Goal: Task Accomplishment & Management: Use online tool/utility

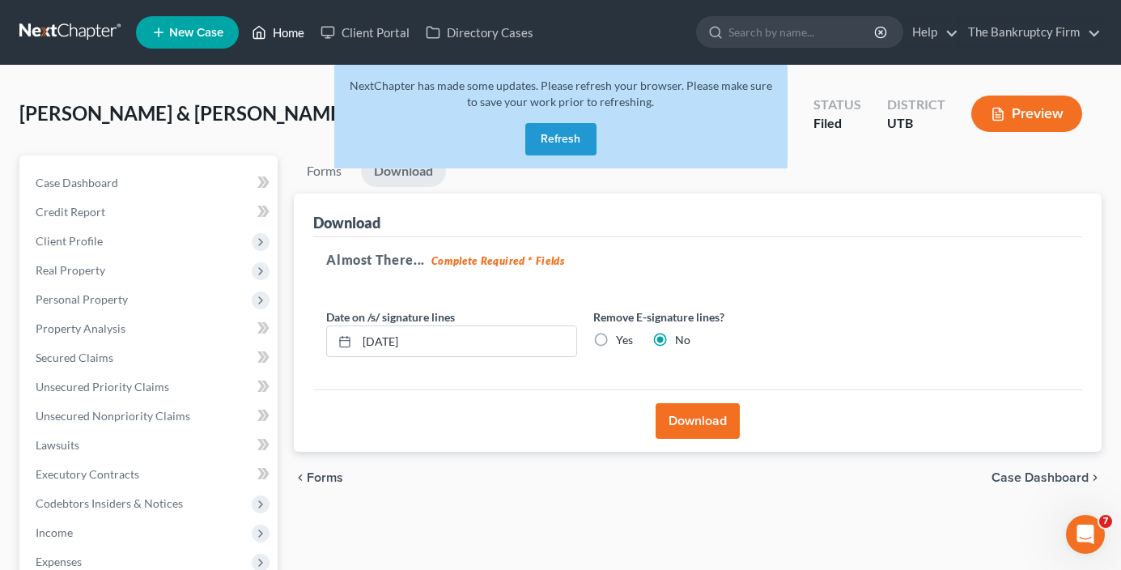
click at [283, 32] on link "Home" at bounding box center [278, 32] width 69 height 29
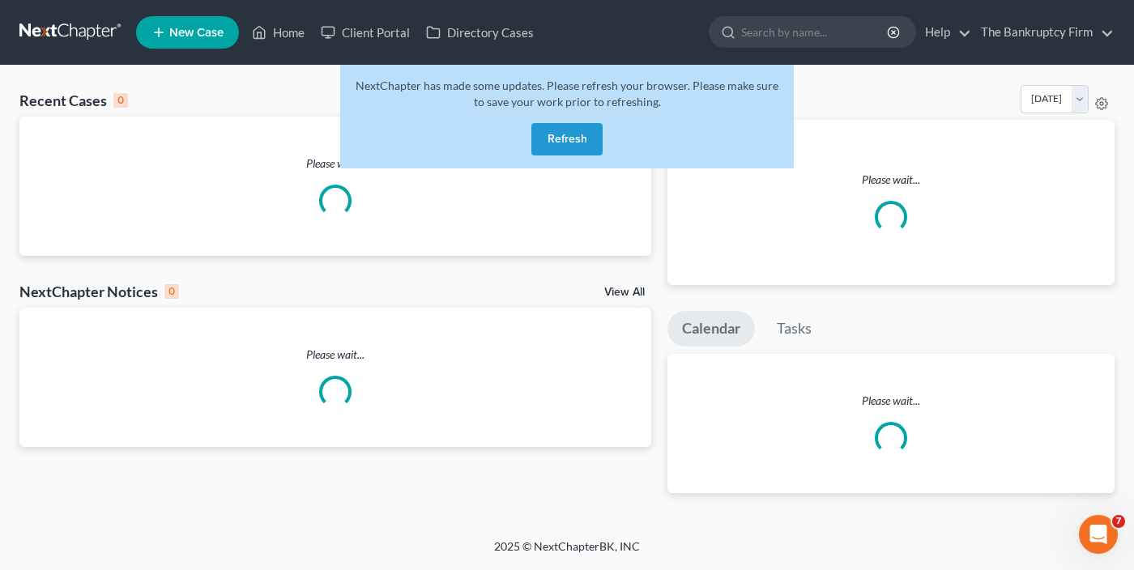
click at [571, 138] on button "Refresh" at bounding box center [566, 139] width 71 height 32
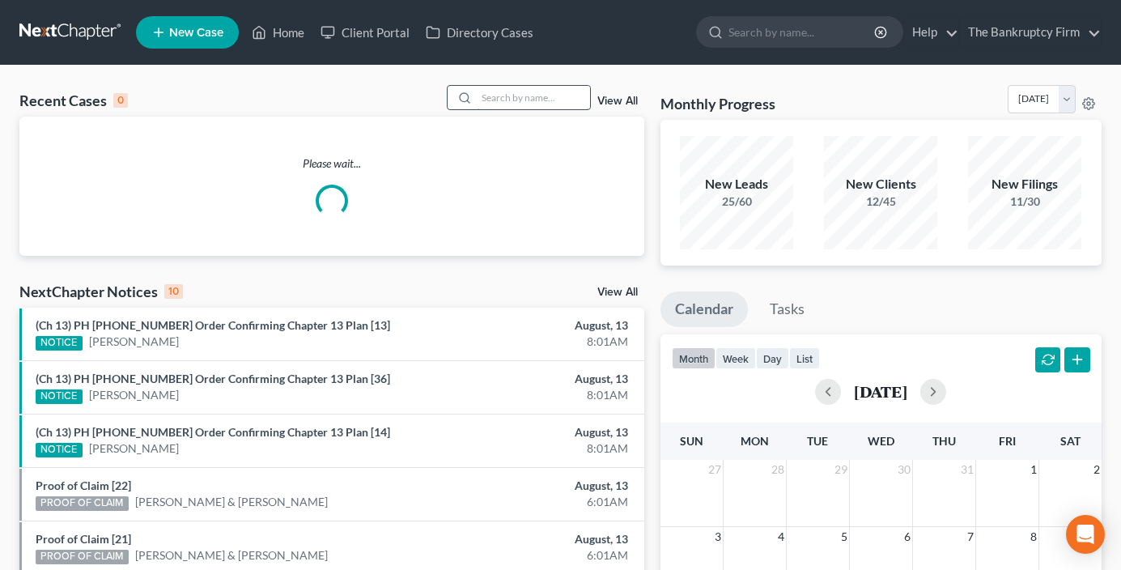
click at [503, 100] on input "search" at bounding box center [533, 97] width 113 height 23
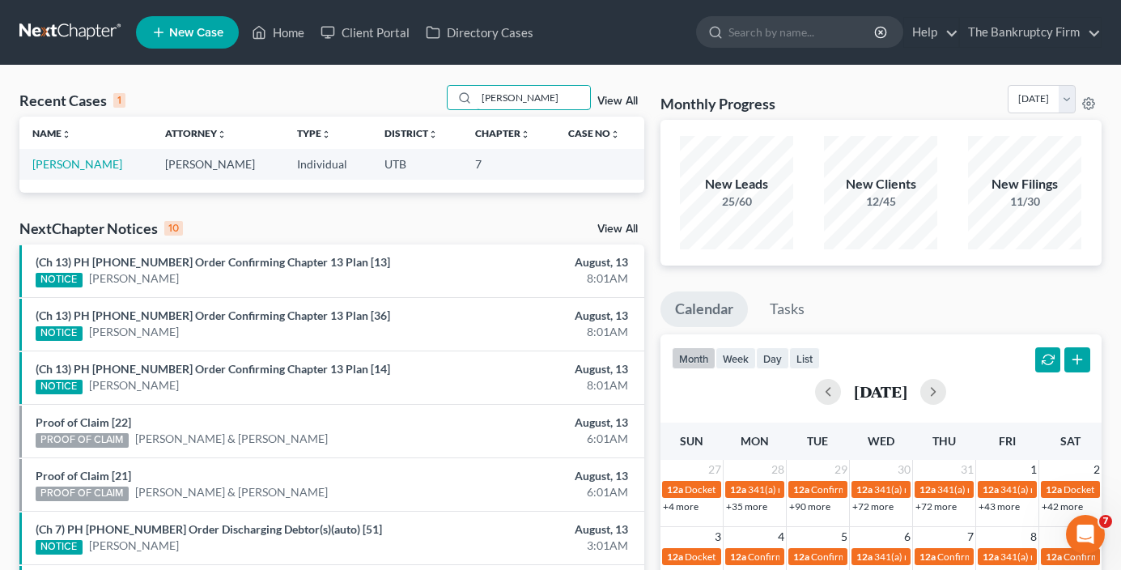
drag, startPoint x: 544, startPoint y: 104, endPoint x: 330, endPoint y: 117, distance: 214.1
click at [330, 117] on div "Recent Cases 1 [PERSON_NAME] View All Name unfold_more expand_more expand_less …" at bounding box center [331, 139] width 625 height 108
type input "[PERSON_NAME]"
click at [77, 168] on link "[PERSON_NAME]" at bounding box center [77, 164] width 90 height 14
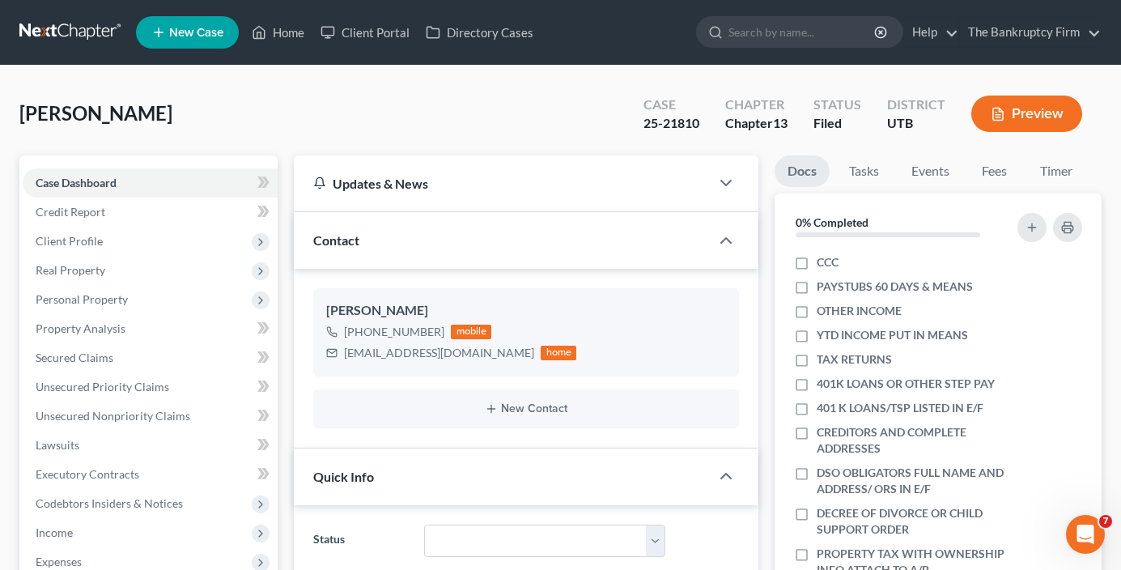
scroll to position [168, 0]
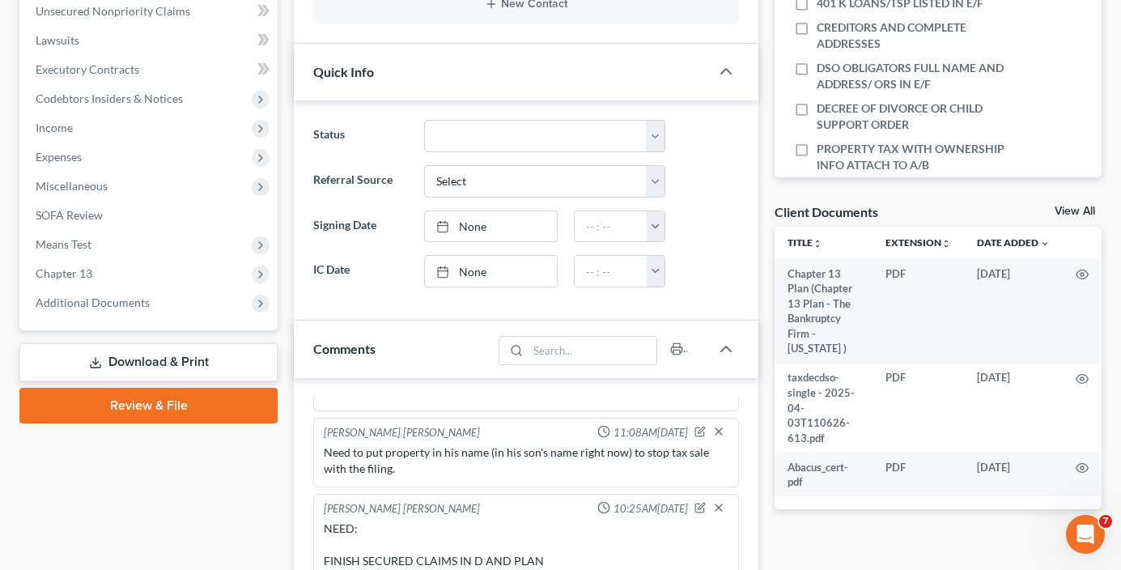
click at [1072, 213] on link "View All" at bounding box center [1075, 211] width 40 height 11
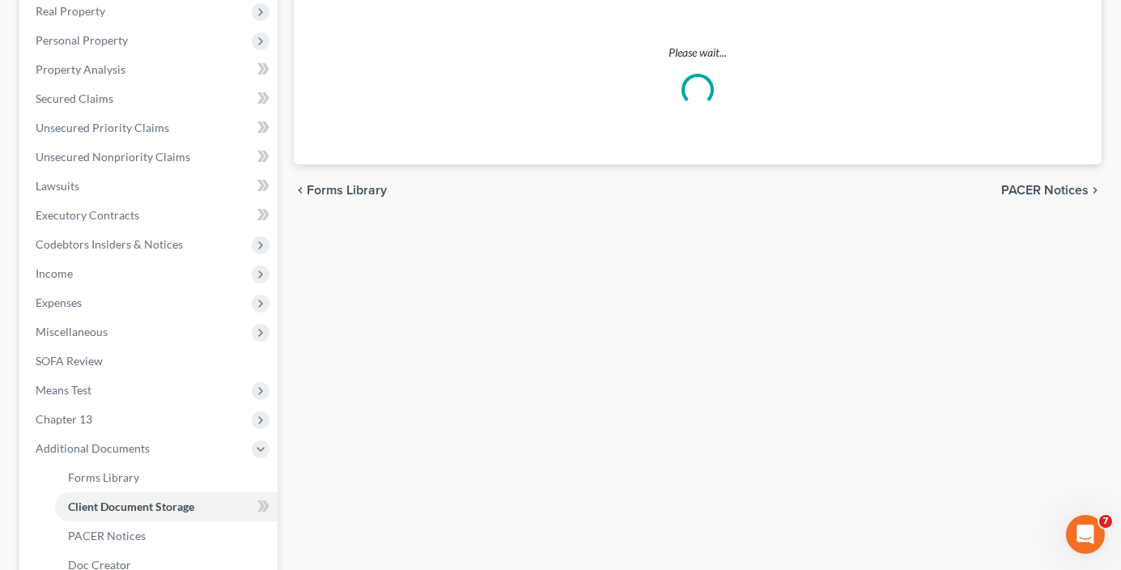
scroll to position [24, 0]
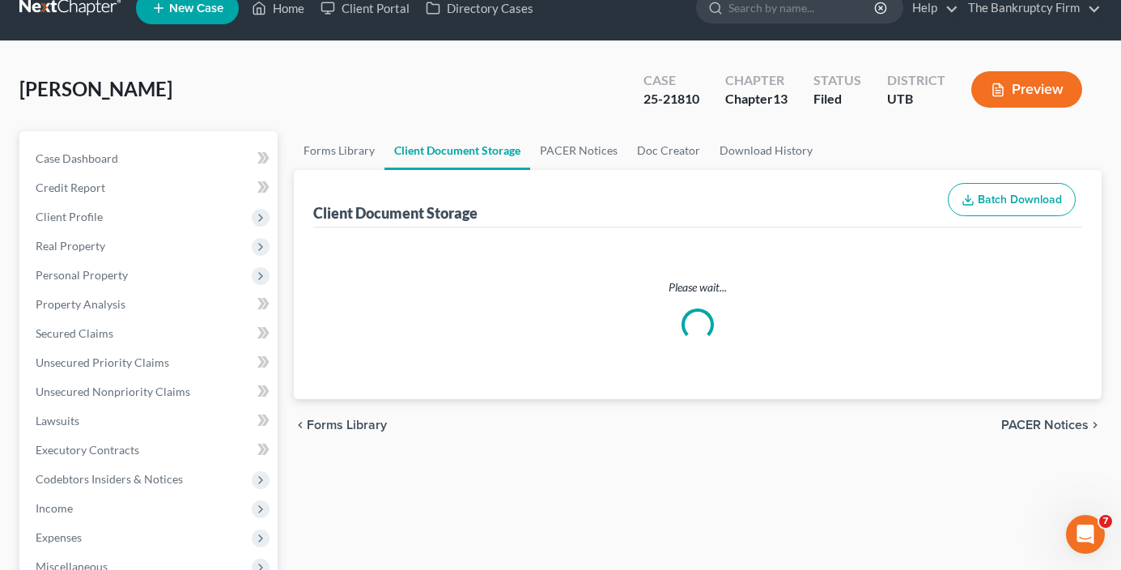
select select "30"
select select "26"
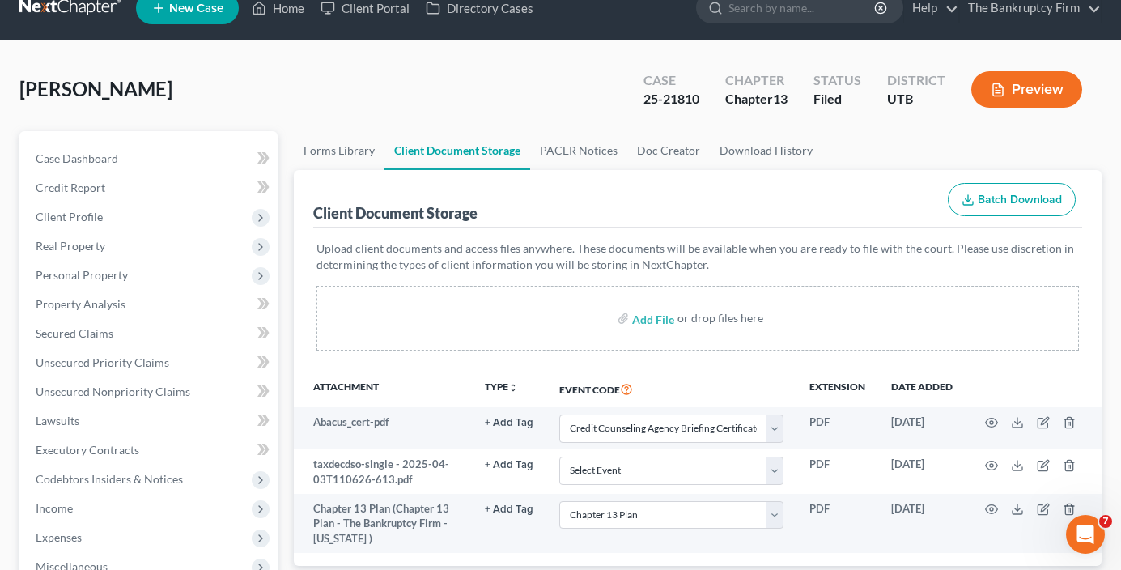
scroll to position [0, 0]
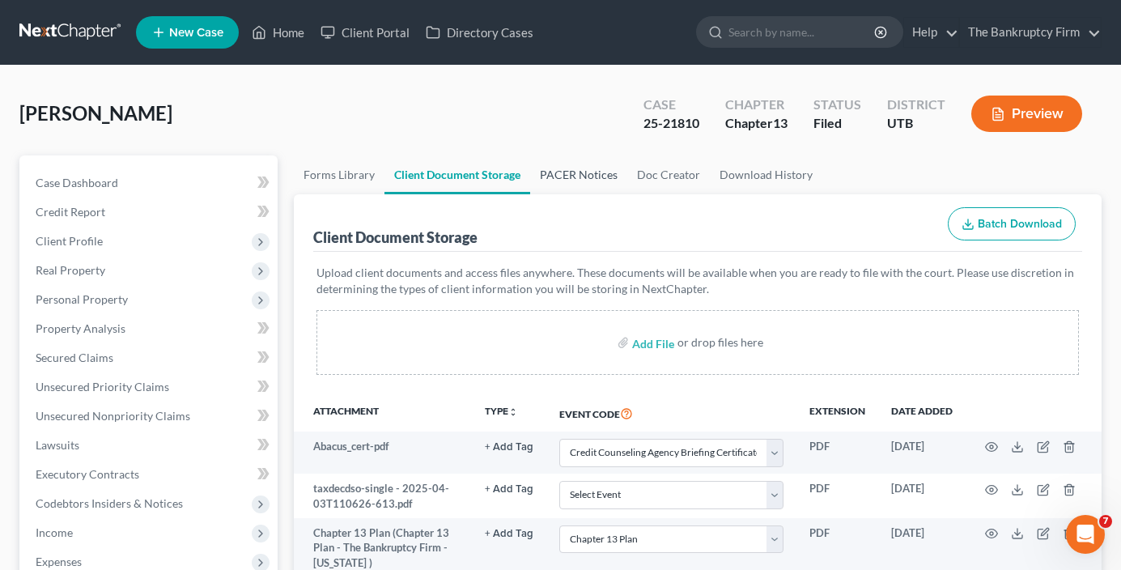
click at [564, 173] on link "PACER Notices" at bounding box center [578, 174] width 97 height 39
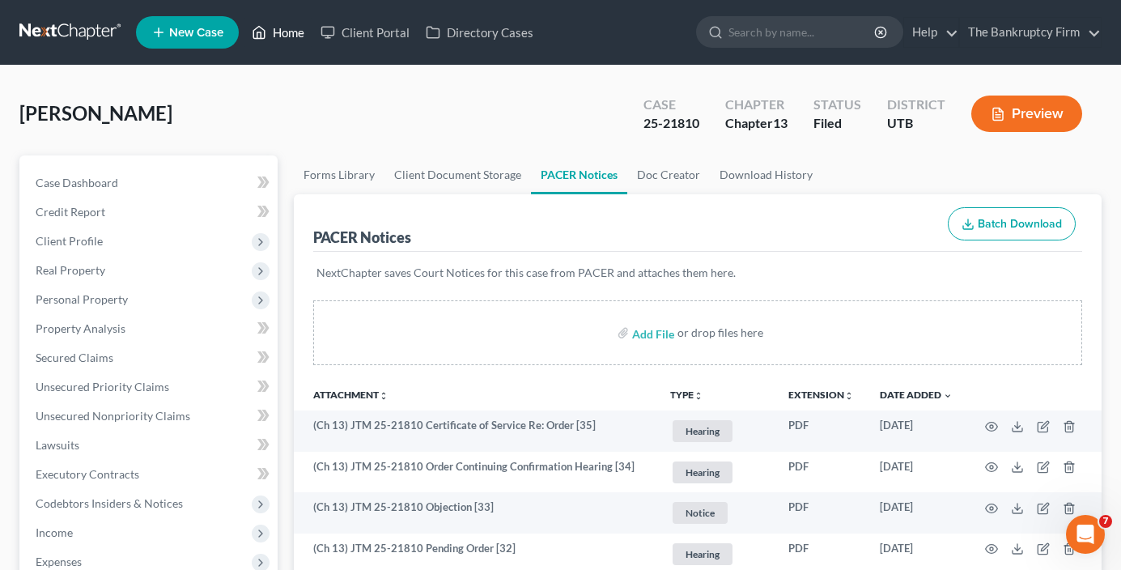
click at [286, 33] on link "Home" at bounding box center [278, 32] width 69 height 29
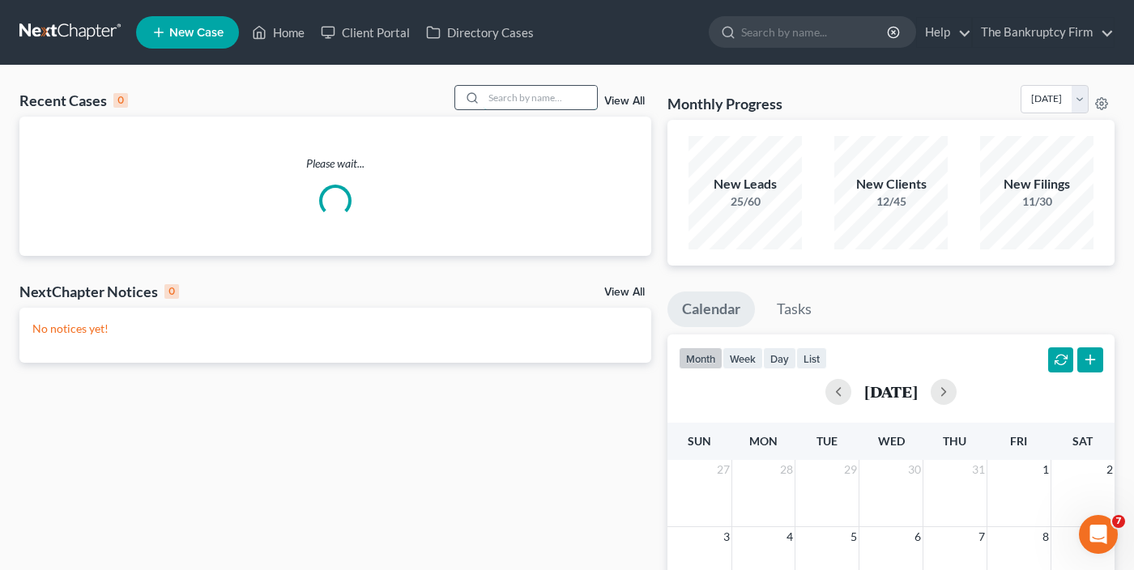
click at [517, 99] on input "search" at bounding box center [539, 97] width 113 height 23
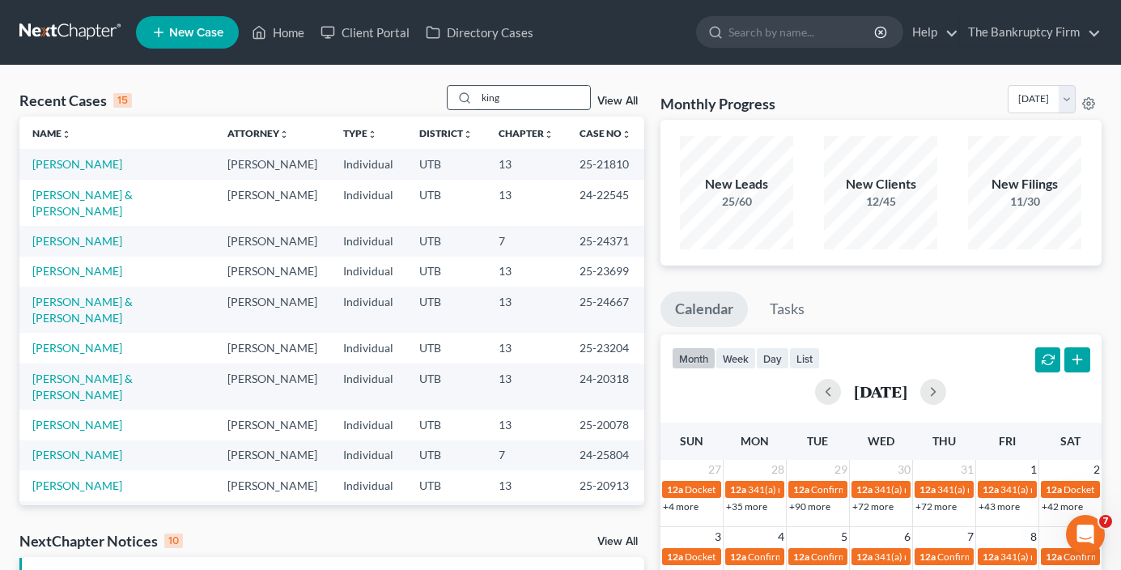
type input "king"
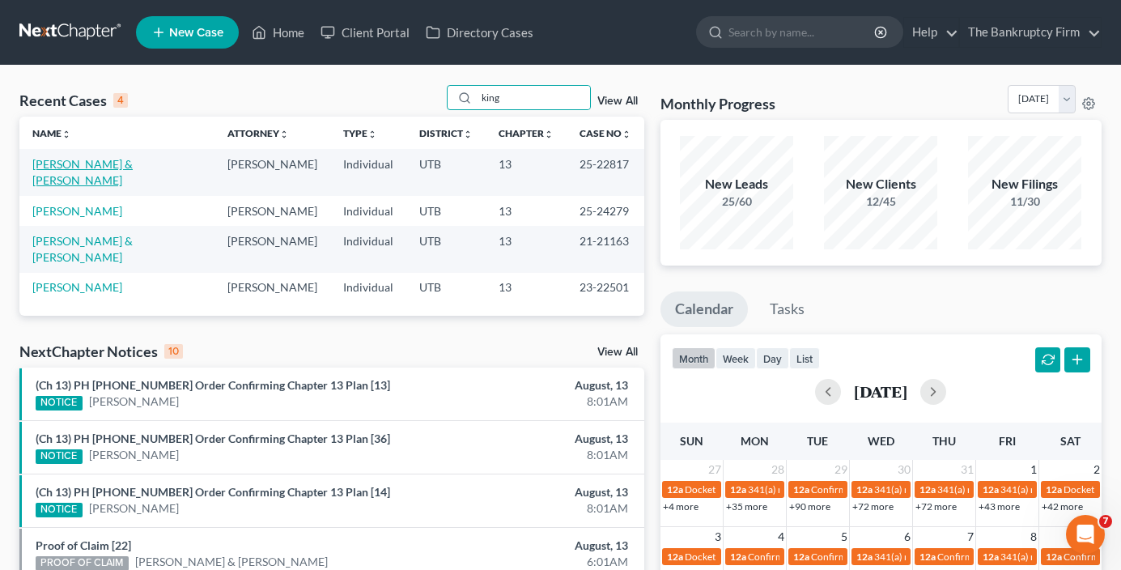
click at [66, 157] on link "[PERSON_NAME] & [PERSON_NAME]" at bounding box center [82, 172] width 100 height 30
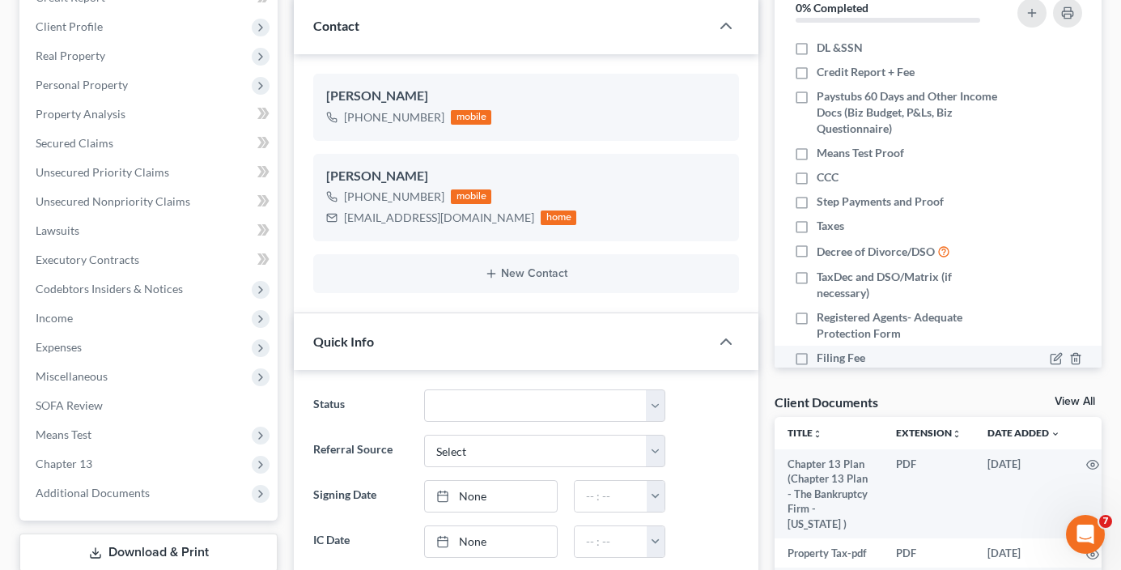
scroll to position [243, 0]
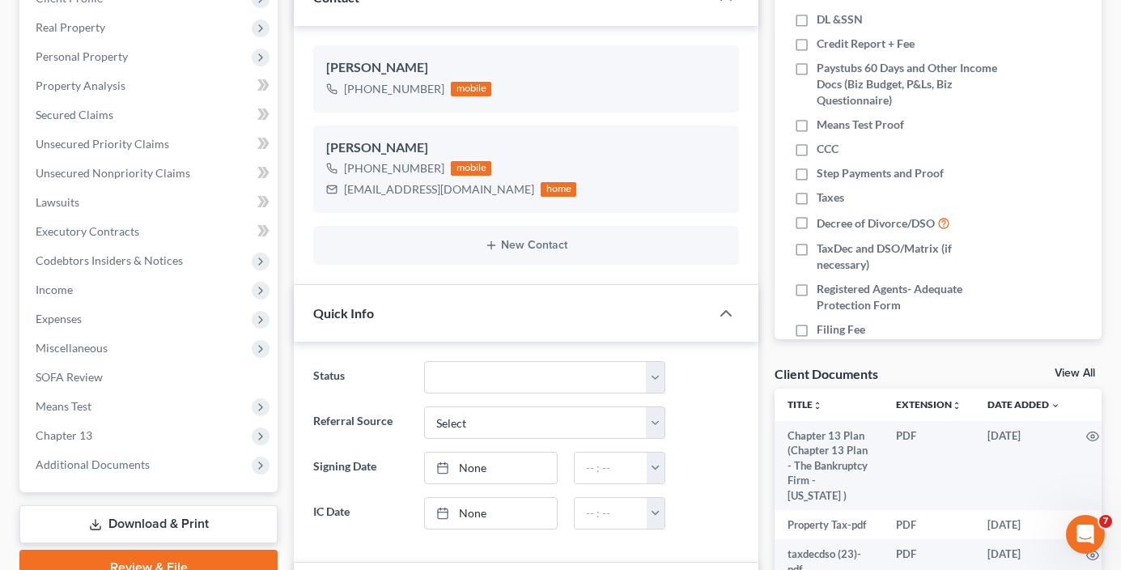
click at [1063, 372] on link "View All" at bounding box center [1075, 373] width 40 height 11
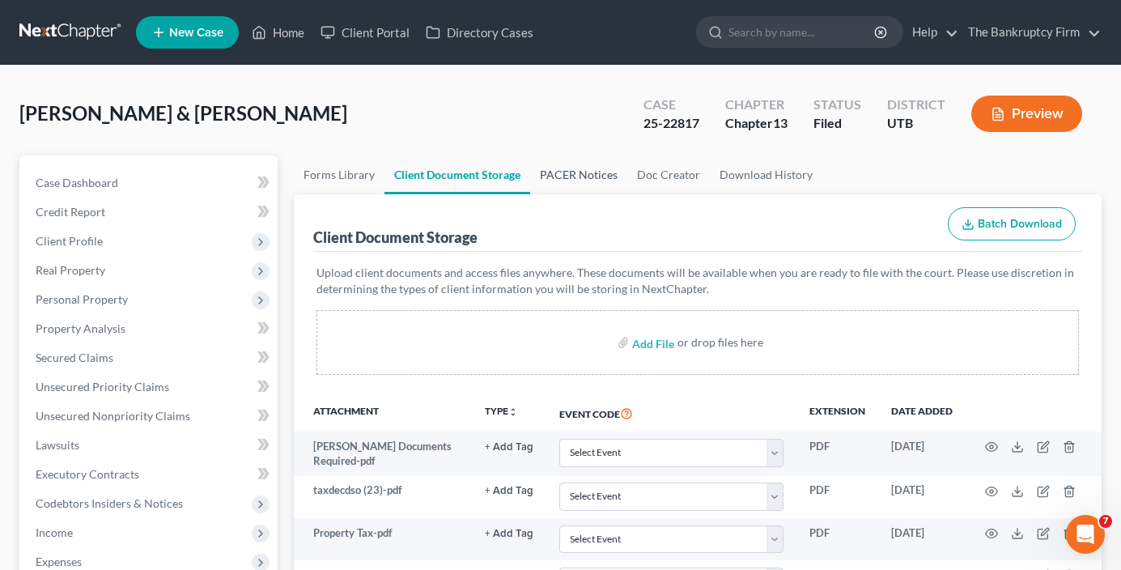
click at [570, 175] on link "PACER Notices" at bounding box center [578, 174] width 97 height 39
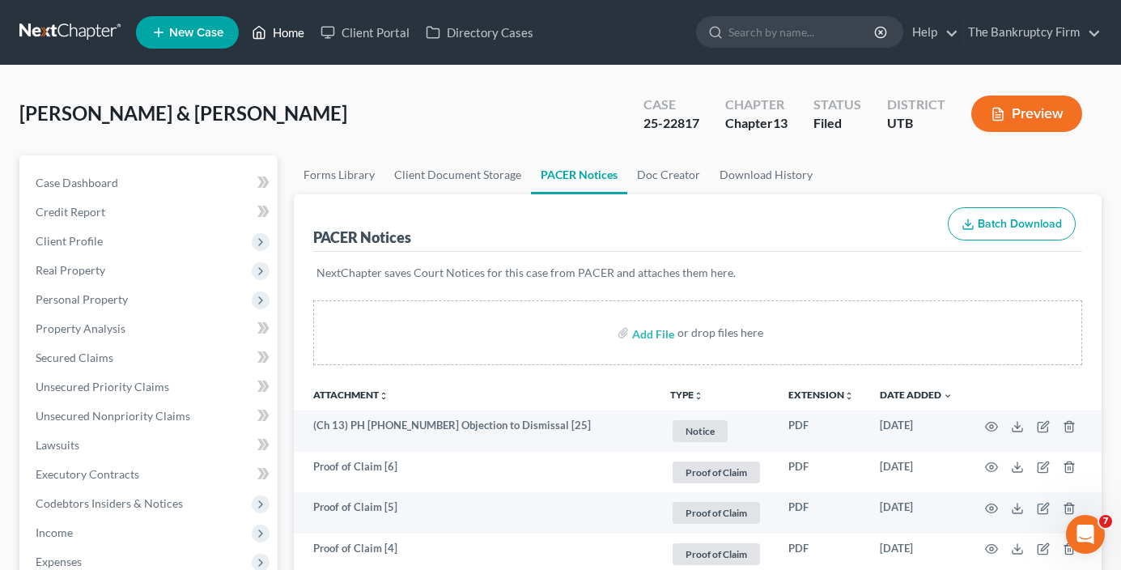
click at [266, 37] on icon at bounding box center [259, 32] width 15 height 19
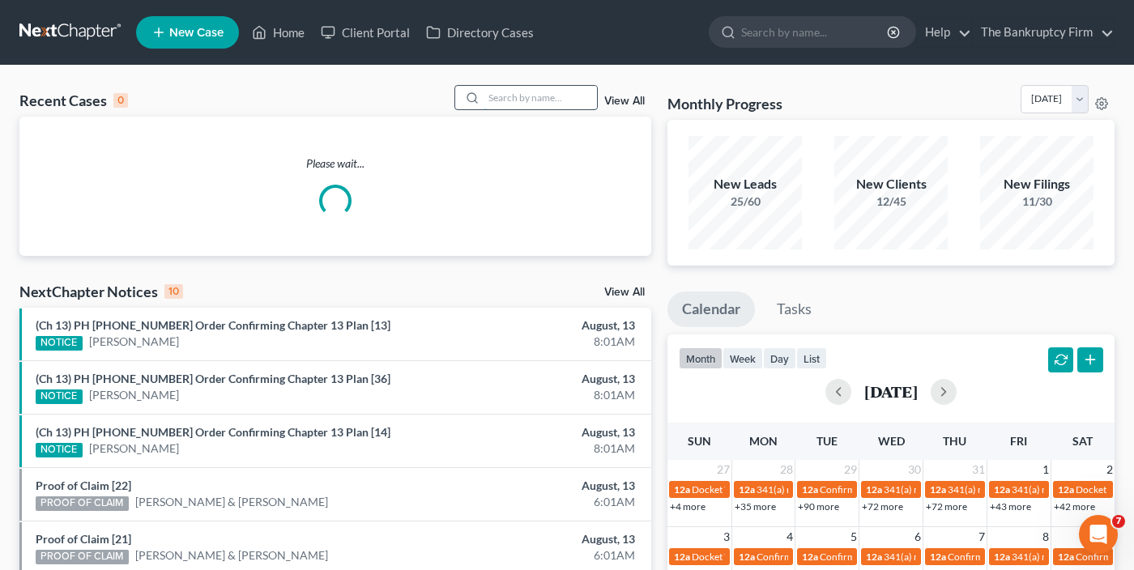
click at [504, 94] on input "search" at bounding box center [539, 97] width 113 height 23
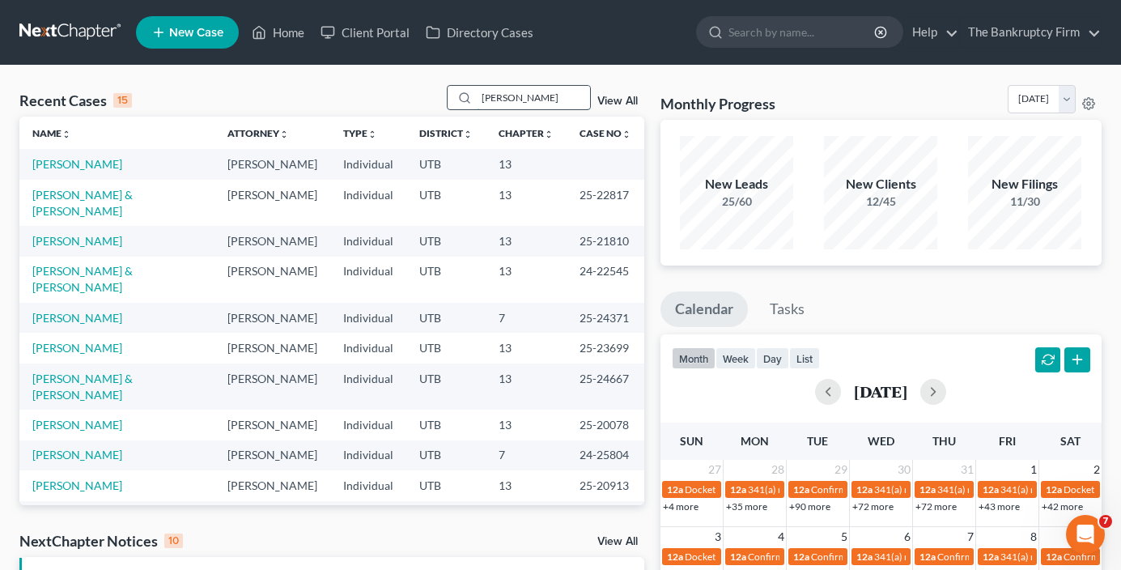
type input "[PERSON_NAME]"
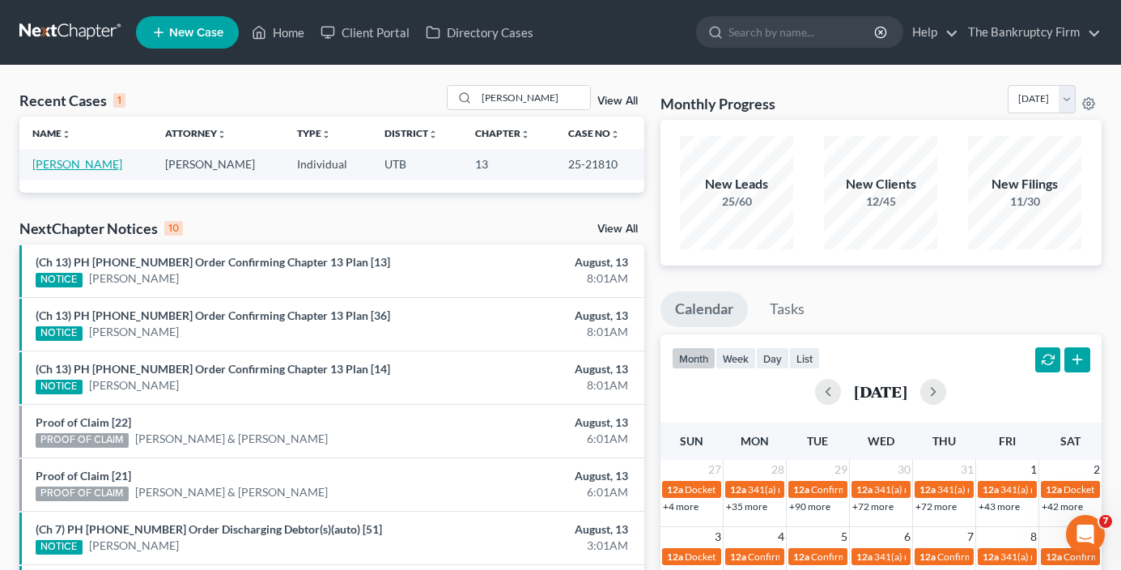
click at [96, 165] on link "[PERSON_NAME]" at bounding box center [77, 164] width 90 height 14
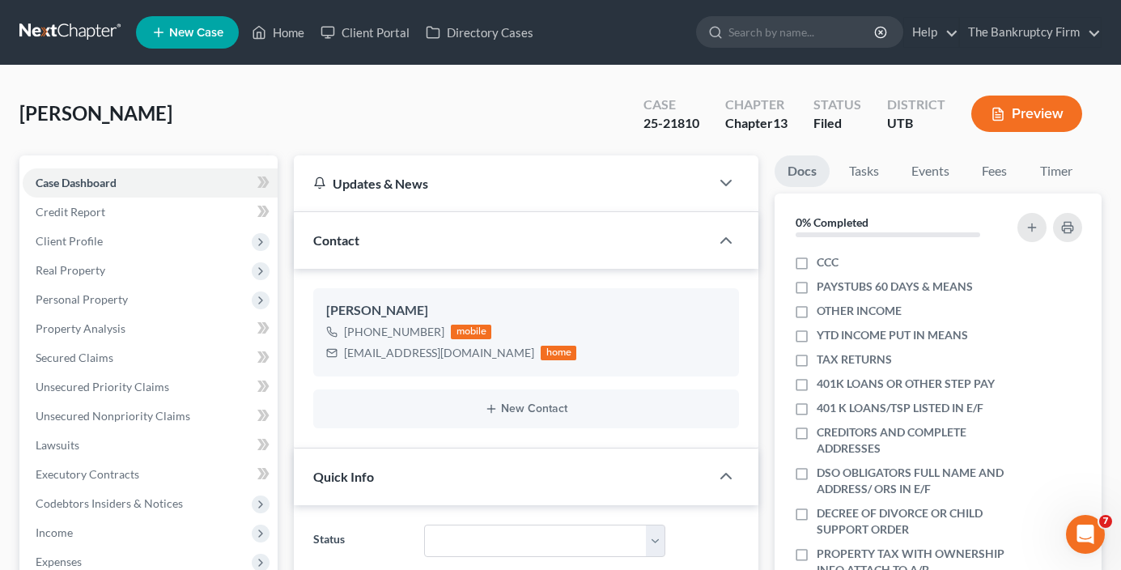
scroll to position [168, 0]
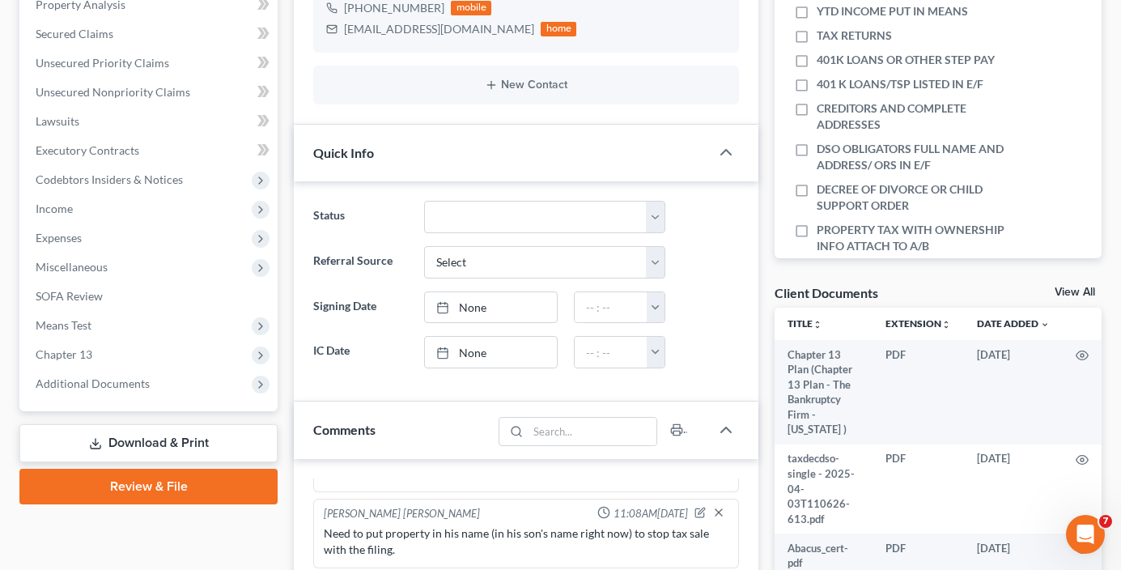
click at [1080, 289] on link "View All" at bounding box center [1075, 292] width 40 height 11
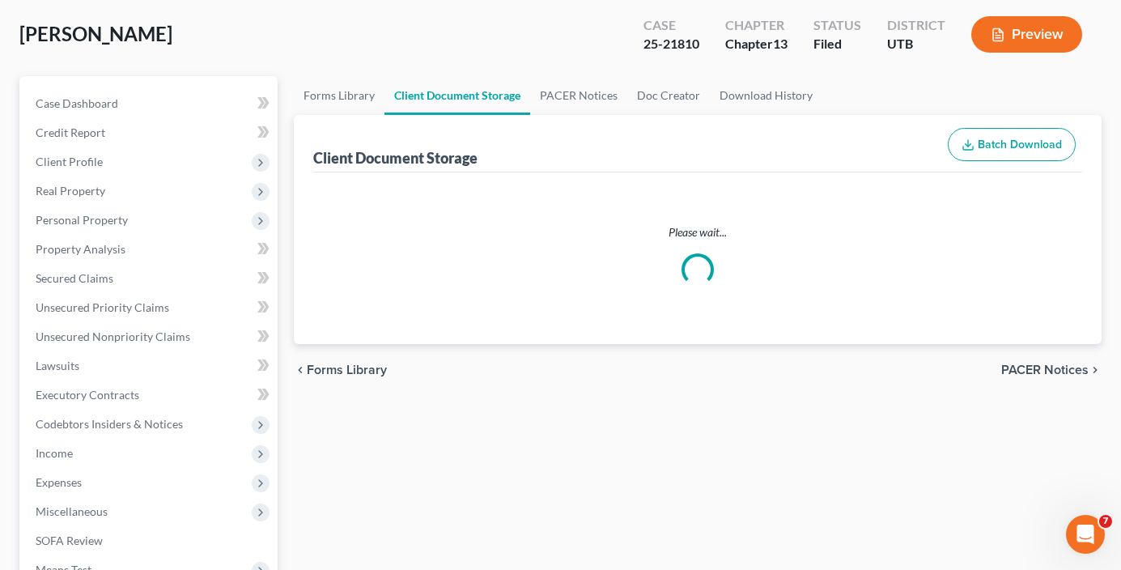
select select "30"
select select "26"
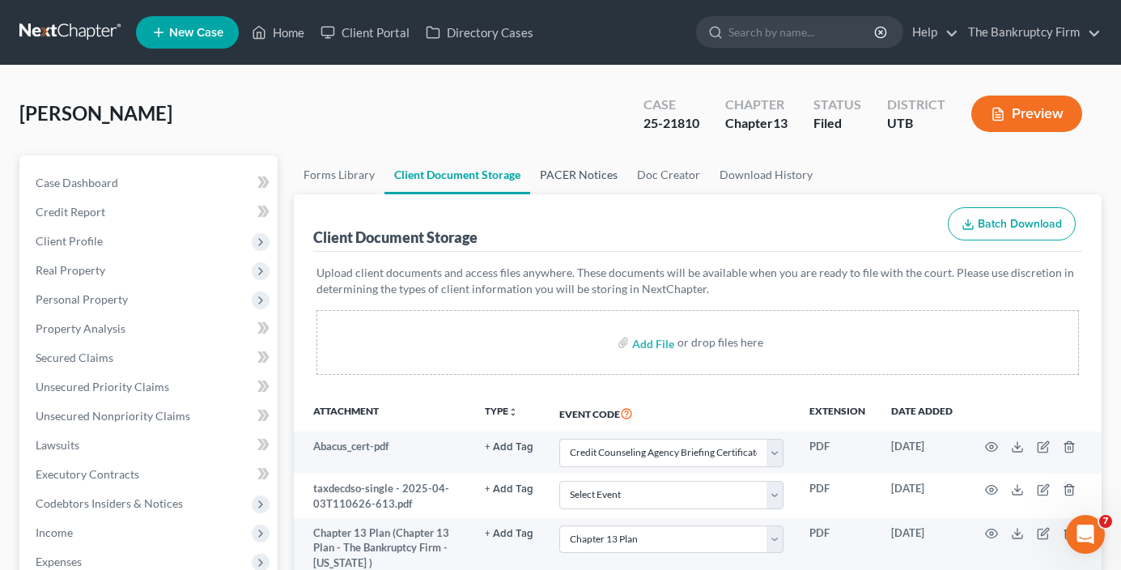
click at [572, 179] on link "PACER Notices" at bounding box center [578, 174] width 97 height 39
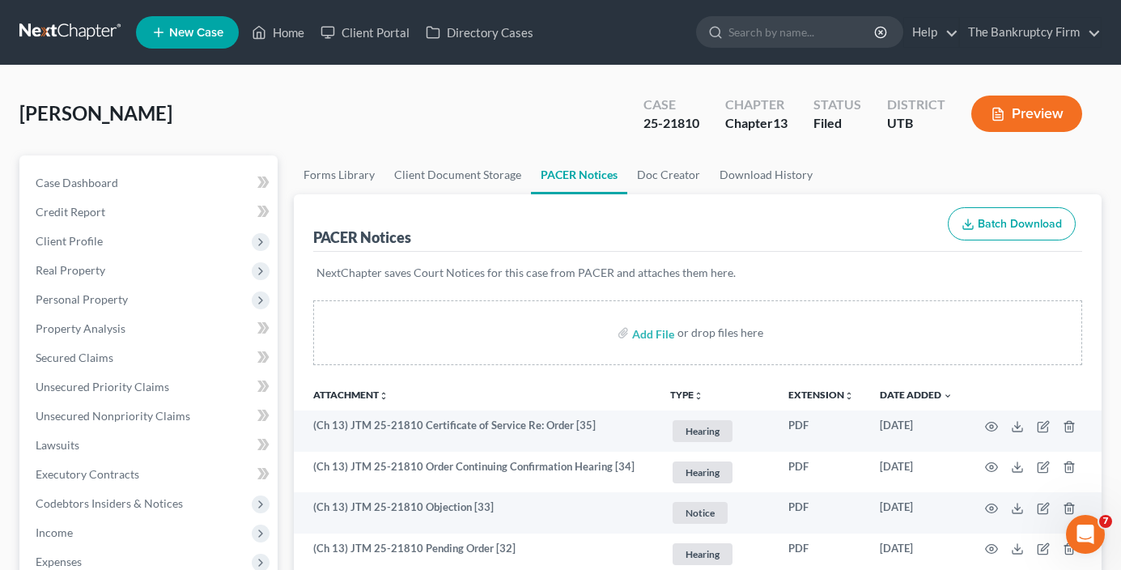
click at [249, 114] on div "[PERSON_NAME] Upgraded Case 25-21810 Chapter Chapter 13 Status Filed District U…" at bounding box center [560, 120] width 1083 height 70
click at [274, 38] on link "Home" at bounding box center [278, 32] width 69 height 29
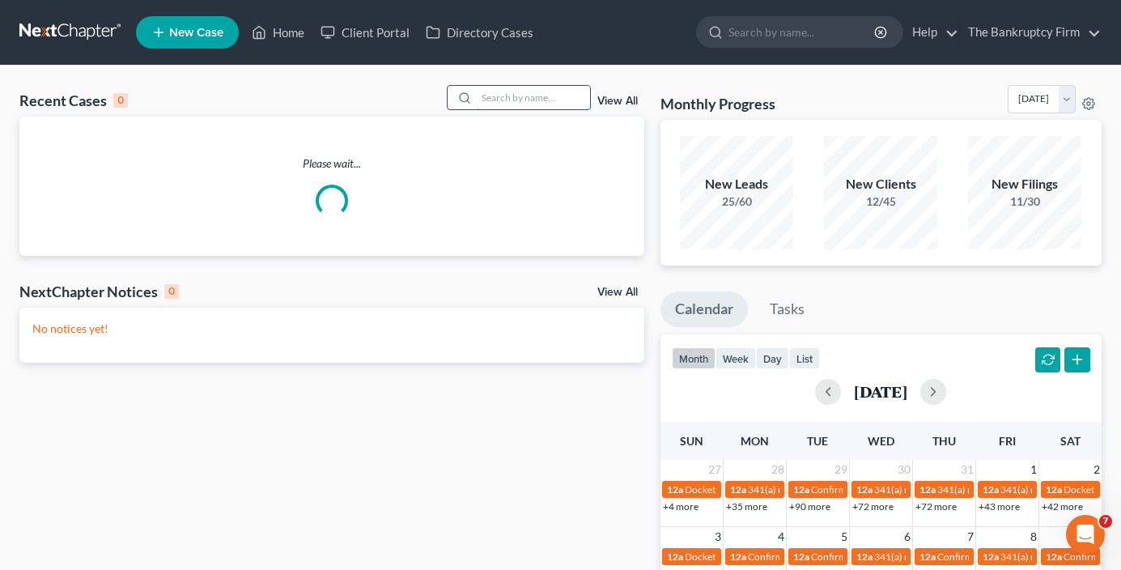
click at [487, 91] on input "search" at bounding box center [533, 97] width 113 height 23
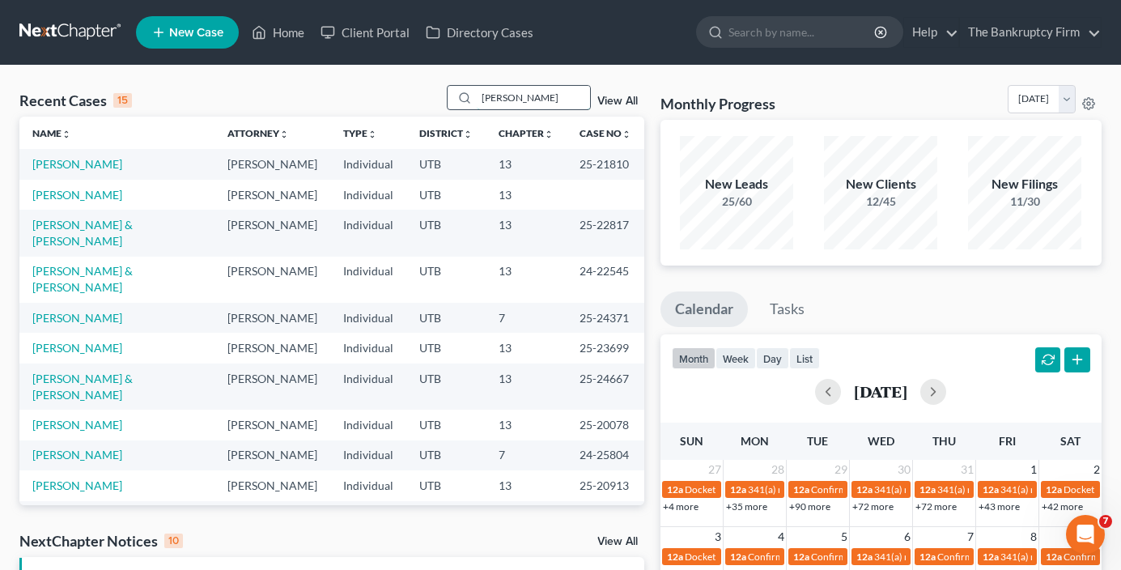
type input "[PERSON_NAME]"
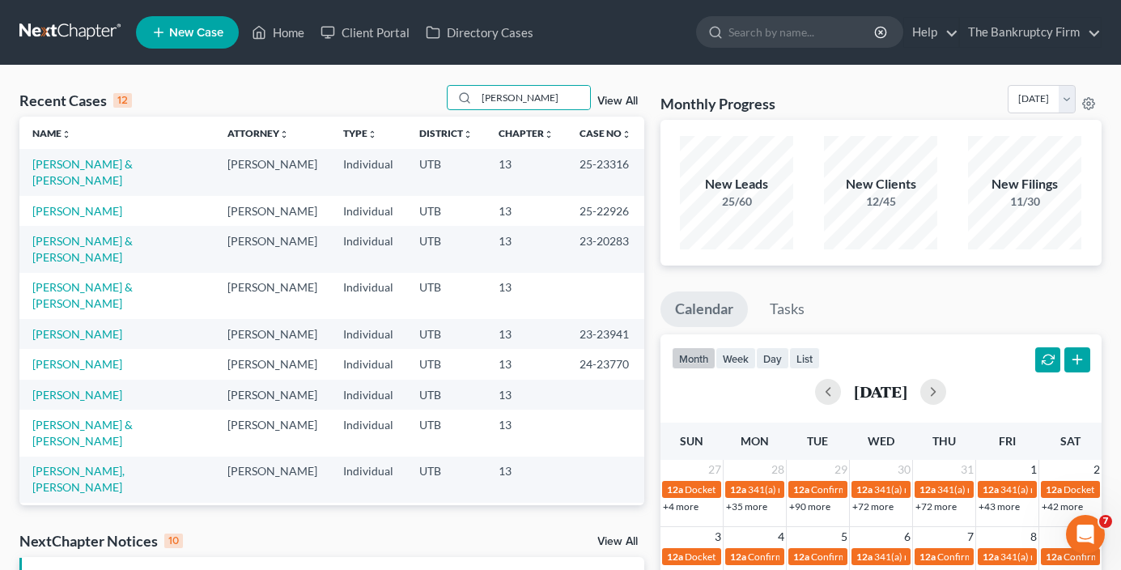
click at [622, 99] on link "View All" at bounding box center [618, 101] width 40 height 11
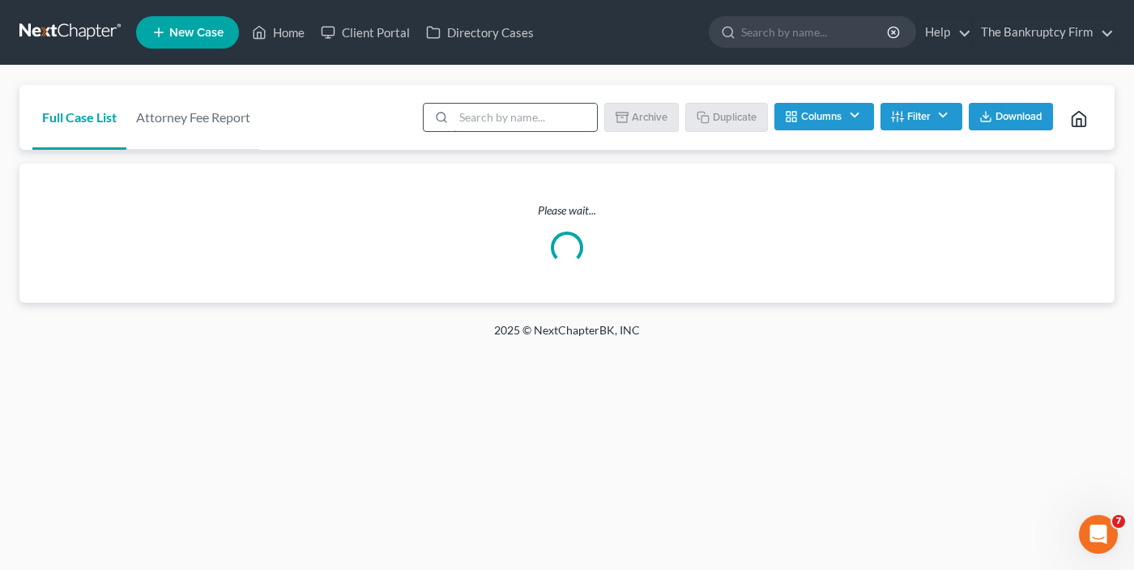
click at [481, 119] on input "search" at bounding box center [524, 118] width 143 height 28
click at [902, 115] on button "Filter" at bounding box center [921, 117] width 82 height 28
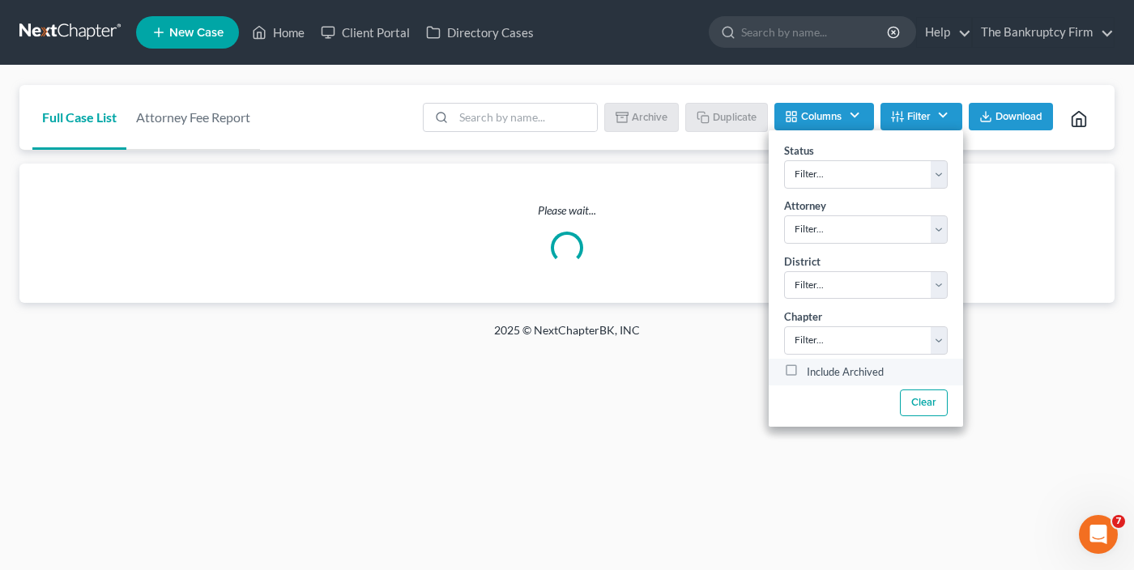
click at [806, 366] on label "Include Archived" at bounding box center [844, 372] width 77 height 19
click at [813, 366] on input "Include Archived" at bounding box center [818, 368] width 11 height 11
checkbox input "true"
click at [504, 119] on input "search" at bounding box center [524, 118] width 143 height 28
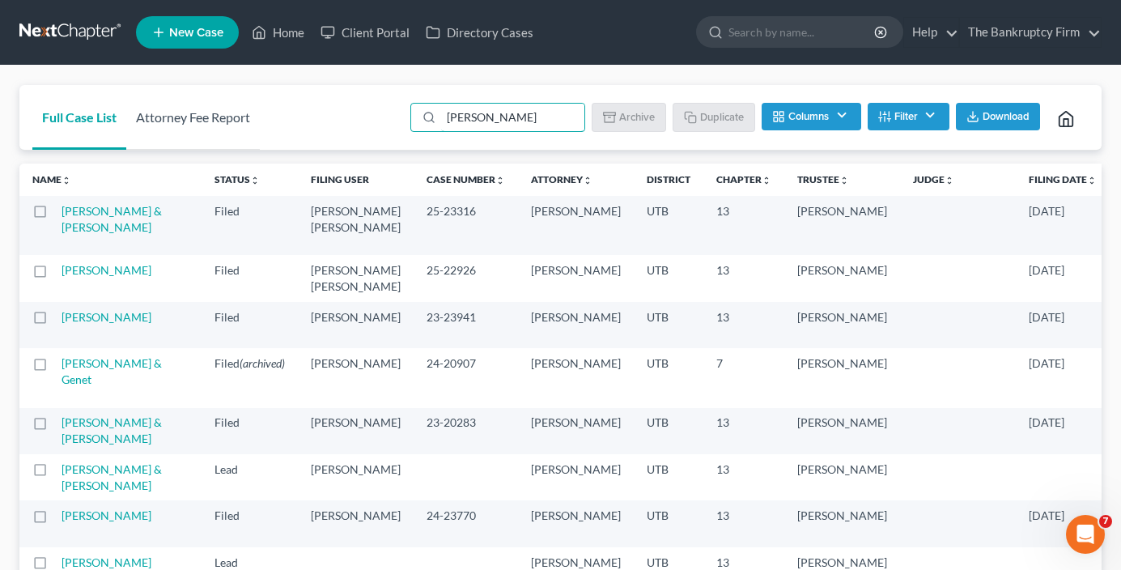
drag, startPoint x: 475, startPoint y: 114, endPoint x: 256, endPoint y: 117, distance: 219.5
click at [255, 117] on div "Full Case List Attorney Fee Report [PERSON_NAME] Download Archive Un-archive Du…" at bounding box center [560, 118] width 1083 height 66
type input "klayton"
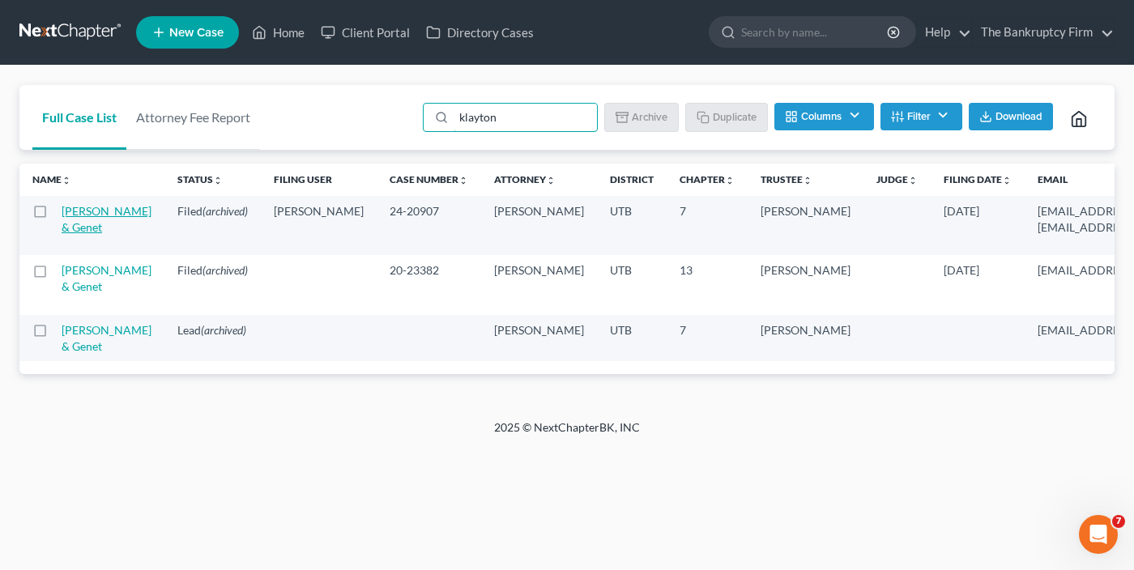
click at [76, 228] on link "[PERSON_NAME] & Genet" at bounding box center [107, 219] width 90 height 30
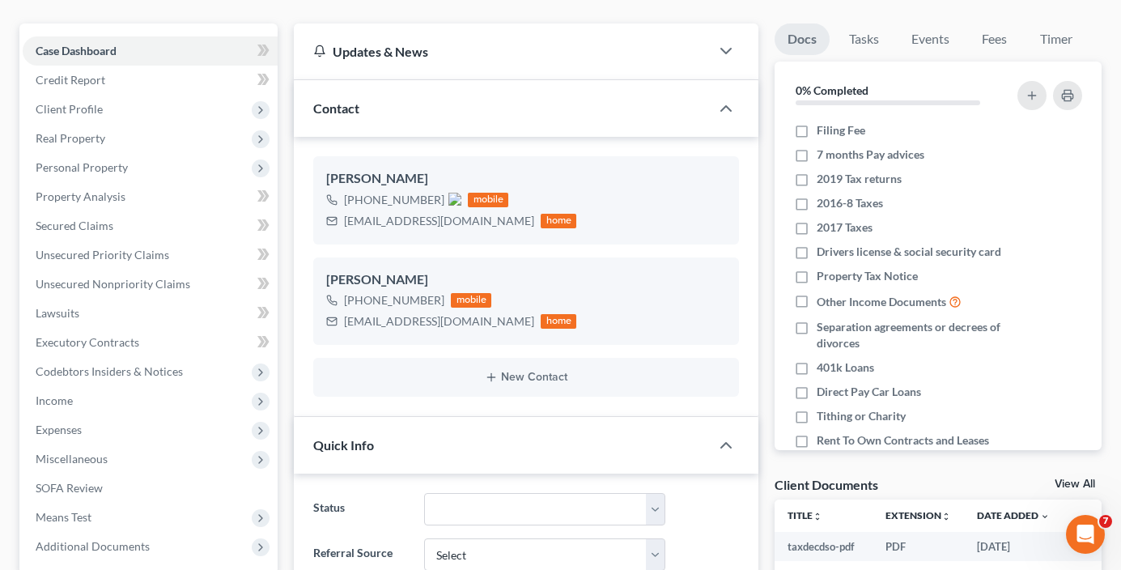
scroll to position [243, 0]
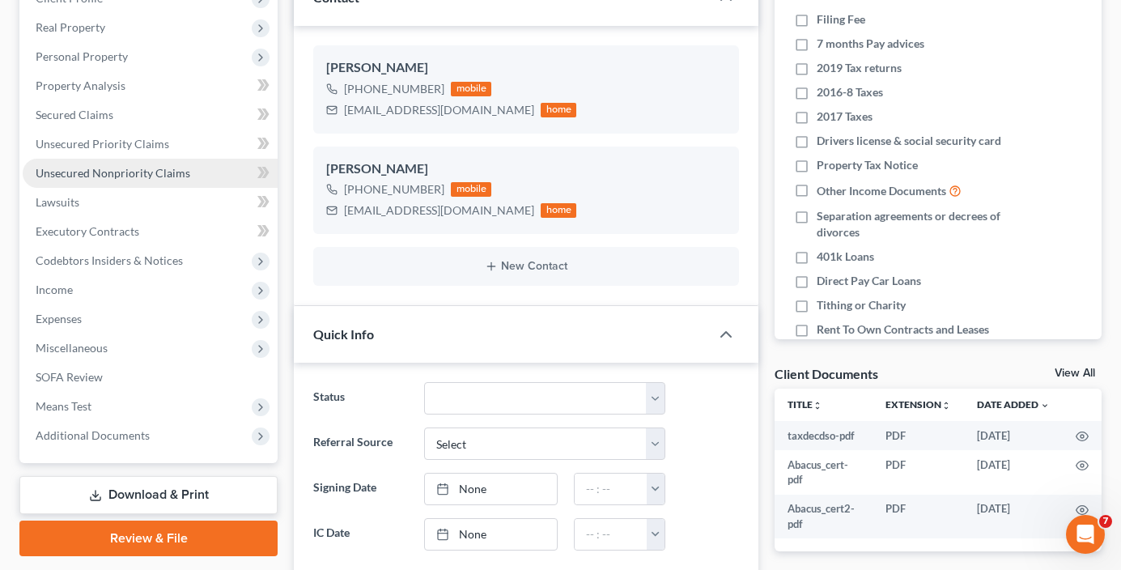
click at [100, 170] on span "Unsecured Nonpriority Claims" at bounding box center [113, 173] width 155 height 14
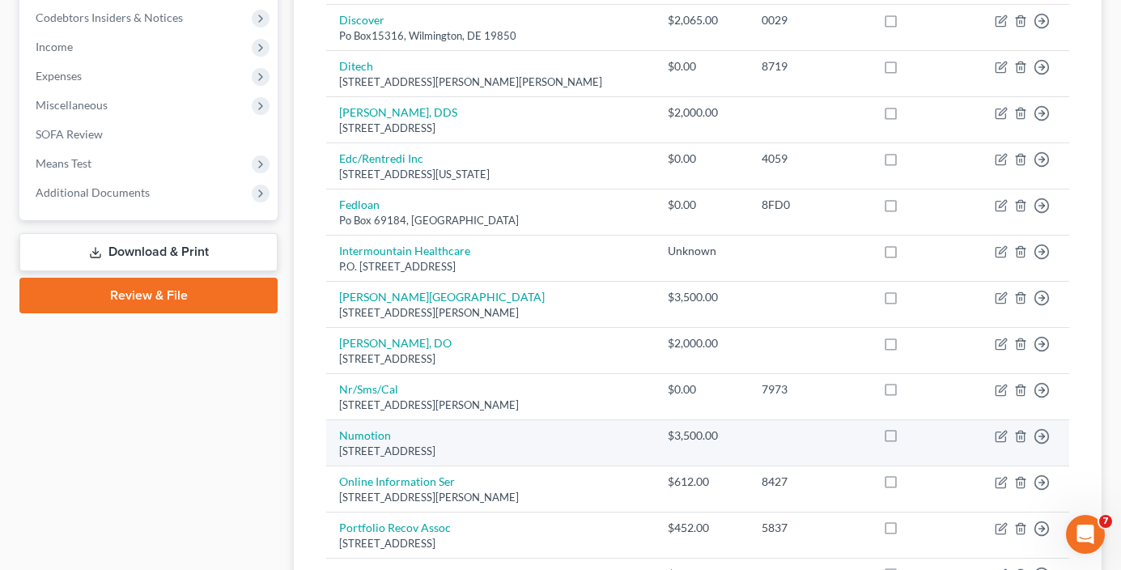
scroll to position [567, 0]
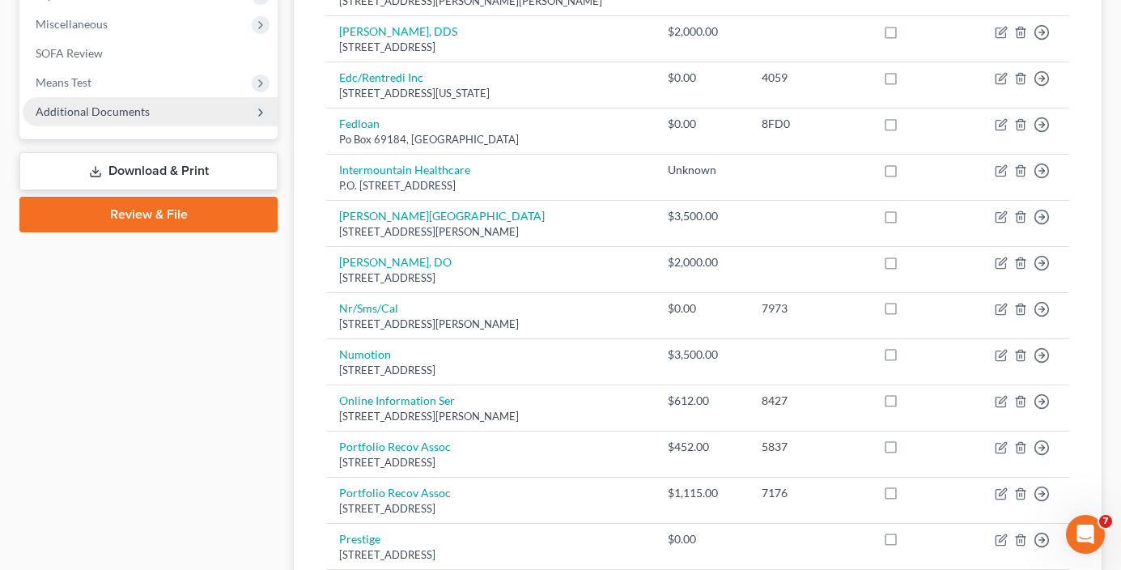
click at [87, 114] on span "Additional Documents" at bounding box center [93, 111] width 114 height 14
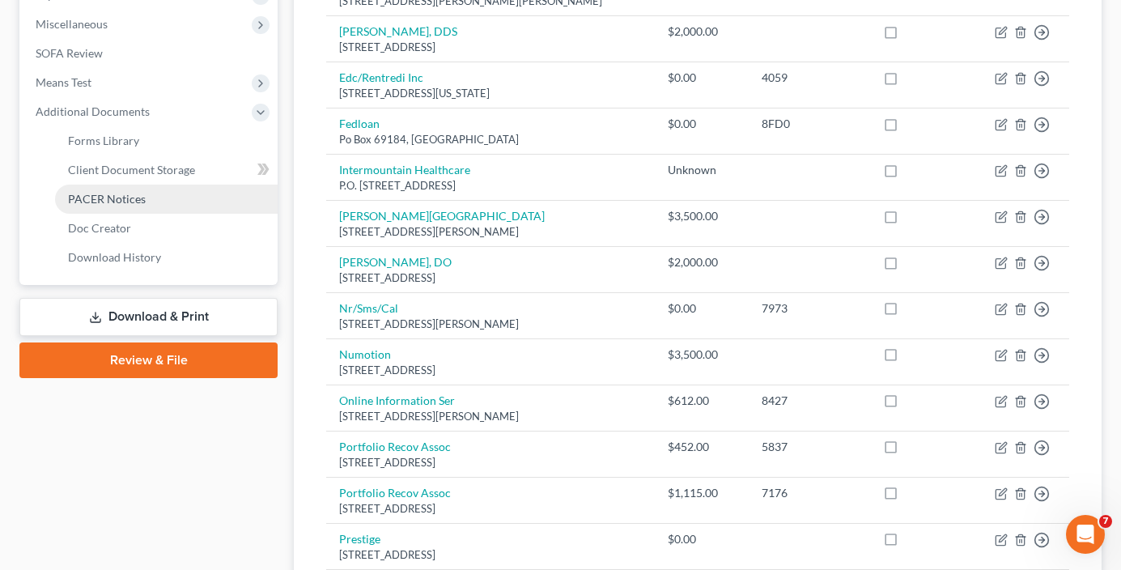
click at [109, 196] on span "PACER Notices" at bounding box center [107, 199] width 78 height 14
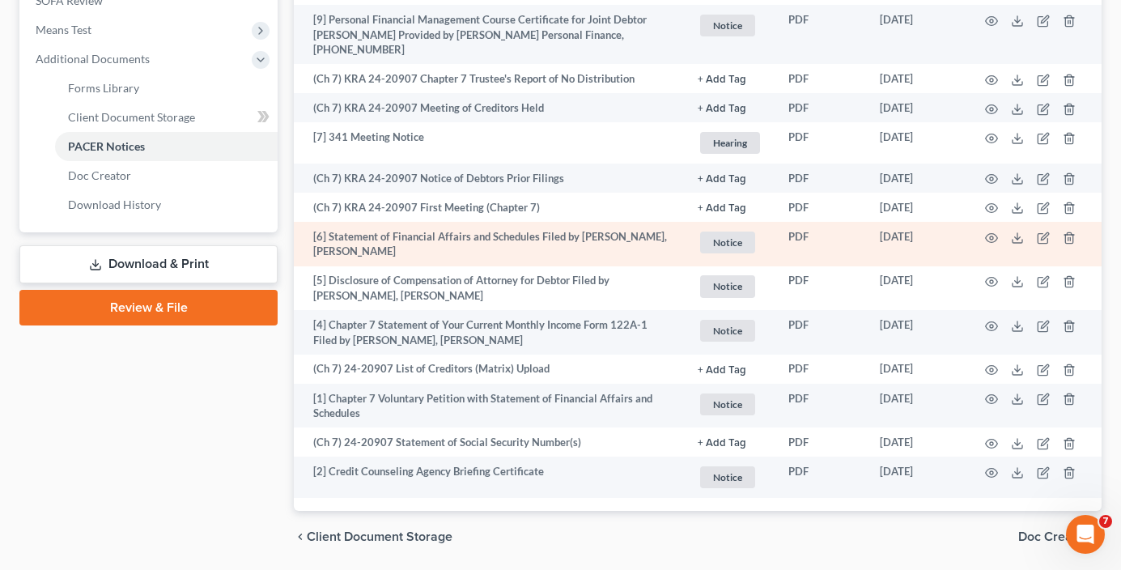
scroll to position [648, 0]
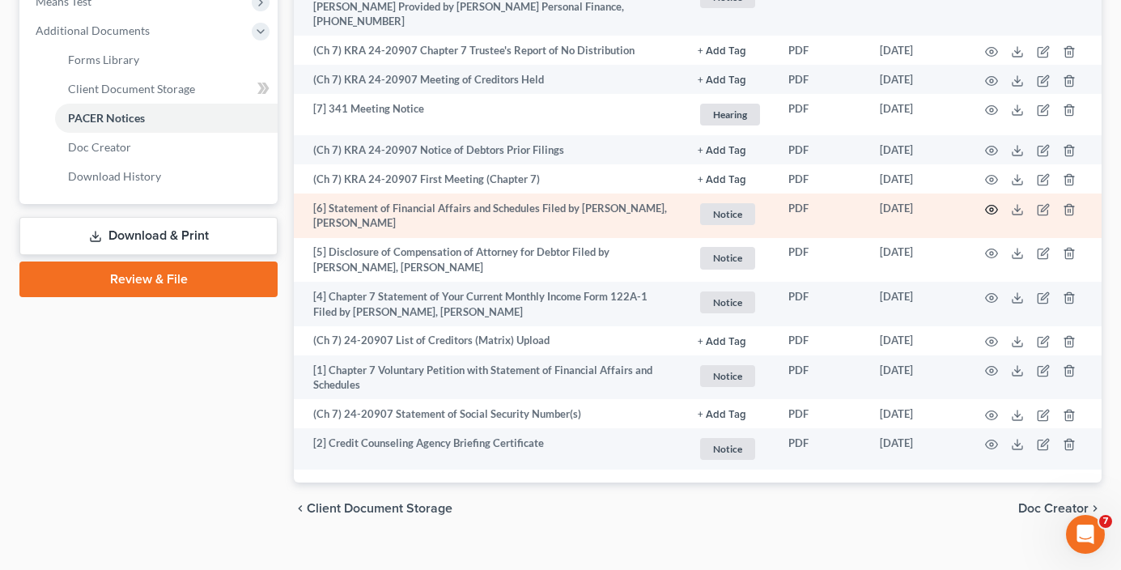
click at [988, 203] on icon "button" at bounding box center [991, 209] width 13 height 13
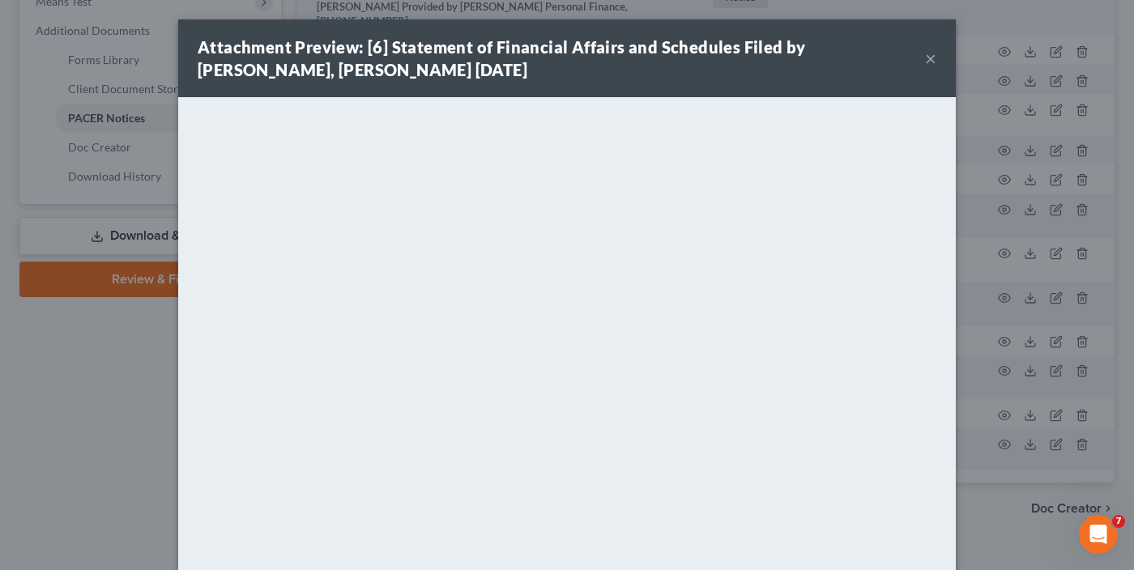
click at [925, 57] on button "×" at bounding box center [930, 58] width 11 height 19
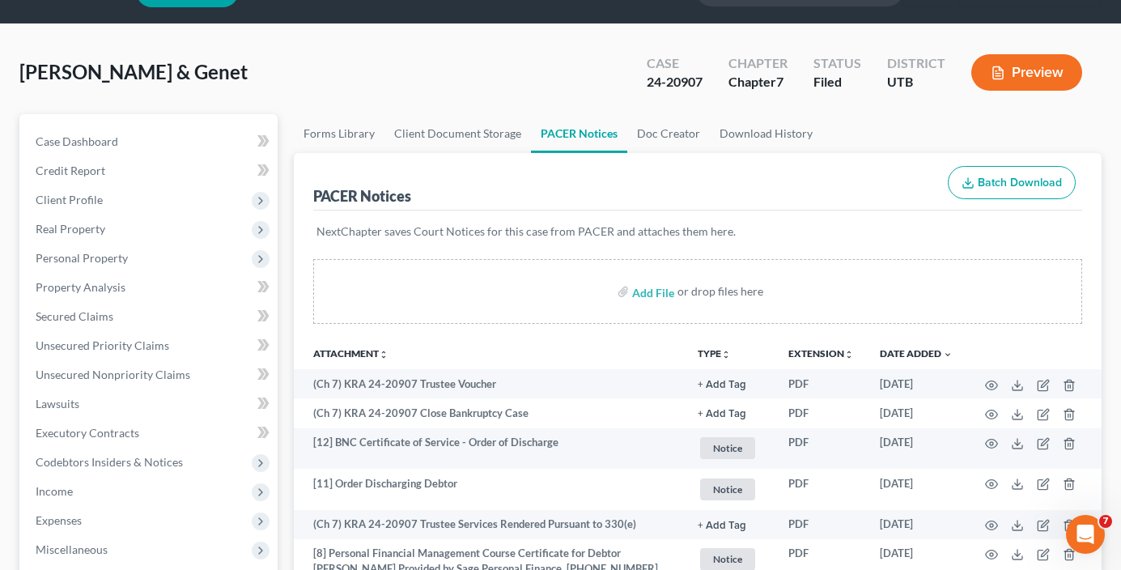
scroll to position [0, 0]
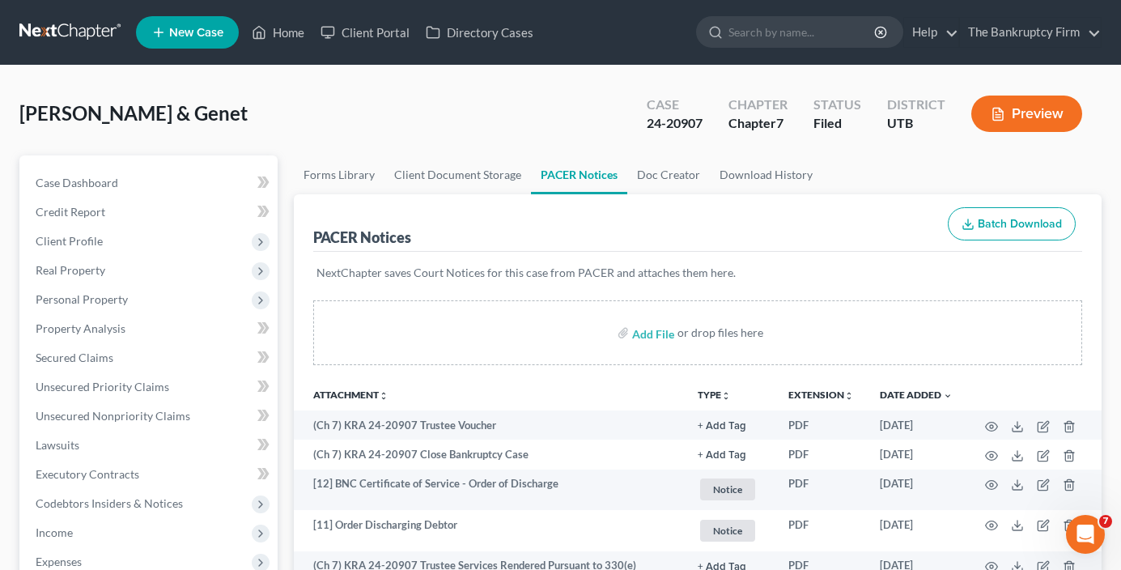
click at [321, 128] on div "[PERSON_NAME] & Genet Upgraded Case 24-20907 Chapter Chapter 7 Status Filed Dis…" at bounding box center [560, 120] width 1083 height 70
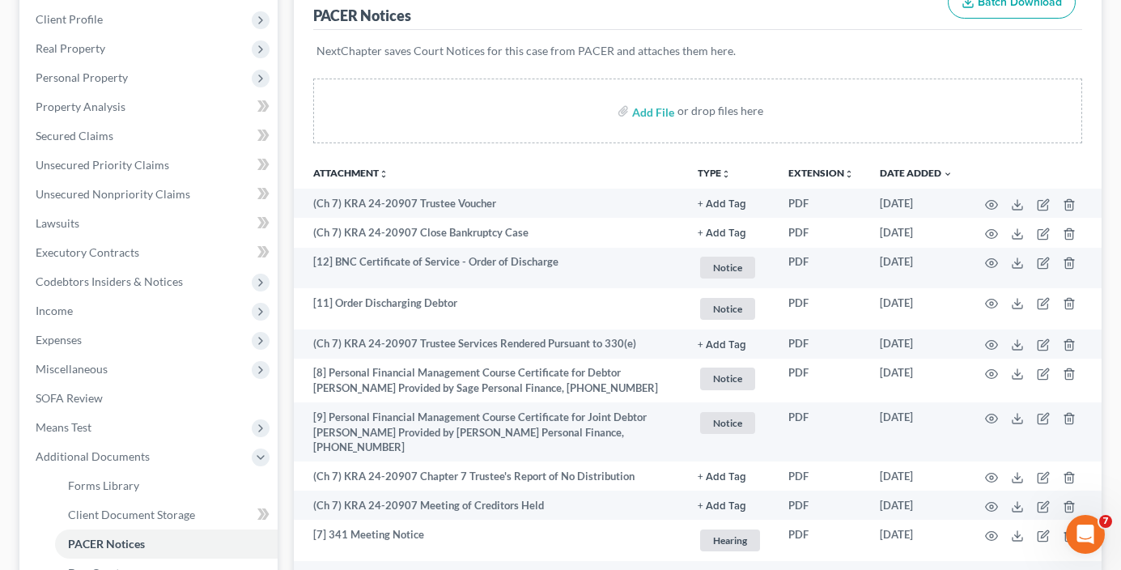
scroll to position [658, 0]
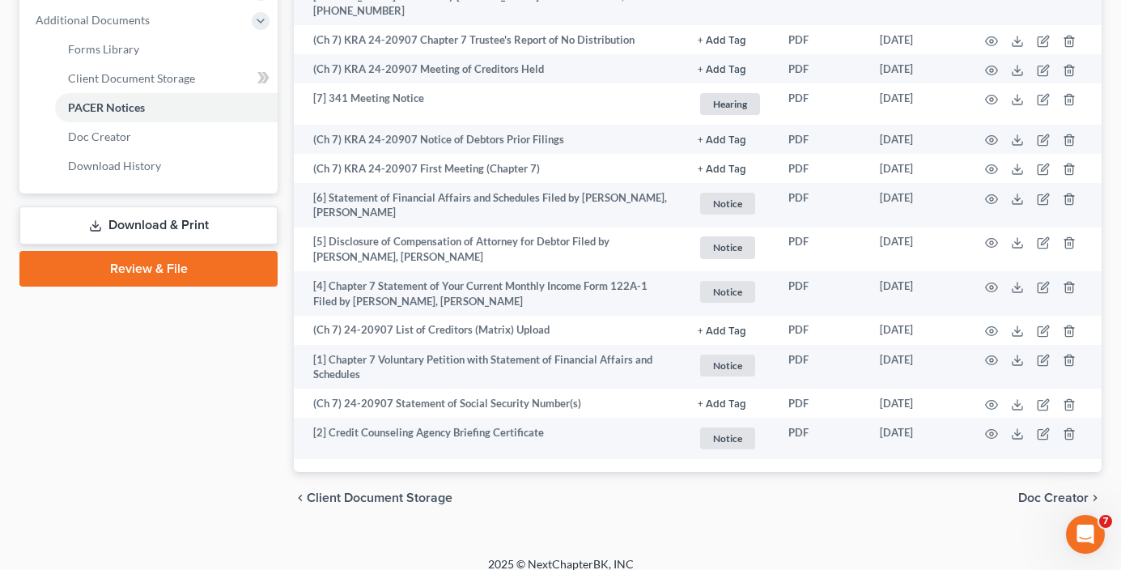
click at [248, 404] on div "Case Dashboard Payments Invoices Payments Payments Credit Report Client Profile" at bounding box center [148, 10] width 274 height 1027
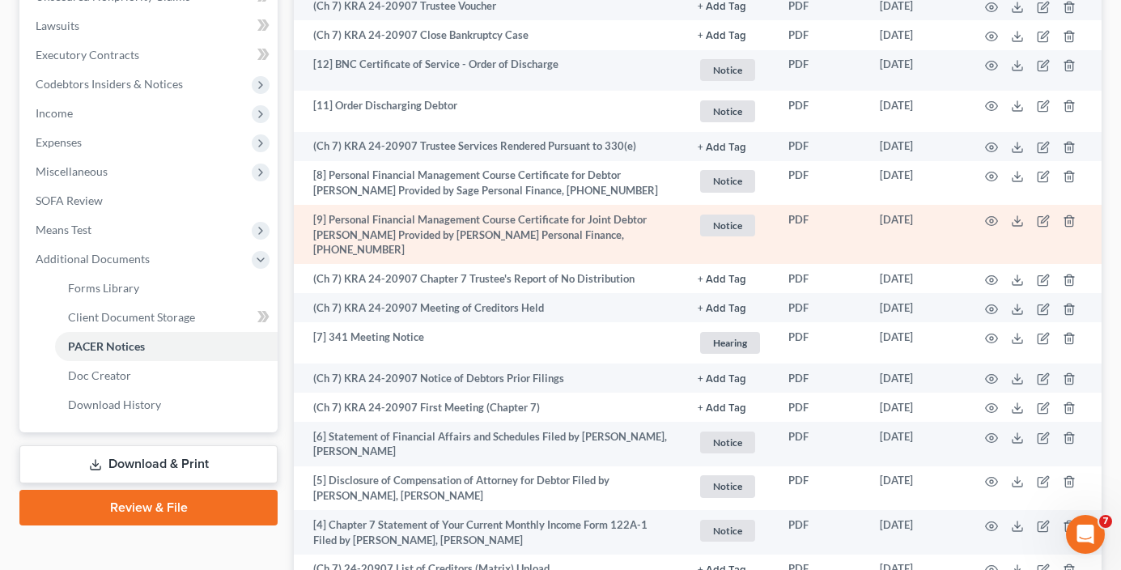
scroll to position [253, 0]
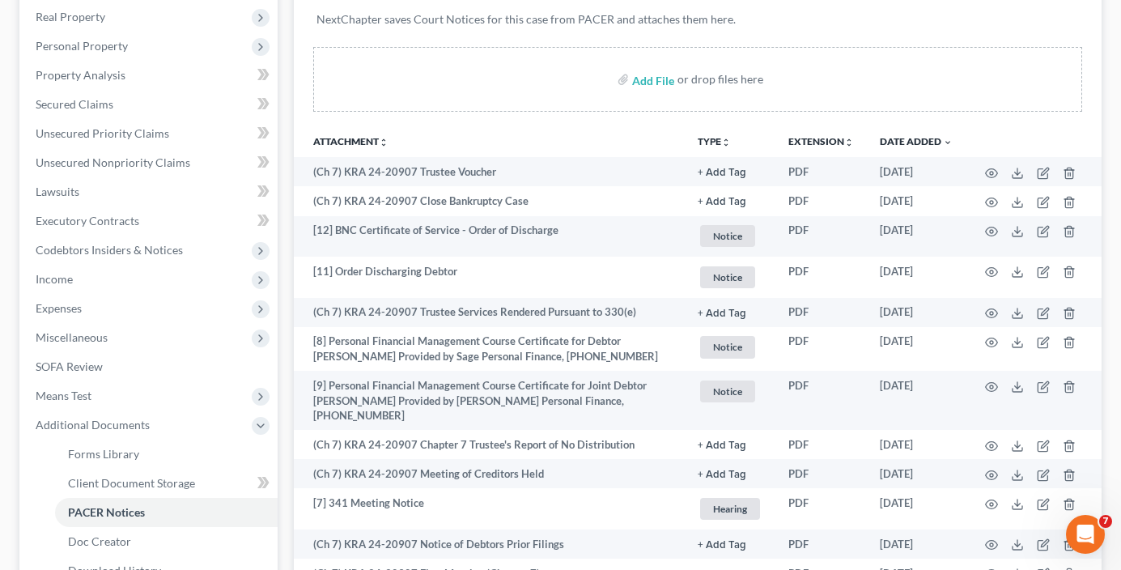
click at [287, 124] on div "Forms Library Client Document Storage PACER Notices Doc Creator Download Histor…" at bounding box center [698, 415] width 824 height 1027
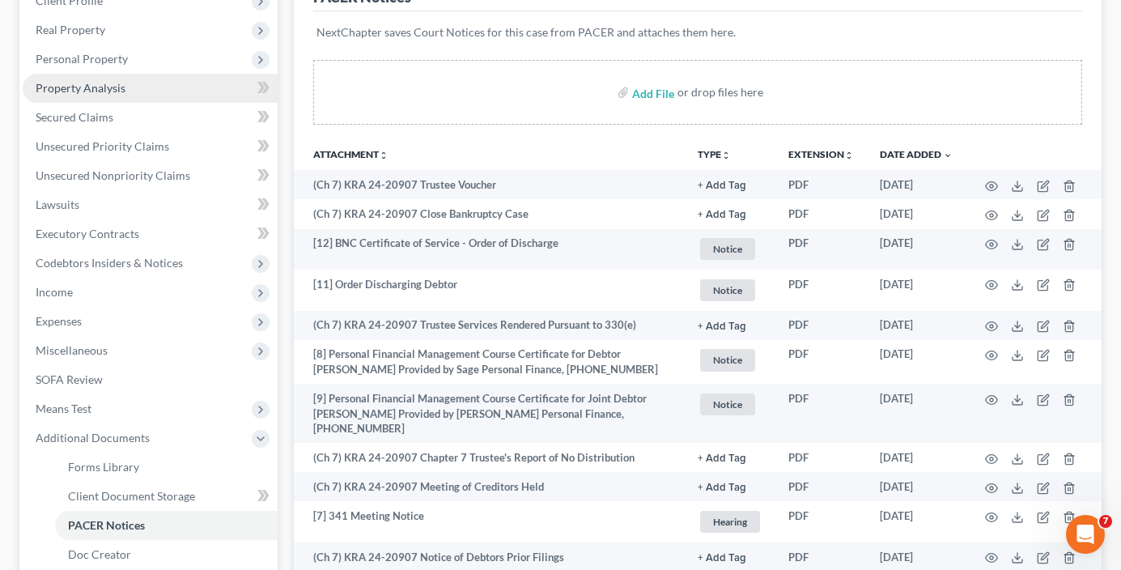
scroll to position [0, 0]
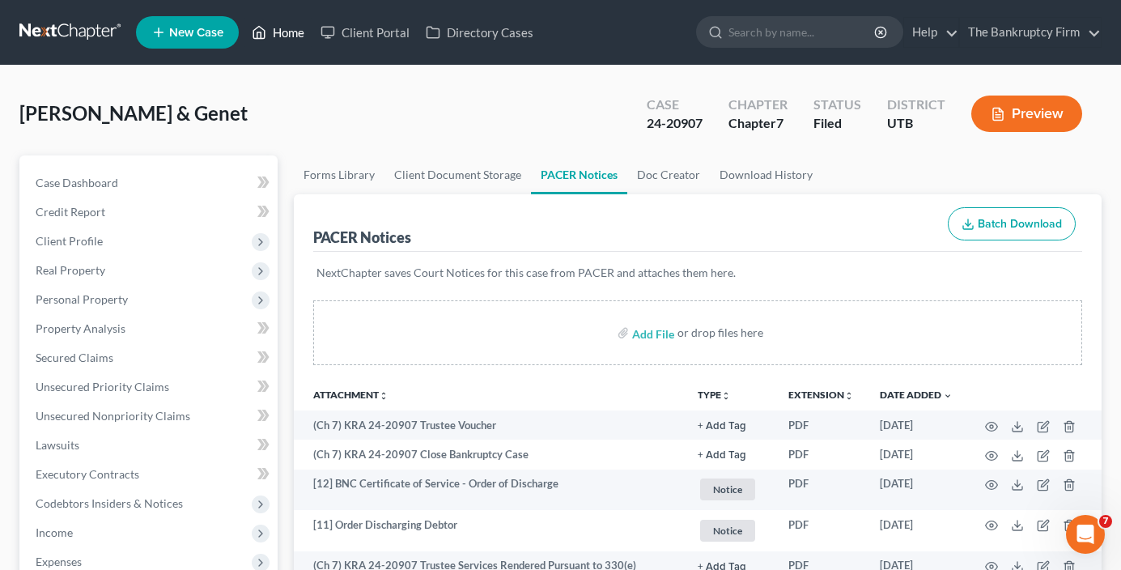
click at [279, 44] on link "Home" at bounding box center [278, 32] width 69 height 29
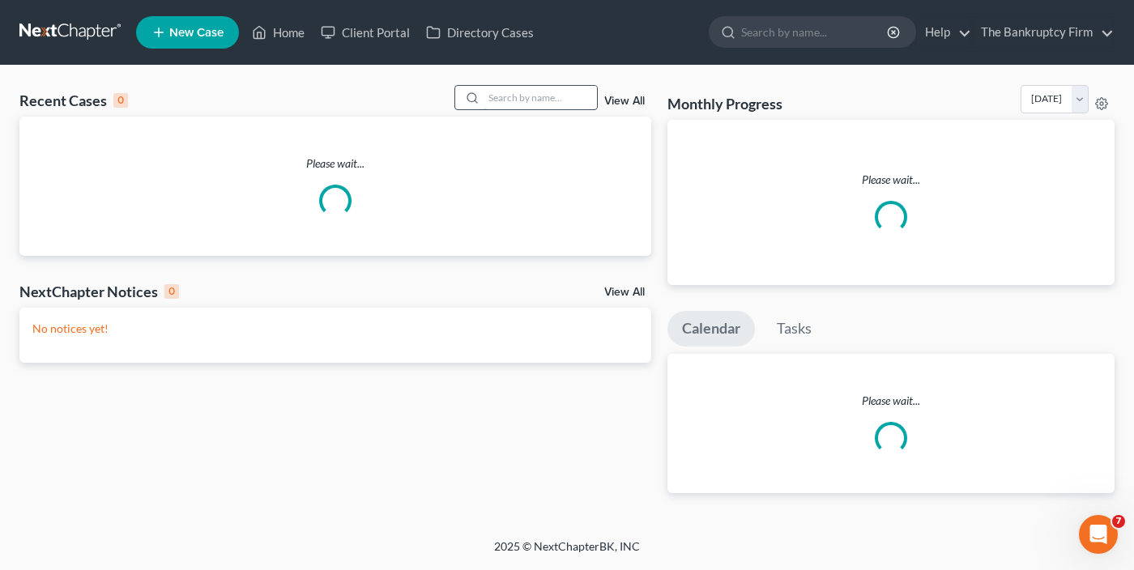
click at [549, 97] on input "search" at bounding box center [539, 97] width 113 height 23
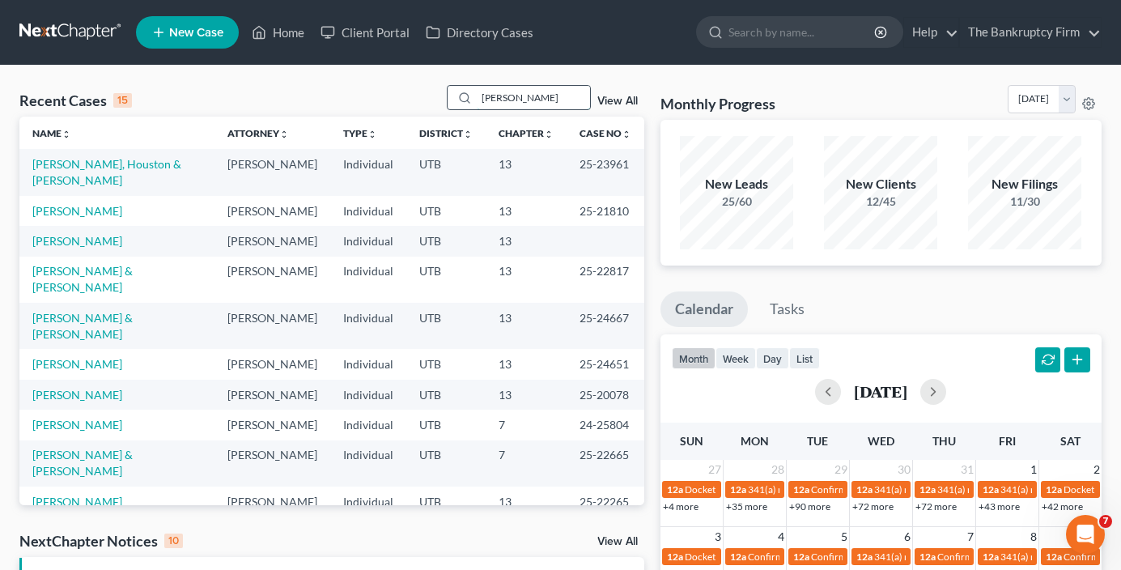
type input "[PERSON_NAME]"
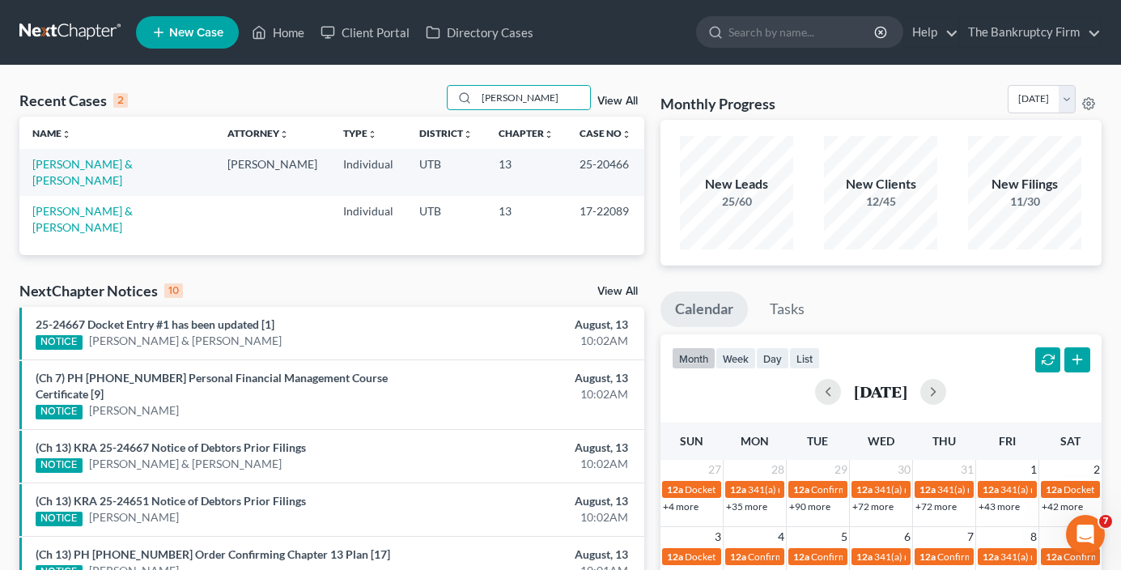
click at [84, 156] on td "[PERSON_NAME] & [PERSON_NAME]" at bounding box center [116, 172] width 195 height 46
click at [84, 169] on link "[PERSON_NAME] & [PERSON_NAME]" at bounding box center [82, 172] width 100 height 30
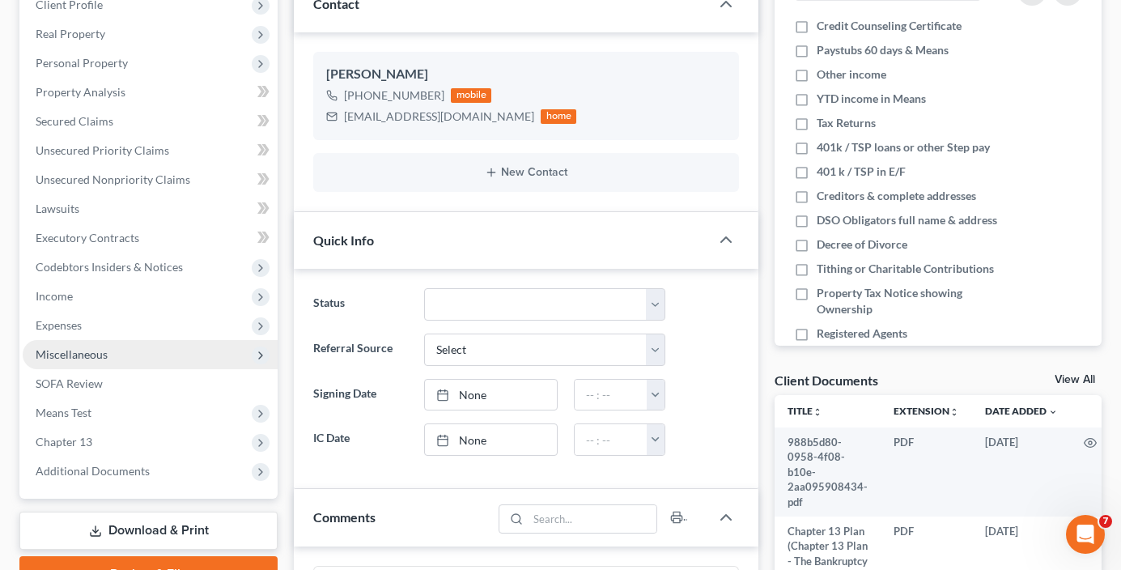
scroll to position [243, 0]
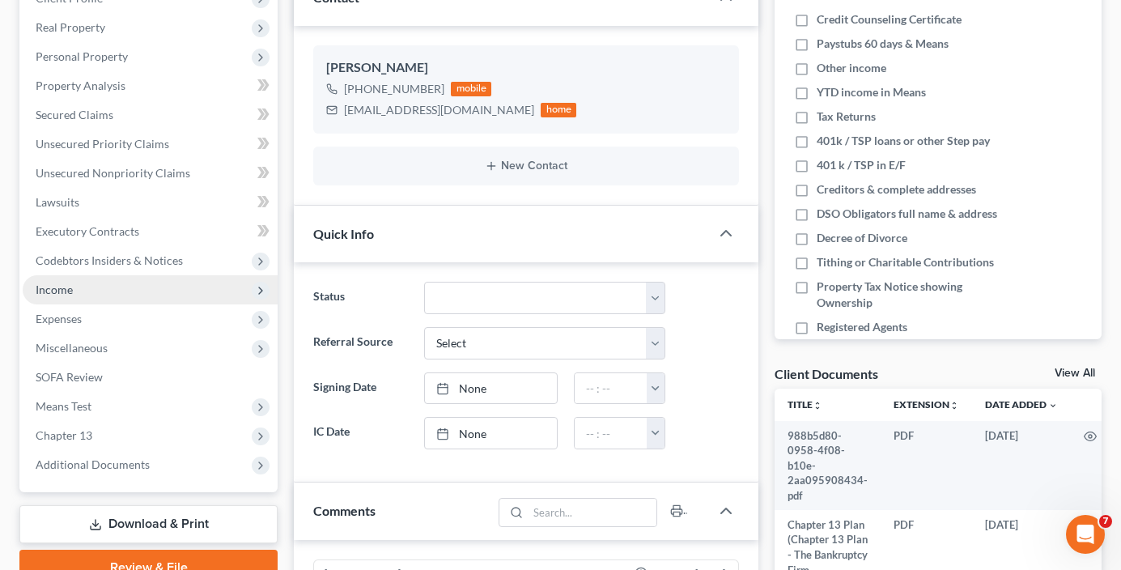
click at [63, 287] on span "Income" at bounding box center [54, 290] width 37 height 14
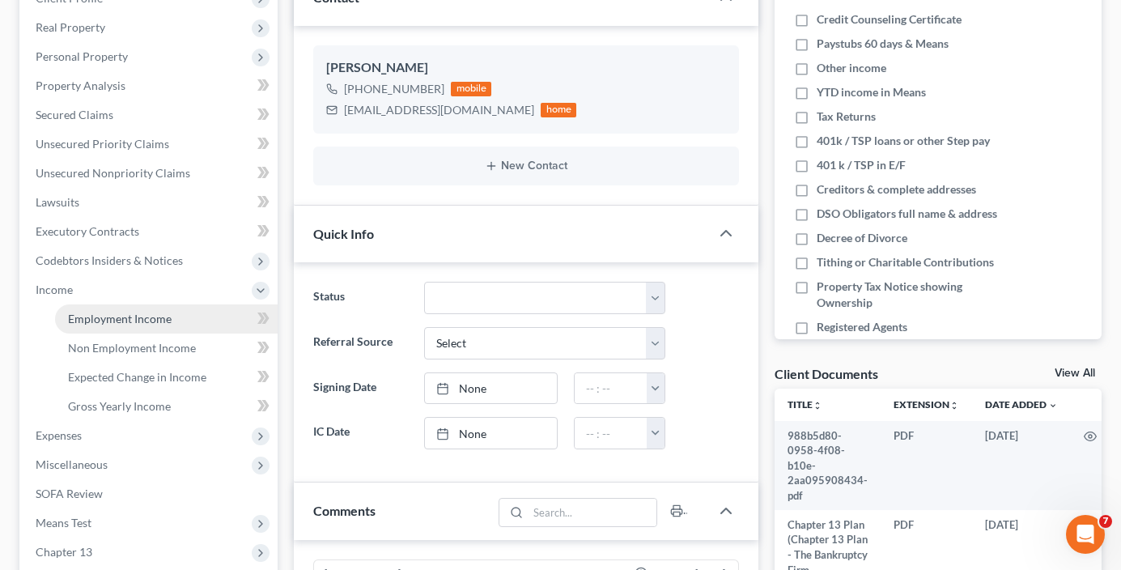
click at [119, 307] on link "Employment Income" at bounding box center [166, 318] width 223 height 29
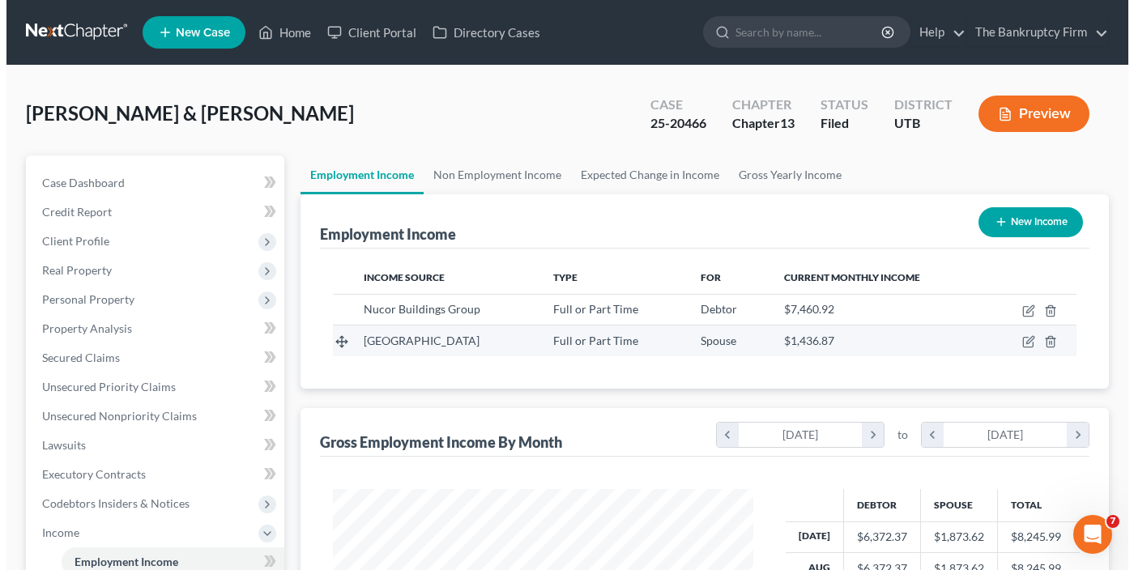
scroll to position [291, 452]
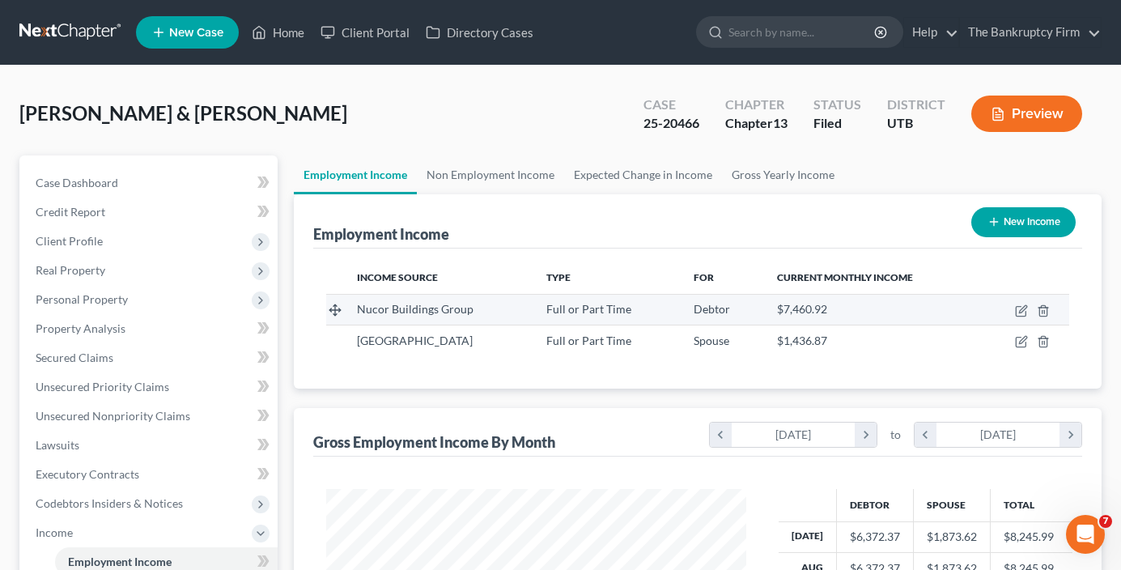
click at [1019, 301] on td at bounding box center [1025, 309] width 90 height 31
click at [1019, 311] on icon "button" at bounding box center [1021, 310] width 13 height 13
select select "0"
select select "3"
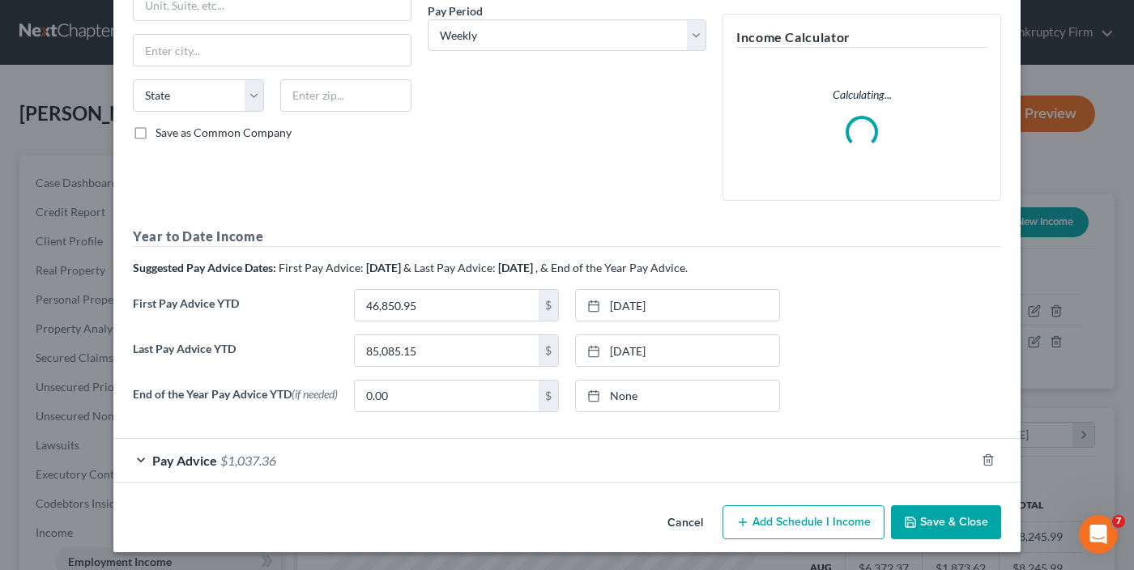
scroll to position [260, 0]
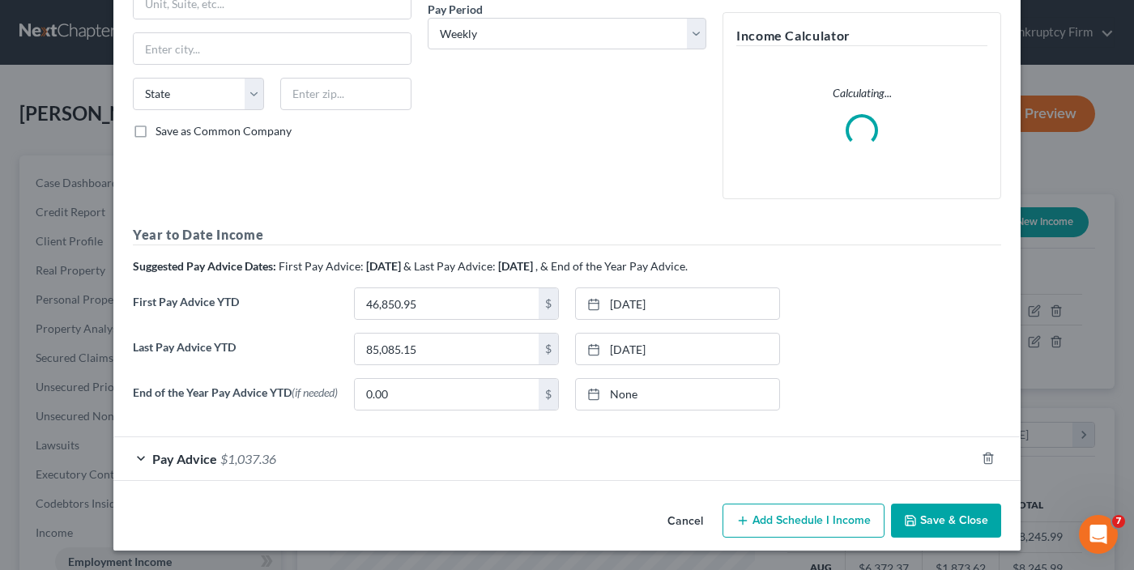
click at [484, 469] on div "Pay Advice $1,037.36" at bounding box center [544, 458] width 862 height 43
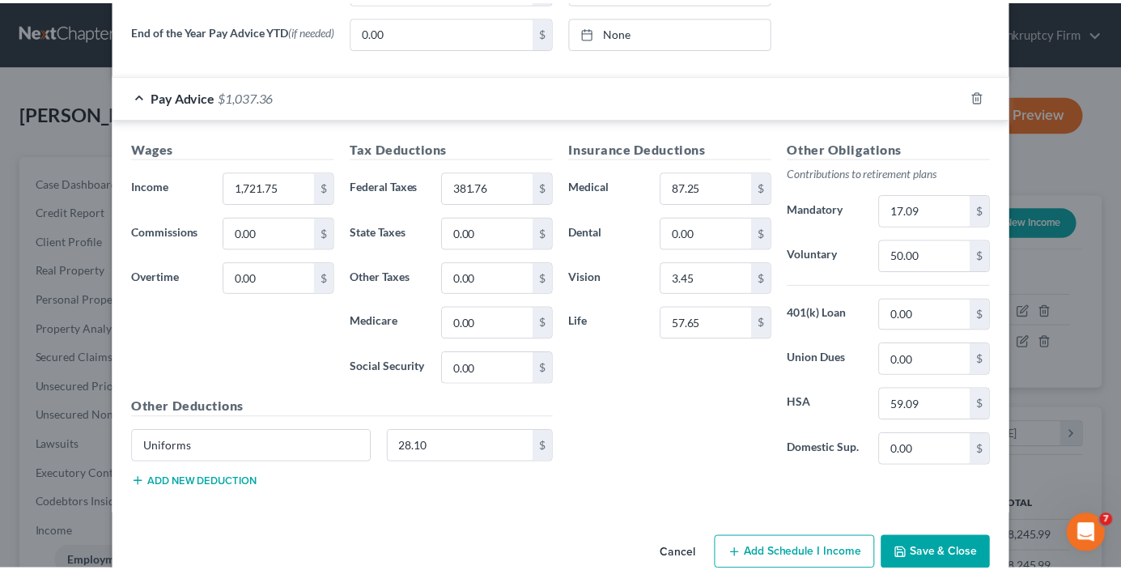
scroll to position [743, 0]
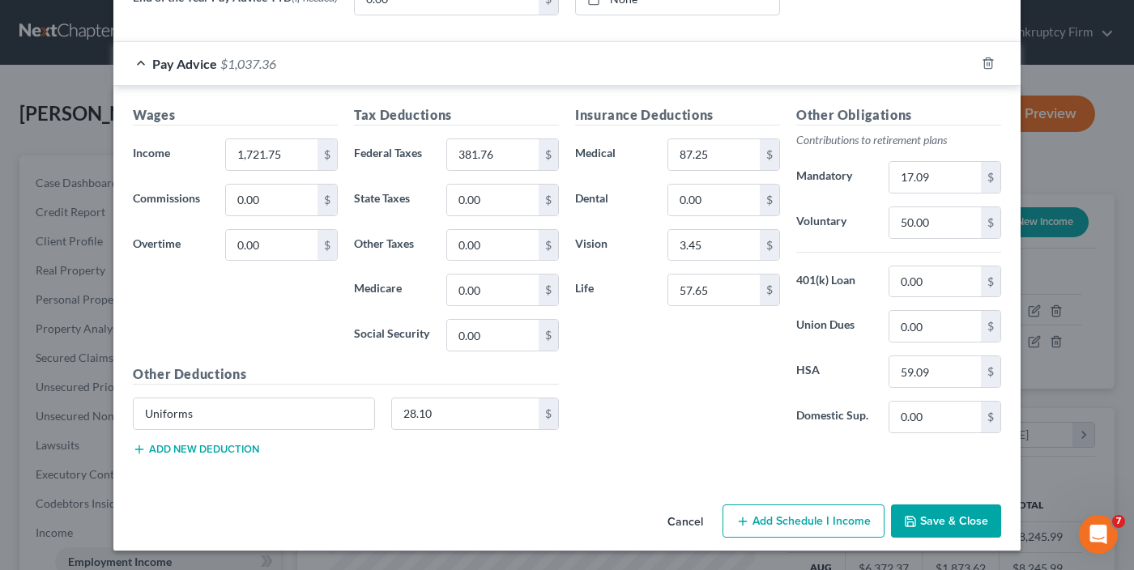
click at [669, 522] on button "Cancel" at bounding box center [685, 522] width 62 height 32
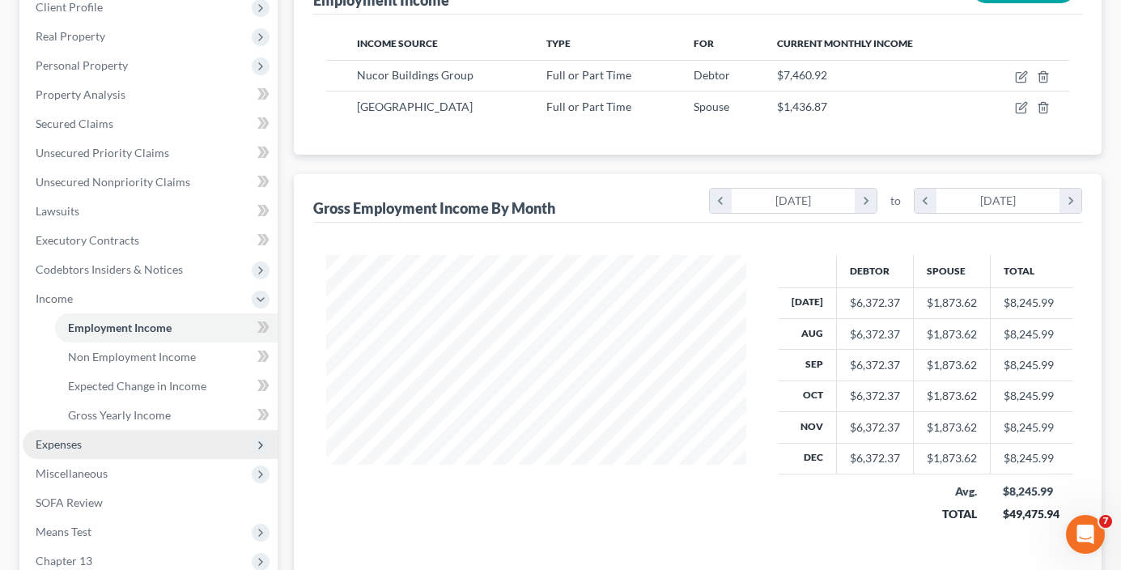
scroll to position [243, 0]
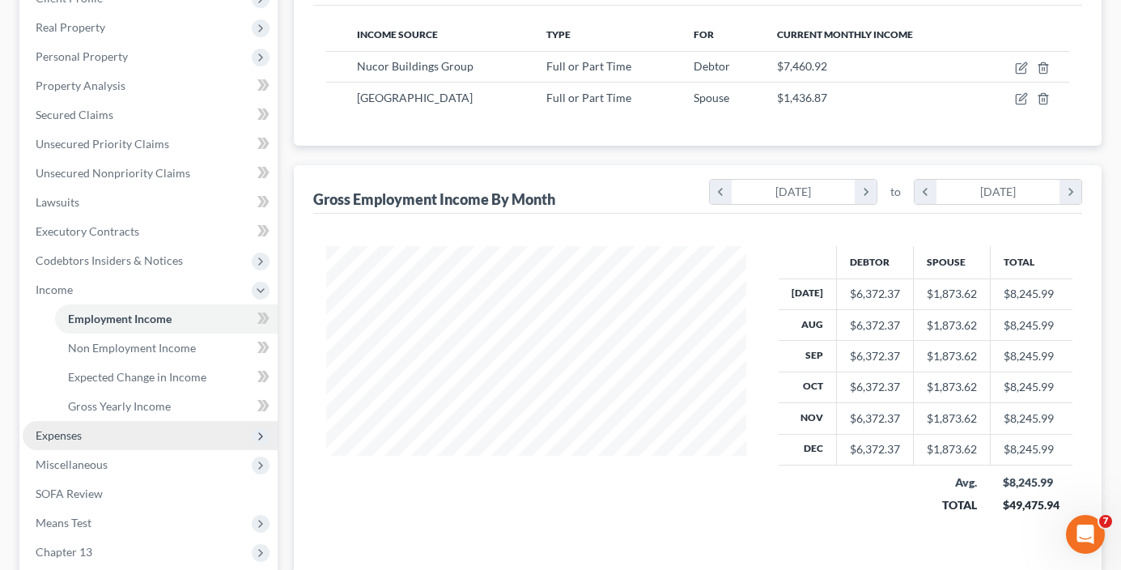
click at [89, 437] on span "Expenses" at bounding box center [150, 435] width 255 height 29
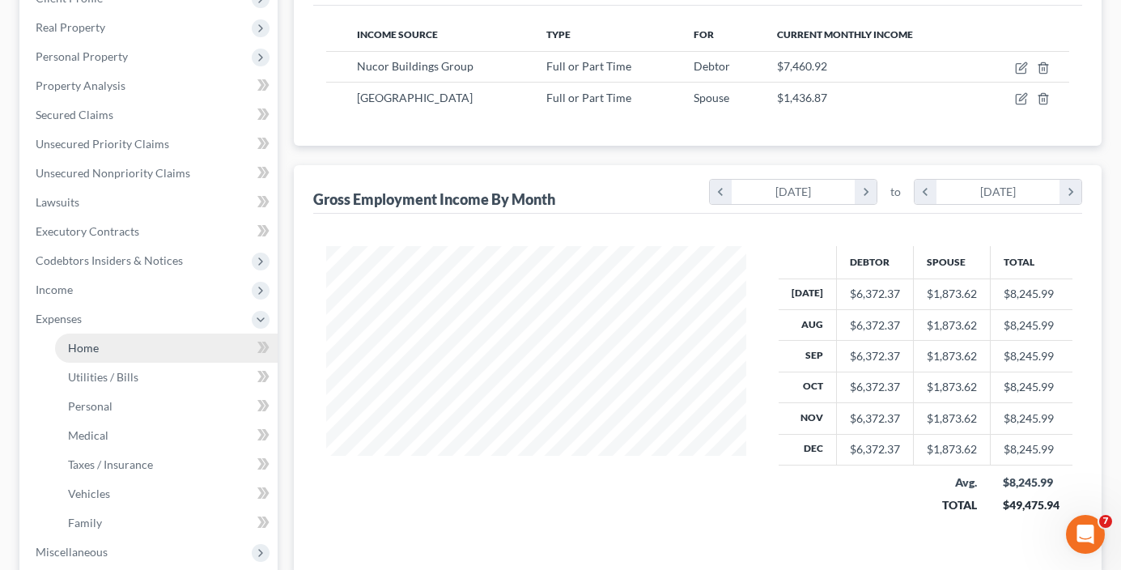
click at [115, 350] on link "Home" at bounding box center [166, 348] width 223 height 29
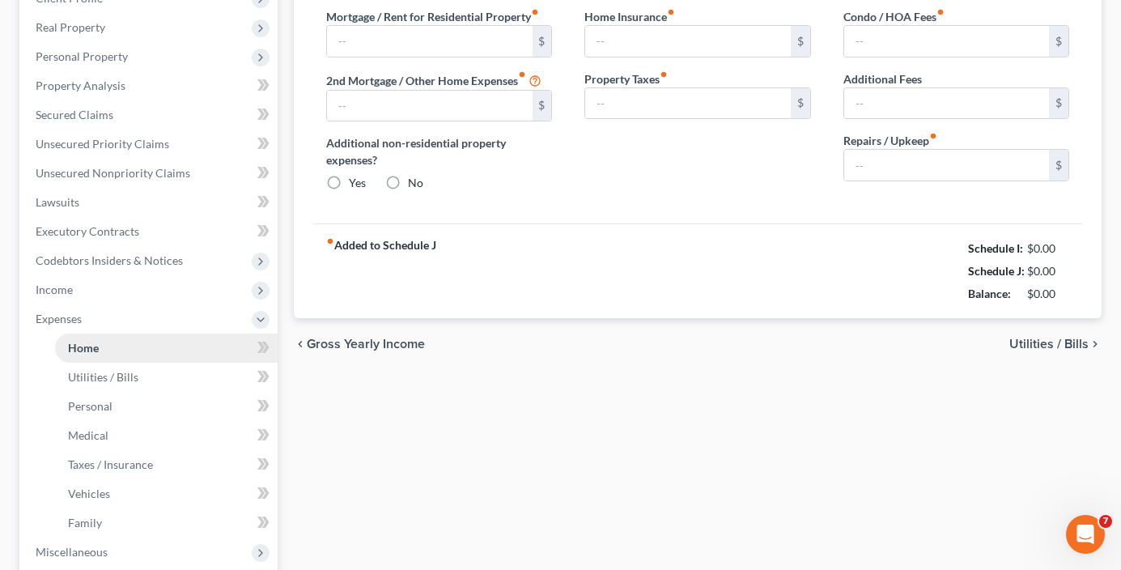
scroll to position [160, 0]
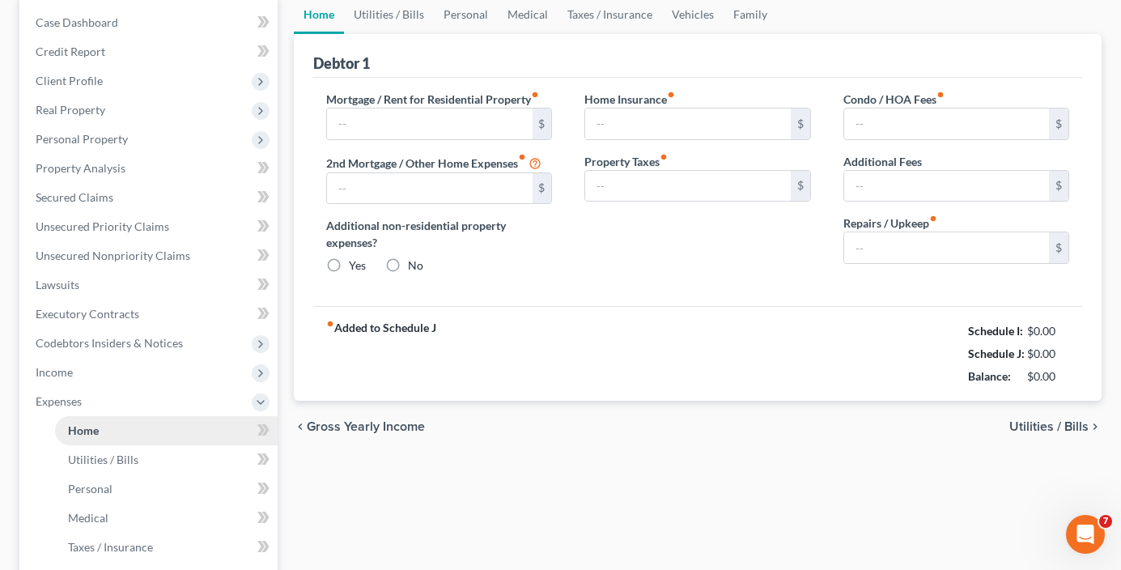
type input "1,700.00"
type input "0.00"
radio input "true"
type input "0.00"
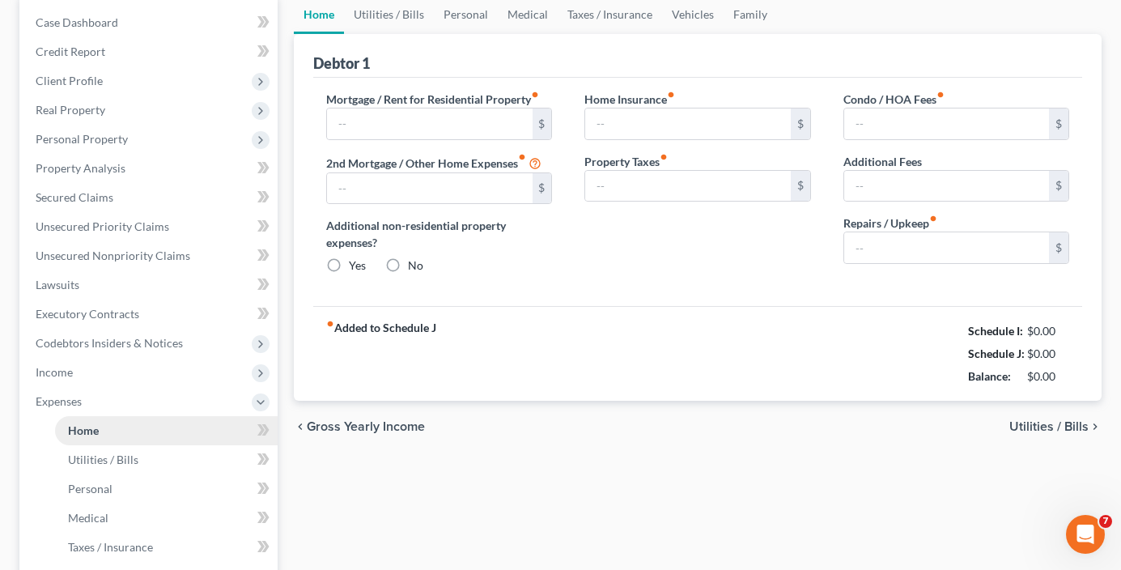
type input "0.00"
type input "100.00"
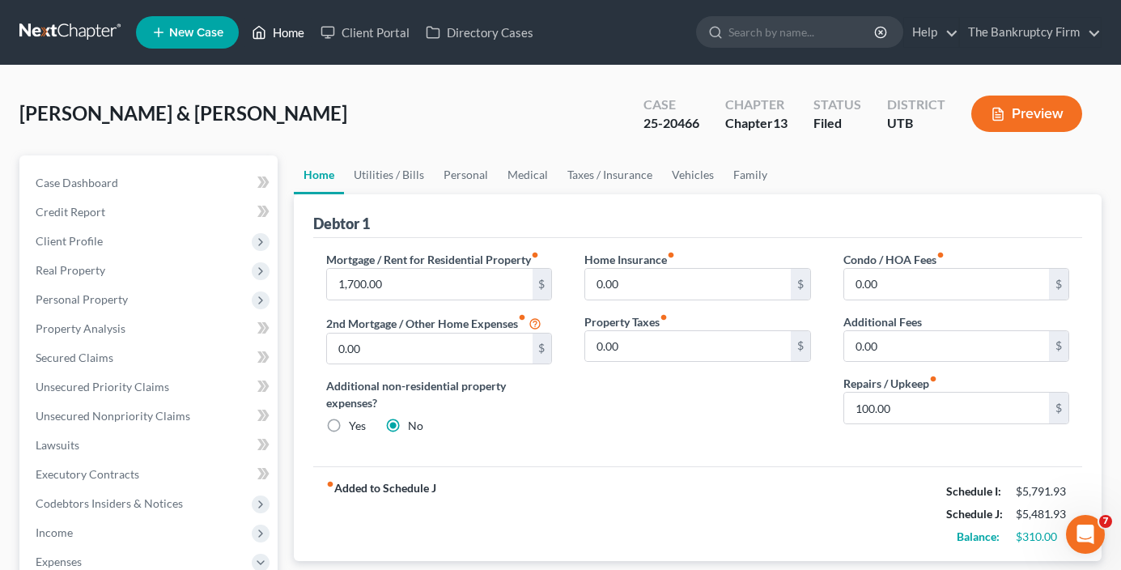
click at [296, 29] on link "Home" at bounding box center [278, 32] width 69 height 29
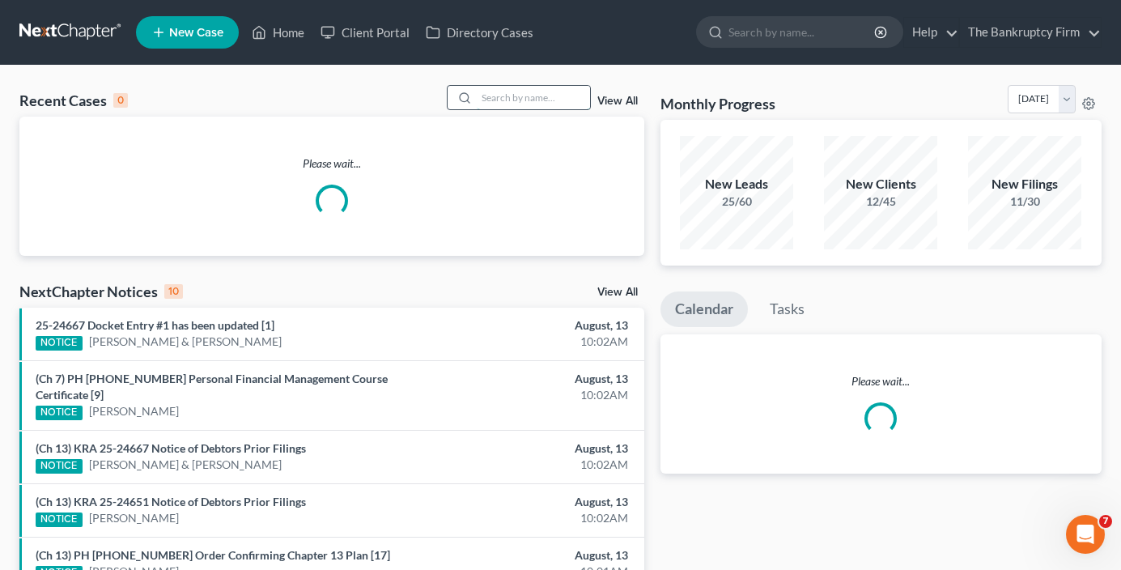
click at [528, 98] on input "search" at bounding box center [533, 97] width 113 height 23
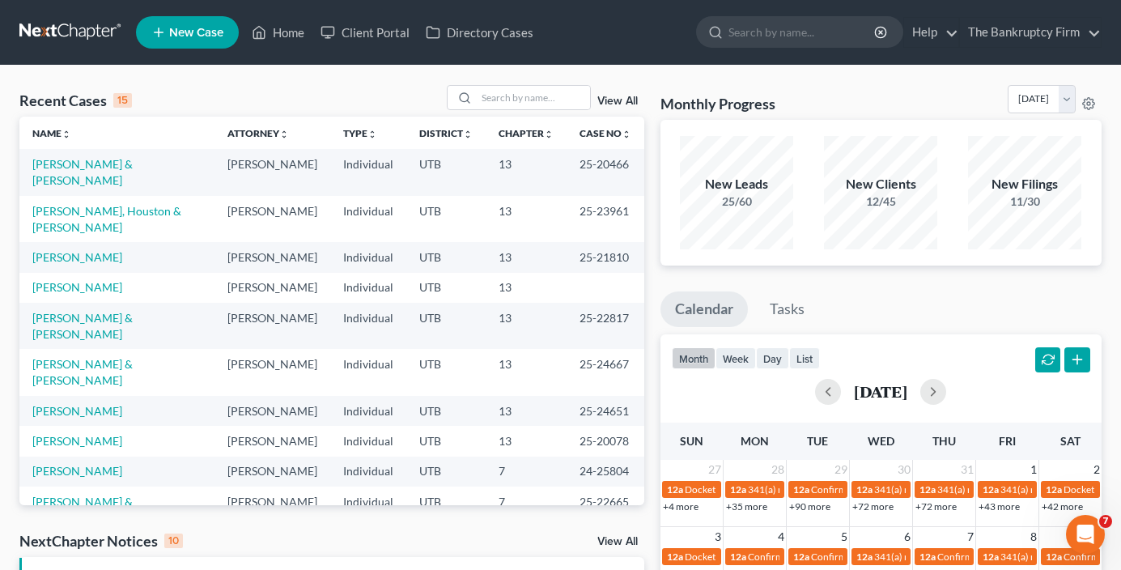
click at [291, 89] on div "Recent Cases 15 View All" at bounding box center [331, 101] width 625 height 32
click at [525, 101] on input "search" at bounding box center [533, 97] width 113 height 23
type input "[PERSON_NAME]"
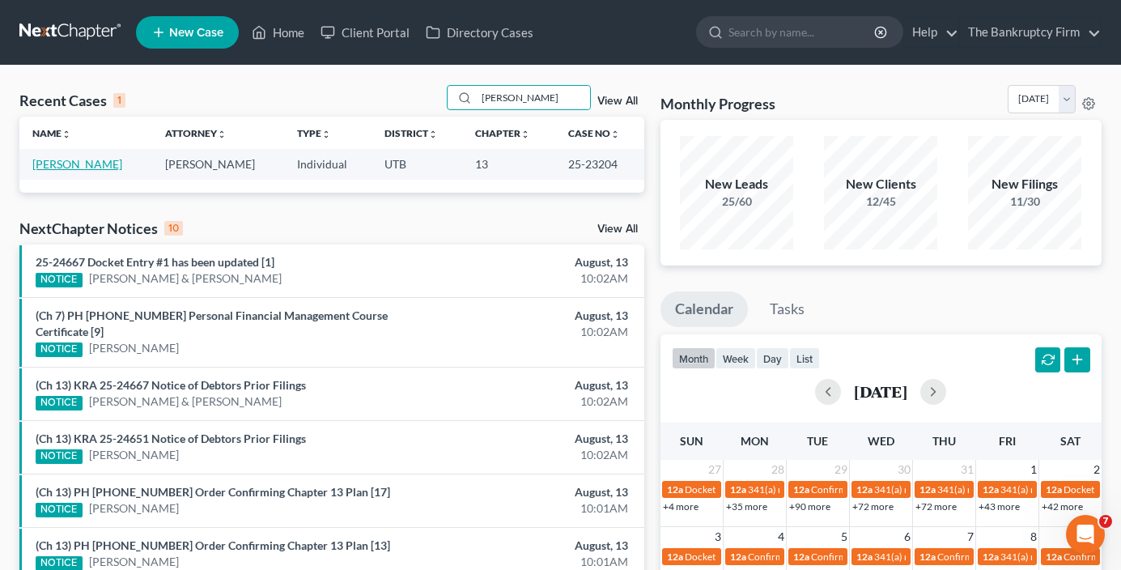
click at [70, 164] on link "[PERSON_NAME]" at bounding box center [77, 164] width 90 height 14
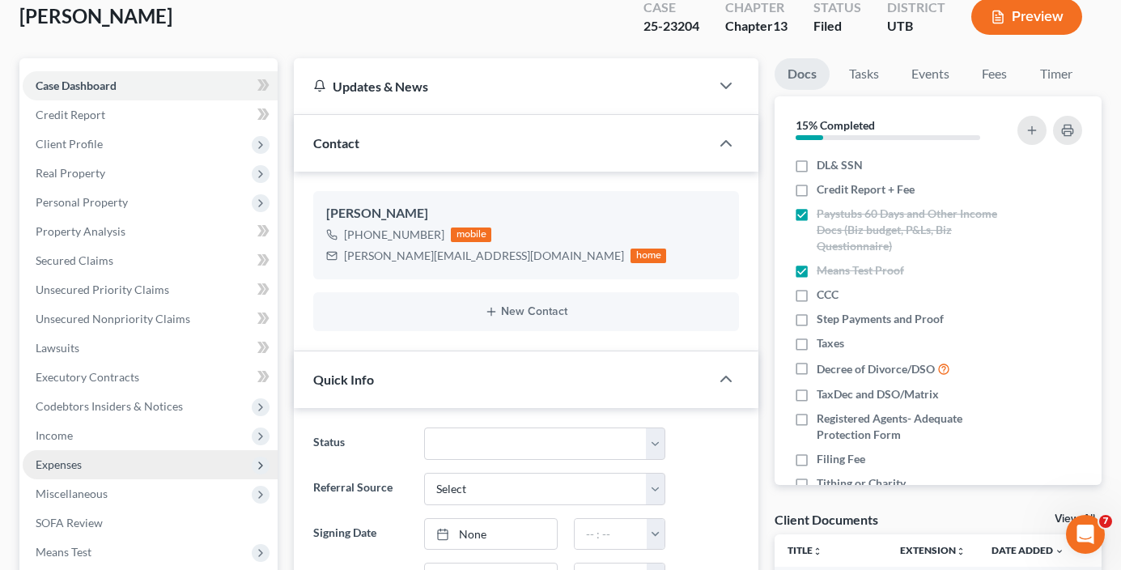
scroll to position [162, 0]
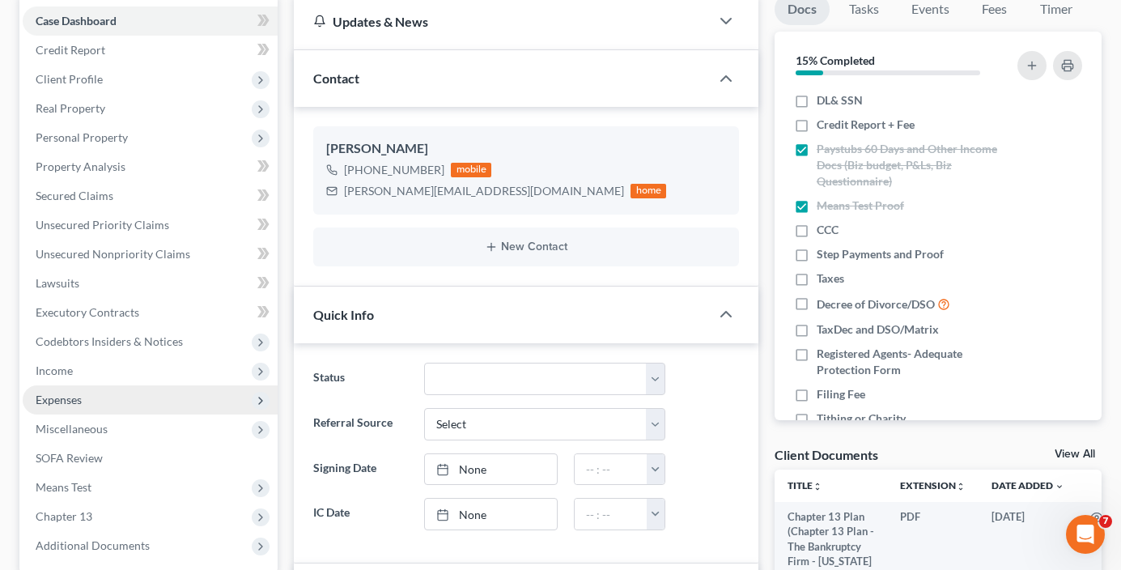
click at [66, 401] on span "Expenses" at bounding box center [59, 400] width 46 height 14
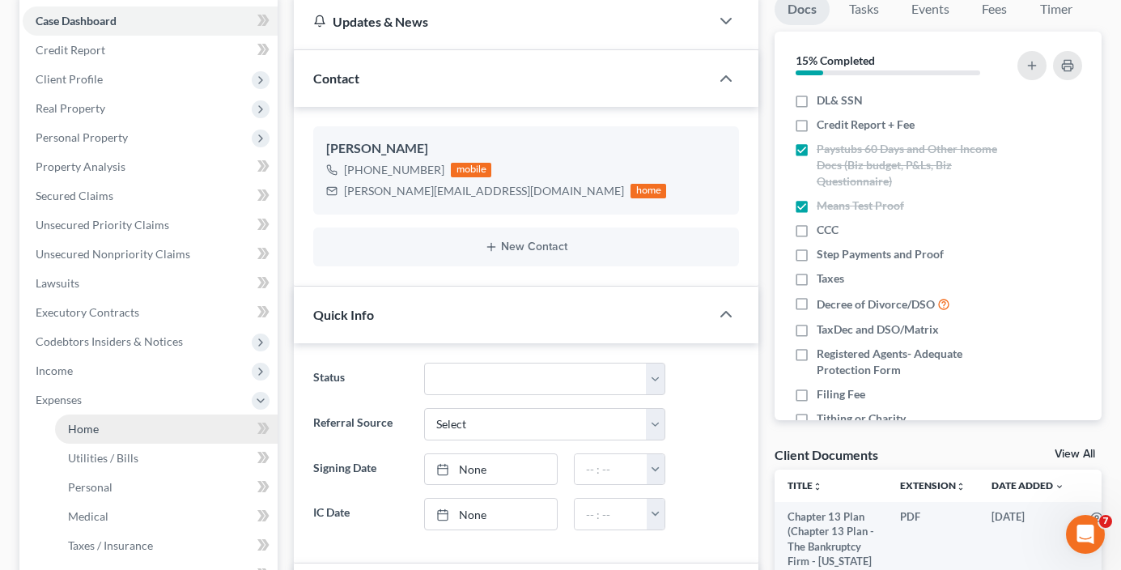
click at [91, 432] on span "Home" at bounding box center [83, 429] width 31 height 14
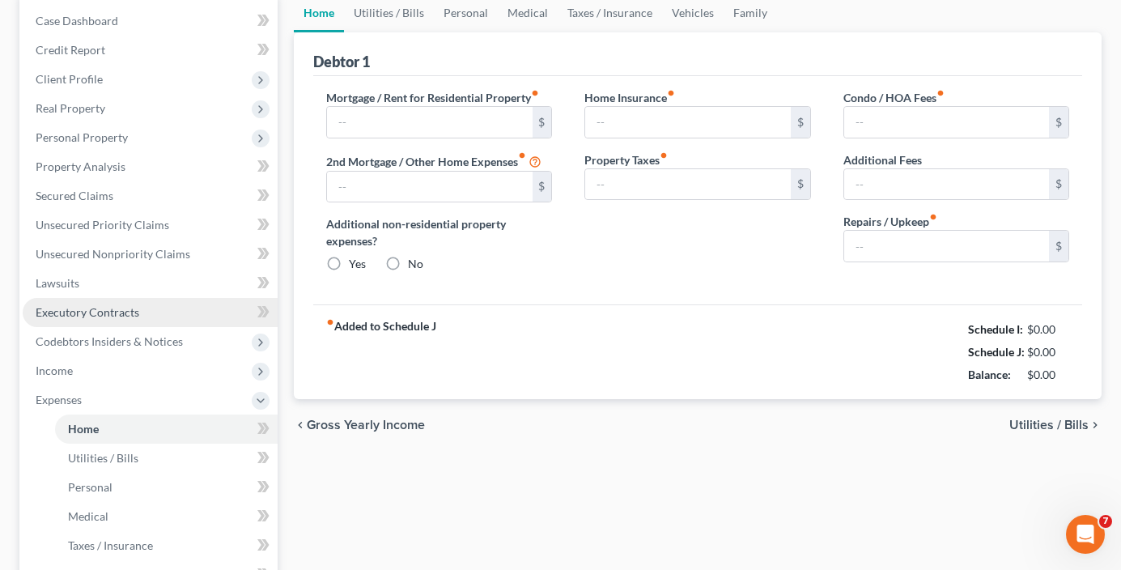
scroll to position [83, 0]
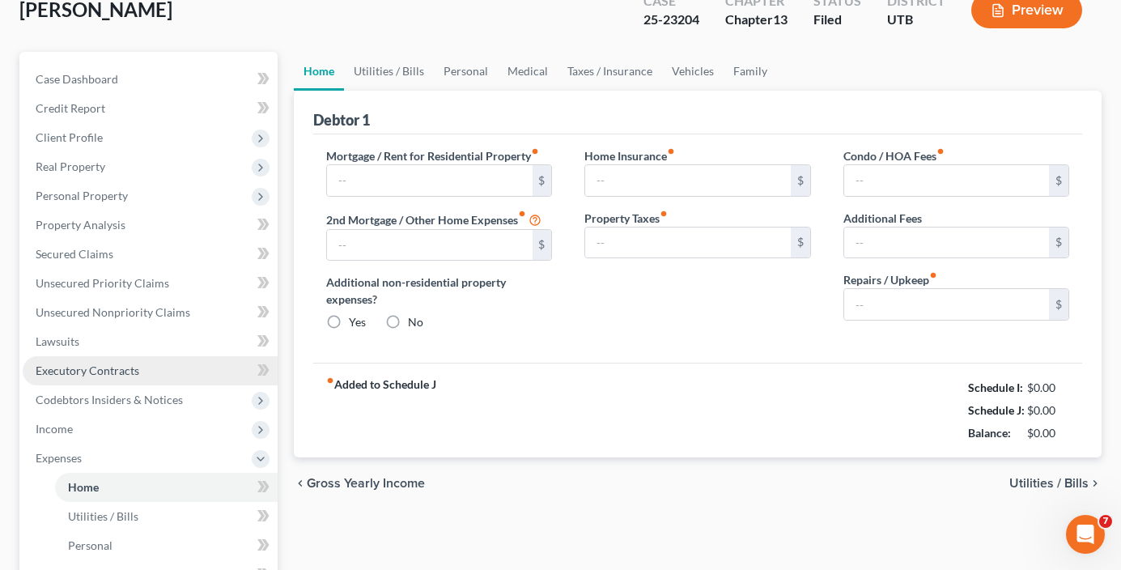
type input "960.00"
type input "0.00"
radio input "true"
type input "15.00"
type input "0.00"
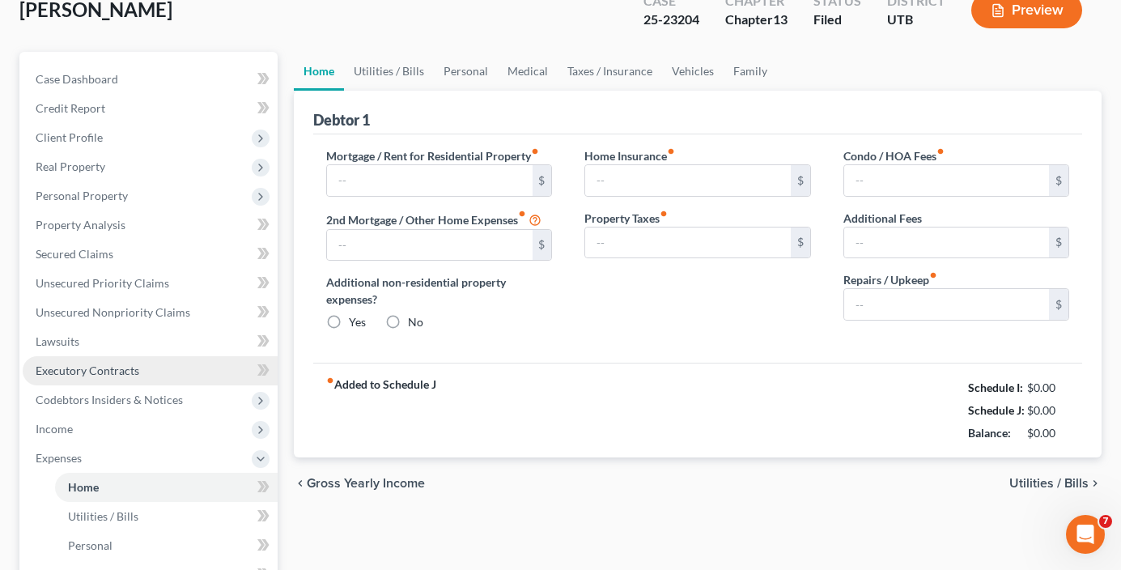
type input "0.00"
type input "73.09"
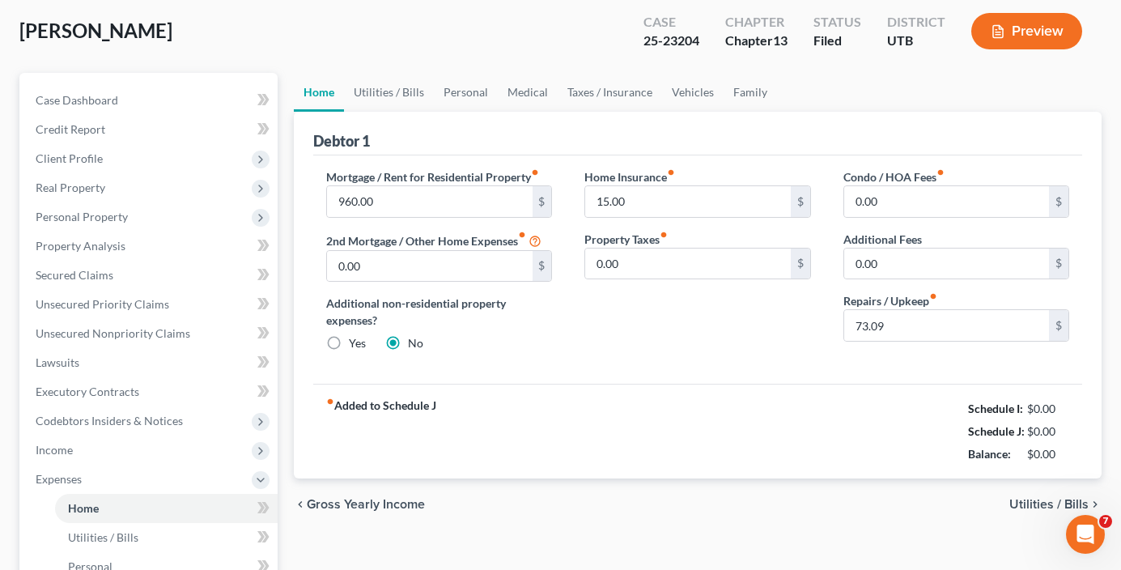
scroll to position [0, 0]
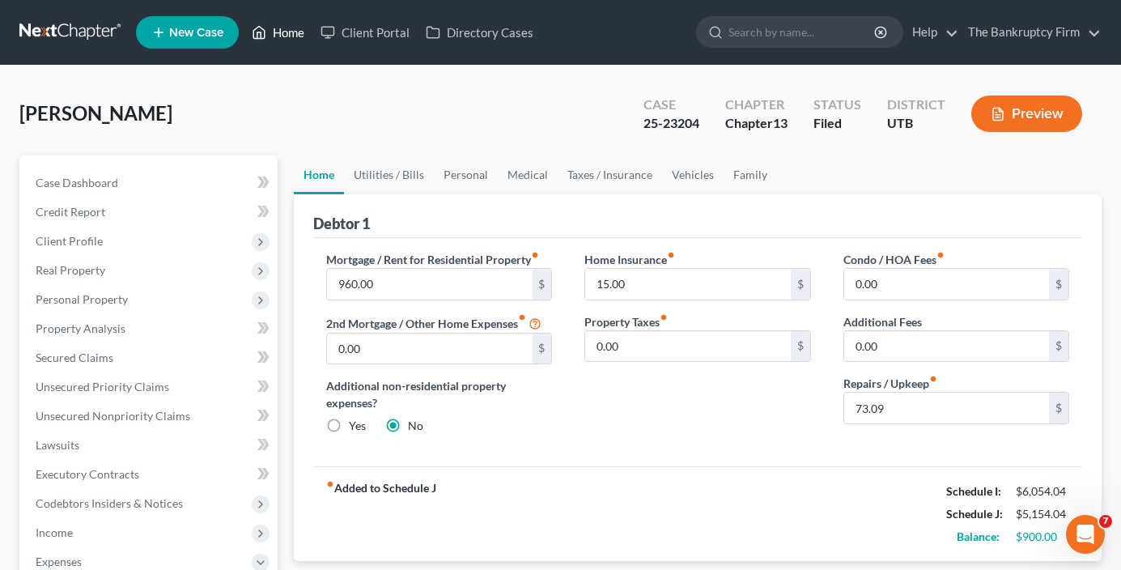
click at [276, 30] on link "Home" at bounding box center [278, 32] width 69 height 29
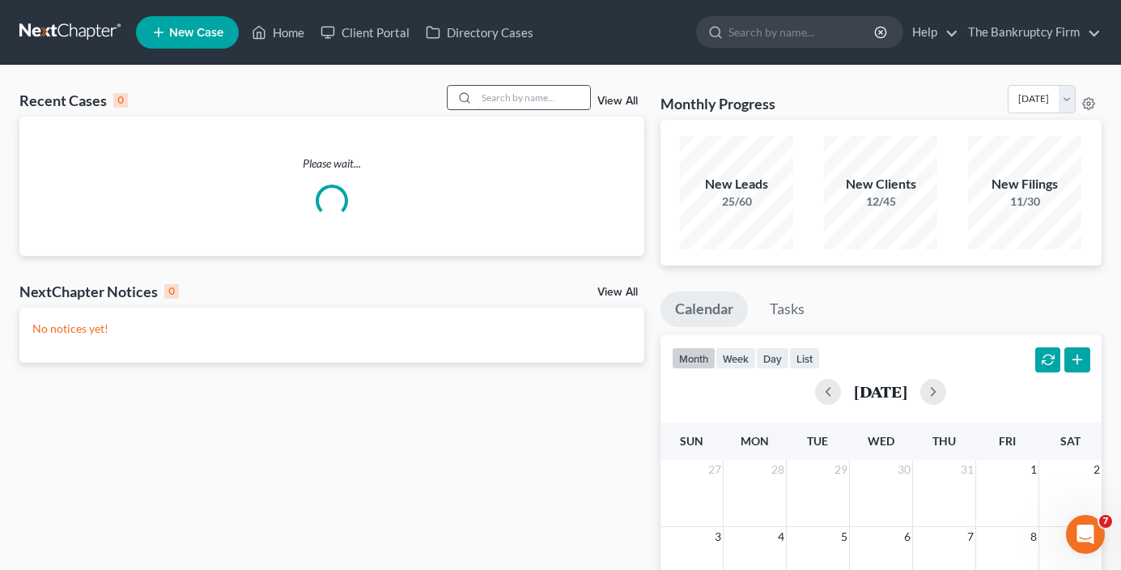
click at [487, 101] on div "Recent Cases 0 View All Please wait... NextChapter Notices 0 View All No notice…" at bounding box center [560, 486] width 1121 height 840
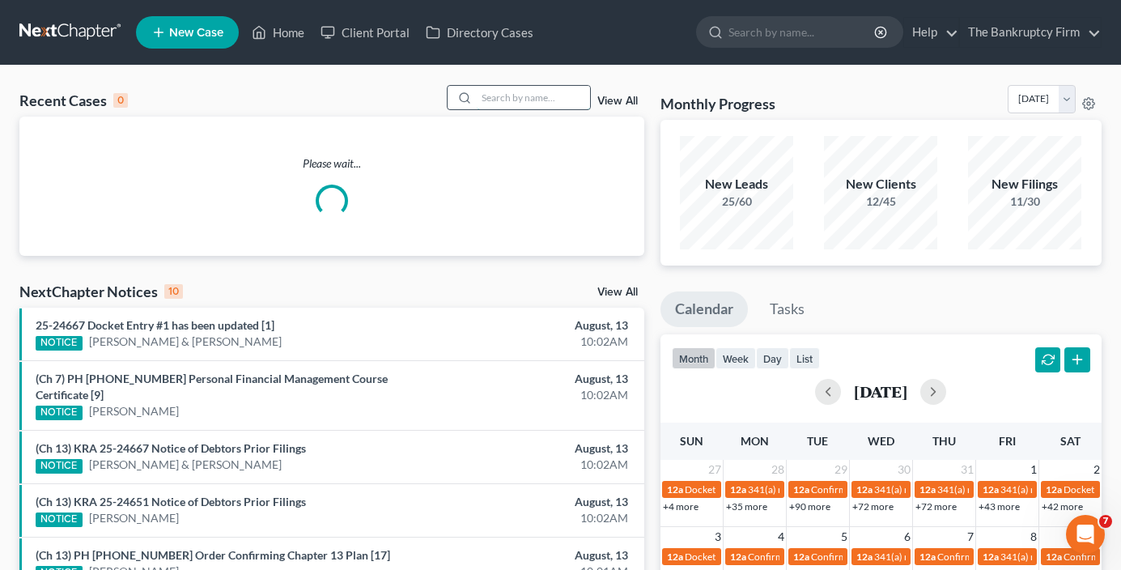
click at [493, 96] on input "search" at bounding box center [533, 97] width 113 height 23
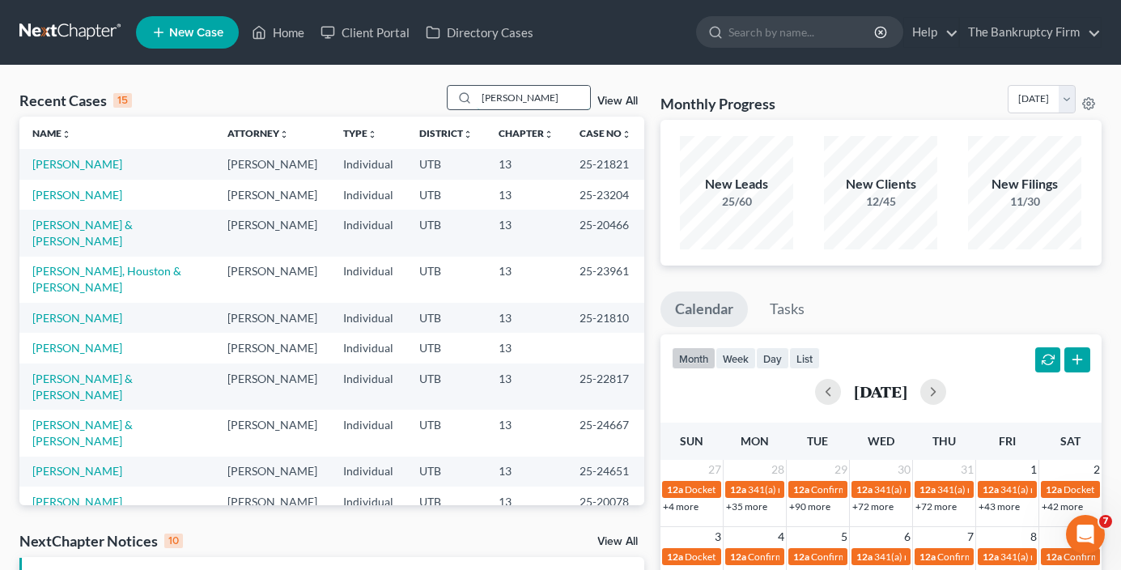
type input "[PERSON_NAME]"
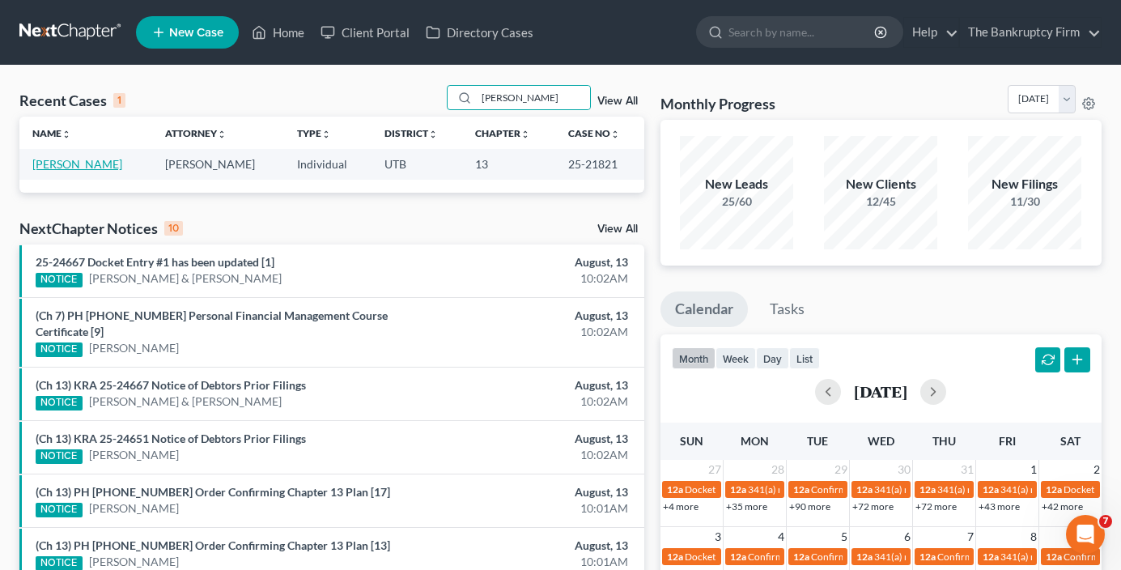
click at [70, 162] on link "[PERSON_NAME]" at bounding box center [77, 164] width 90 height 14
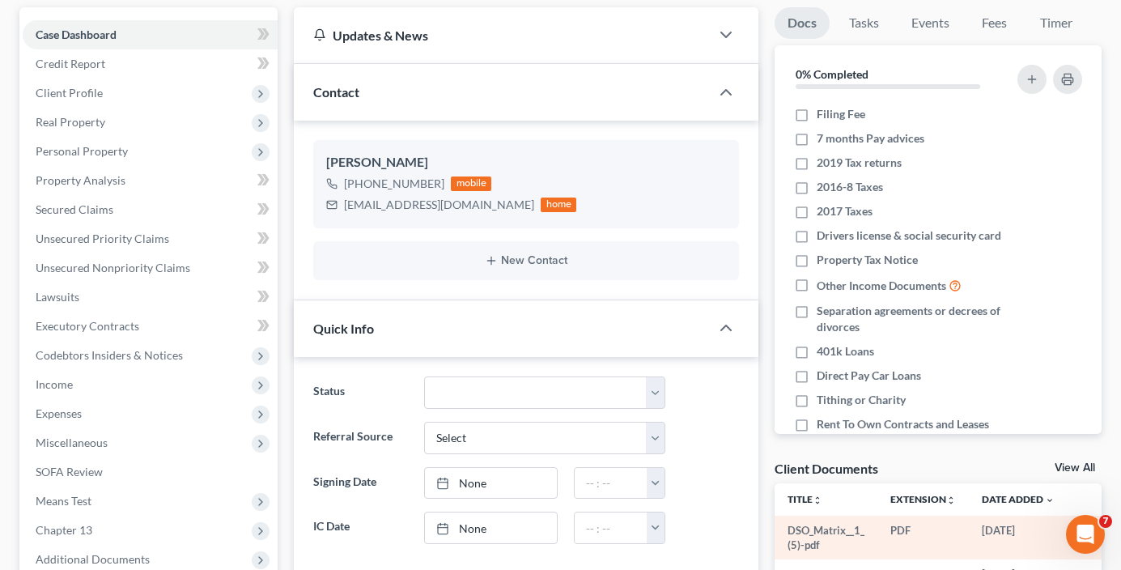
scroll to position [243, 0]
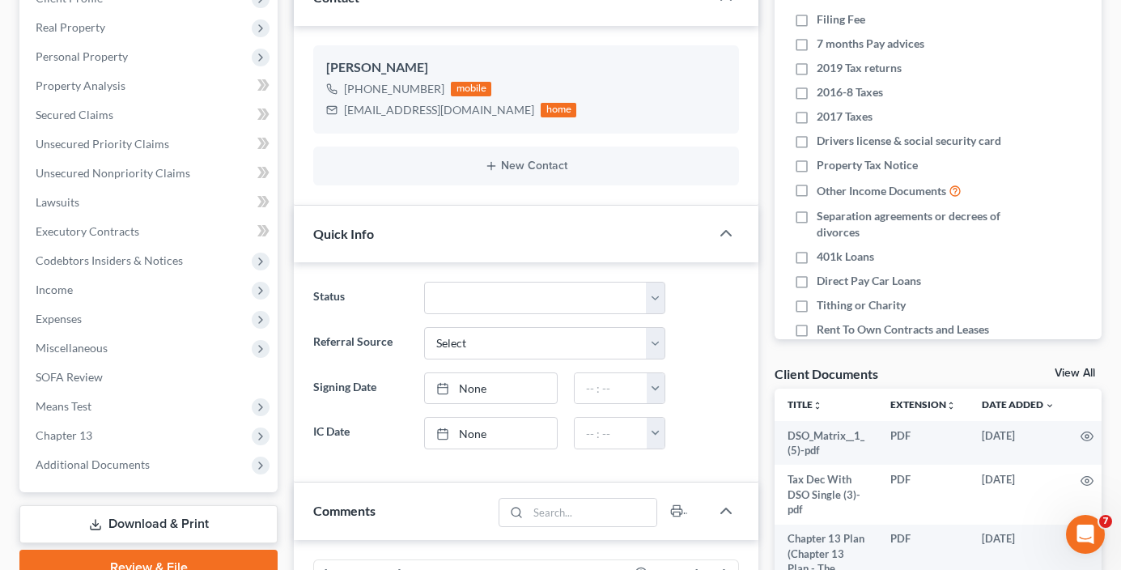
click at [1068, 366] on div "Client Documents View All" at bounding box center [938, 376] width 327 height 23
click at [1074, 370] on link "View All" at bounding box center [1075, 373] width 40 height 11
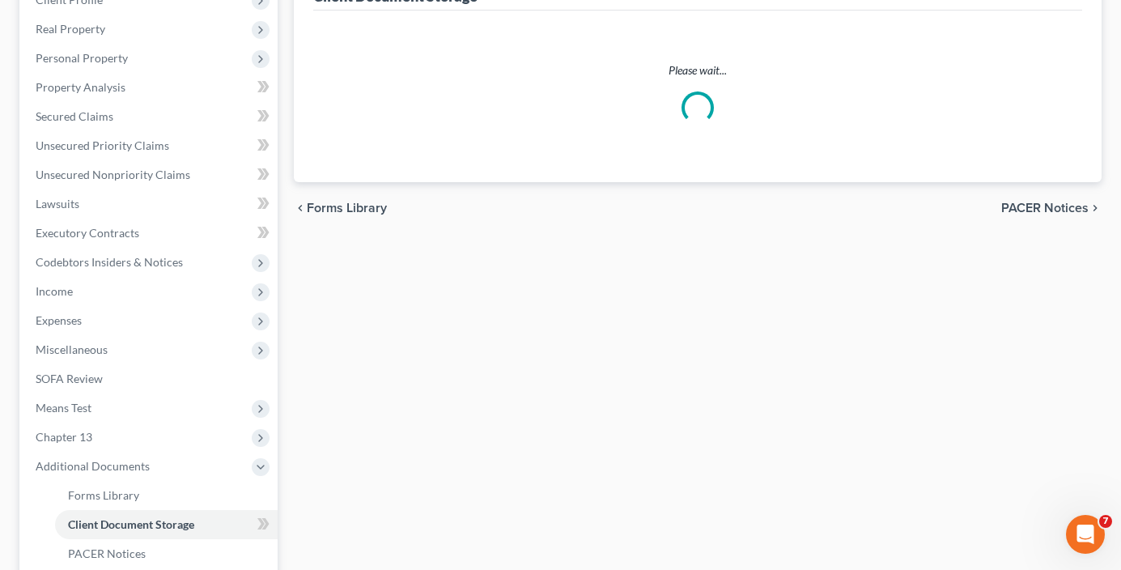
scroll to position [160, 0]
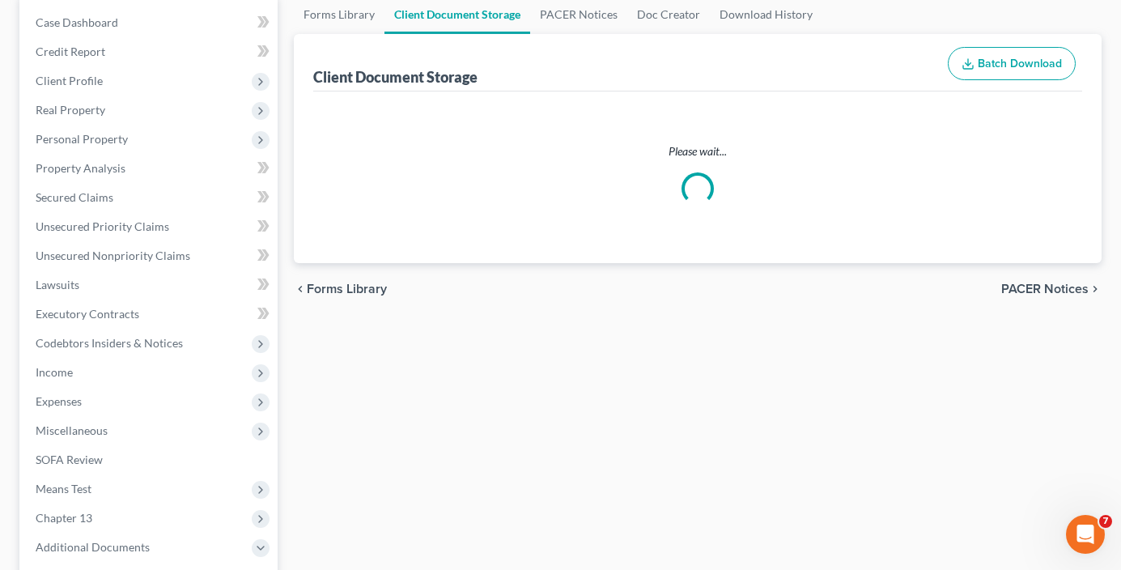
select select "30"
select select "53"
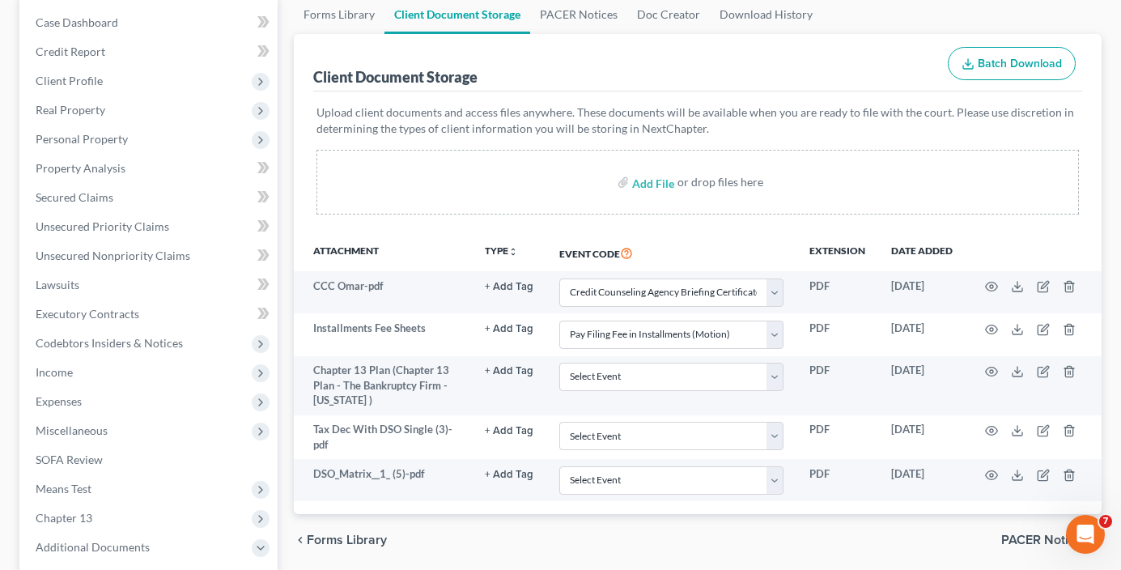
scroll to position [0, 0]
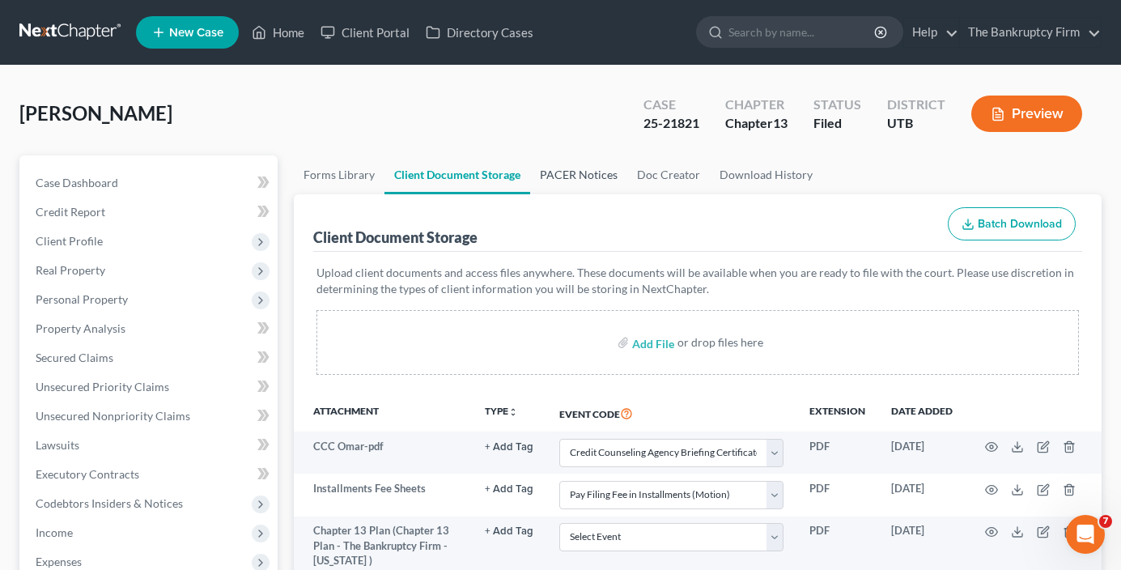
click at [538, 164] on link "PACER Notices" at bounding box center [578, 174] width 97 height 39
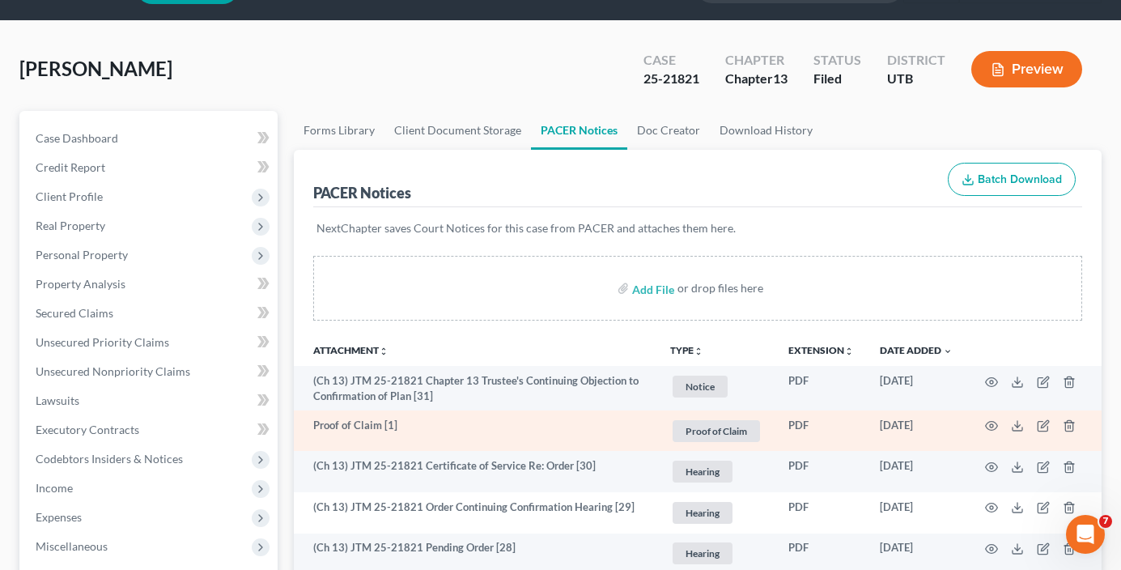
scroll to position [81, 0]
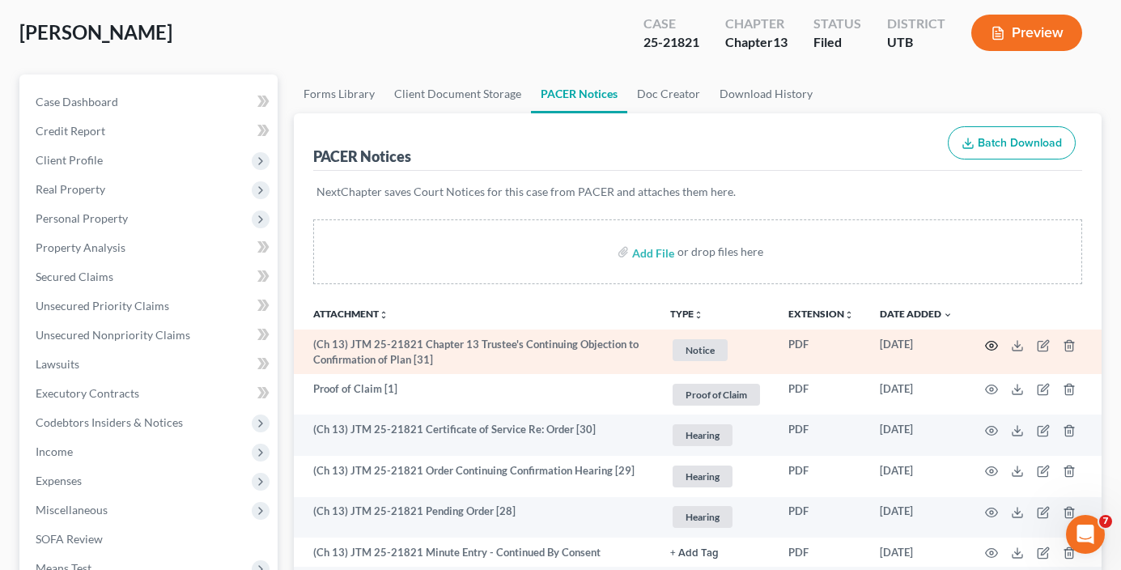
click at [988, 343] on icon "button" at bounding box center [992, 345] width 12 height 9
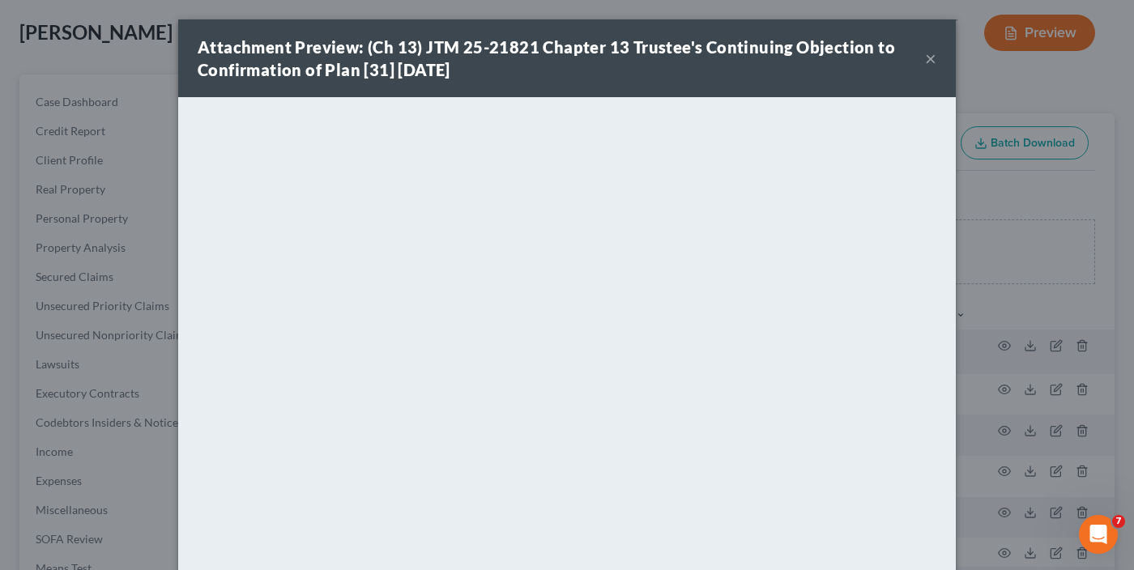
click at [925, 54] on button "×" at bounding box center [930, 58] width 11 height 19
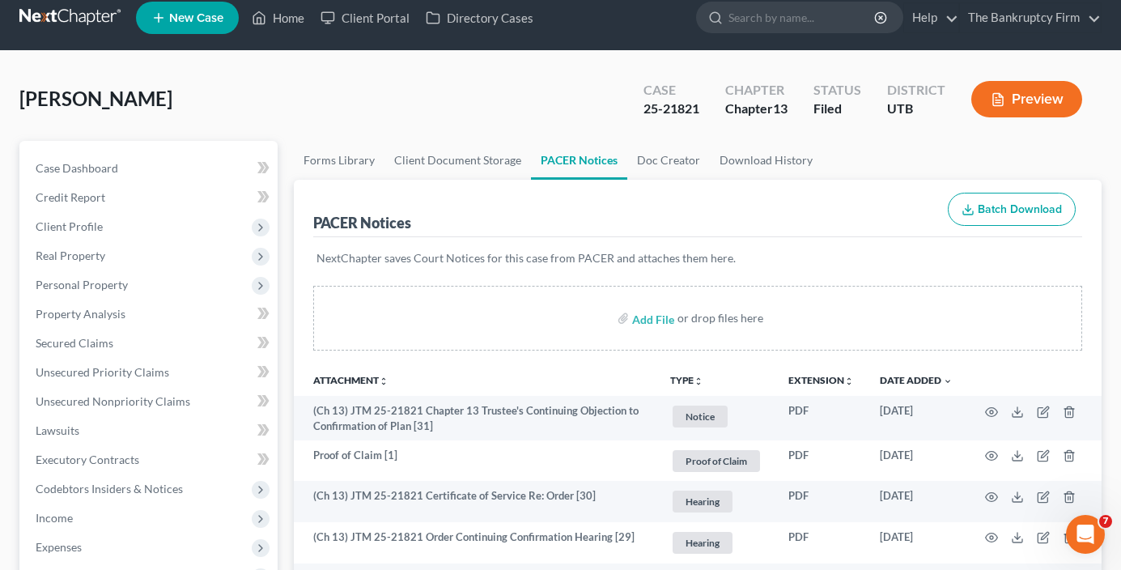
scroll to position [0, 0]
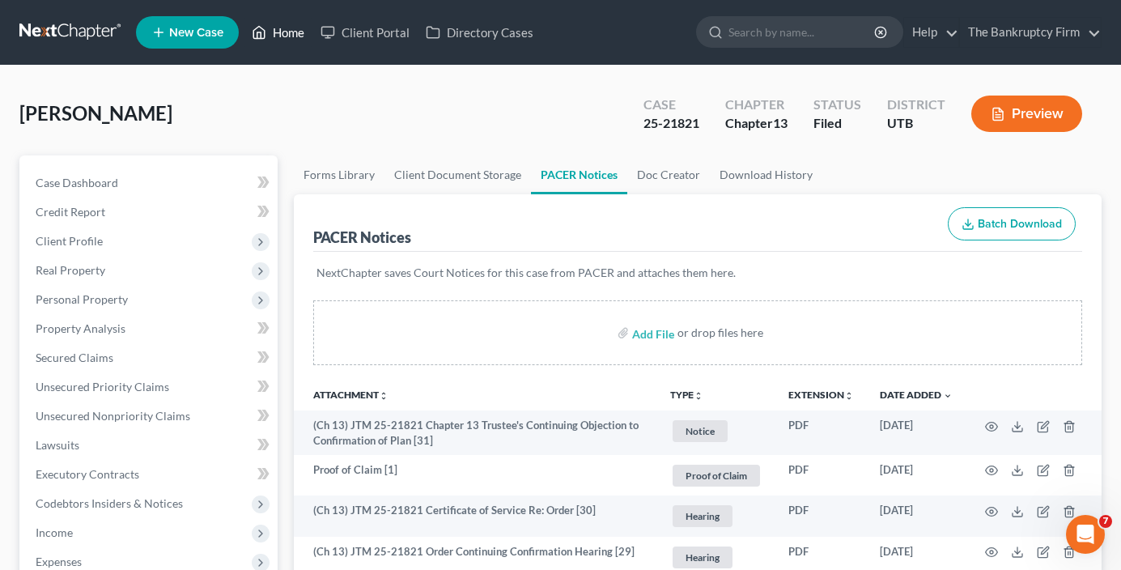
click at [289, 35] on link "Home" at bounding box center [278, 32] width 69 height 29
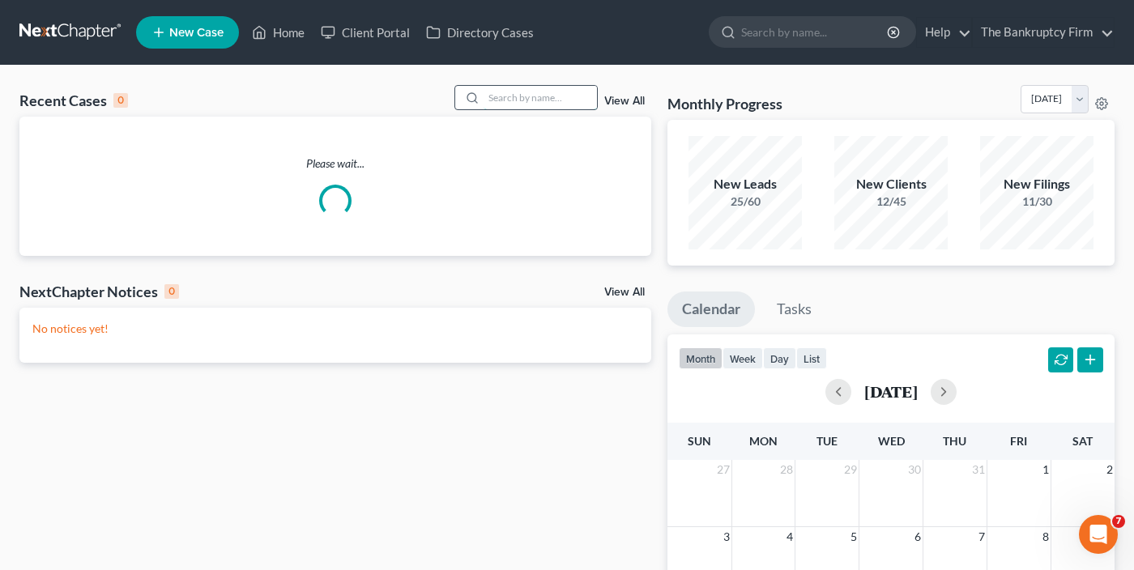
click at [527, 93] on input "search" at bounding box center [539, 97] width 113 height 23
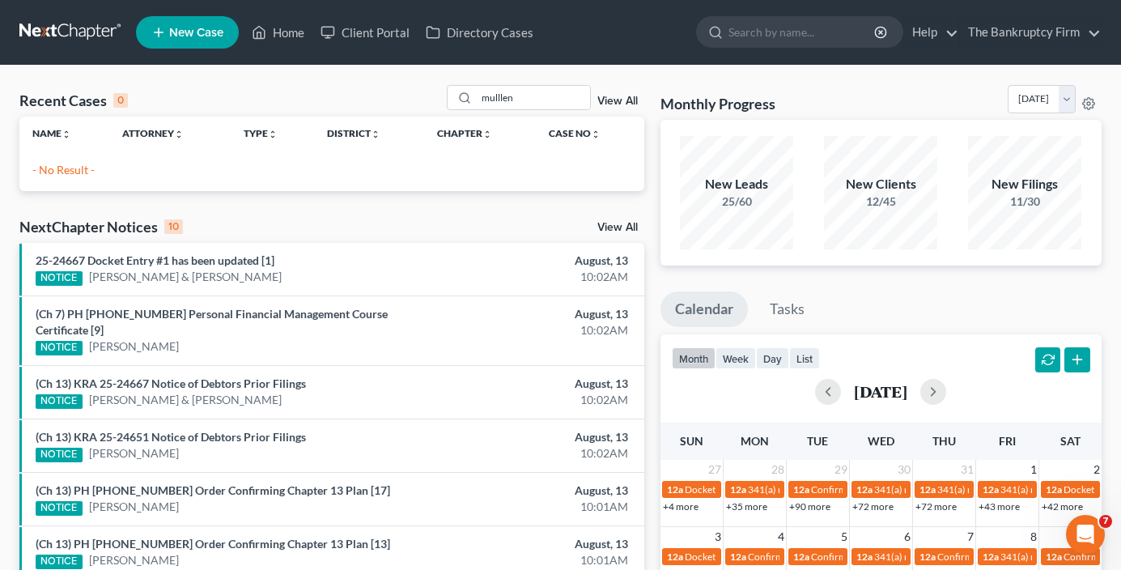
click at [241, 92] on div "Recent Cases 0 mulllen View All" at bounding box center [331, 101] width 625 height 32
click at [516, 100] on input "mulllen" at bounding box center [533, 97] width 113 height 23
click at [519, 97] on input "mullleneaux" at bounding box center [533, 97] width 113 height 23
click at [502, 98] on input "mulllenaux" at bounding box center [533, 97] width 113 height 23
click at [536, 100] on input "[PERSON_NAME]" at bounding box center [533, 97] width 113 height 23
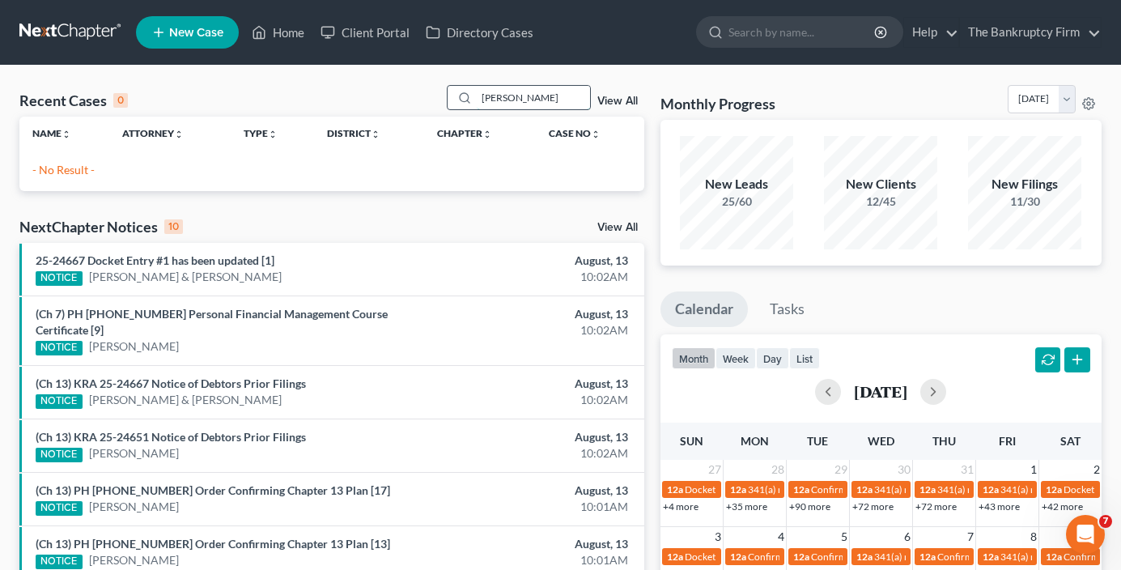
type input "[PERSON_NAME]"
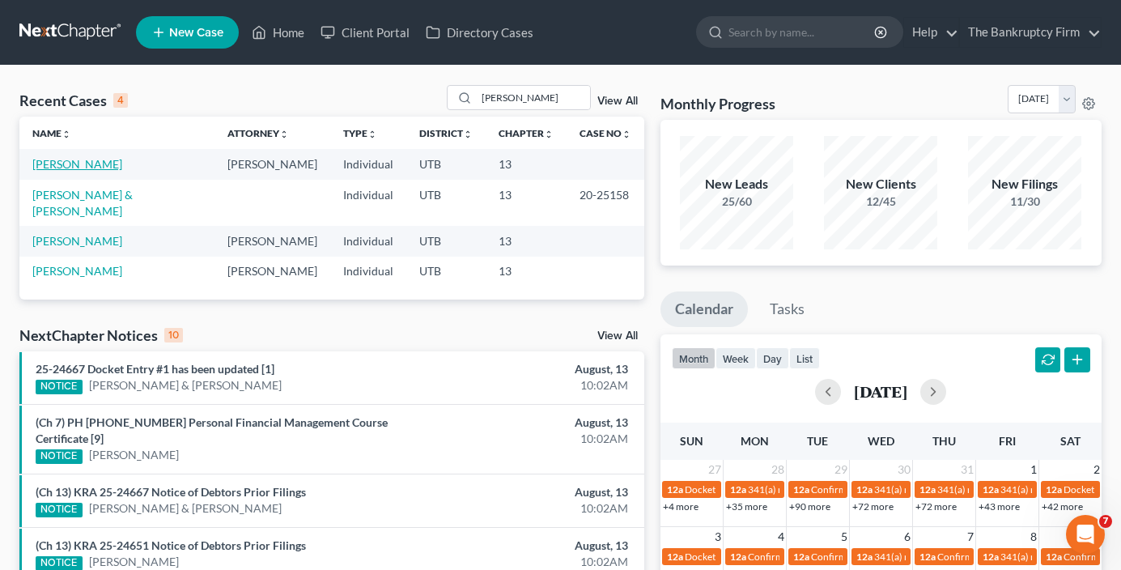
click at [91, 164] on link "[PERSON_NAME]" at bounding box center [77, 164] width 90 height 14
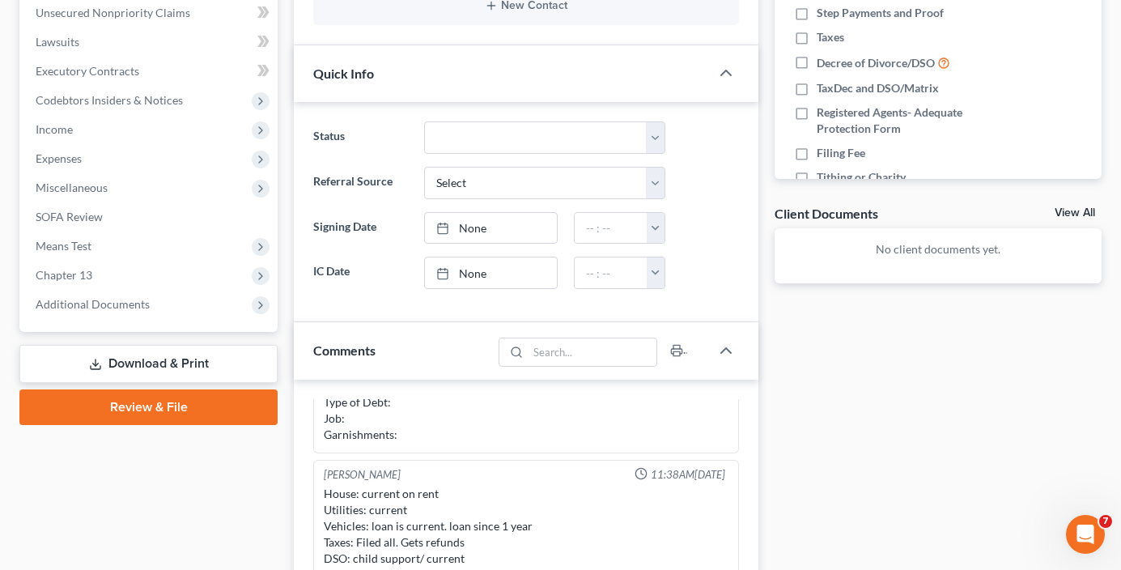
scroll to position [405, 0]
drag, startPoint x: 279, startPoint y: 428, endPoint x: 284, endPoint y: 410, distance: 18.5
click at [279, 428] on div "Case Dashboard Payments Invoices Payments Payments Credit Report Client Profile" at bounding box center [148, 494] width 274 height 1487
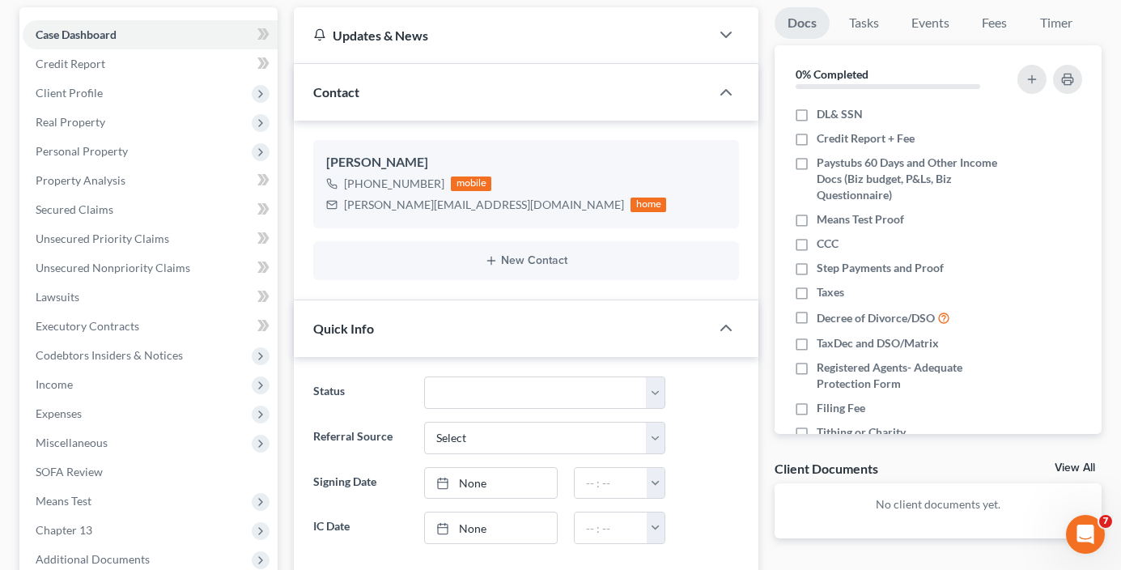
scroll to position [0, 0]
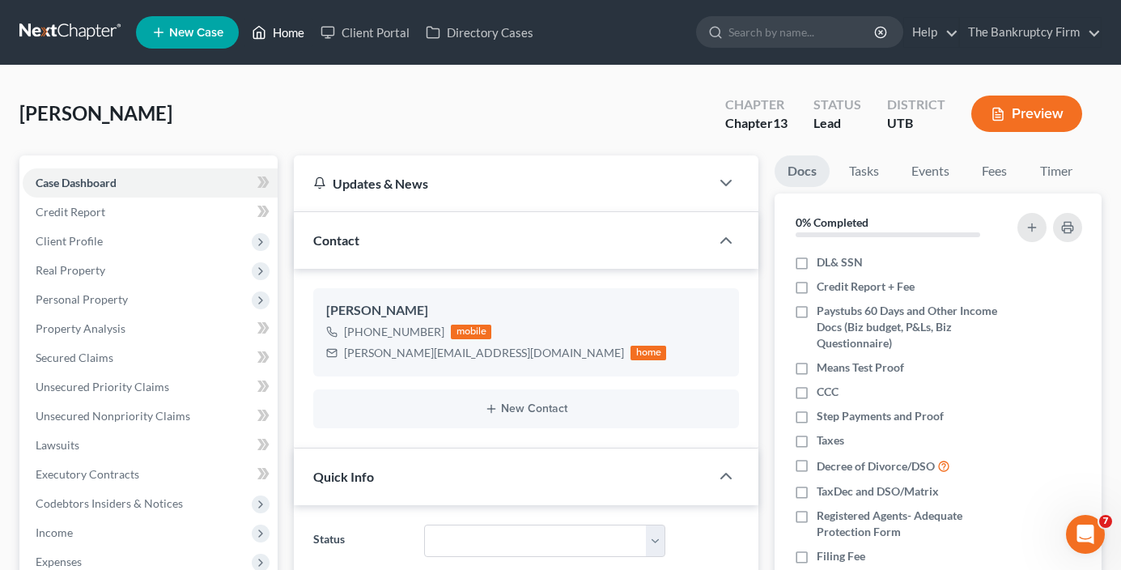
click at [286, 33] on link "Home" at bounding box center [278, 32] width 69 height 29
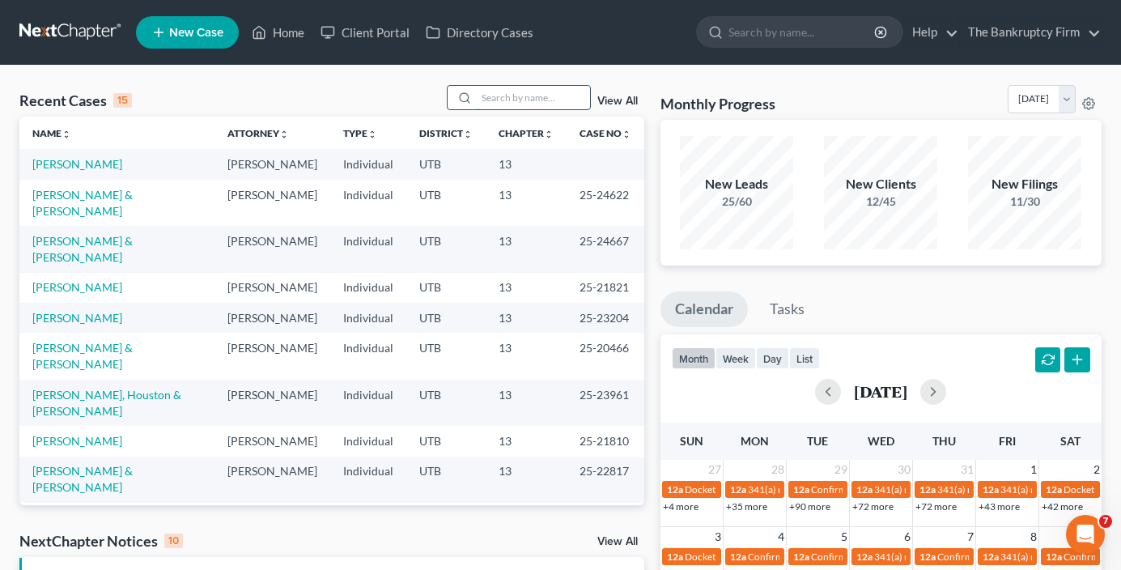
click at [507, 90] on input "search" at bounding box center [533, 97] width 113 height 23
type input "crystal"
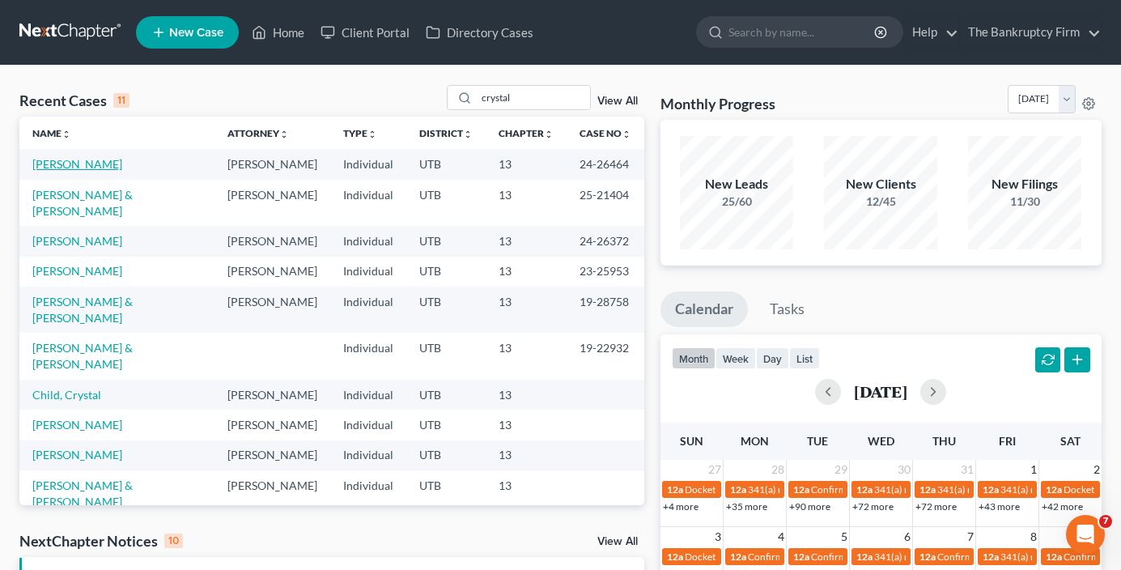
click at [64, 160] on link "[PERSON_NAME]" at bounding box center [77, 164] width 90 height 14
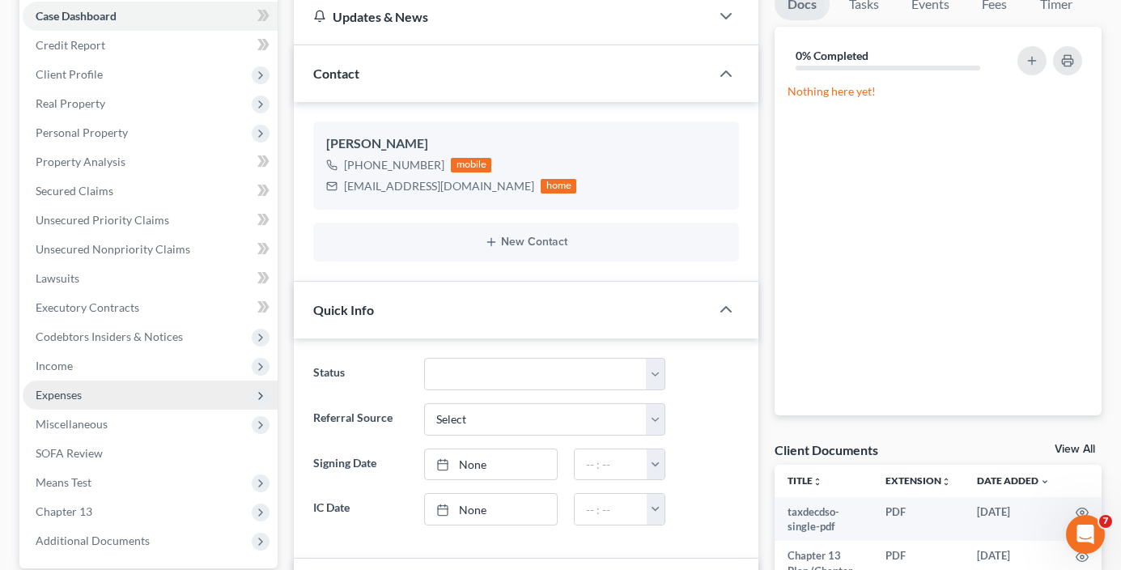
scroll to position [243, 0]
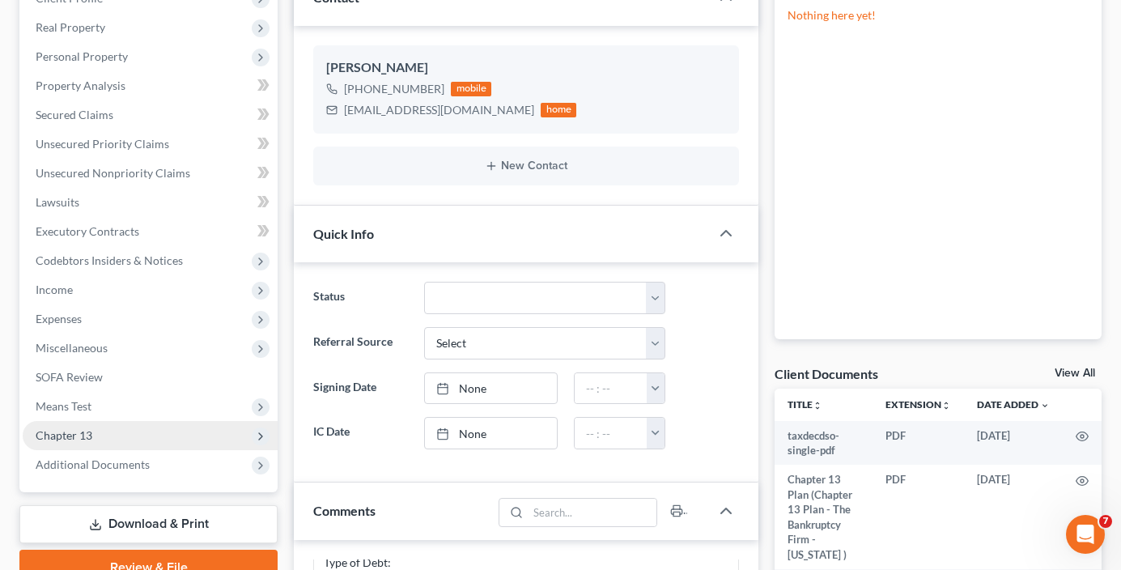
click at [73, 438] on span "Chapter 13" at bounding box center [64, 435] width 57 height 14
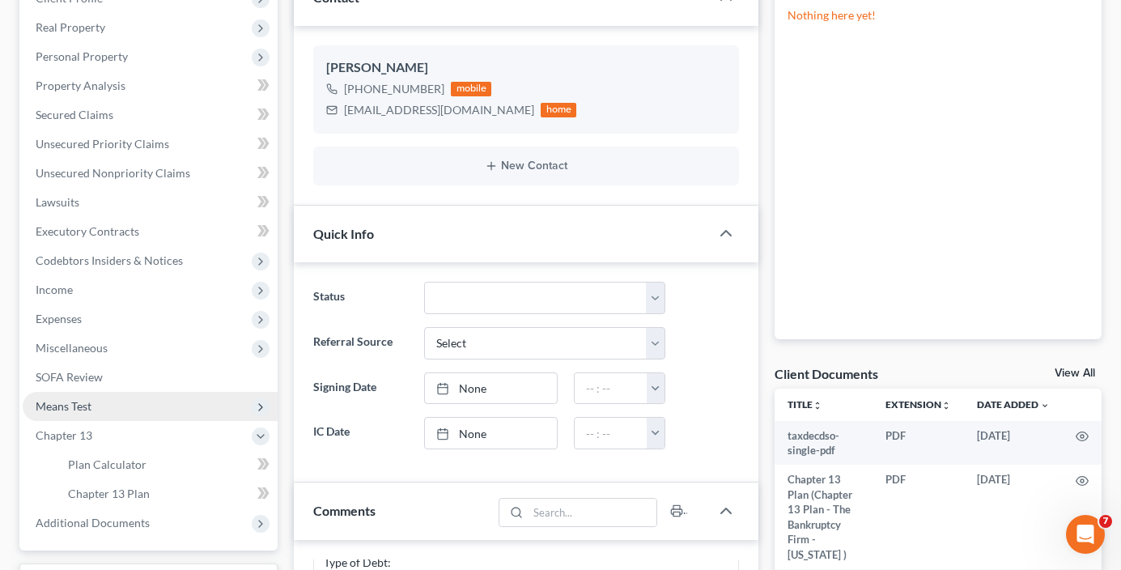
click at [76, 410] on span "Means Test" at bounding box center [64, 406] width 56 height 14
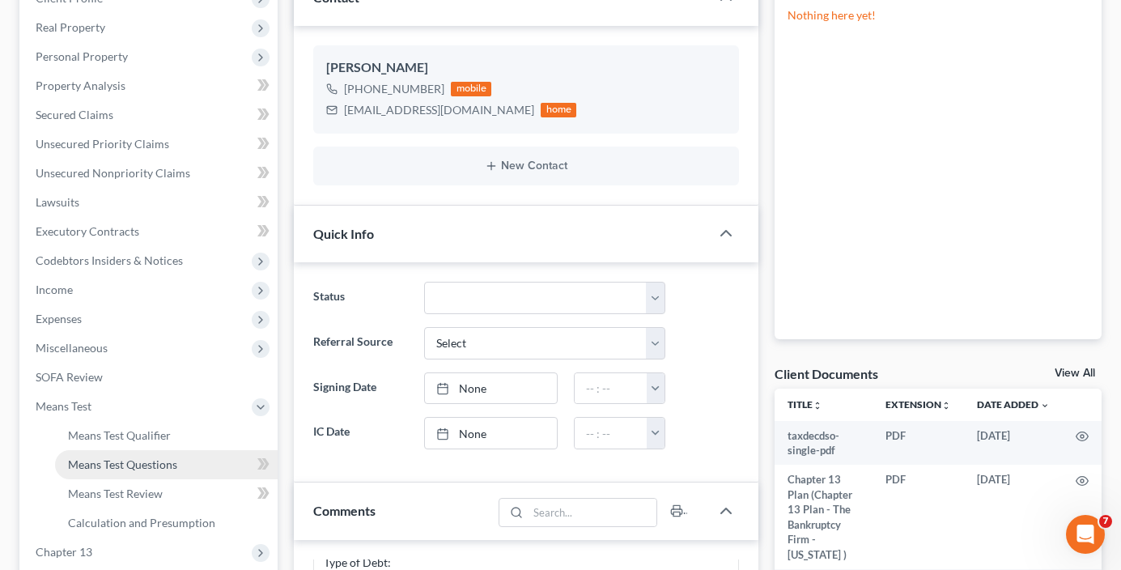
click at [137, 457] on span "Means Test Questions" at bounding box center [122, 464] width 109 height 14
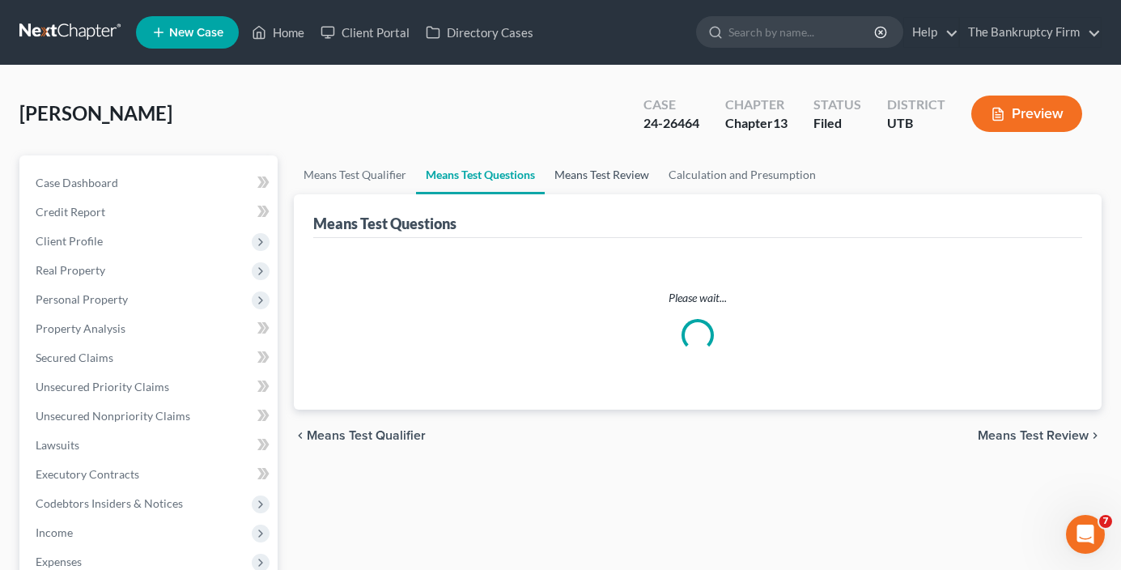
click at [604, 173] on link "Means Test Review" at bounding box center [602, 174] width 114 height 39
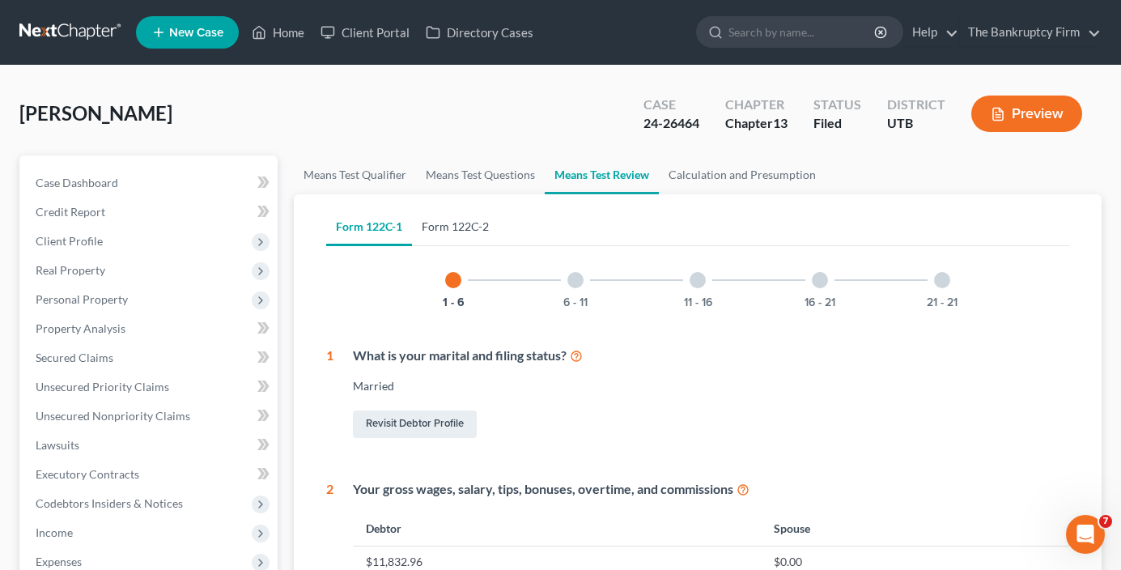
click at [435, 235] on link "Form 122C-2" at bounding box center [455, 226] width 87 height 39
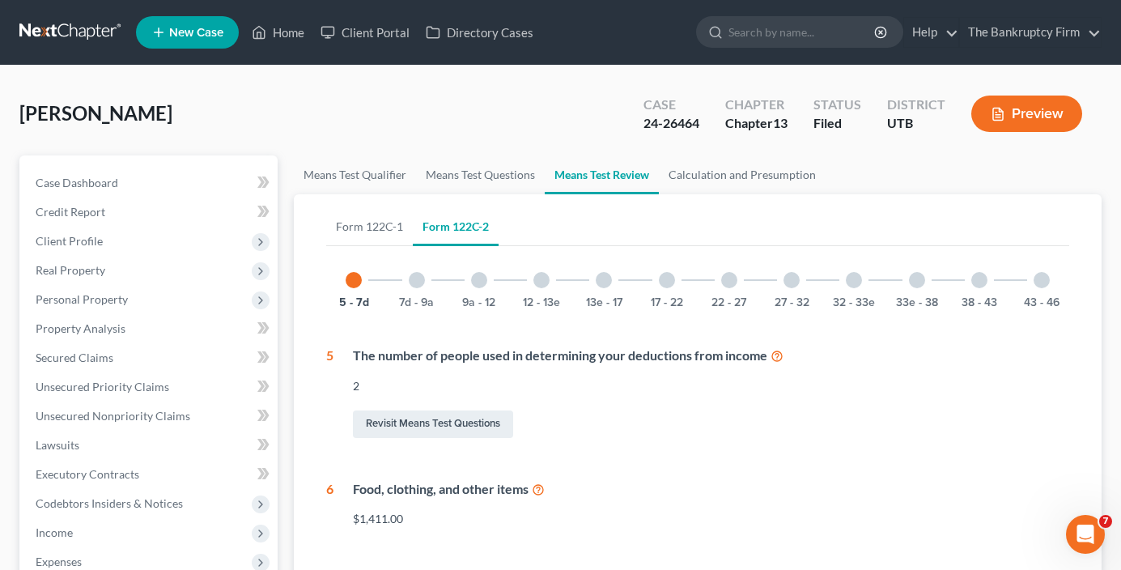
click at [301, 275] on div "Form 122C-1 Form 122C-2 1 - 6 6 - 11 11 - 16 16 - 21 21 - 21 1 What is your mar…" at bounding box center [698, 562] width 808 height 737
click at [541, 280] on div at bounding box center [542, 280] width 16 height 16
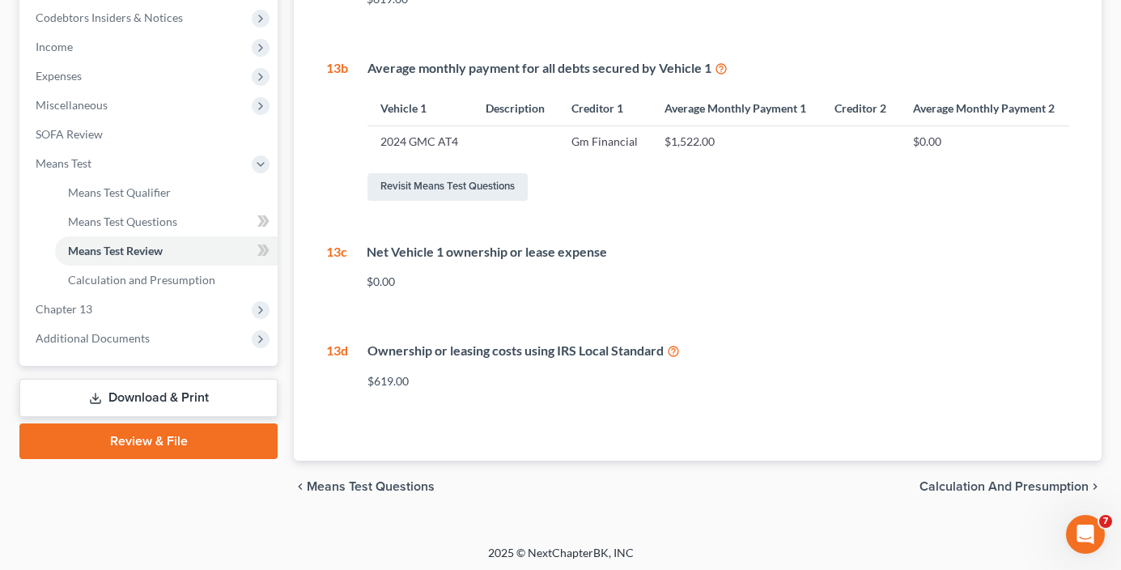
scroll to position [490, 0]
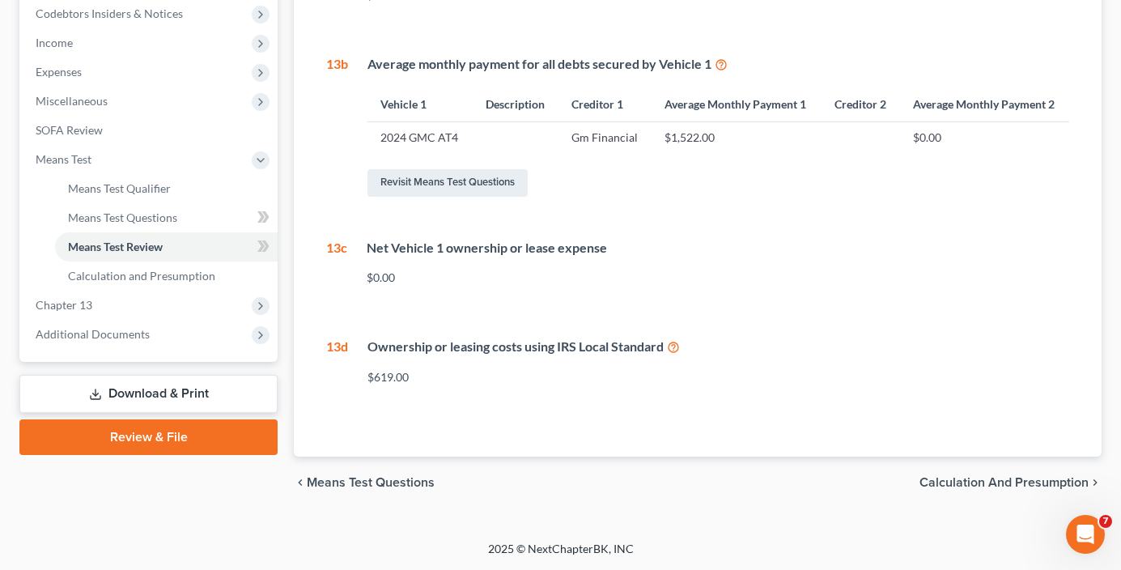
click at [313, 401] on div "Form 122C-1 Form 122C-2 1 - 6 6 - 11 11 - 16 16 - 21 21 - 21 1 What is your mar…" at bounding box center [698, 80] width 808 height 752
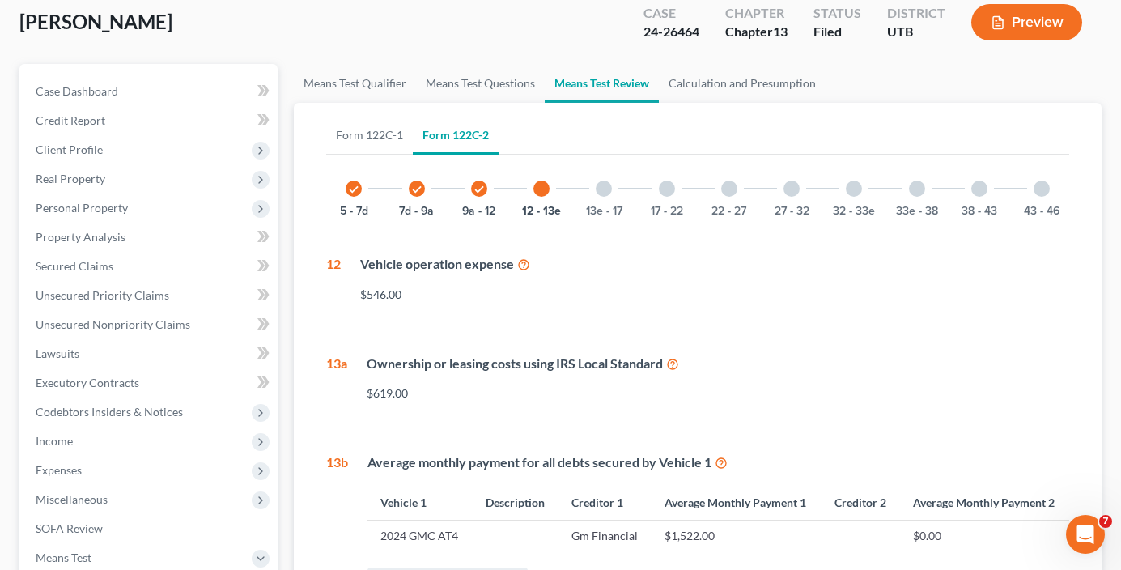
scroll to position [85, 0]
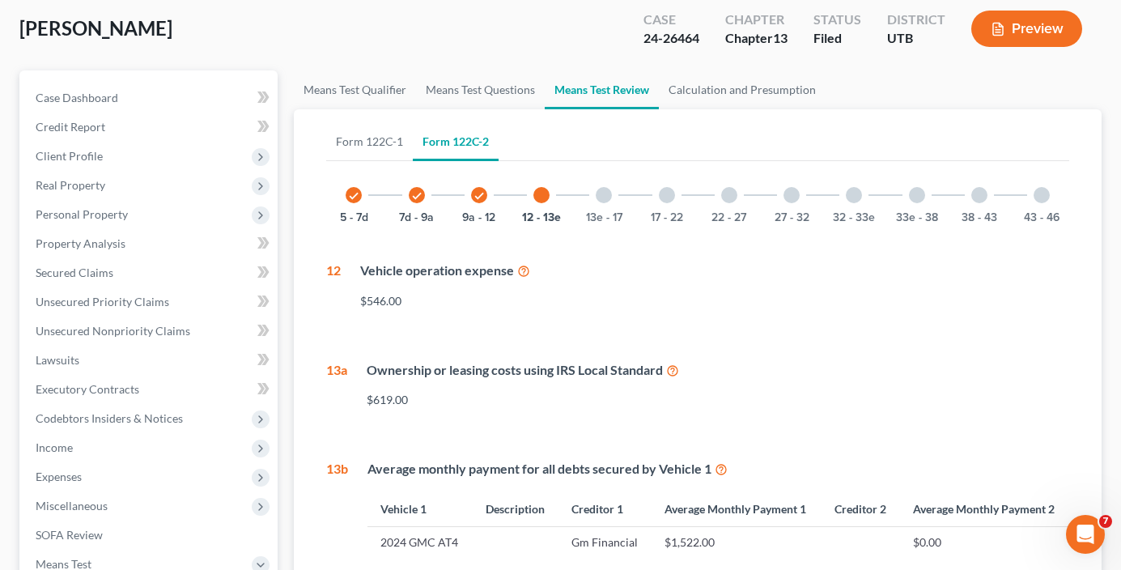
click at [312, 316] on div "Form 122C-1 Form 122C-2 1 - 6 6 - 11 11 - 16 16 - 21 21 - 21 1 What is your mar…" at bounding box center [698, 485] width 808 height 752
click at [598, 194] on div at bounding box center [604, 195] width 16 height 16
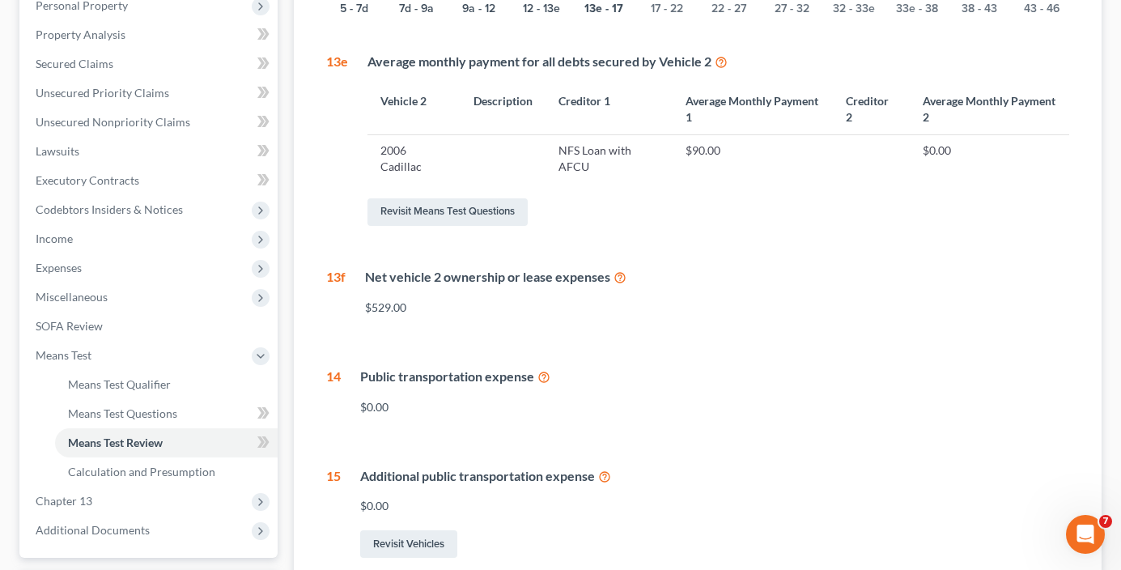
scroll to position [266, 0]
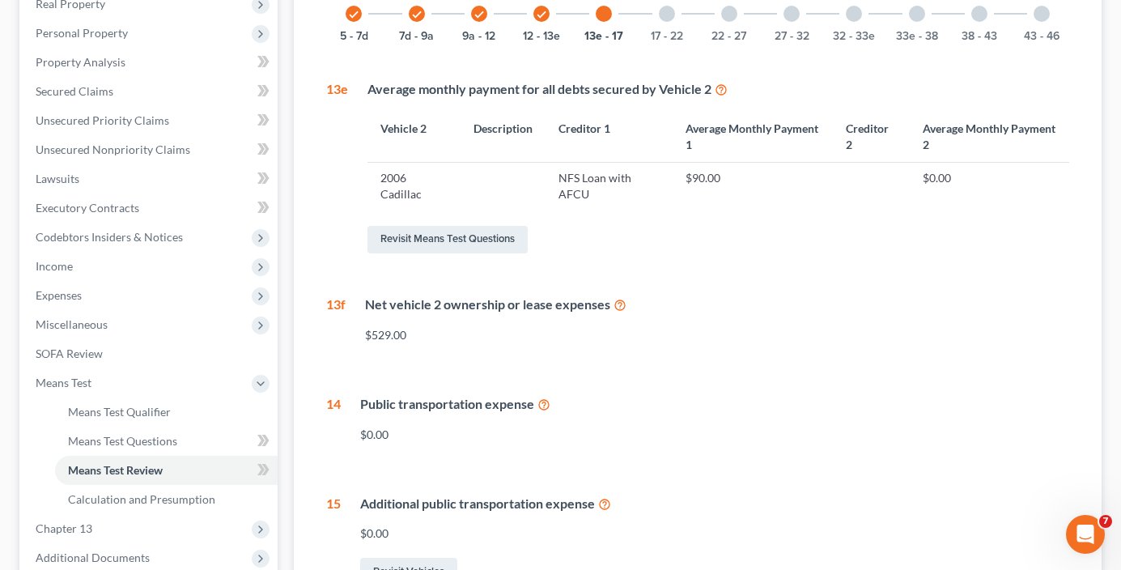
click at [669, 16] on div at bounding box center [667, 14] width 16 height 16
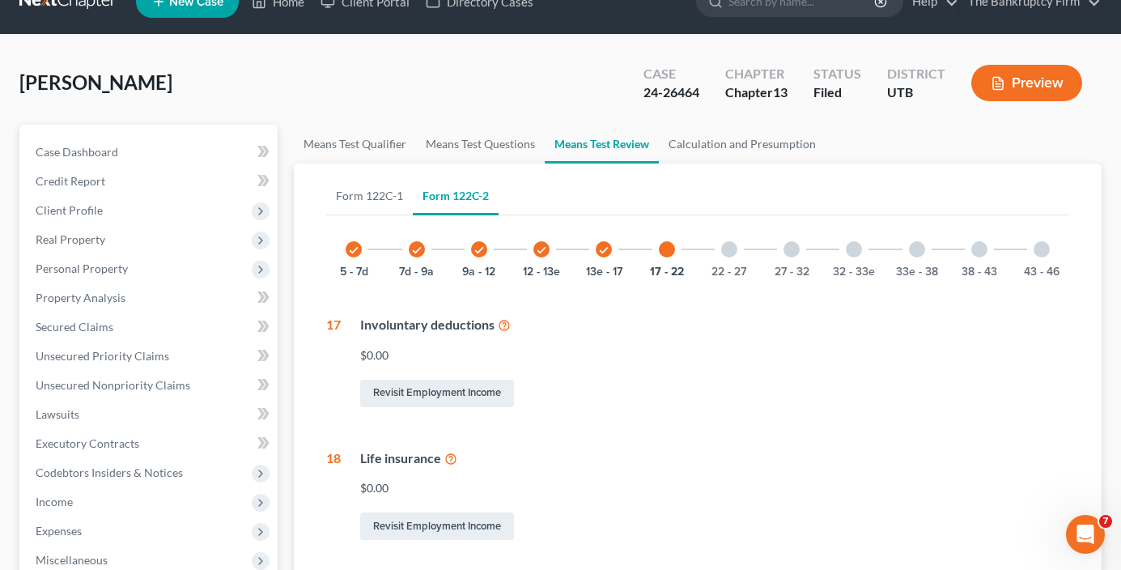
scroll to position [23, 0]
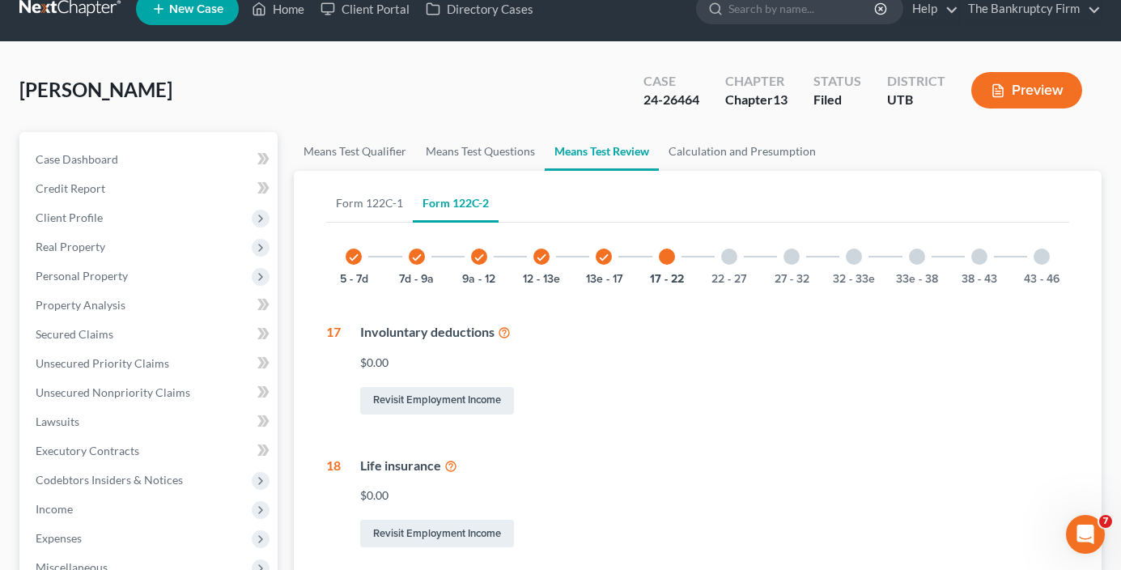
click at [730, 259] on div at bounding box center [729, 257] width 16 height 16
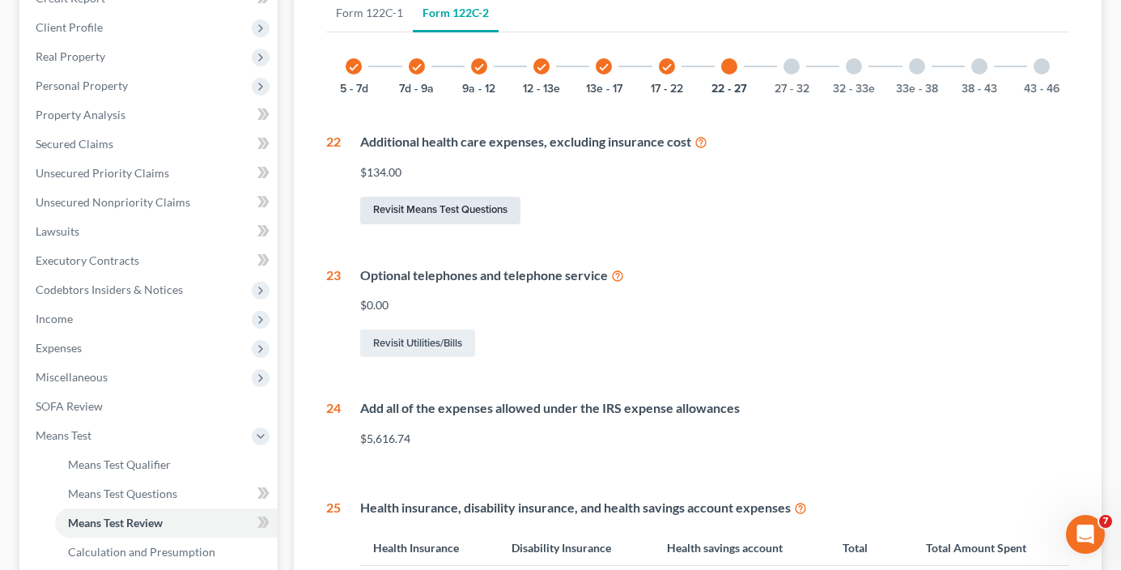
scroll to position [185, 0]
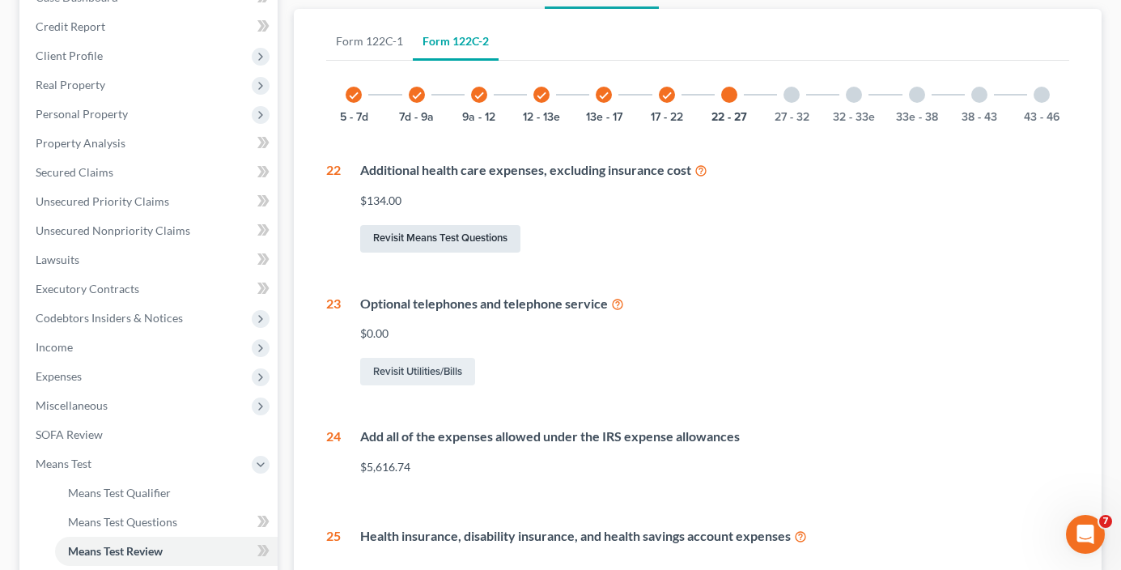
click at [452, 240] on link "Revisit Means Test Questions" at bounding box center [440, 239] width 160 height 28
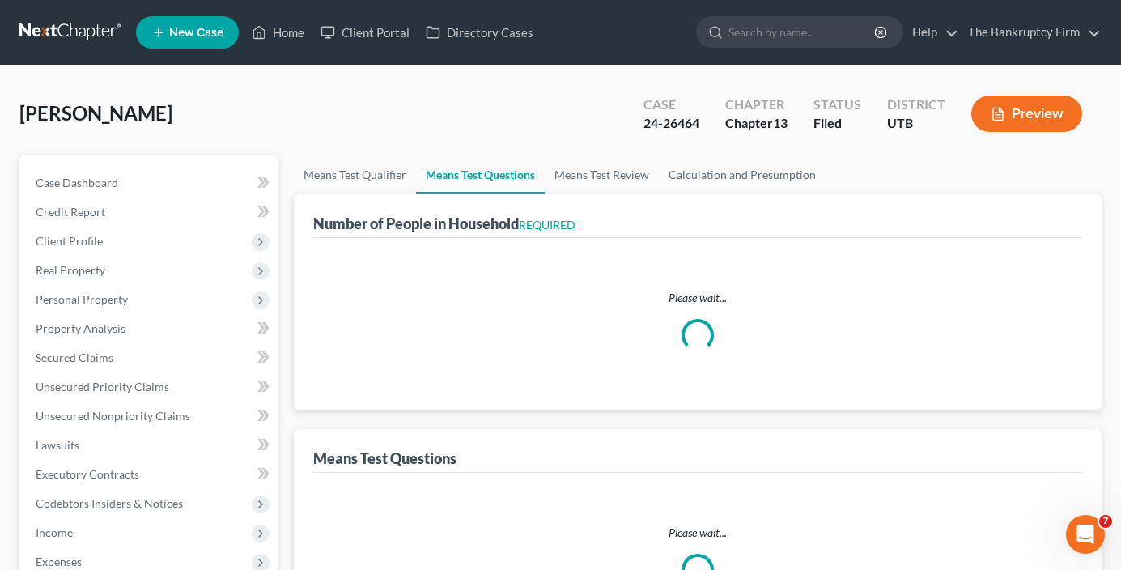
select select "0"
select select "60"
select select "1"
select select "60"
select select "1"
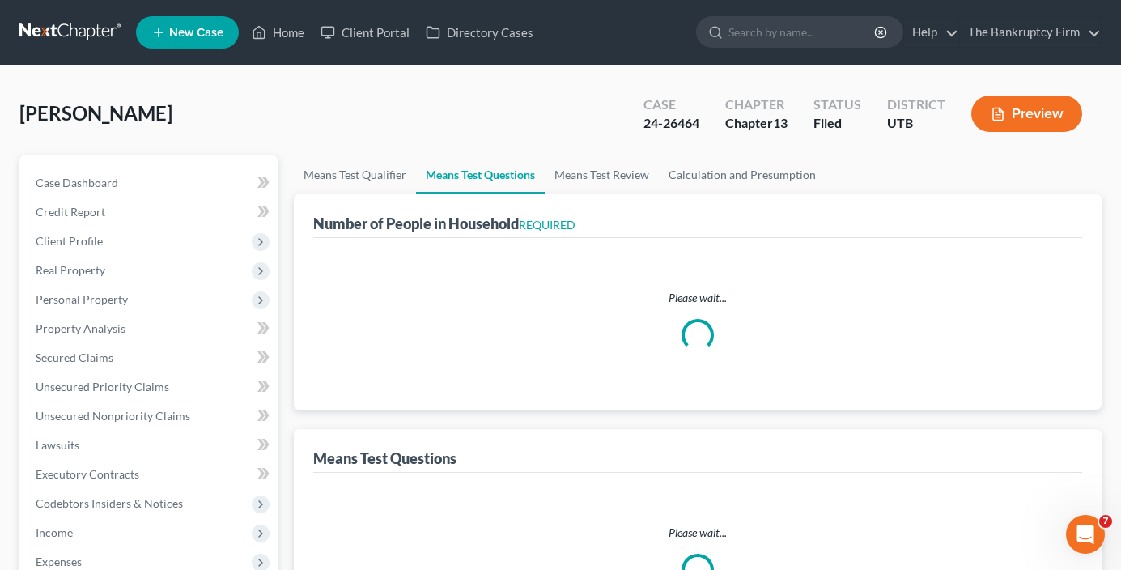
select select "36"
select select "60"
select select "2"
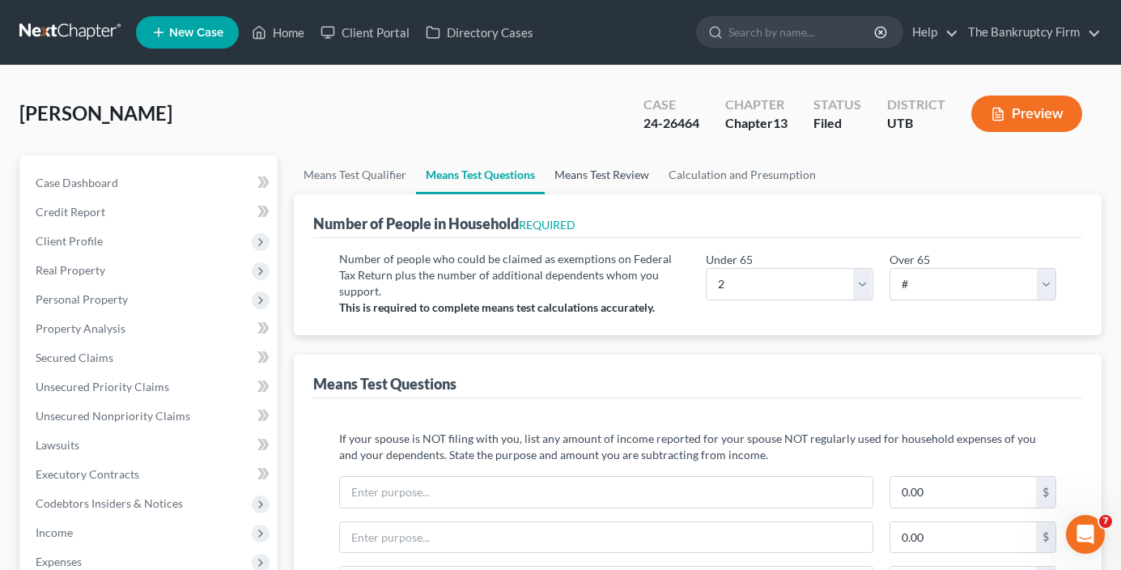
click at [624, 179] on link "Means Test Review" at bounding box center [602, 174] width 114 height 39
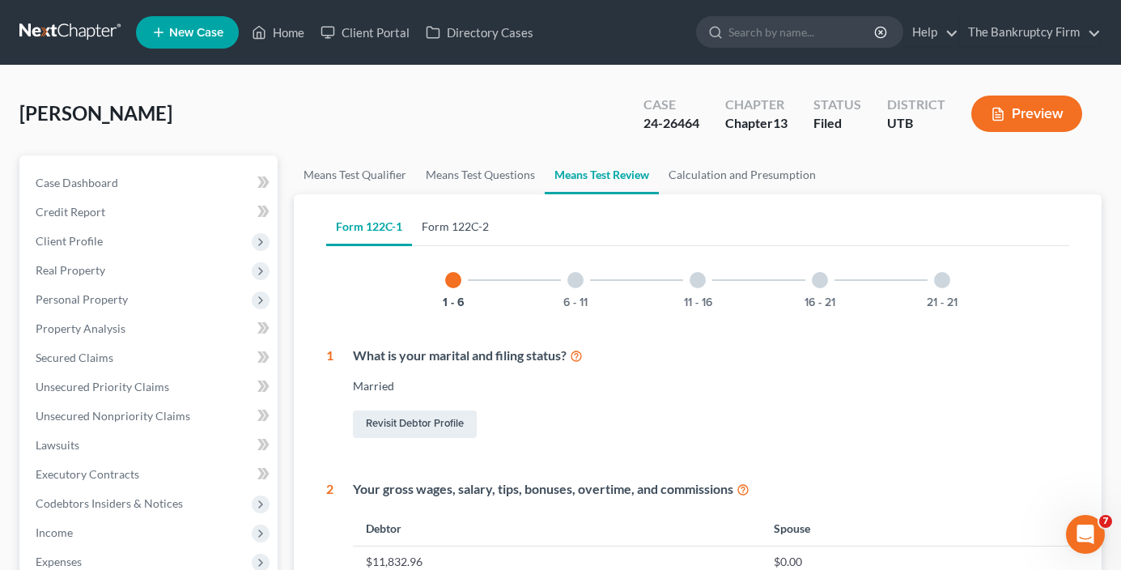
click at [473, 232] on link "Form 122C-2" at bounding box center [455, 226] width 87 height 39
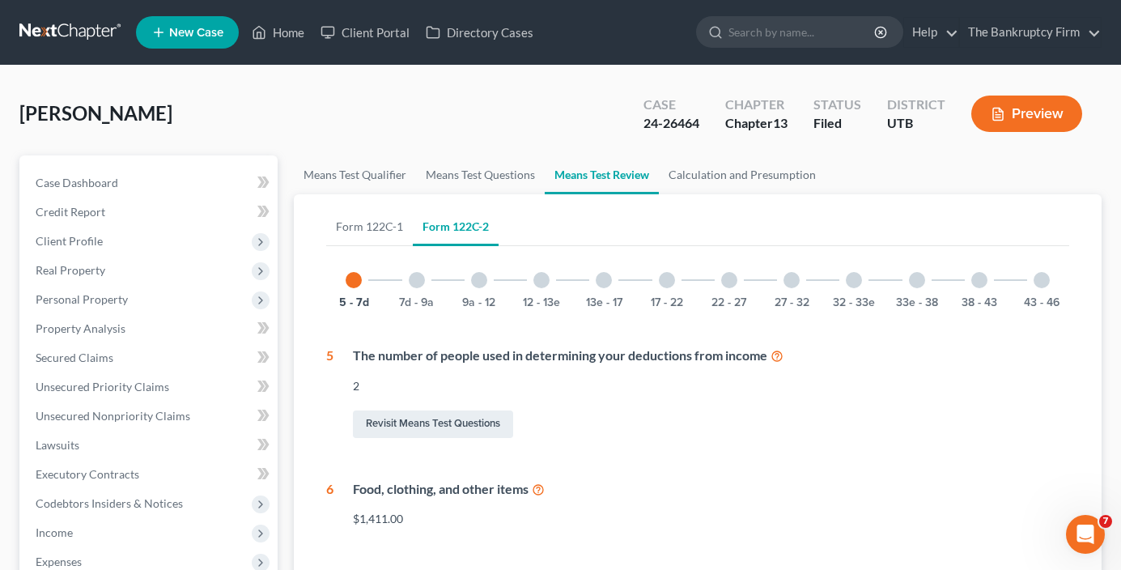
click at [313, 413] on div "Form 122C-1 Form 122C-2 1 - 6 6 - 11 11 - 16 16 - 21 21 - 21 1 What is your mar…" at bounding box center [698, 562] width 808 height 737
click at [734, 285] on div at bounding box center [729, 280] width 16 height 16
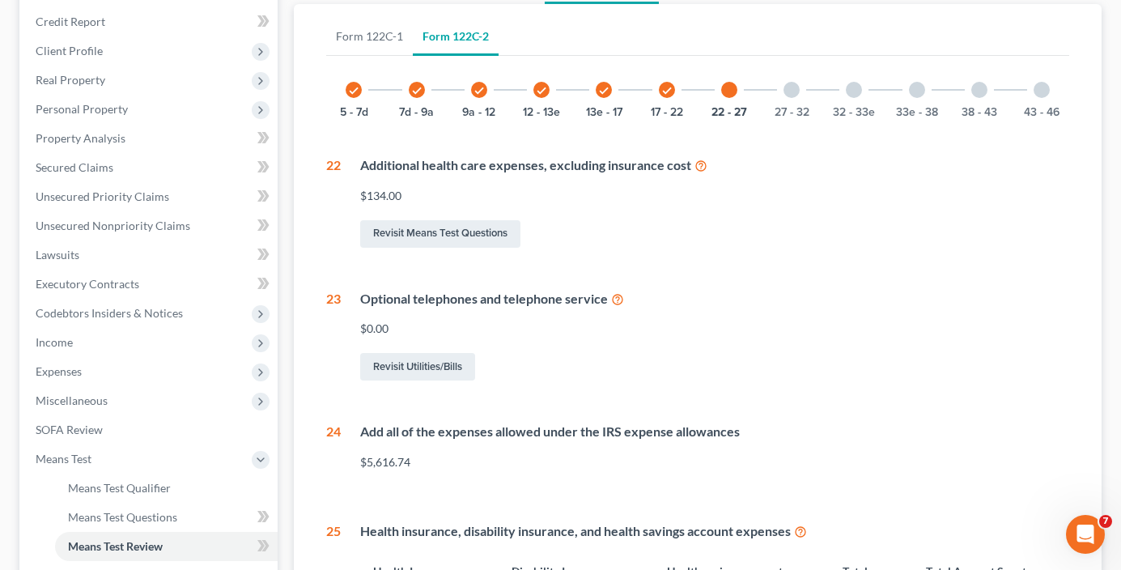
scroll to position [162, 0]
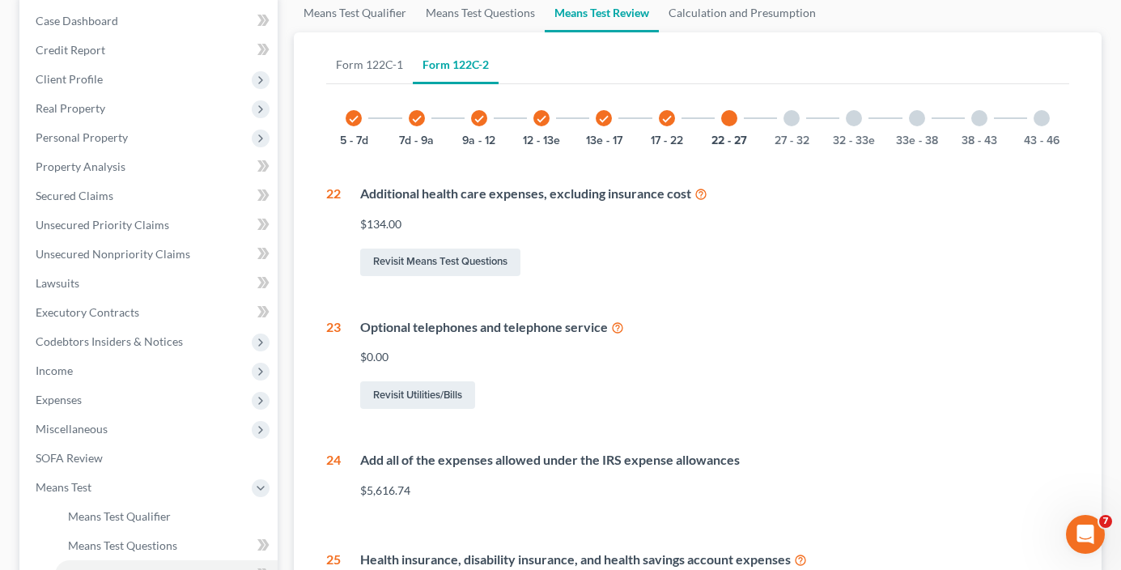
click at [696, 194] on icon at bounding box center [701, 192] width 13 height 15
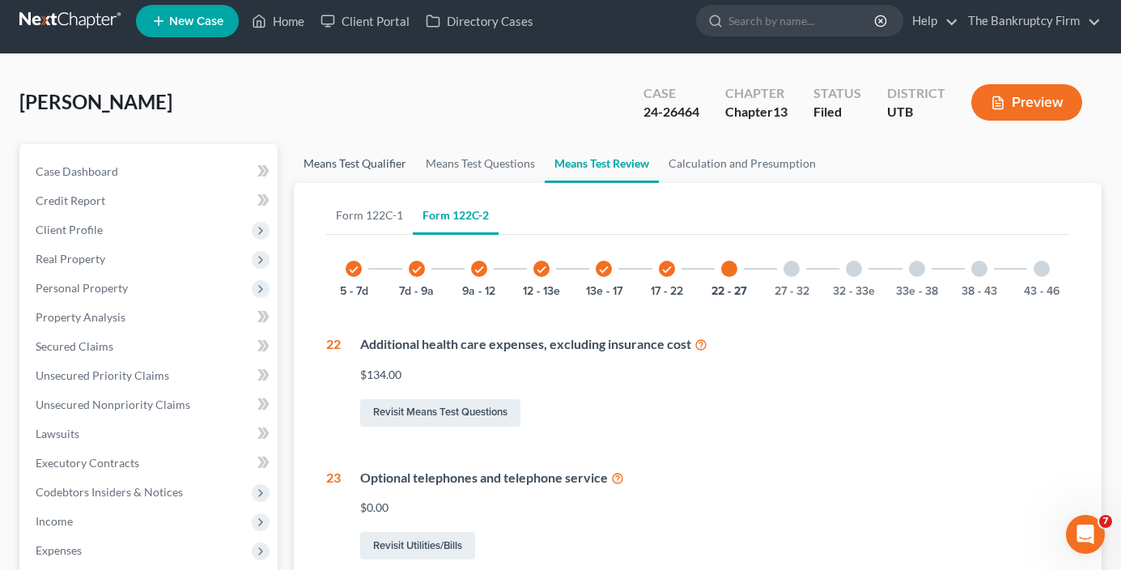
scroll to position [0, 0]
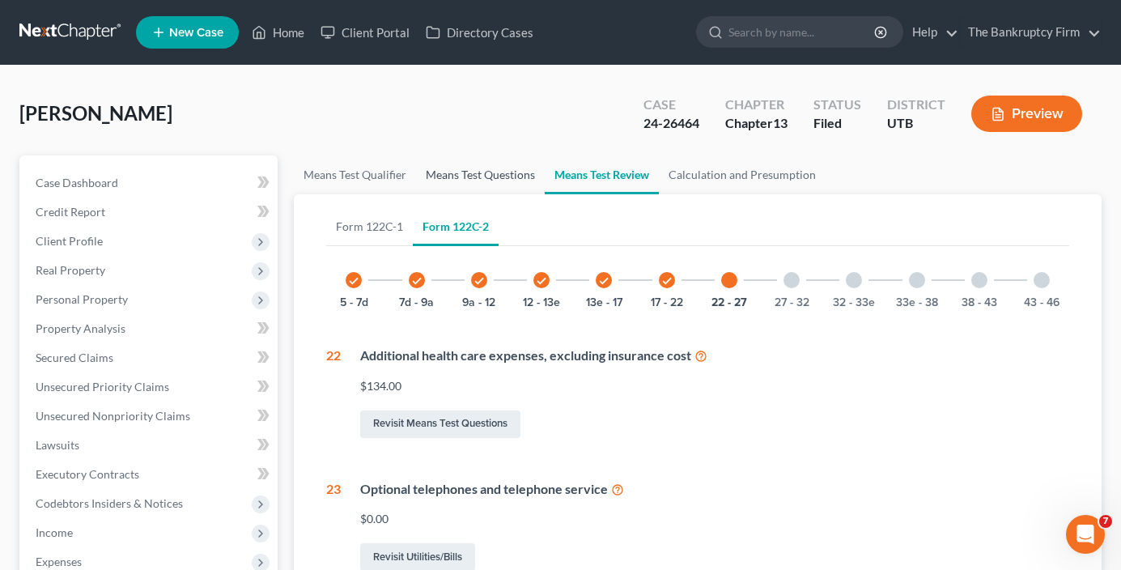
click at [439, 177] on link "Means Test Questions" at bounding box center [480, 174] width 129 height 39
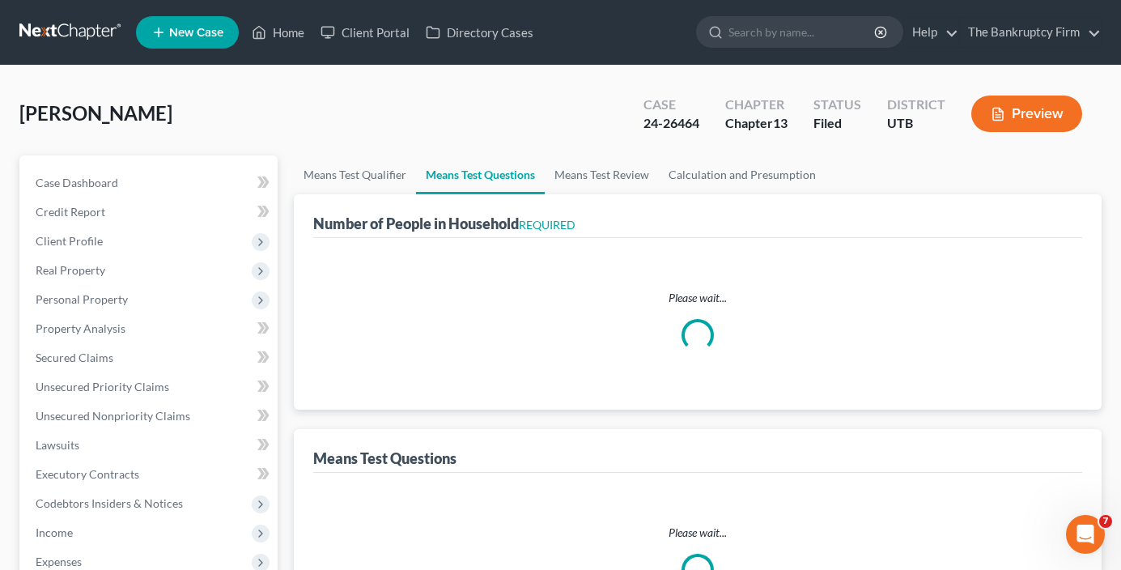
select select "0"
select select "60"
select select "1"
select select "60"
select select "1"
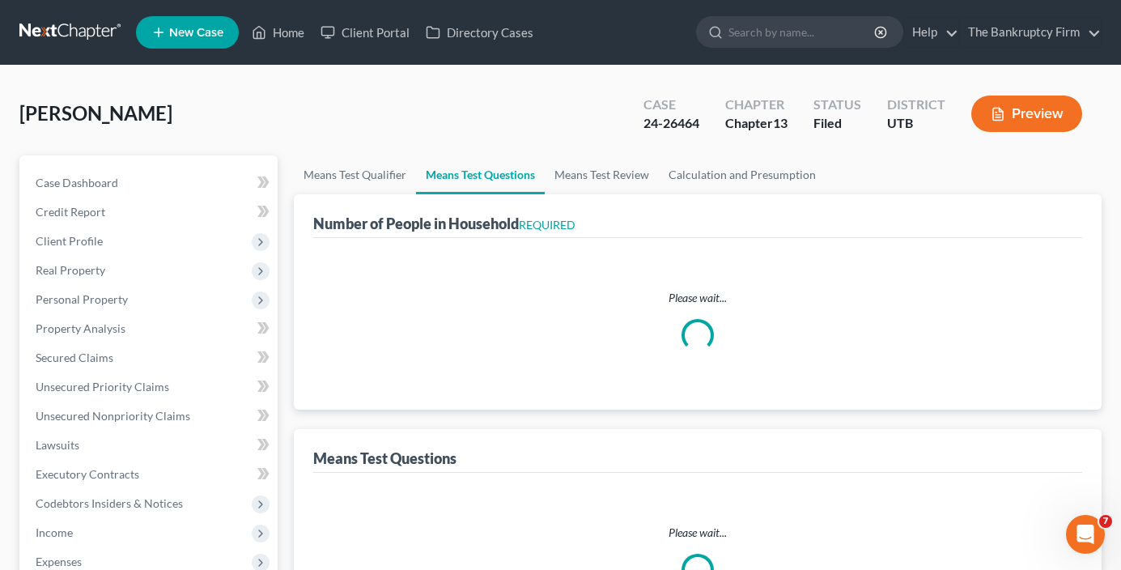
select select "36"
select select "60"
select select "2"
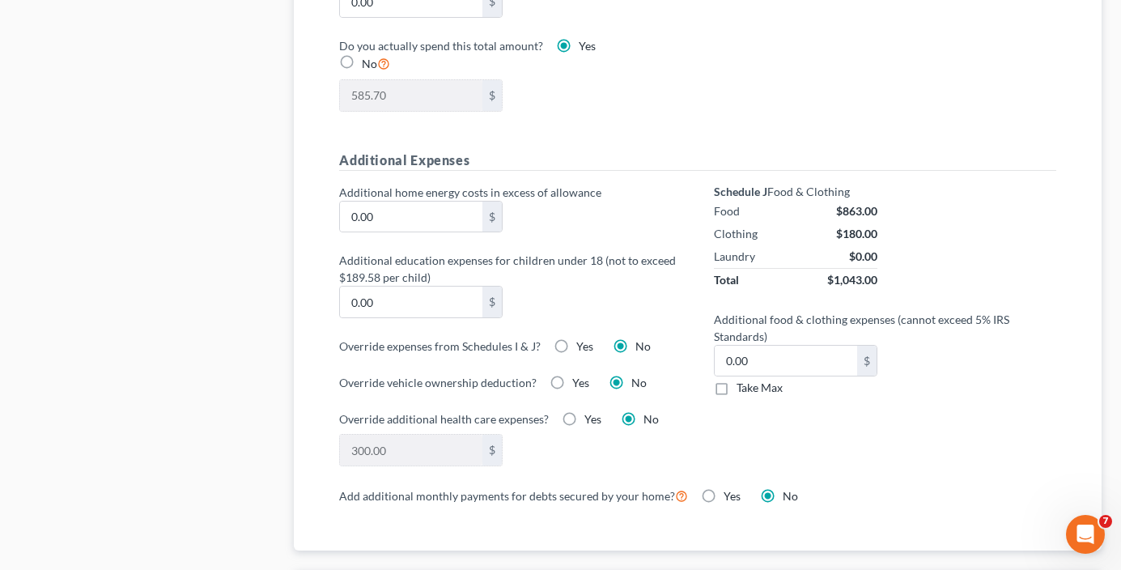
scroll to position [1134, 0]
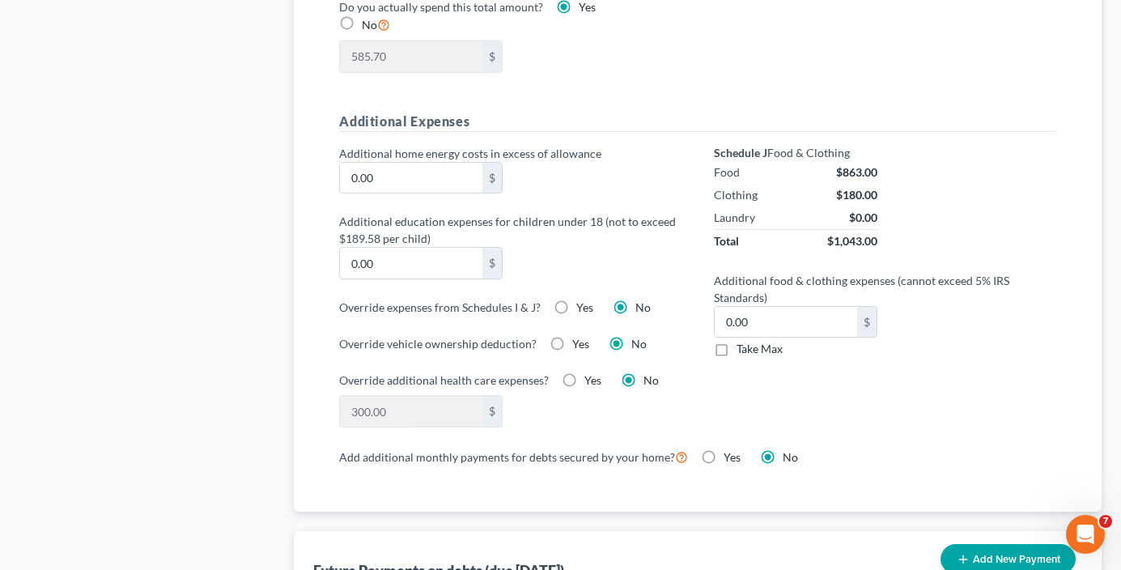
click at [585, 378] on label "Yes" at bounding box center [593, 380] width 17 height 16
click at [591, 378] on input "Yes" at bounding box center [596, 377] width 11 height 11
radio input "true"
type input "0"
click at [624, 416] on div "0 $" at bounding box center [510, 411] width 359 height 32
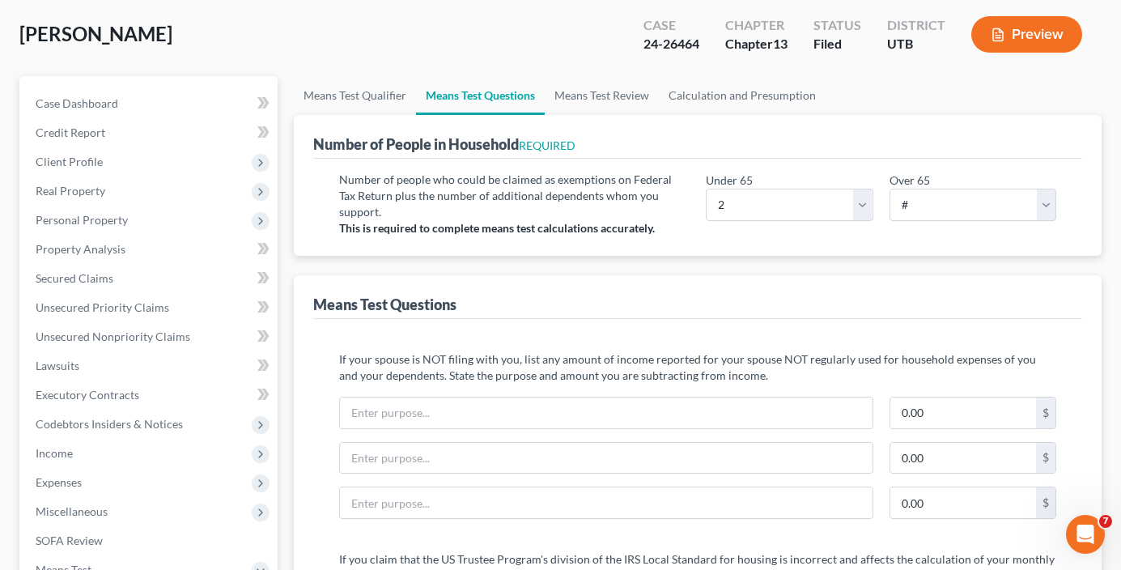
scroll to position [0, 0]
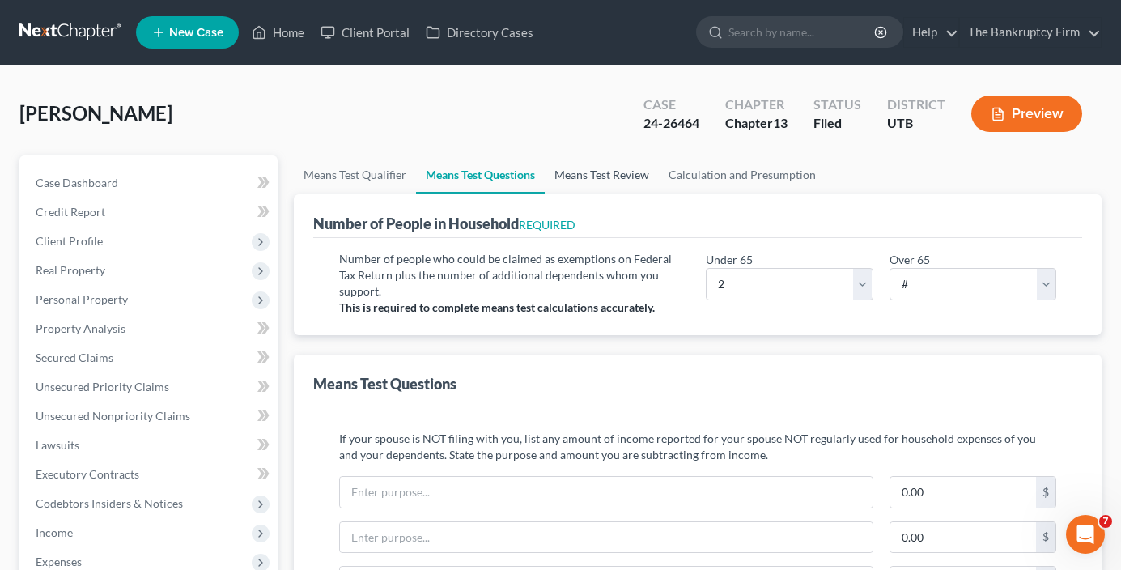
click at [586, 164] on link "Means Test Review" at bounding box center [602, 174] width 114 height 39
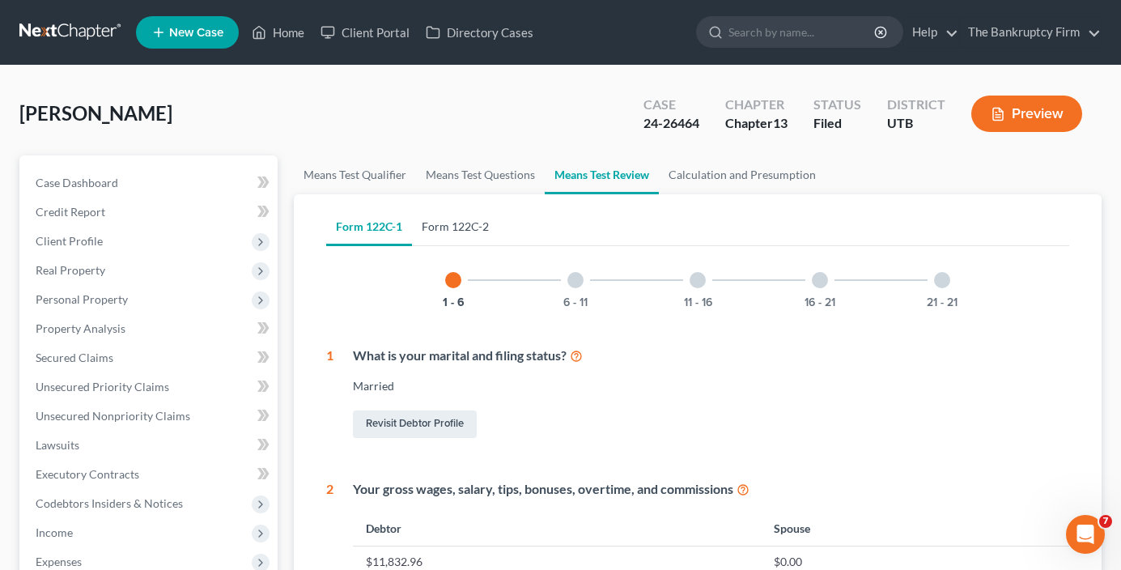
click at [453, 232] on link "Form 122C-2" at bounding box center [455, 226] width 87 height 39
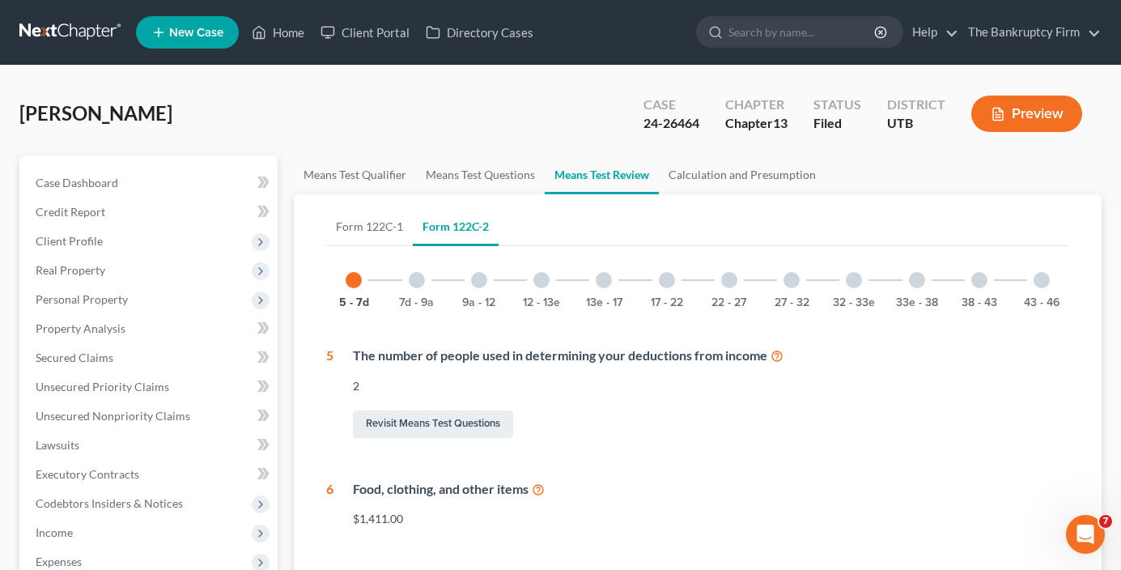
click at [665, 280] on div at bounding box center [667, 280] width 16 height 16
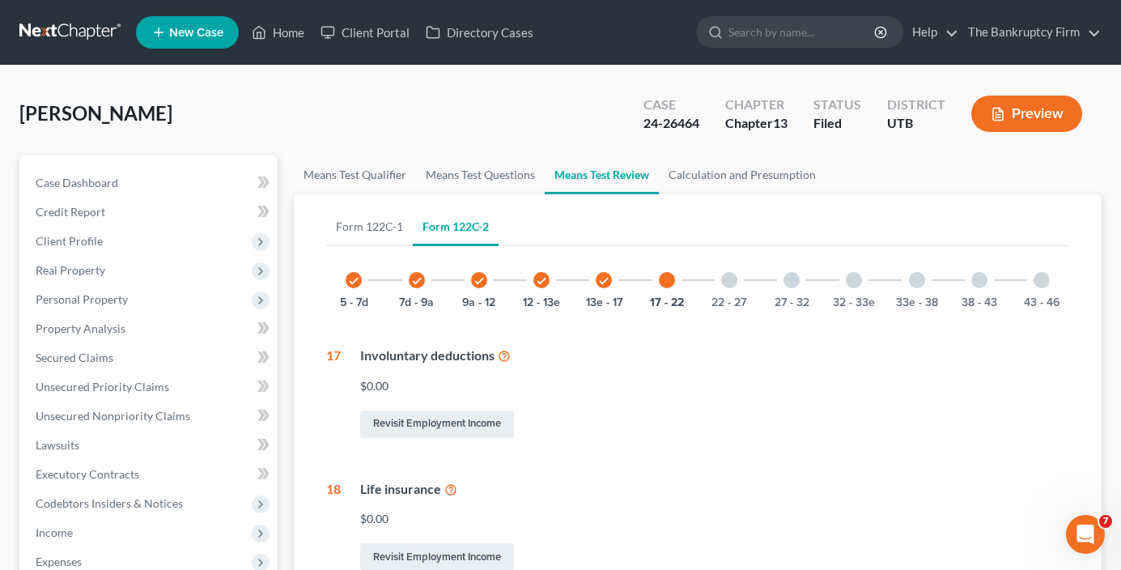
click at [735, 282] on div at bounding box center [729, 280] width 16 height 16
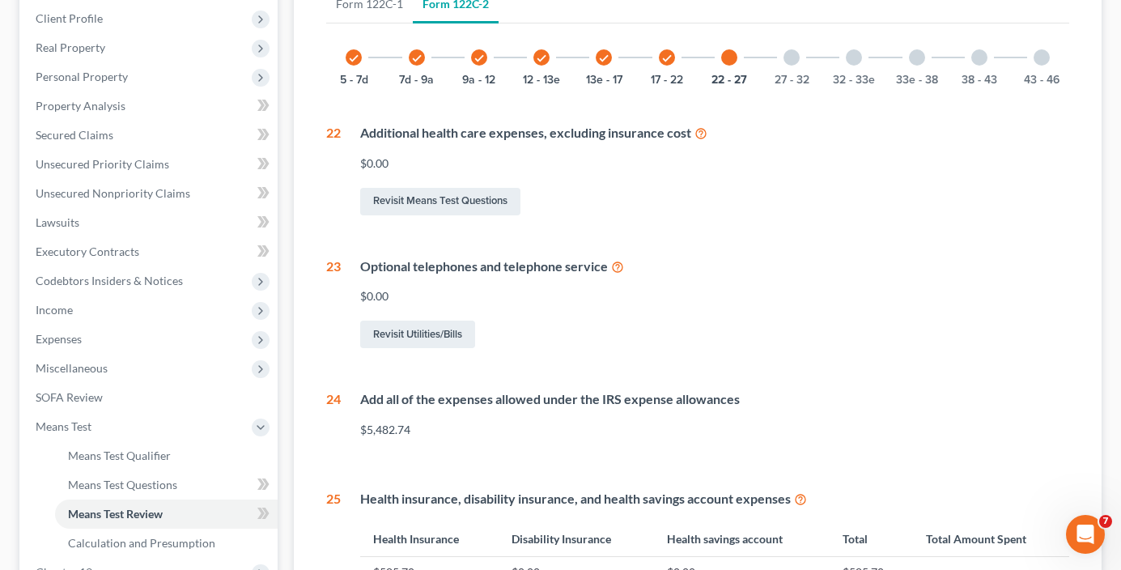
scroll to position [243, 0]
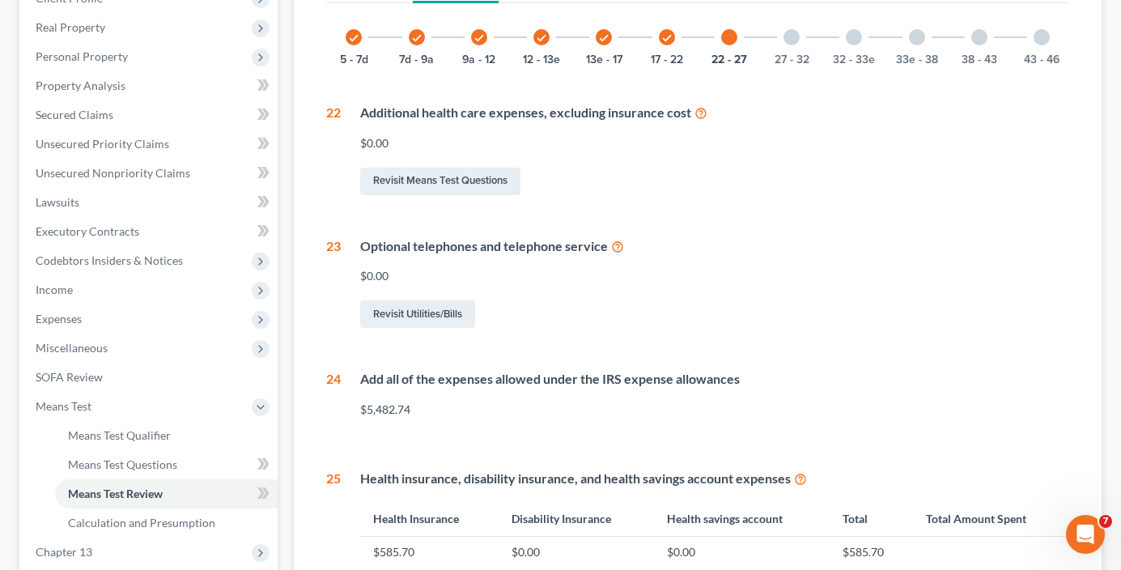
click at [535, 347] on div "check 5 - 7d check 7d - 9a check 9a - 12 check 12 - 13e check 13e - 17 check 17…" at bounding box center [697, 379] width 743 height 738
click at [543, 287] on div "Optional telephones and telephone service $0.00 Revisit Utilities/Bills" at bounding box center [705, 284] width 729 height 95
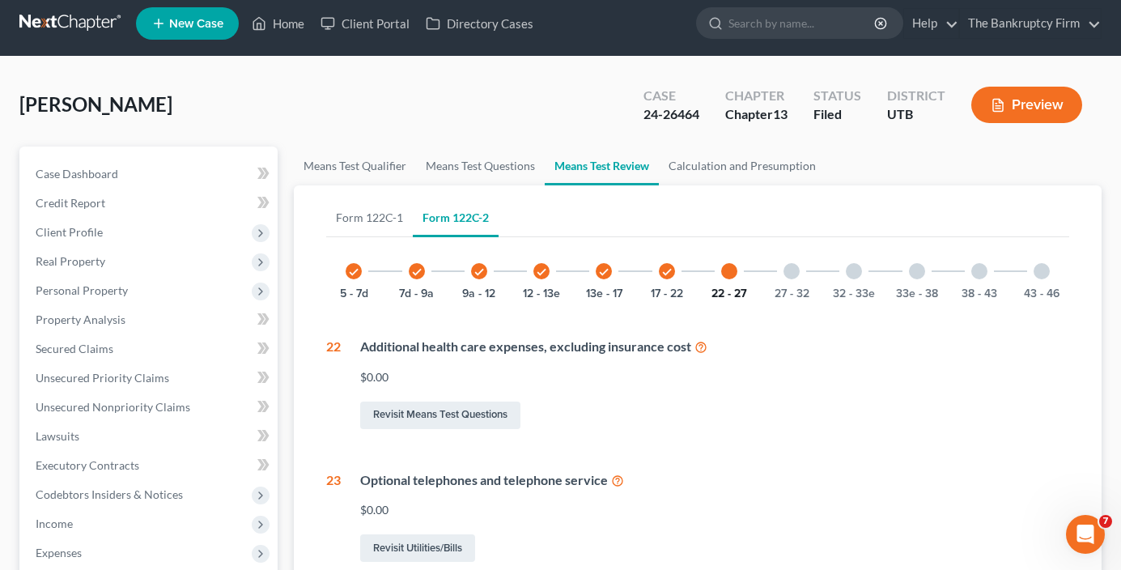
scroll to position [0, 0]
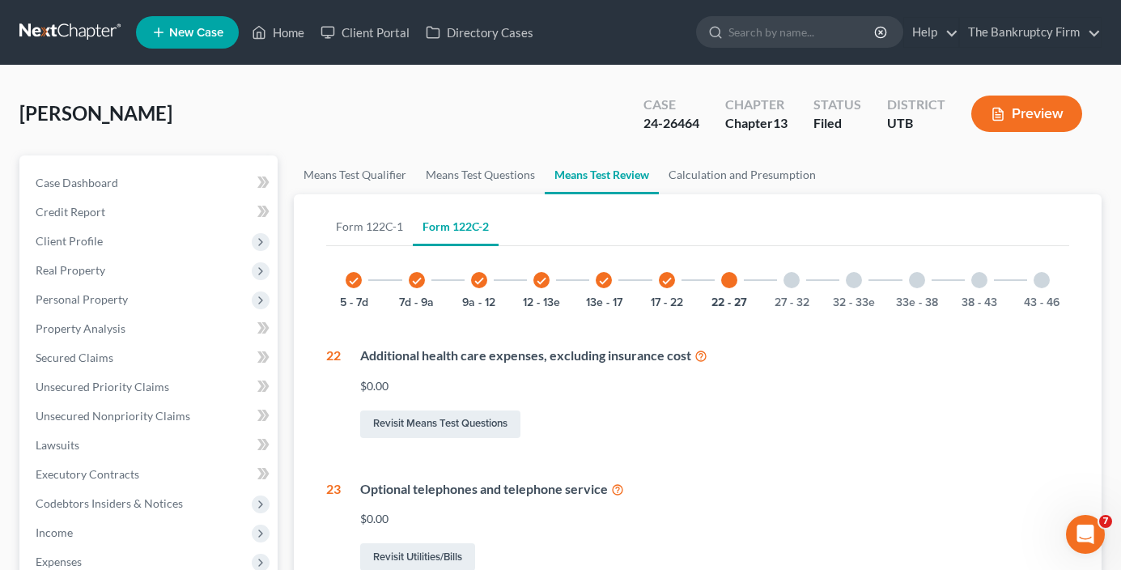
click at [798, 279] on div at bounding box center [792, 280] width 16 height 16
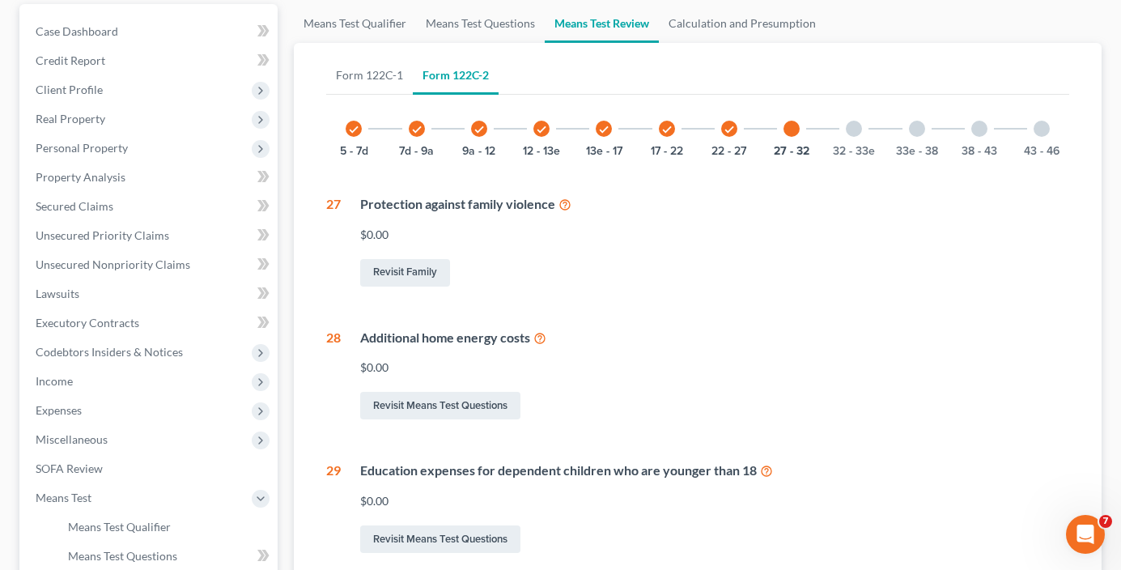
scroll to position [91, 0]
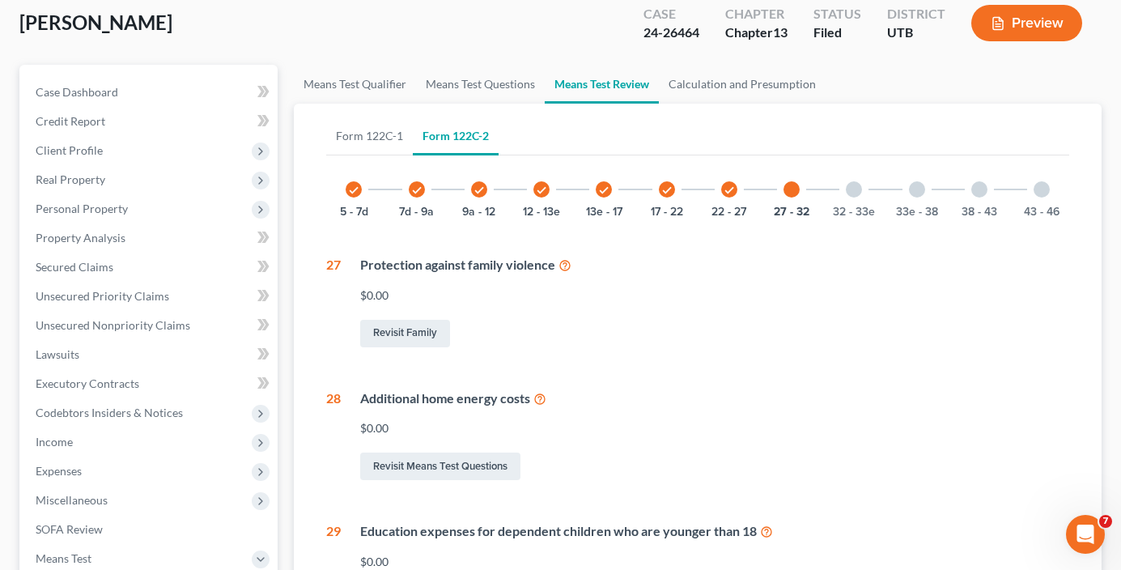
click at [324, 358] on div "Form 122C-1 Form 122C-2 1 - 6 6 - 11 11 - 16 16 - 21 21 - 21 1 What is your mar…" at bounding box center [697, 523] width 769 height 839
click at [732, 96] on link "Calculation and Presumption" at bounding box center [742, 84] width 167 height 39
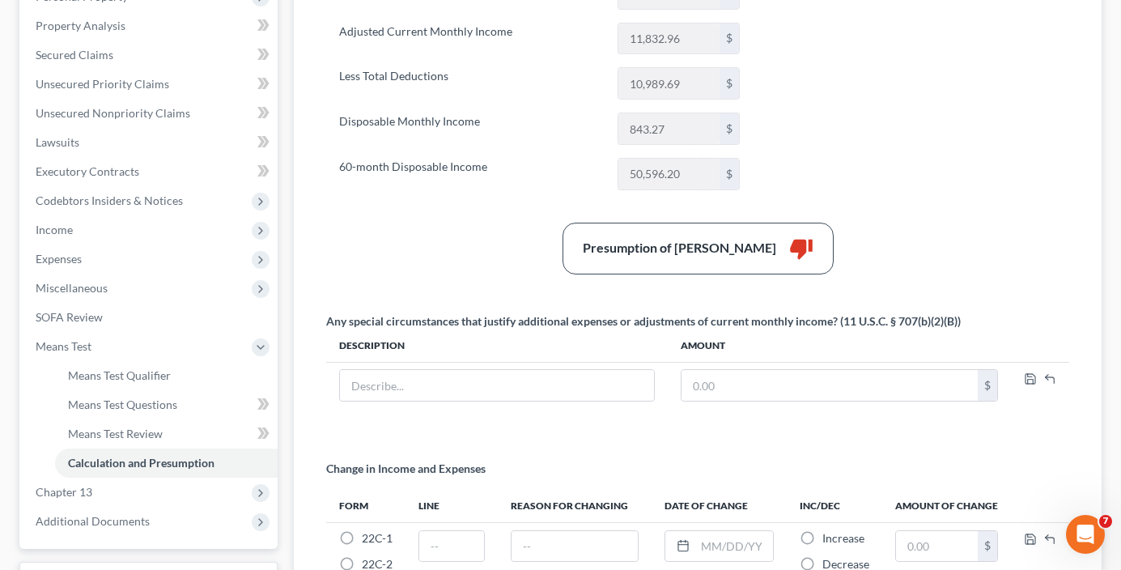
scroll to position [405, 0]
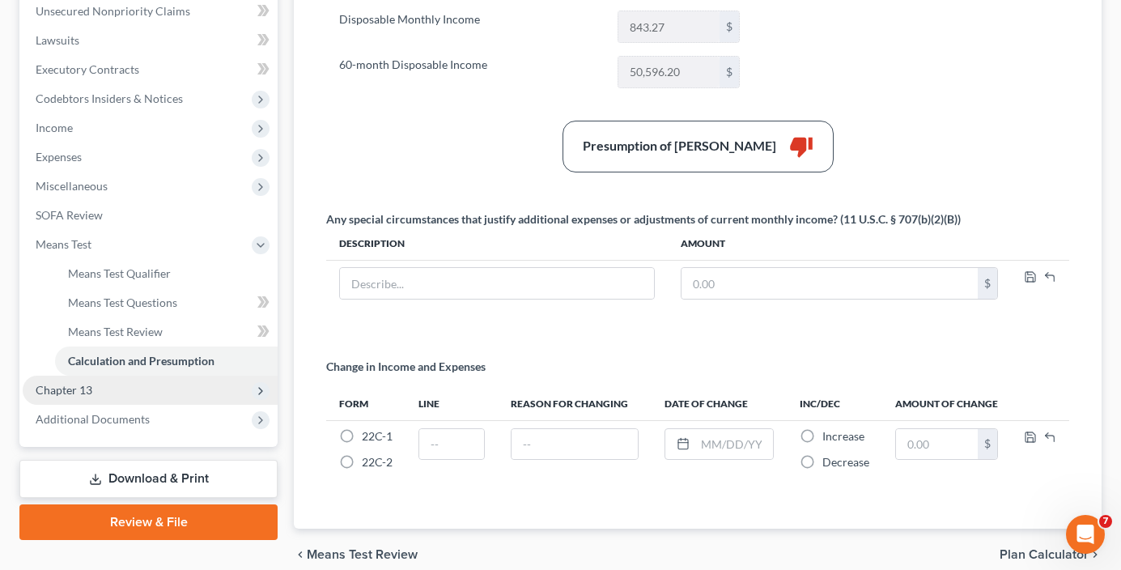
click at [82, 389] on span "Chapter 13" at bounding box center [64, 390] width 57 height 14
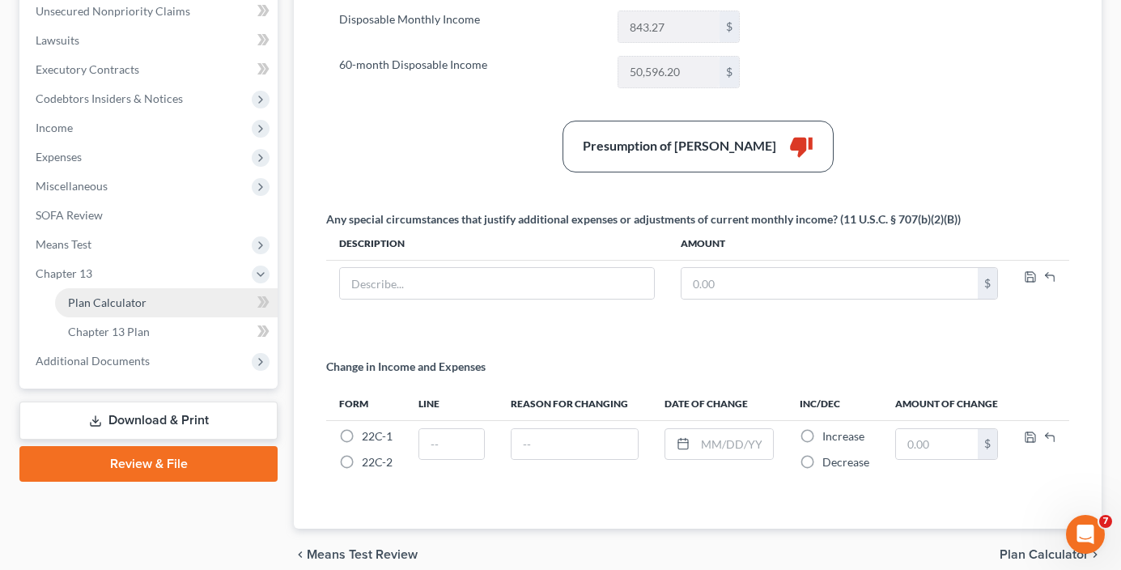
click at [118, 306] on span "Plan Calculator" at bounding box center [107, 303] width 79 height 14
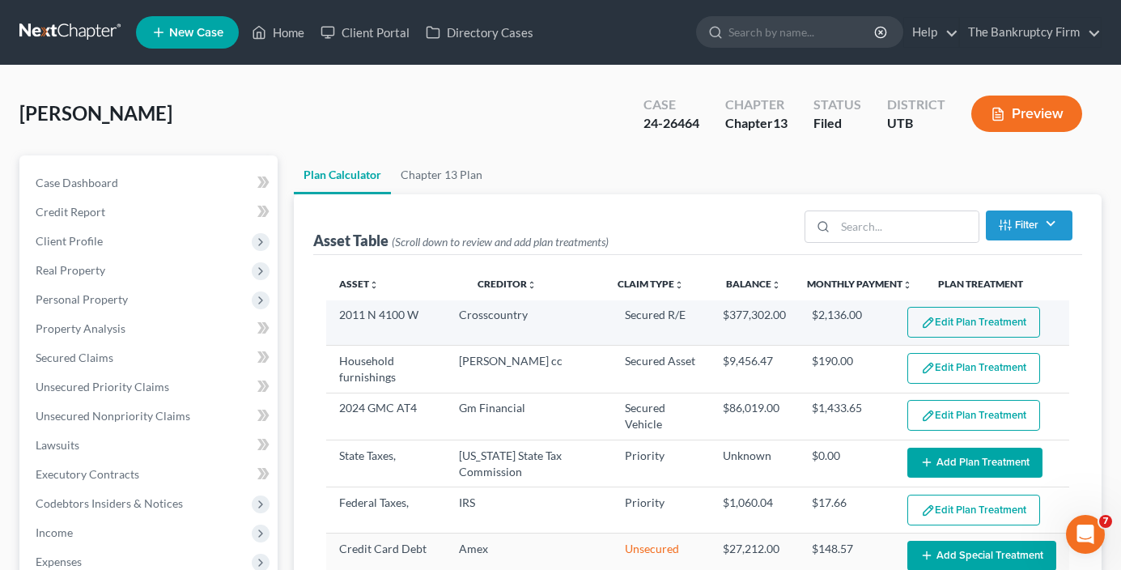
select select "59"
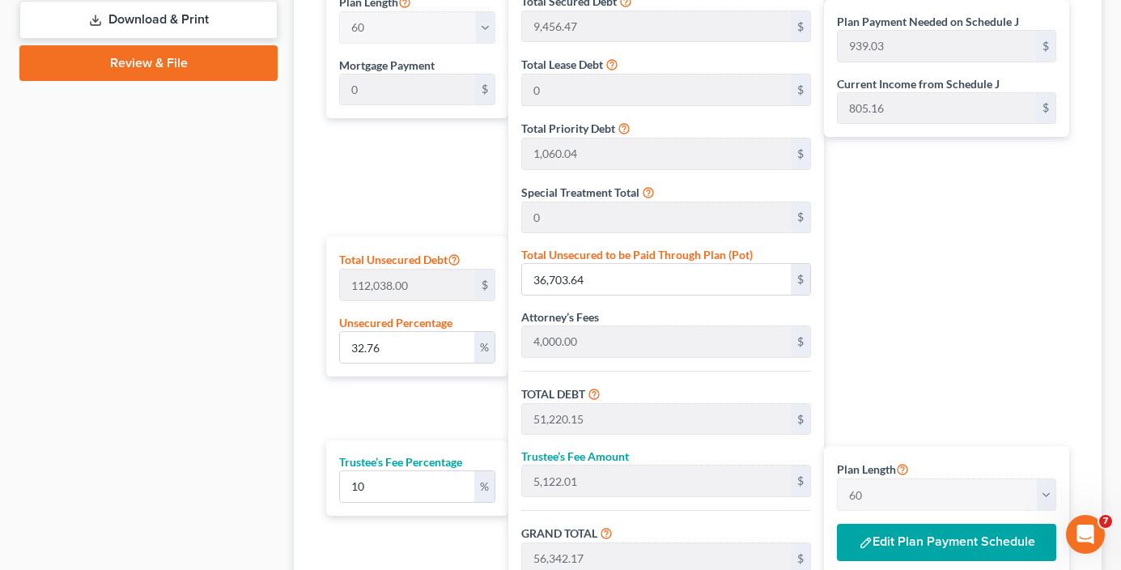
scroll to position [972, 0]
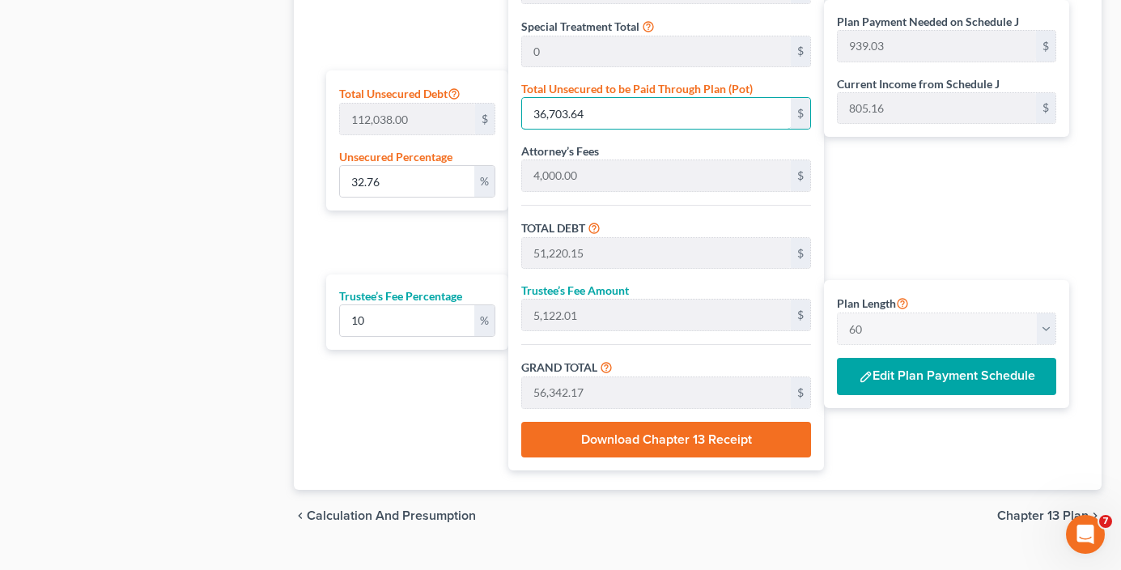
type input "0.004462771559649405"
type input "5"
type input "14,521.50"
type input "1,452.15"
type input "15,973.66"
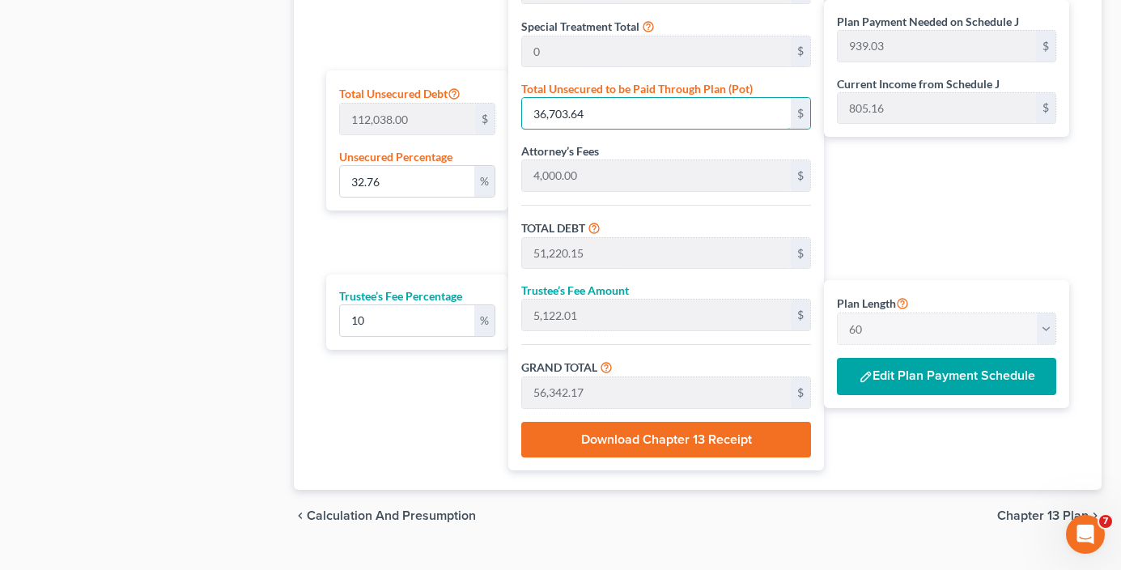
type input "266.22"
type input "0.04552026990842393"
type input "51"
type input "14,567.50"
type input "1,456.75"
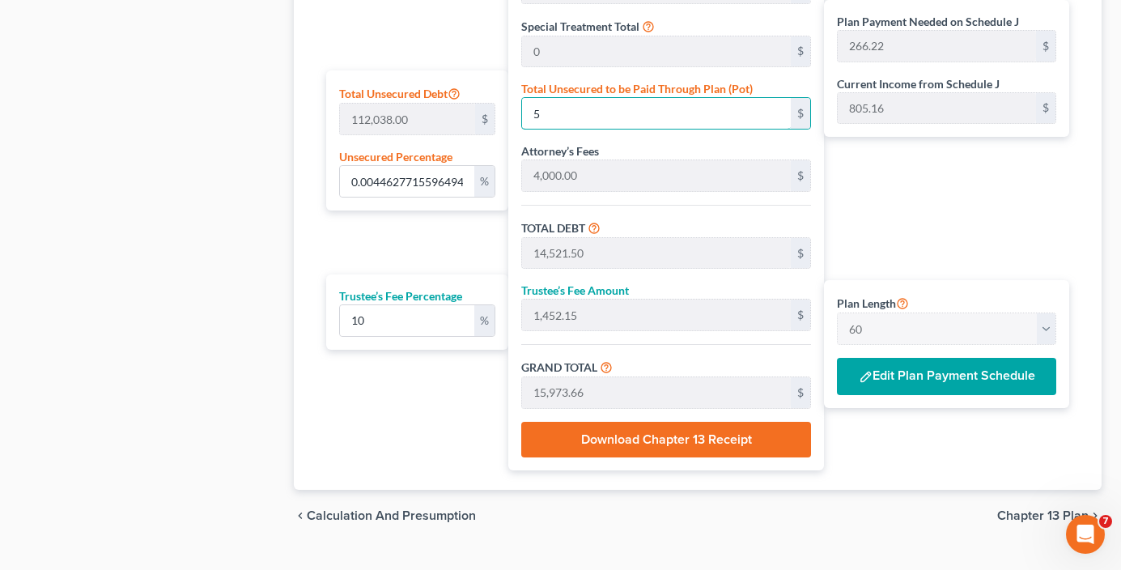
type input "16,024.26"
type input "267.07"
type input "0.4552026990842393"
type input "510"
type input "15,026.50"
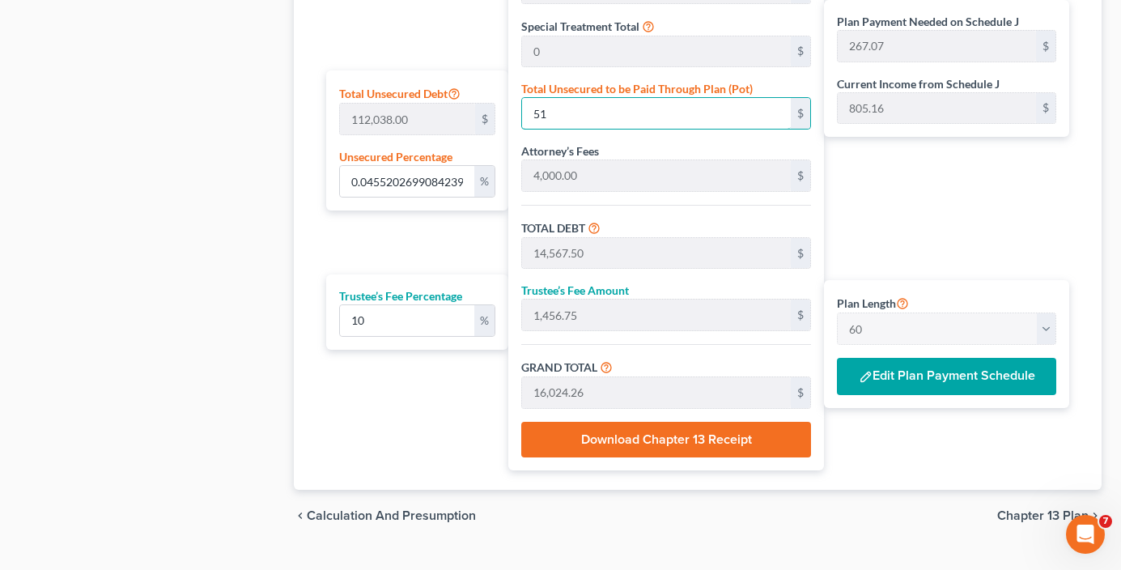
type input "1,502.65"
type input "16,529.16"
type input "275.48"
type input "4.552026990842393"
type input "5100"
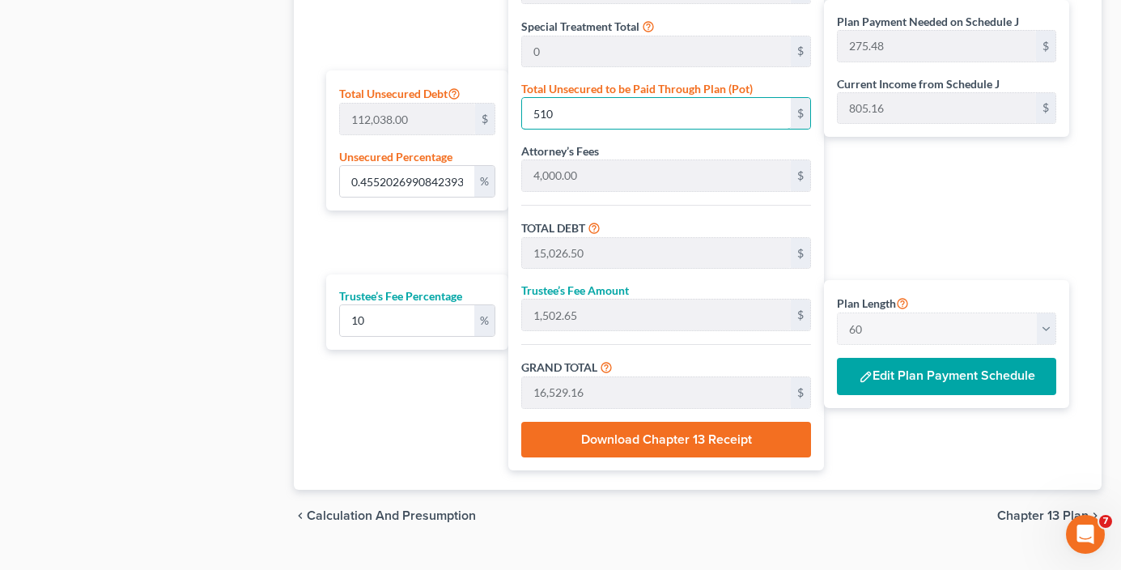
type input "19,616.51"
type input "1,961.65"
type input "21,578.16"
type input "359.63"
type input "5,100"
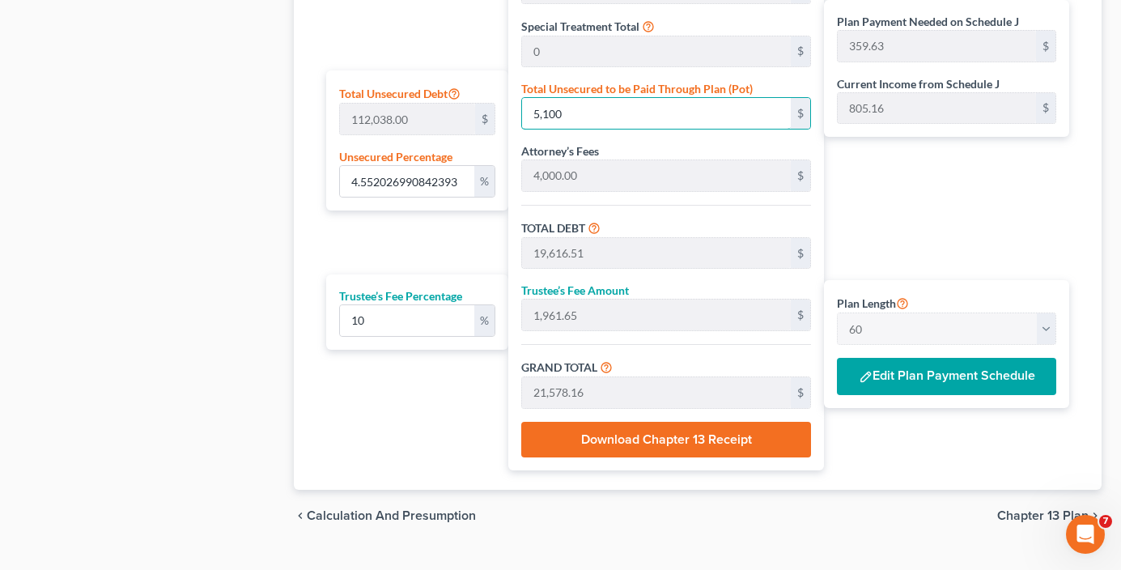
type input "45.52026990842393"
type input "5,1000"
type input "65,516.50"
type input "6,551.65"
type input "72,068.16"
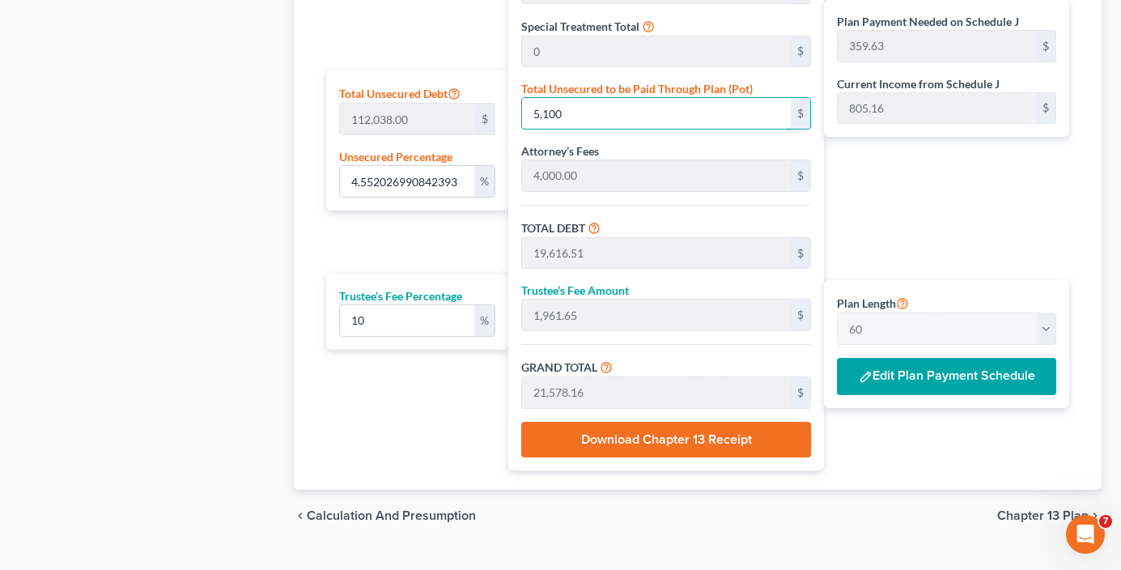
type input "1,201.13"
type input "51,000"
click at [930, 385] on button "Edit Plan Payment Schedule" at bounding box center [946, 376] width 219 height 37
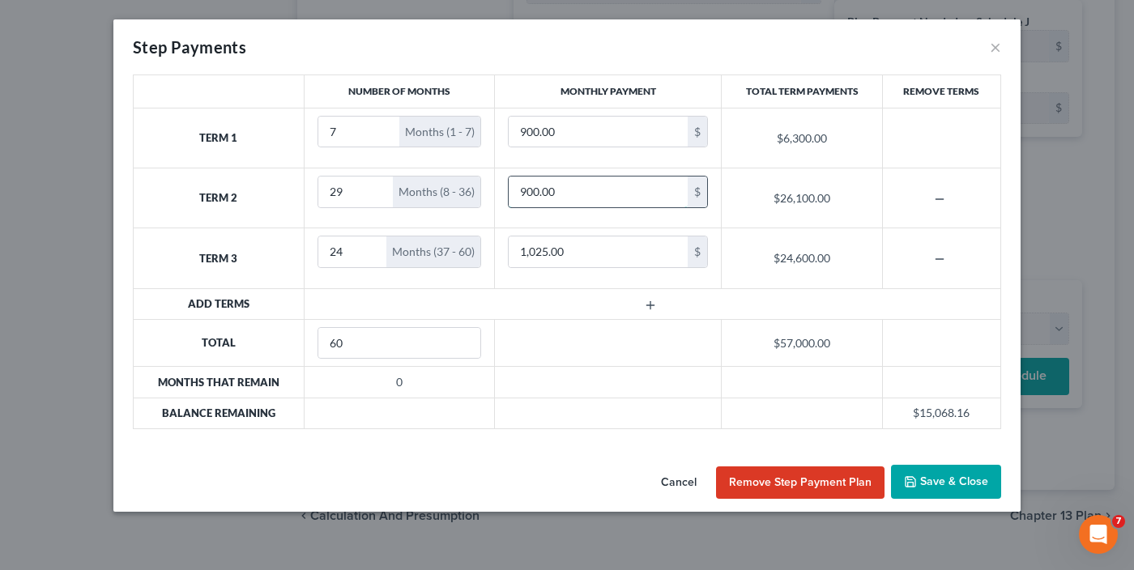
click at [523, 191] on input "900.00" at bounding box center [598, 192] width 179 height 31
drag, startPoint x: 526, startPoint y: 192, endPoint x: 517, endPoint y: 194, distance: 10.0
click at [517, 194] on input "900.00" at bounding box center [598, 192] width 179 height 31
type input "1,100.00"
type input "1,225"
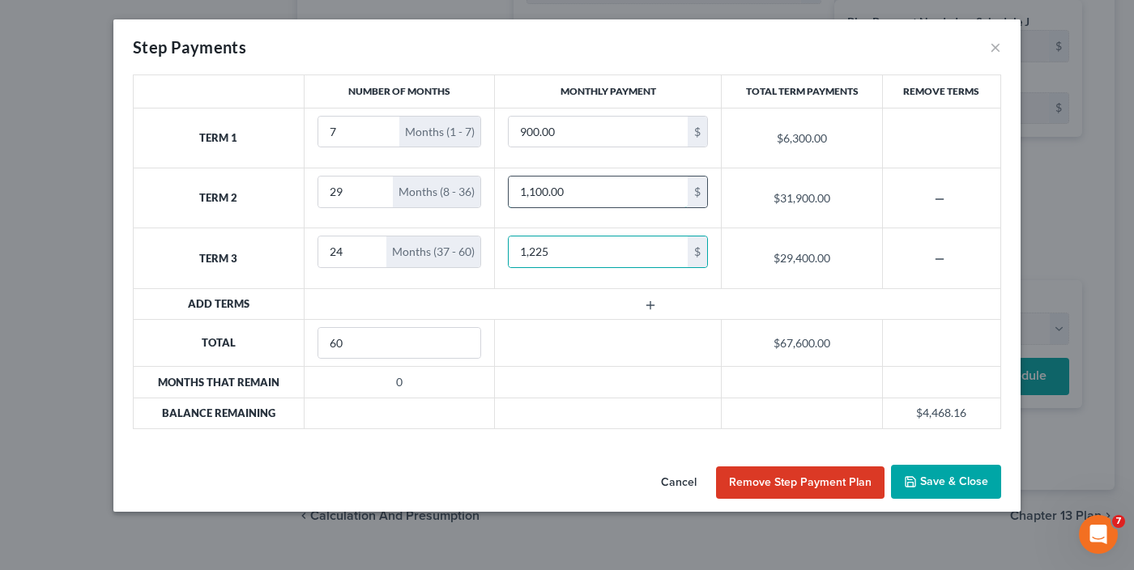
click at [544, 189] on input "1,100.00" at bounding box center [598, 192] width 179 height 31
click at [540, 191] on input "1,100.00" at bounding box center [598, 192] width 179 height 31
drag, startPoint x: 540, startPoint y: 191, endPoint x: 536, endPoint y: 198, distance: 8.3
click at [536, 198] on input "1,100.00" at bounding box center [598, 192] width 179 height 31
type input "1,150.00"
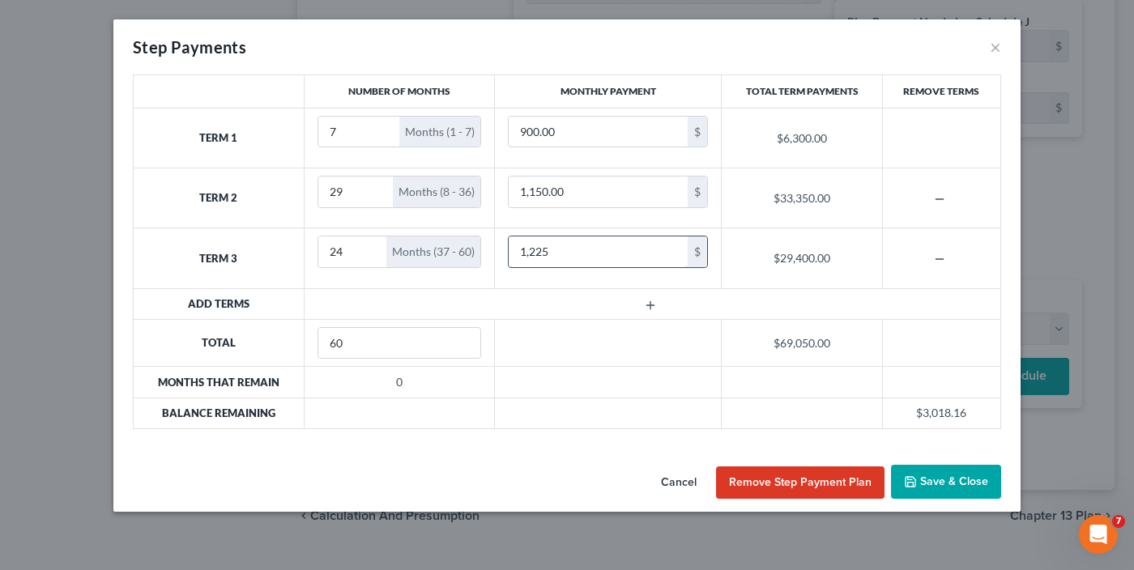
click at [542, 252] on input "1,225" at bounding box center [598, 251] width 179 height 31
drag, startPoint x: 536, startPoint y: 252, endPoint x: 554, endPoint y: 249, distance: 18.1
click at [552, 252] on input "1,225" at bounding box center [598, 251] width 179 height 31
type input "1,275"
click at [541, 192] on input "1,150.00" at bounding box center [598, 192] width 179 height 31
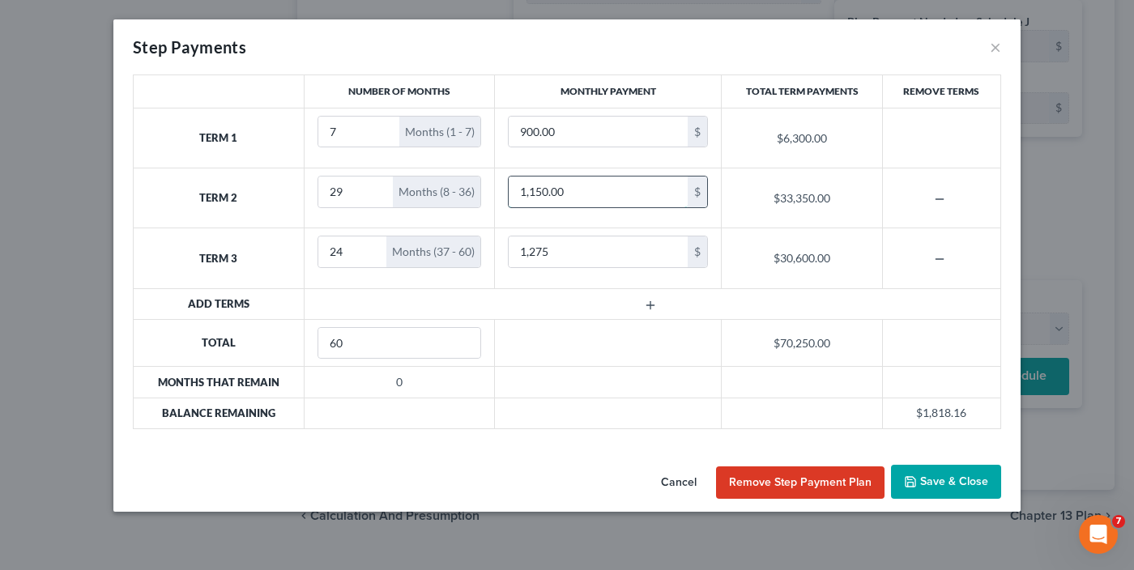
click at [539, 193] on input "1,150.00" at bounding box center [598, 192] width 179 height 31
click at [534, 193] on input "1,150.00" at bounding box center [598, 192] width 179 height 31
drag, startPoint x: 536, startPoint y: 190, endPoint x: 547, endPoint y: 192, distance: 11.5
click at [547, 192] on input "1,150.00" at bounding box center [598, 192] width 179 height 31
type input "1,175.00"
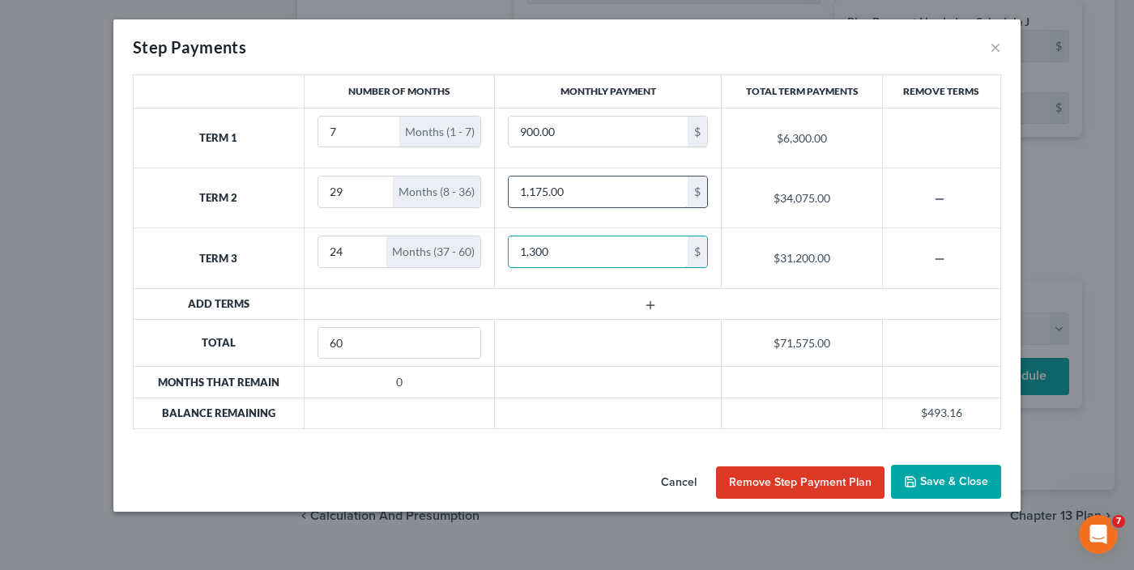
type input "1,300"
click at [547, 193] on input "1,175.00" at bounding box center [598, 192] width 179 height 31
click at [537, 189] on input "1,175.00" at bounding box center [598, 192] width 179 height 31
drag, startPoint x: 535, startPoint y: 189, endPoint x: 546, endPoint y: 191, distance: 10.7
click at [546, 191] on input "1,175.00" at bounding box center [598, 192] width 179 height 31
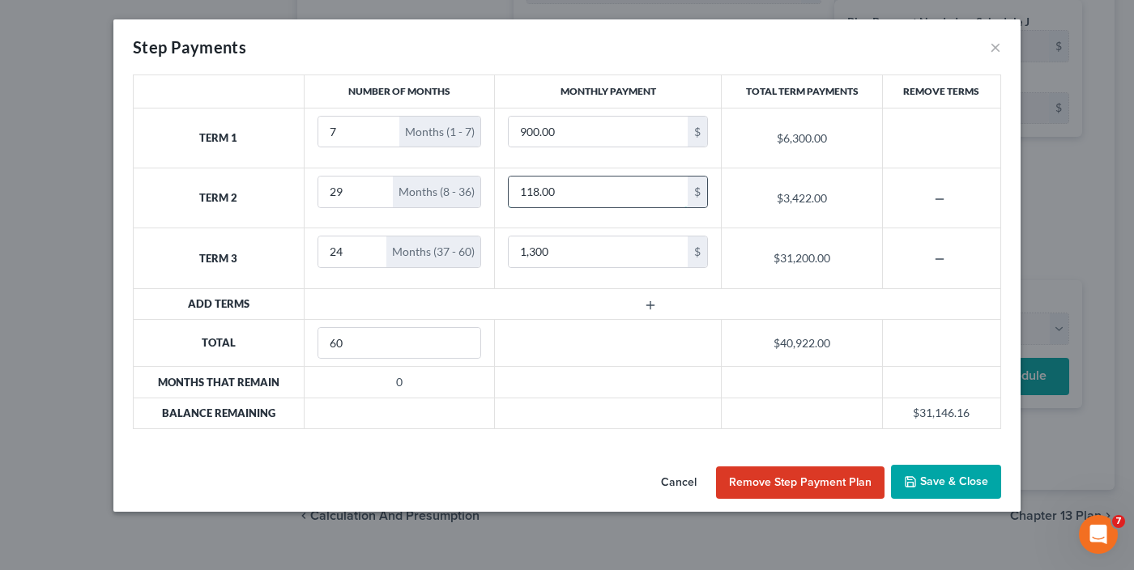
click at [541, 196] on input "118.00" at bounding box center [598, 192] width 179 height 31
type input "1,180.00"
click at [547, 252] on input "1,300" at bounding box center [598, 251] width 179 height 31
type input "1,305"
click at [545, 195] on input "1,180.00" at bounding box center [598, 192] width 179 height 31
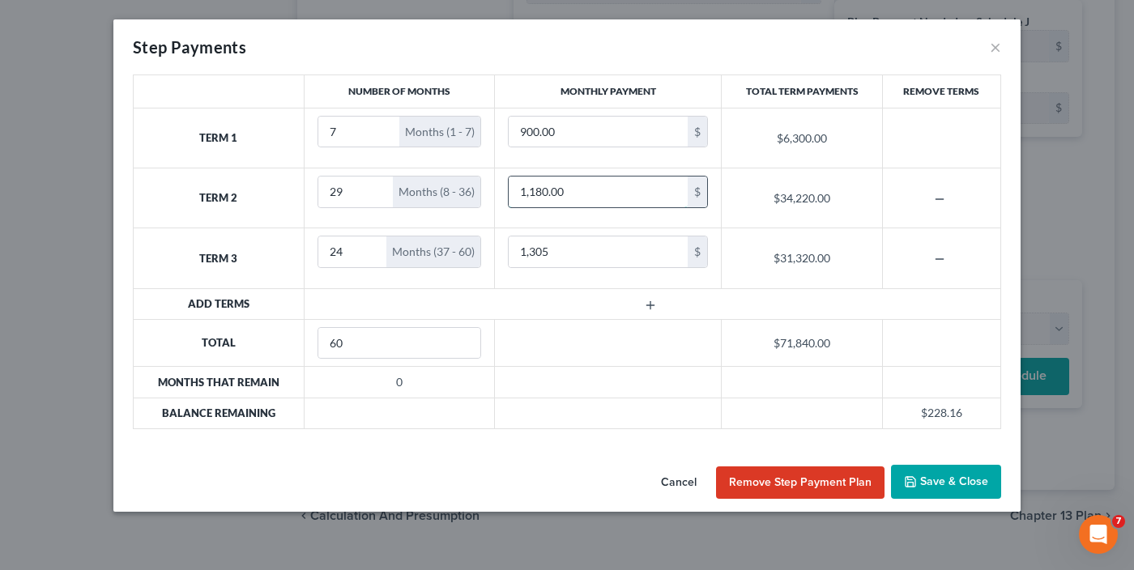
click at [545, 195] on input "1,180.00" at bounding box center [598, 192] width 179 height 31
click at [543, 193] on input "1,180.00" at bounding box center [598, 192] width 179 height 31
type input "1,185.00"
click at [543, 252] on input "1,305" at bounding box center [598, 251] width 179 height 31
click at [536, 250] on input "1,305" at bounding box center [598, 251] width 179 height 31
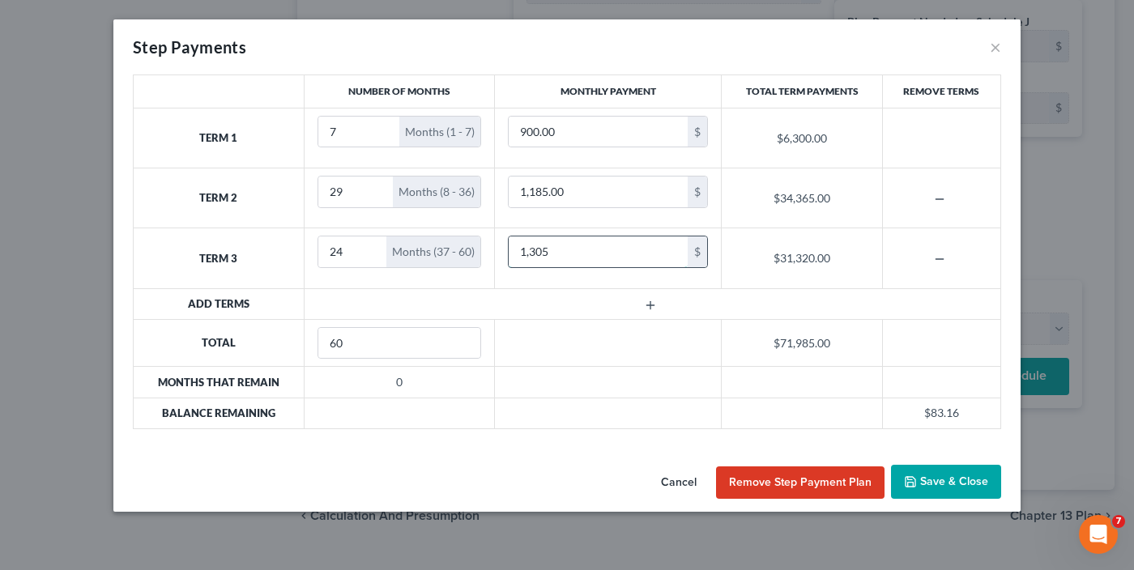
drag, startPoint x: 536, startPoint y: 249, endPoint x: 574, endPoint y: 249, distance: 38.1
click at [574, 249] on input "1,305" at bounding box center [598, 251] width 179 height 31
type input "1,310"
click at [930, 481] on button "Save & Close" at bounding box center [946, 482] width 110 height 34
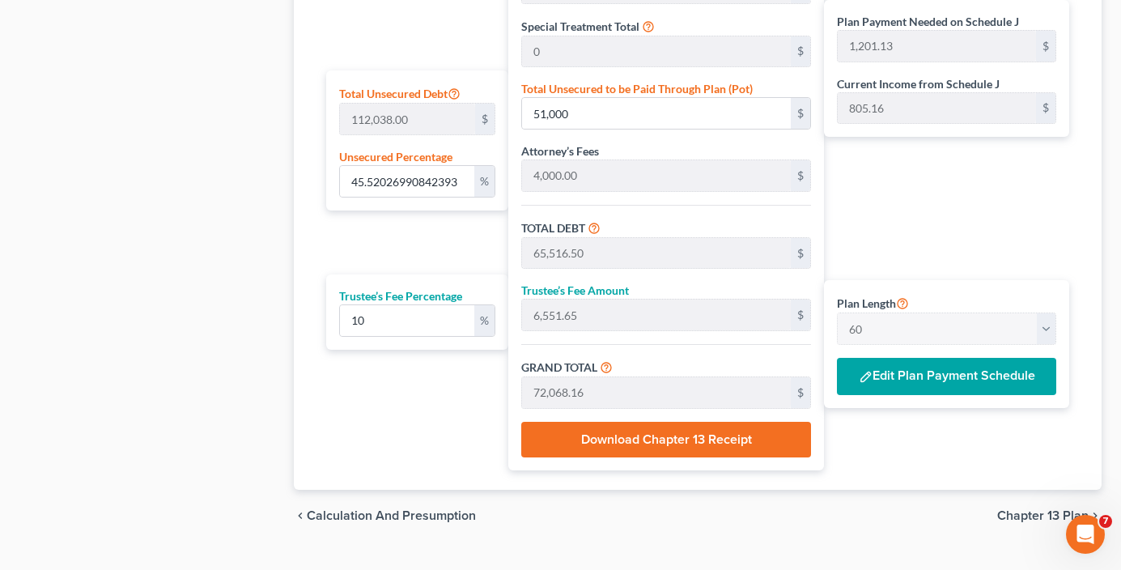
click at [974, 379] on button "Edit Plan Payment Schedule" at bounding box center [946, 376] width 219 height 37
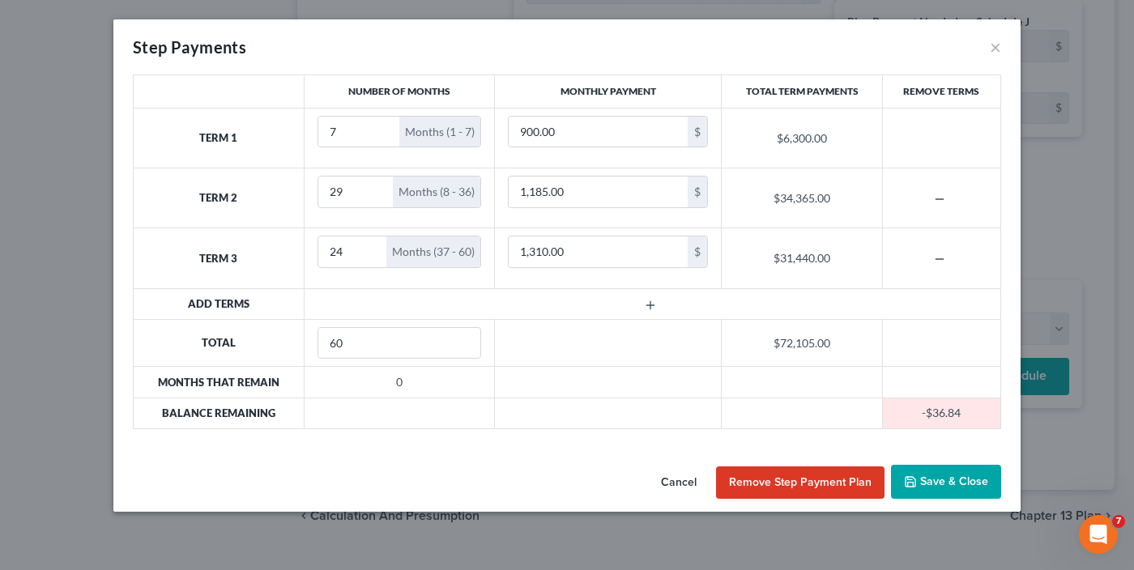
click at [943, 484] on button "Save & Close" at bounding box center [946, 482] width 110 height 34
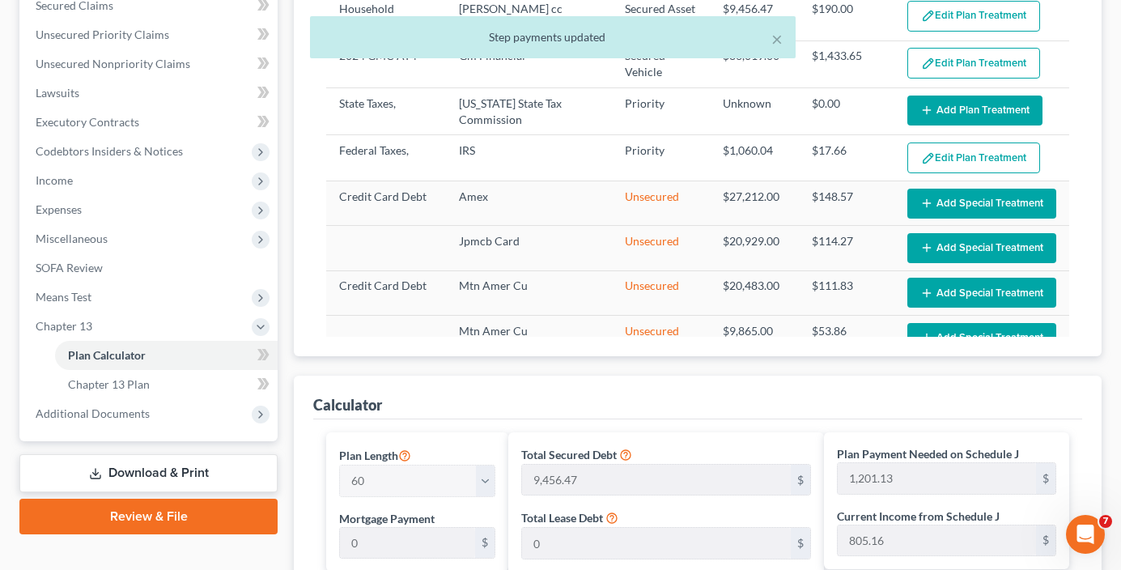
scroll to position [243, 0]
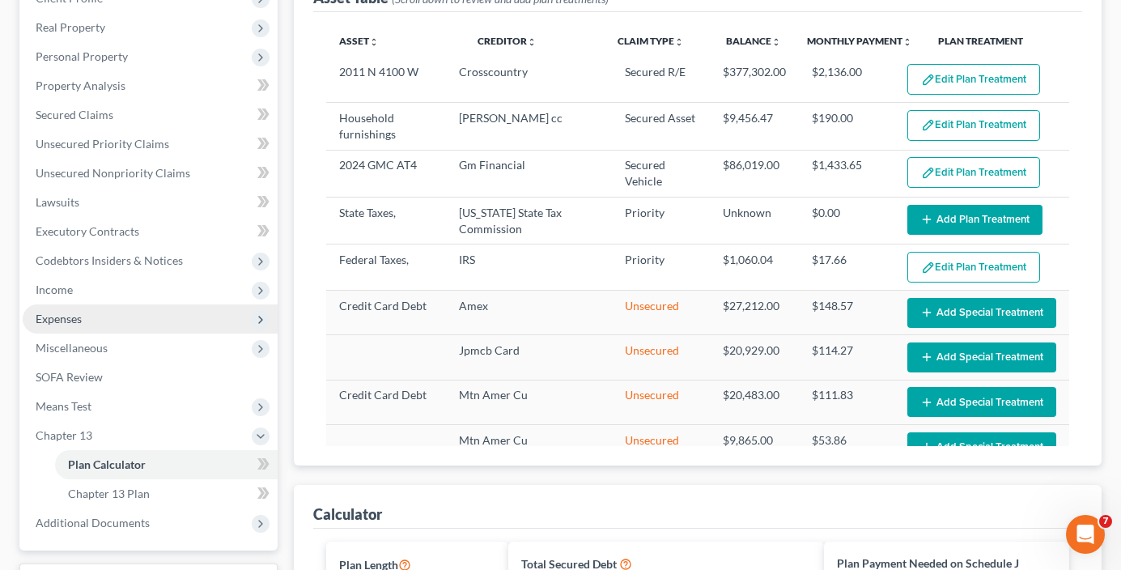
click at [69, 322] on span "Expenses" at bounding box center [59, 319] width 46 height 14
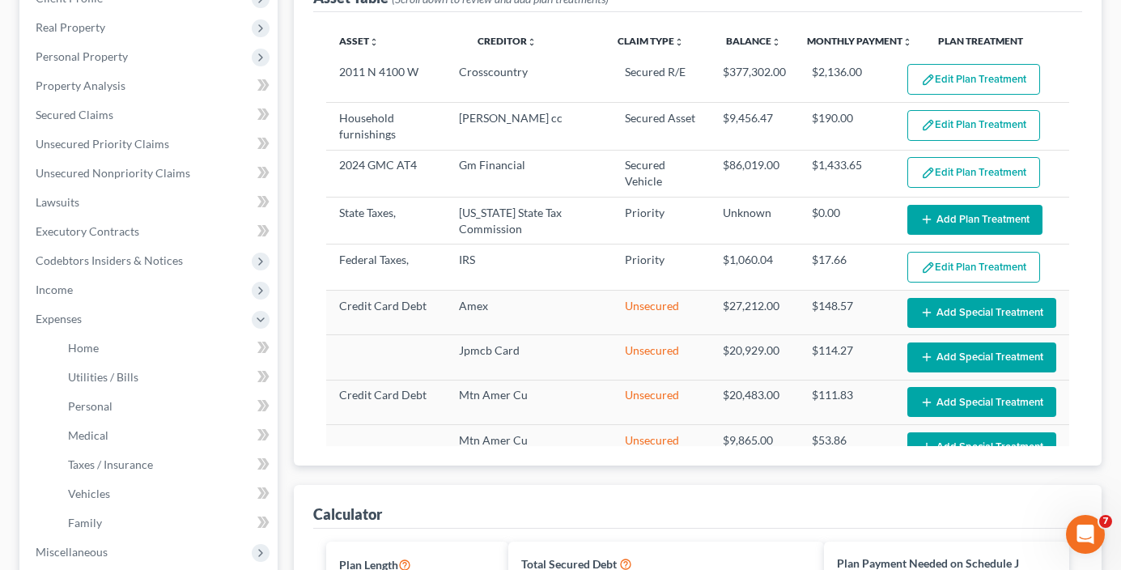
click at [86, 405] on span "Personal" at bounding box center [90, 406] width 45 height 14
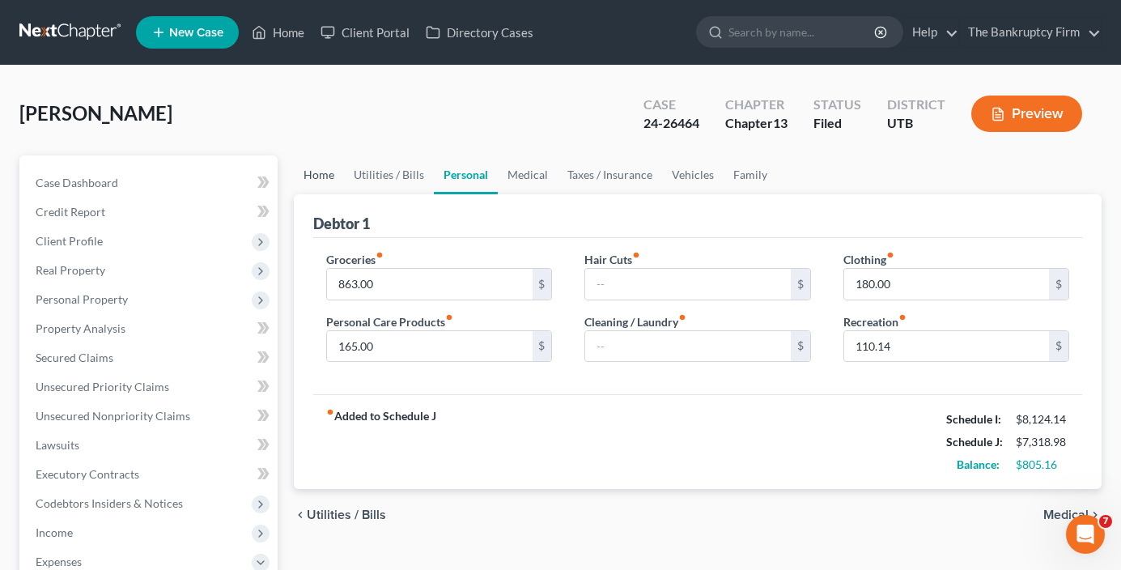
click at [321, 176] on link "Home" at bounding box center [319, 174] width 50 height 39
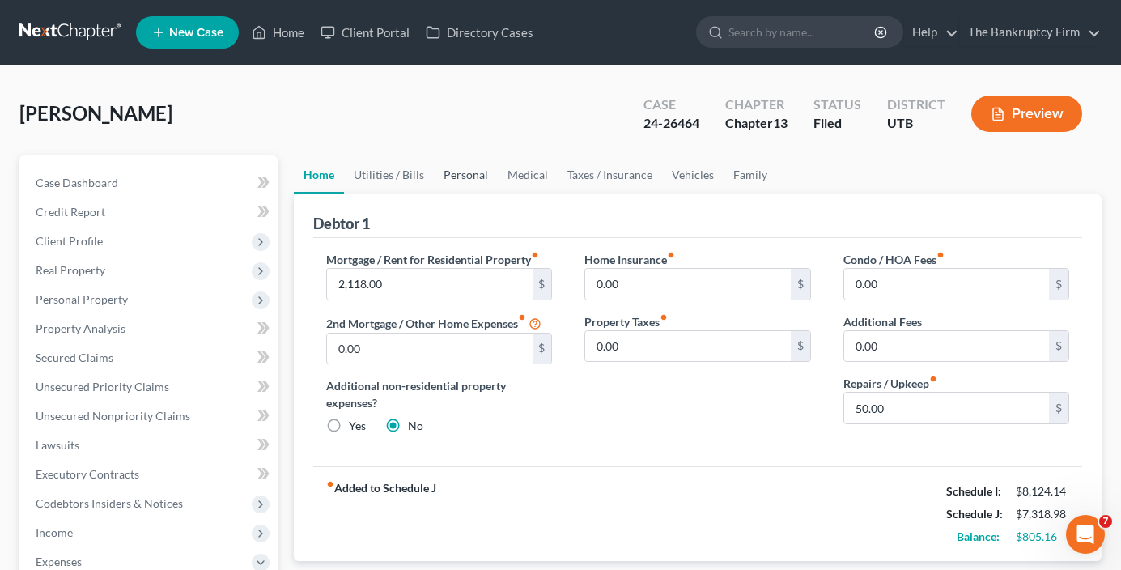
click at [467, 173] on link "Personal" at bounding box center [466, 174] width 64 height 39
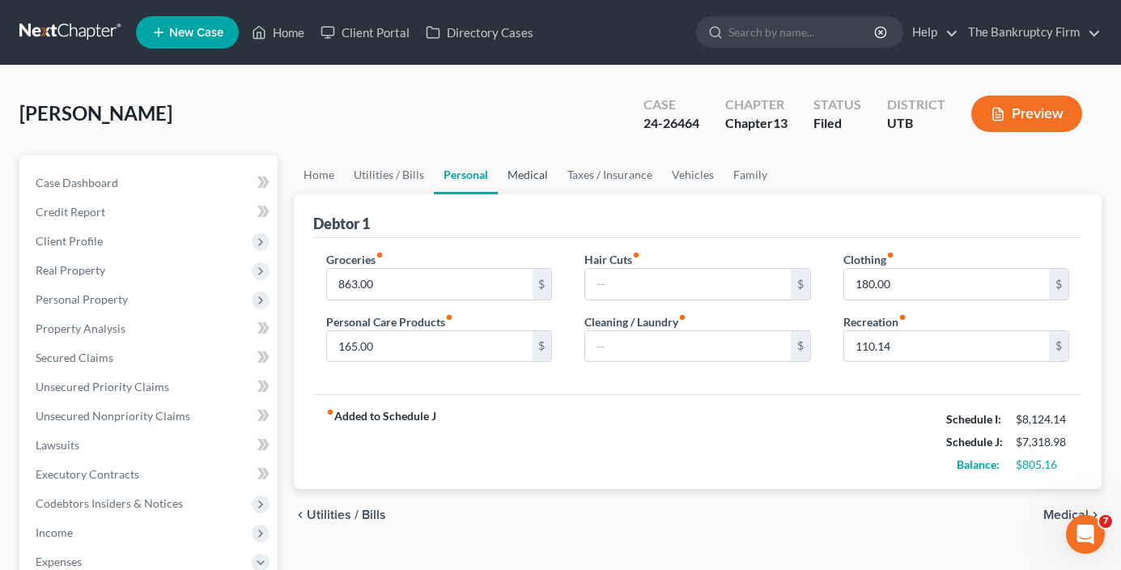
click at [520, 177] on link "Medical" at bounding box center [528, 174] width 60 height 39
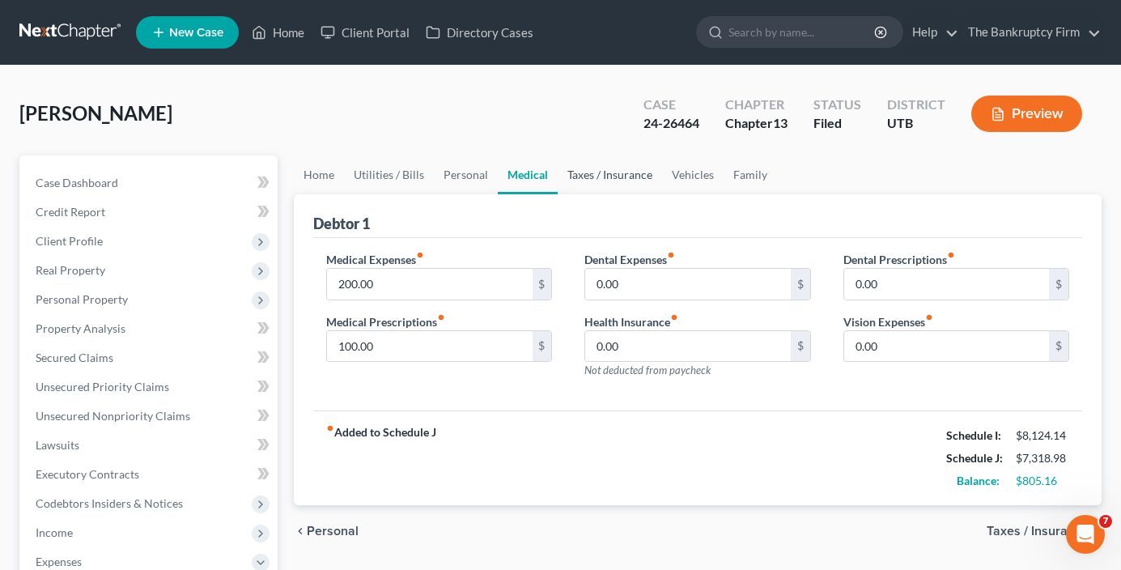
click at [630, 177] on link "Taxes / Insurance" at bounding box center [610, 174] width 104 height 39
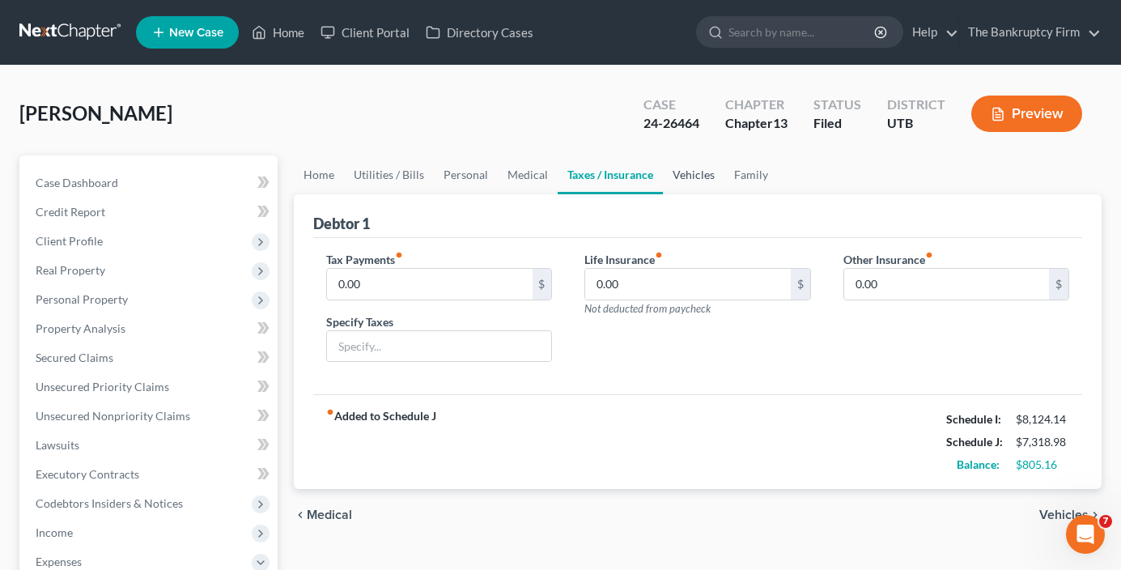
click at [685, 177] on link "Vehicles" at bounding box center [694, 174] width 62 height 39
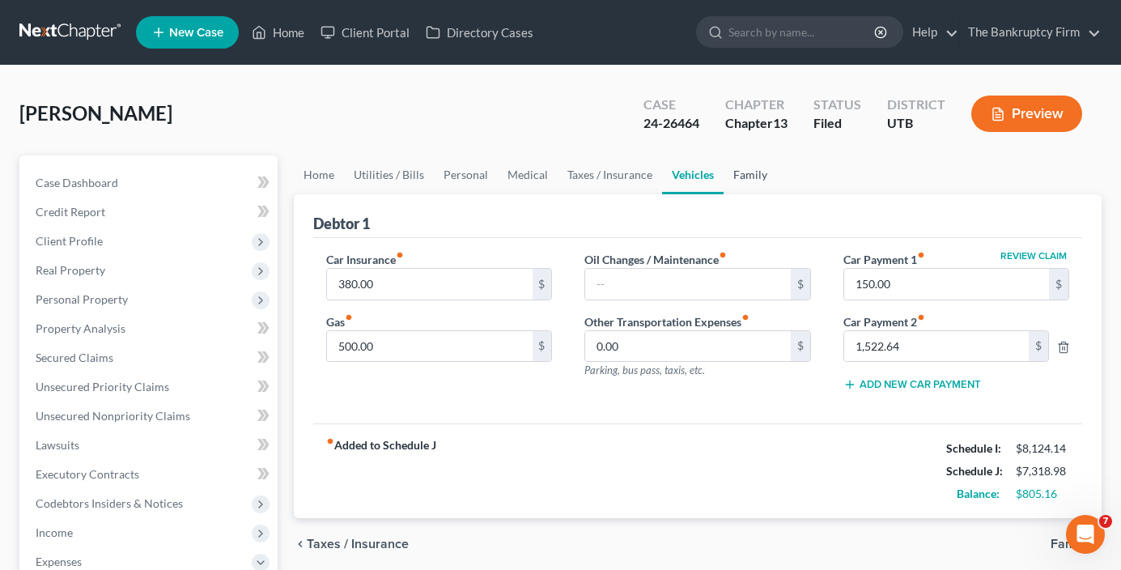
click at [756, 176] on link "Family" at bounding box center [750, 174] width 53 height 39
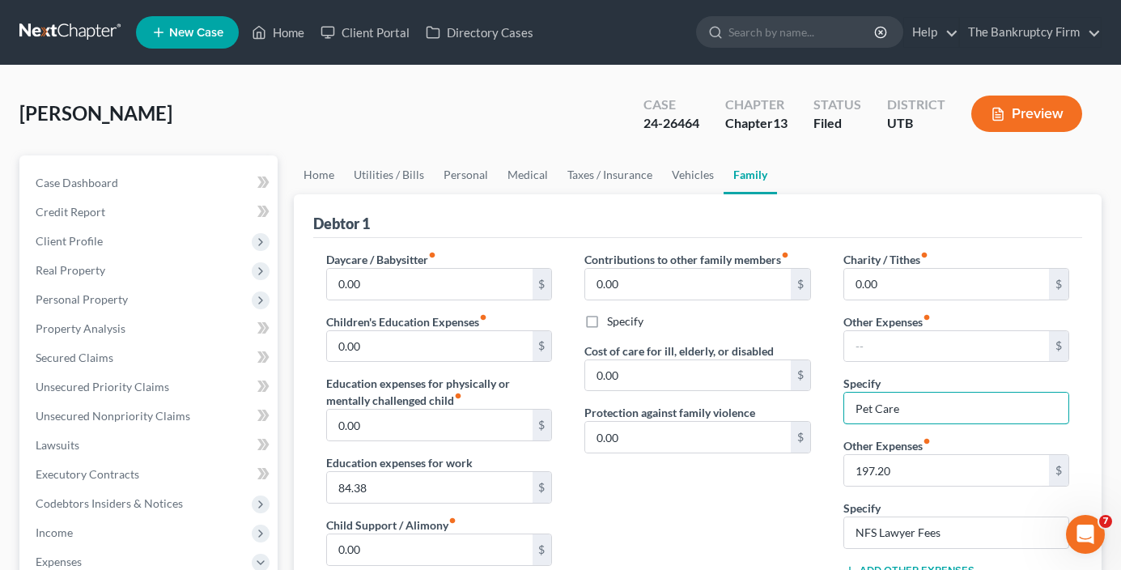
drag, startPoint x: 887, startPoint y: 410, endPoint x: 828, endPoint y: 413, distance: 59.2
click at [828, 413] on div "Charity / Tithes fiber_manual_record 0.00 $ Other Expenses fiber_manual_record …" at bounding box center [957, 423] width 258 height 344
click at [701, 507] on div "Contributions to other family members fiber_manual_record 0.00 $ Specify Cost o…" at bounding box center [697, 423] width 258 height 344
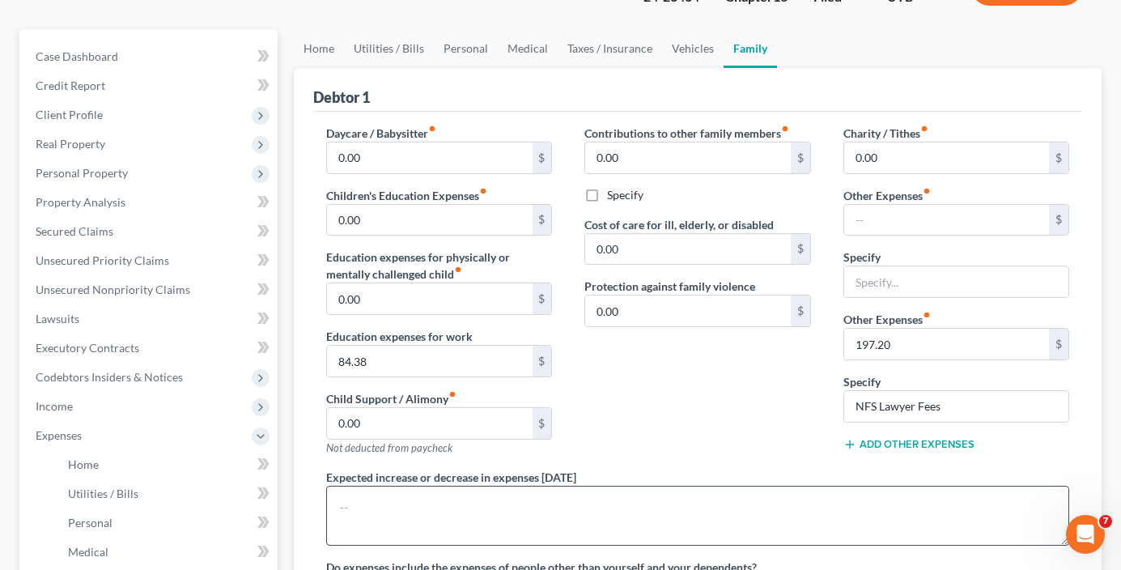
scroll to position [162, 0]
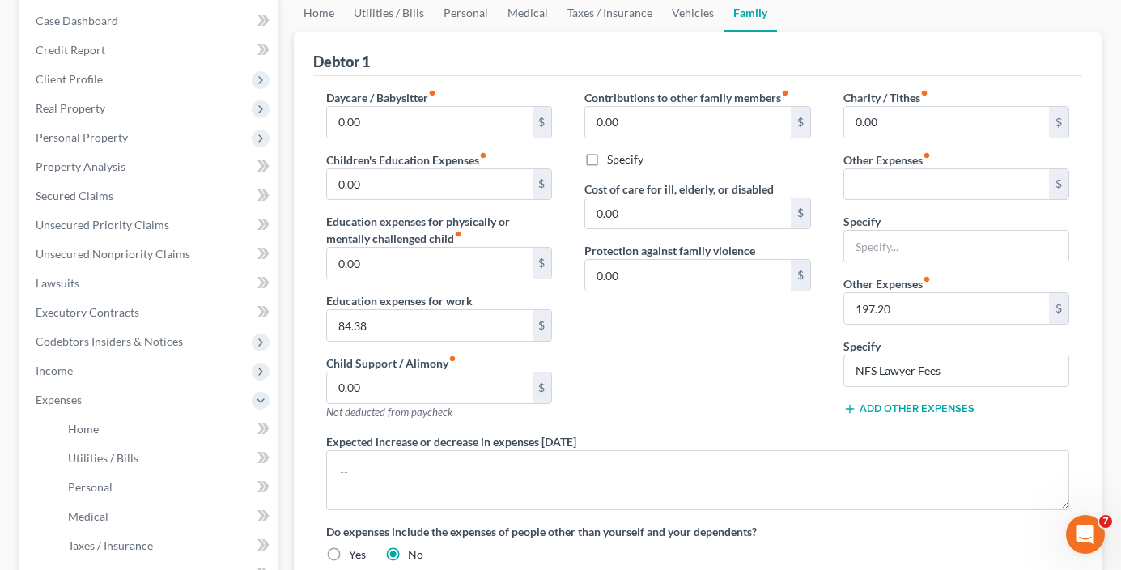
click at [719, 410] on div "Contributions to other family members fiber_manual_record 0.00 $ Specify Cost o…" at bounding box center [697, 261] width 258 height 344
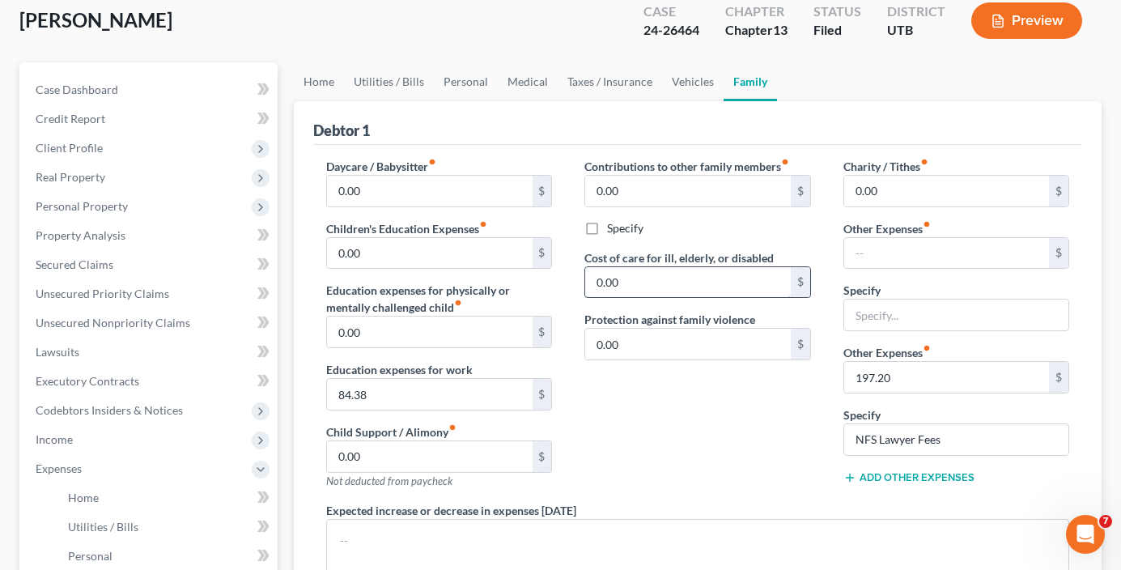
scroll to position [0, 0]
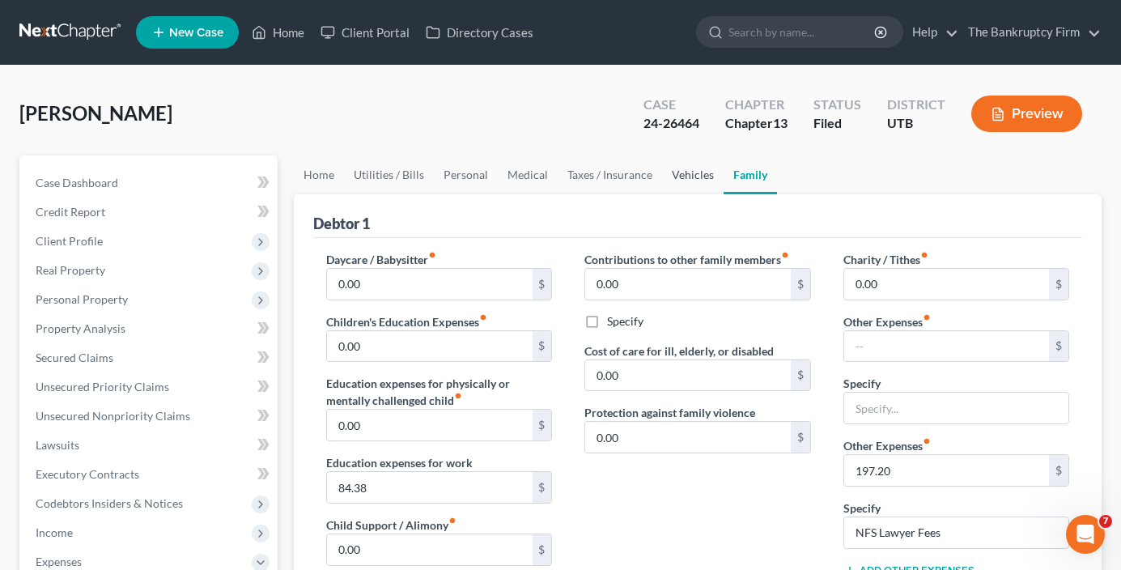
click at [691, 189] on link "Vehicles" at bounding box center [693, 174] width 62 height 39
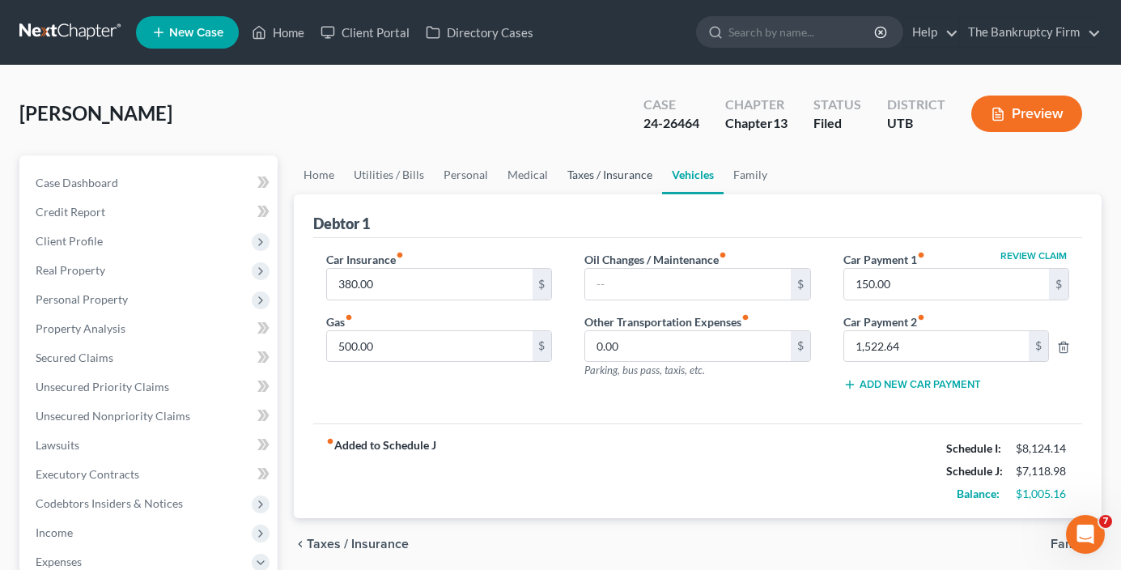
click at [589, 176] on link "Taxes / Insurance" at bounding box center [610, 174] width 104 height 39
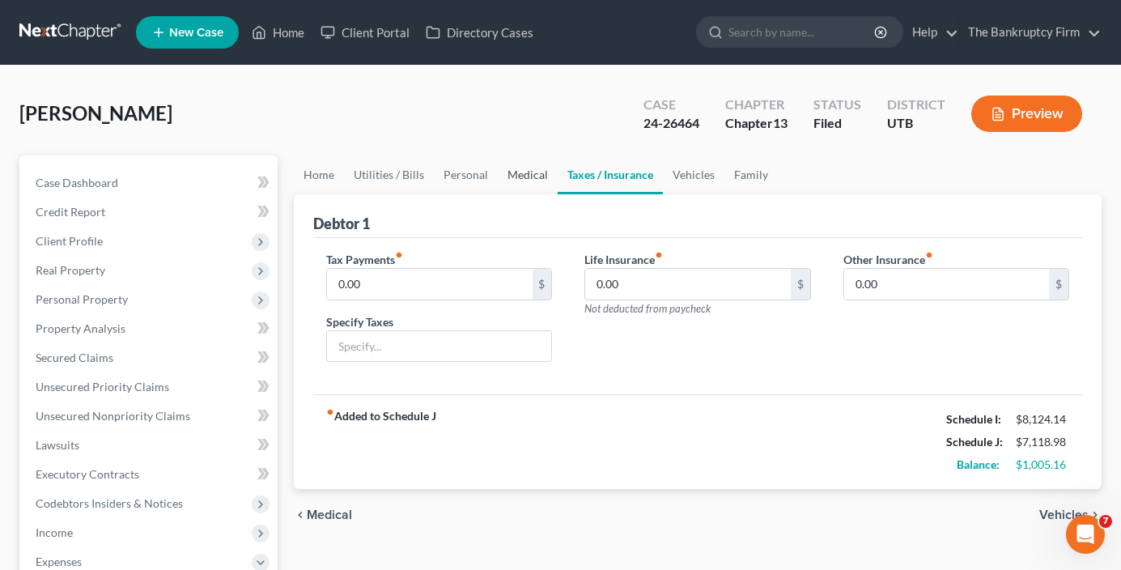
click at [517, 176] on link "Medical" at bounding box center [528, 174] width 60 height 39
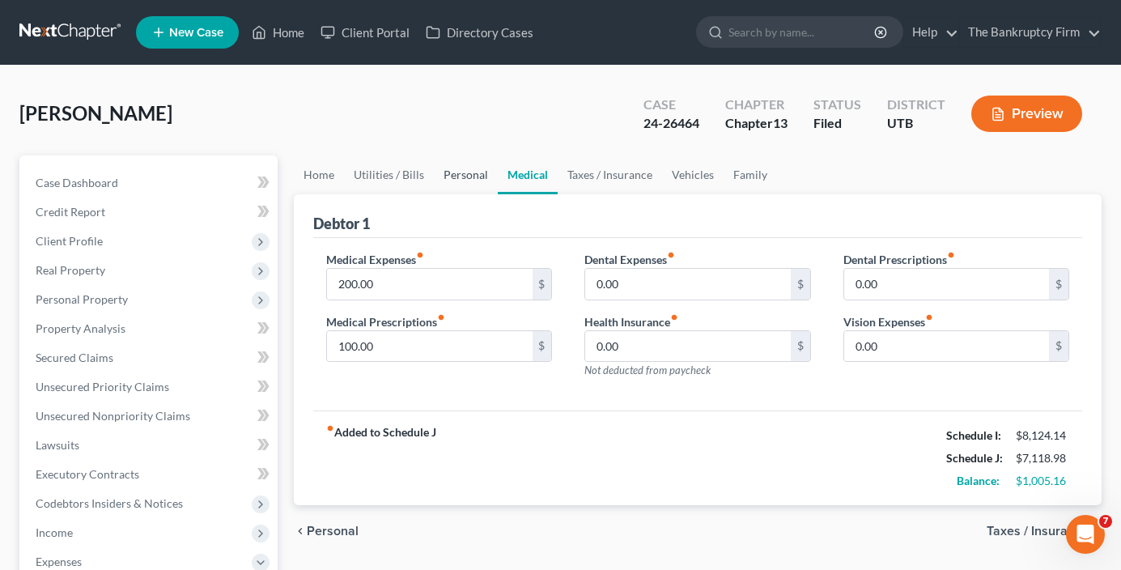
click at [465, 173] on link "Personal" at bounding box center [466, 174] width 64 height 39
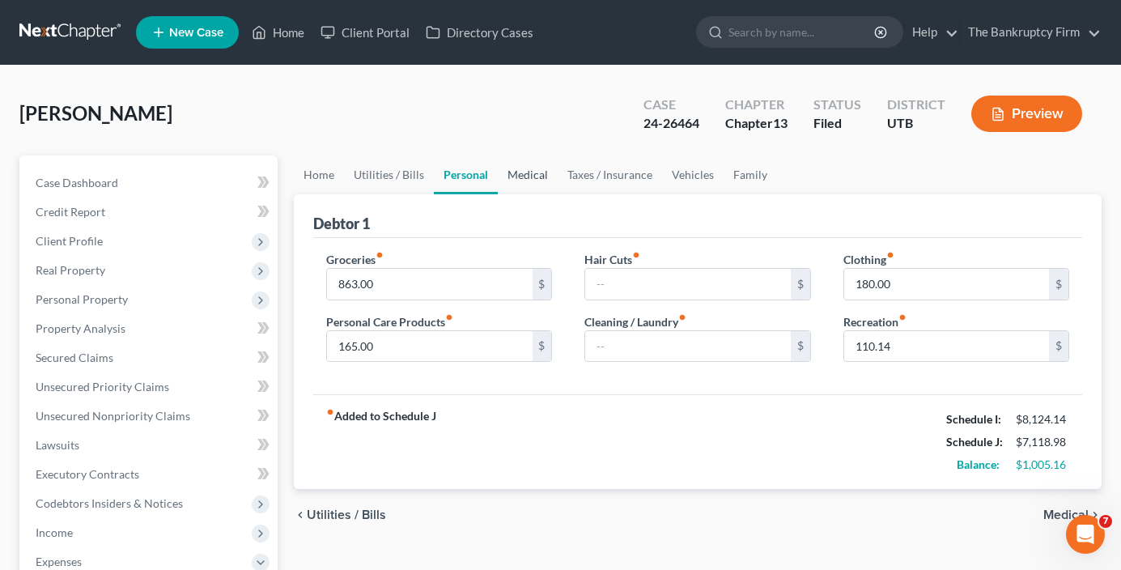
click at [529, 177] on link "Medical" at bounding box center [528, 174] width 60 height 39
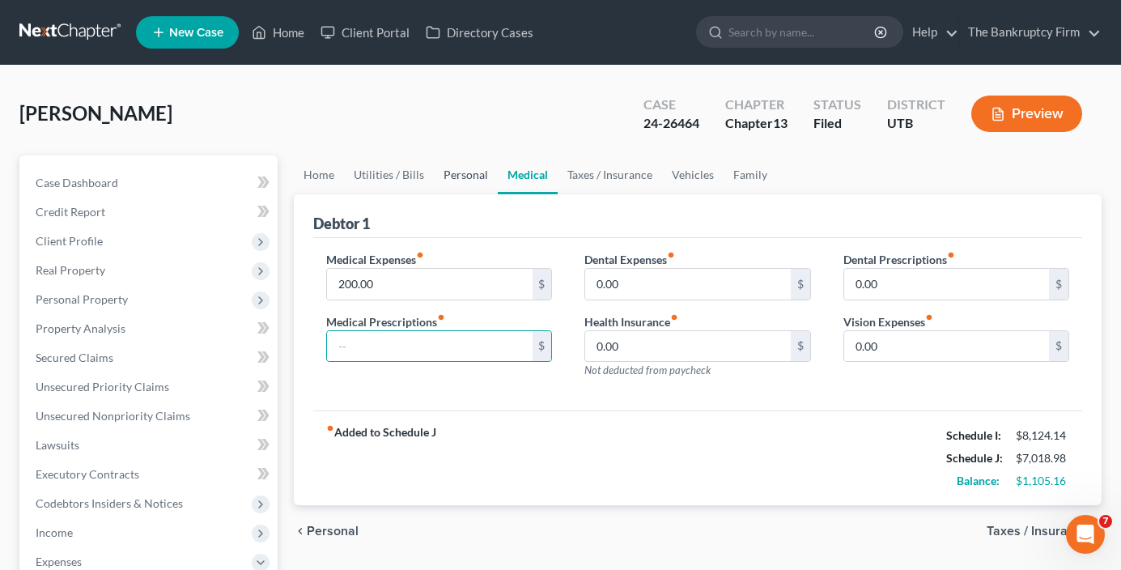
click at [475, 173] on link "Personal" at bounding box center [466, 174] width 64 height 39
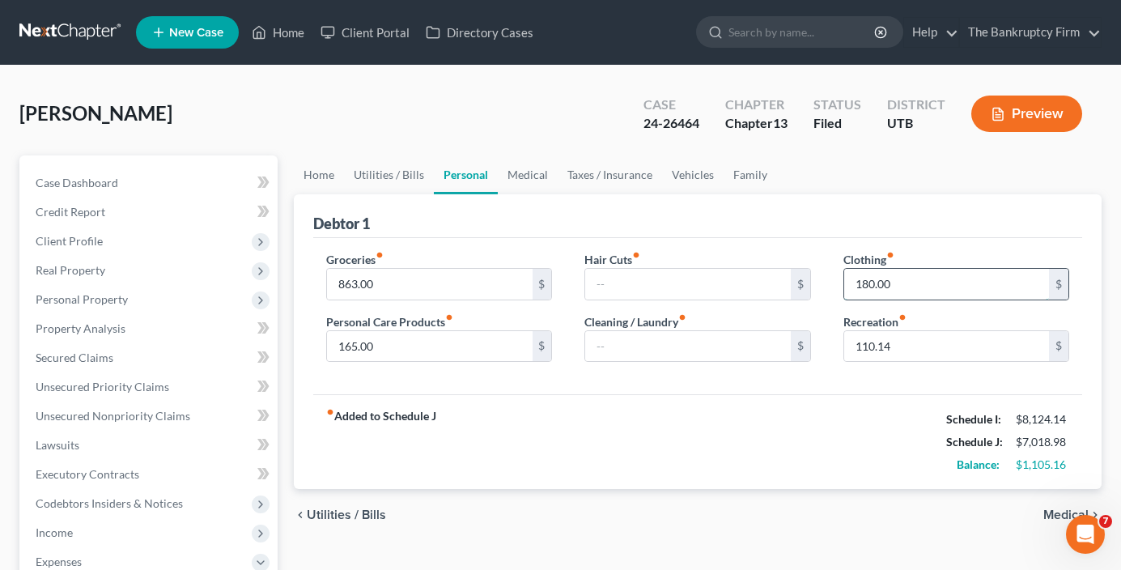
click at [866, 284] on input "180.00" at bounding box center [947, 284] width 205 height 31
click at [866, 281] on input "180.00" at bounding box center [947, 284] width 205 height 31
click at [864, 285] on input "180.00" at bounding box center [947, 284] width 205 height 31
type input "100.00"
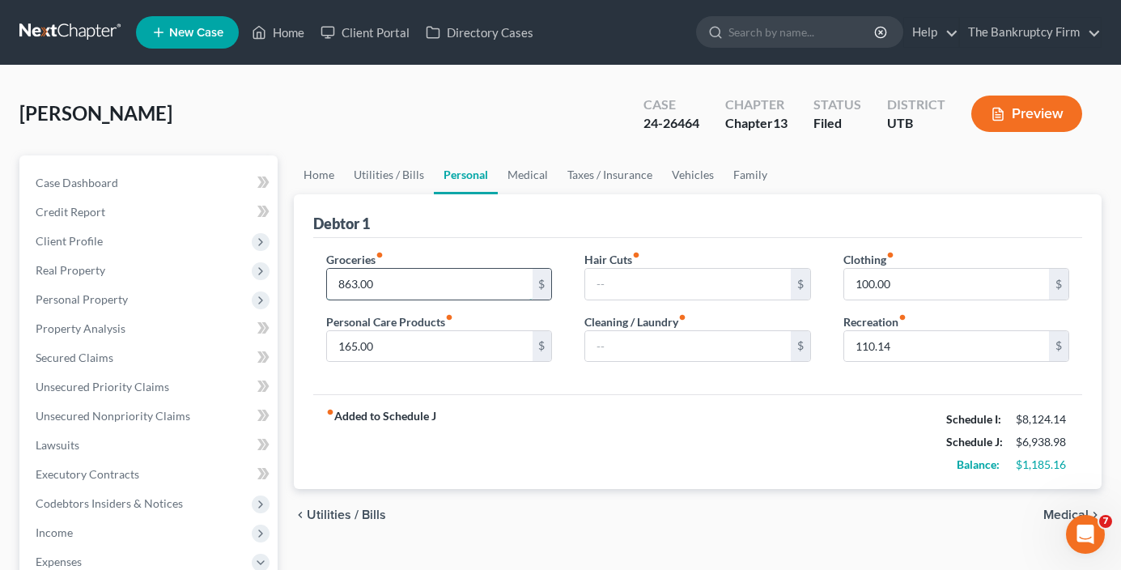
click at [389, 287] on input "863.00" at bounding box center [429, 284] width 205 height 31
type input "863.16"
click at [309, 466] on div "Debtor 1 Groceries fiber_manual_record 863.16 $ Personal Care Products fiber_ma…" at bounding box center [698, 342] width 808 height 296
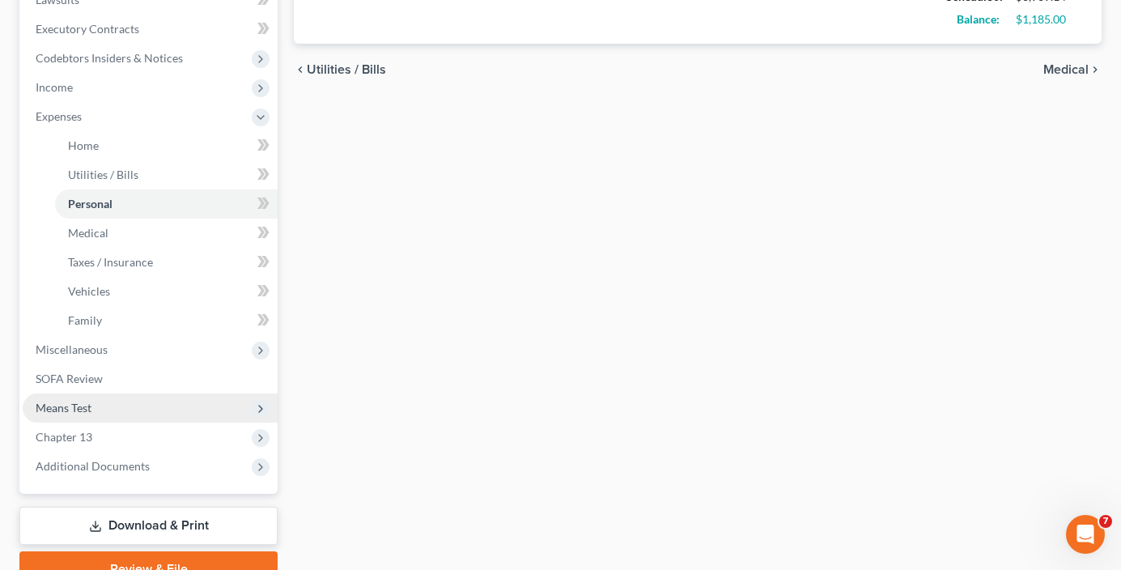
scroll to position [362, 0]
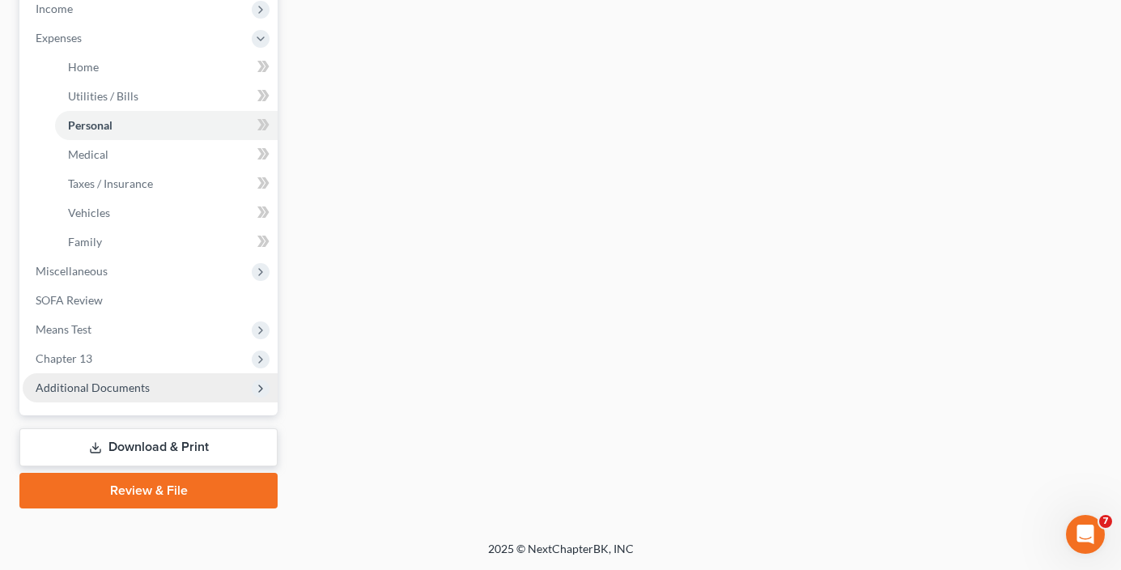
click at [107, 385] on span "Additional Documents" at bounding box center [93, 388] width 114 height 14
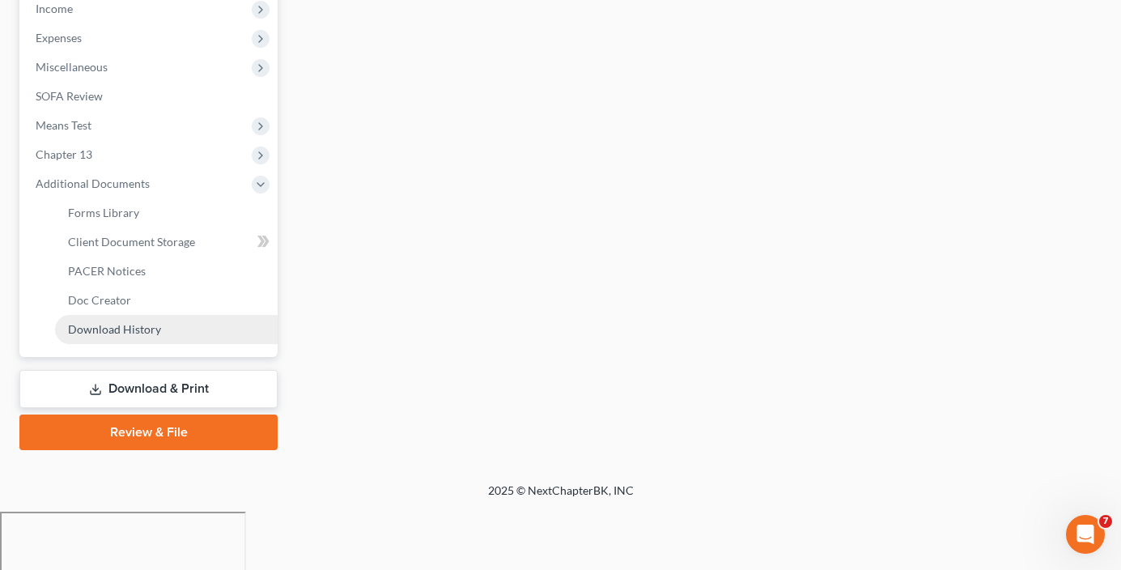
scroll to position [466, 0]
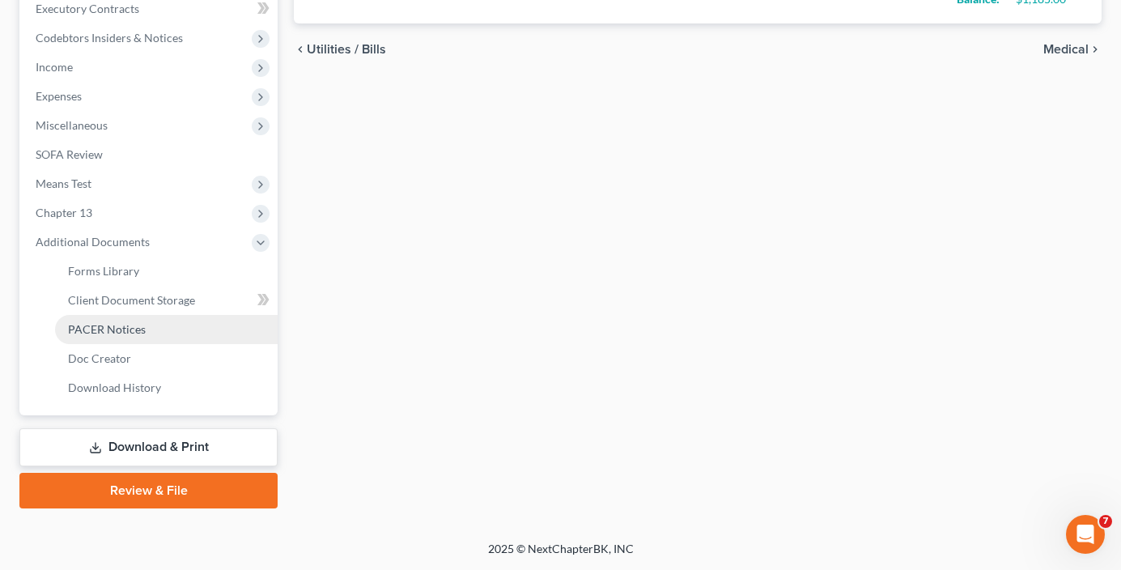
click at [126, 335] on span "PACER Notices" at bounding box center [107, 329] width 78 height 14
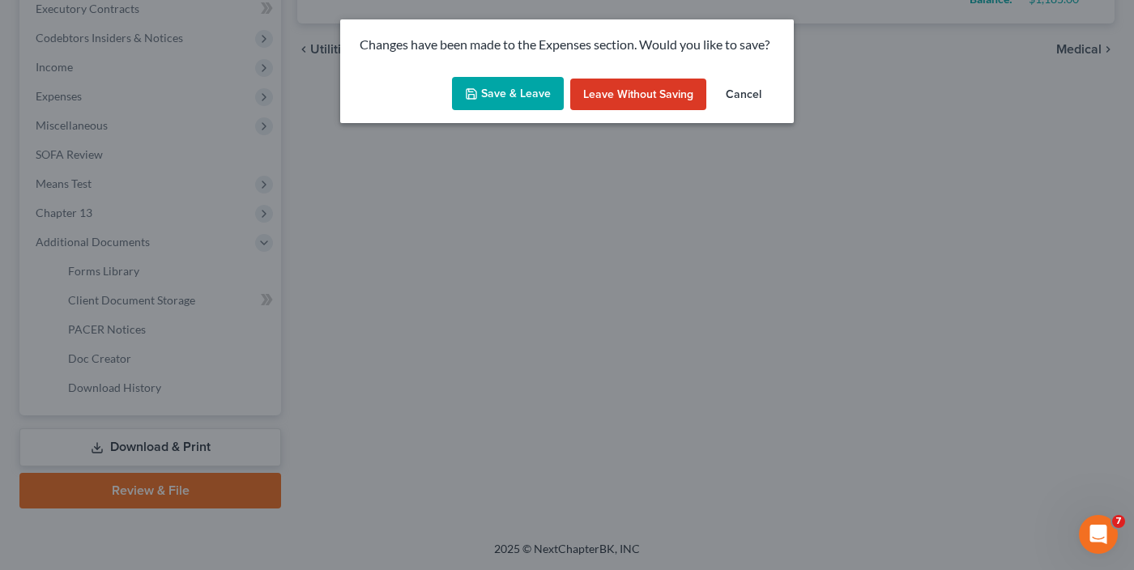
click at [504, 99] on button "Save & Leave" at bounding box center [508, 94] width 112 height 34
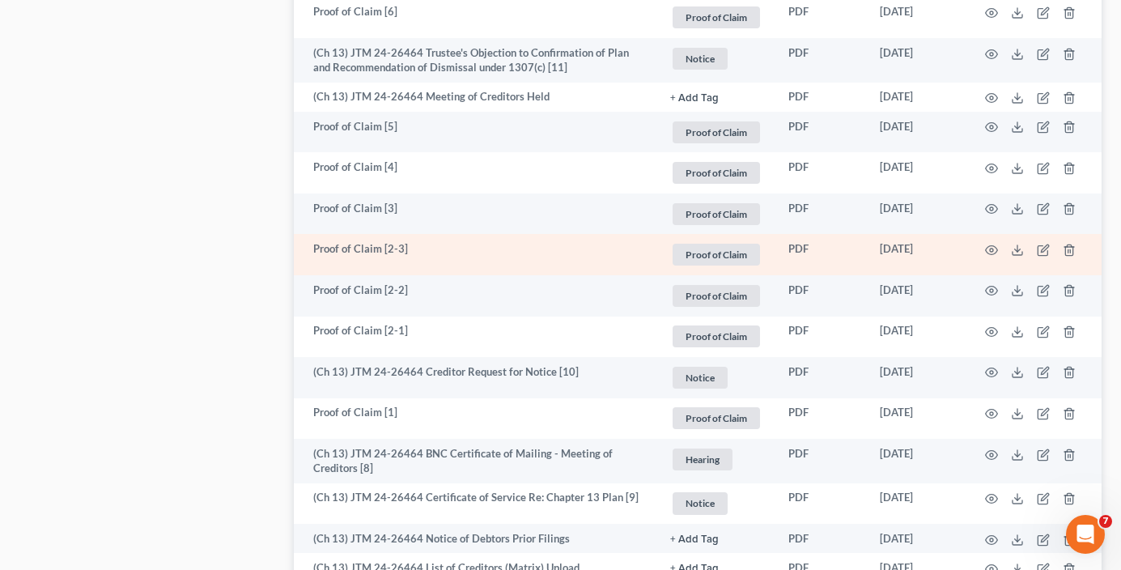
scroll to position [1862, 0]
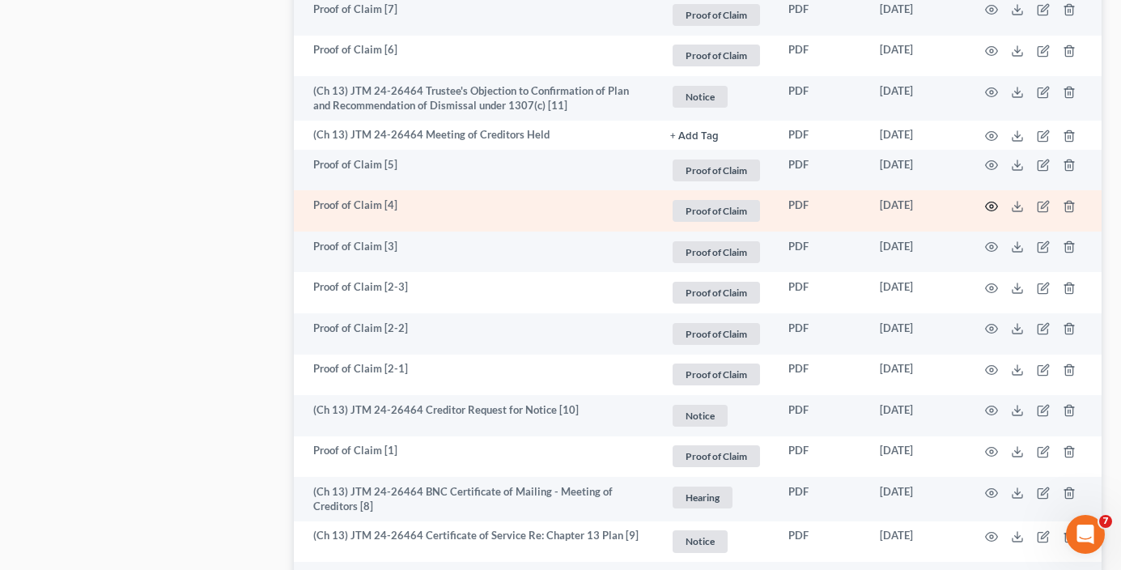
click at [990, 209] on icon "button" at bounding box center [991, 206] width 13 height 13
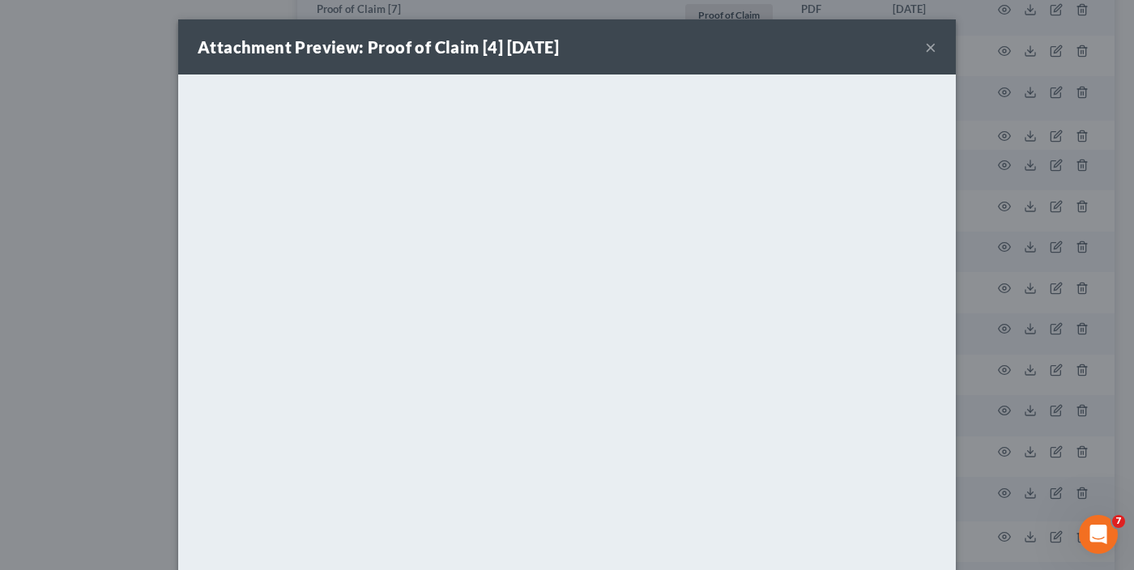
click at [925, 45] on button "×" at bounding box center [930, 46] width 11 height 19
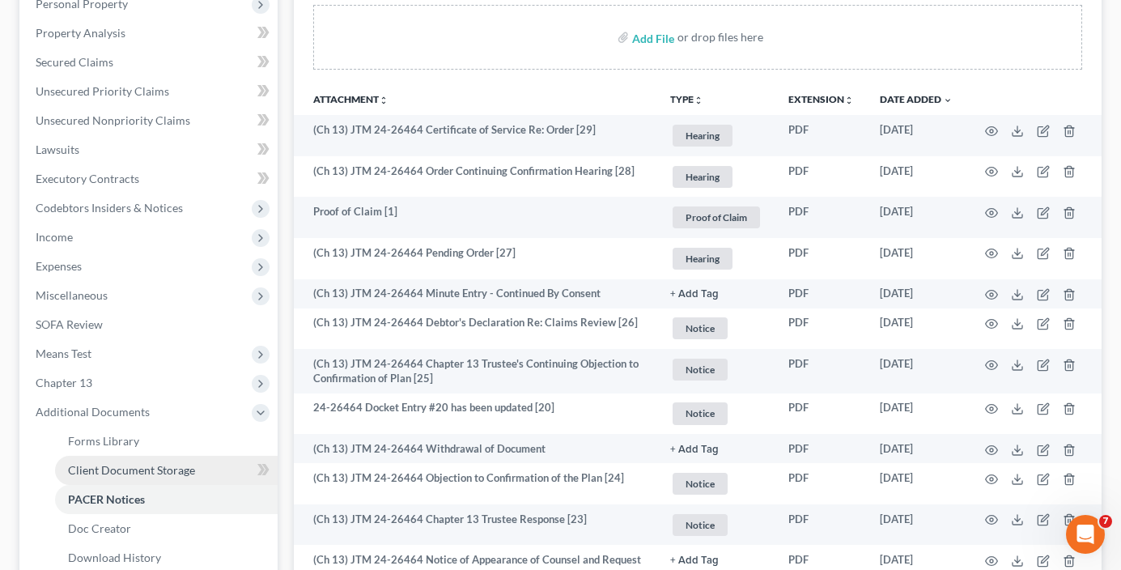
scroll to position [324, 0]
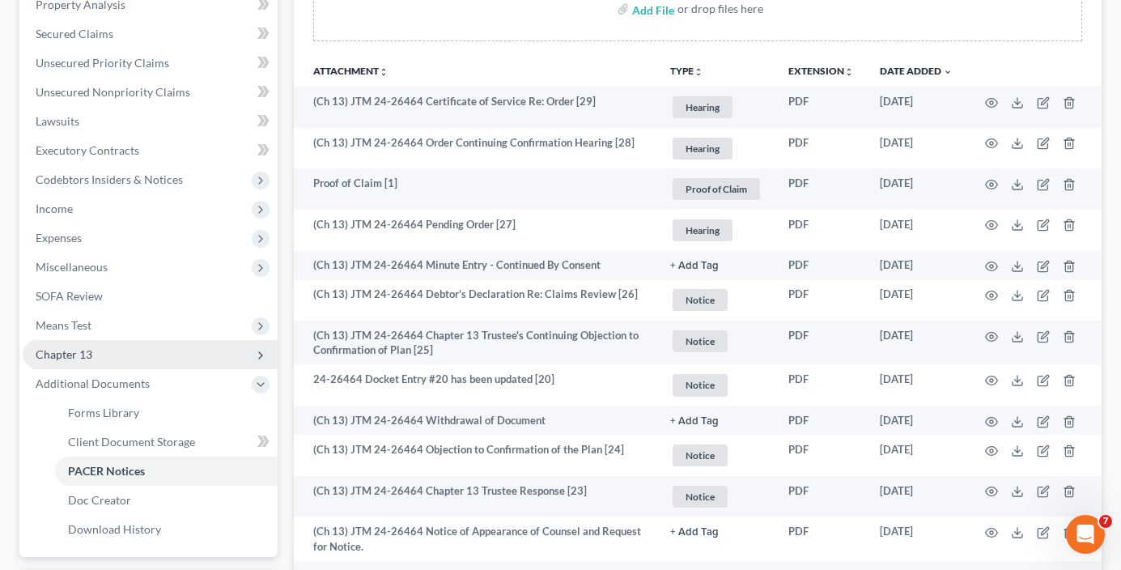
click at [75, 350] on span "Chapter 13" at bounding box center [64, 354] width 57 height 14
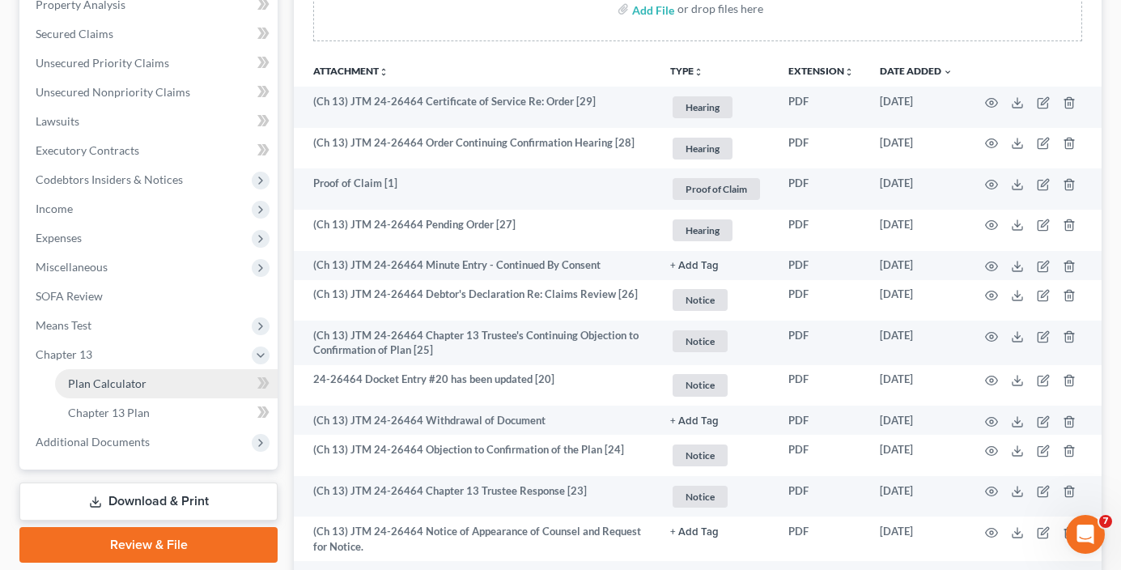
click at [133, 385] on span "Plan Calculator" at bounding box center [107, 384] width 79 height 14
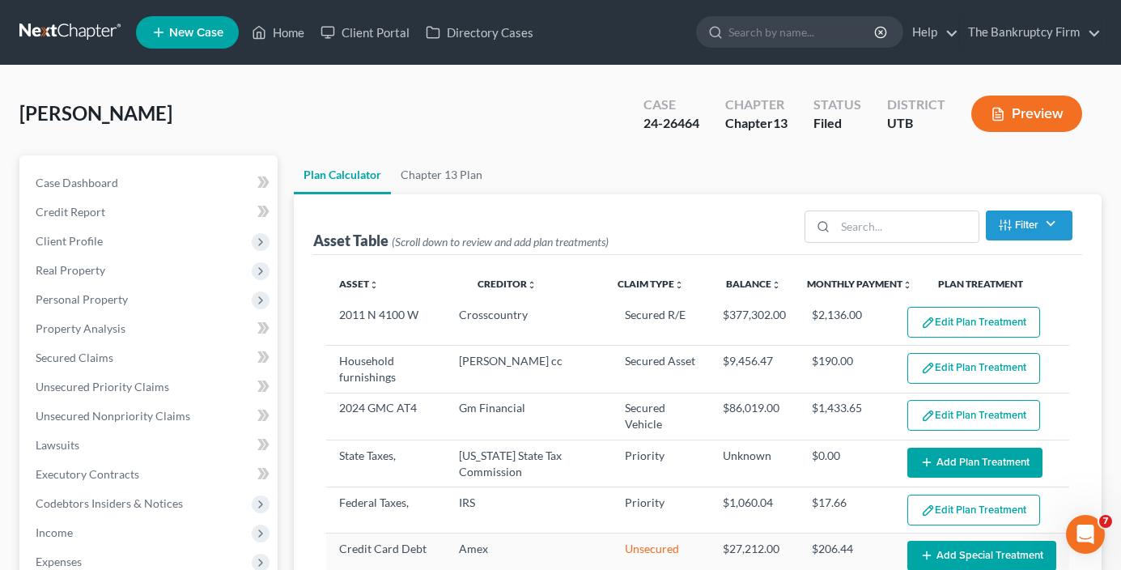
select select "59"
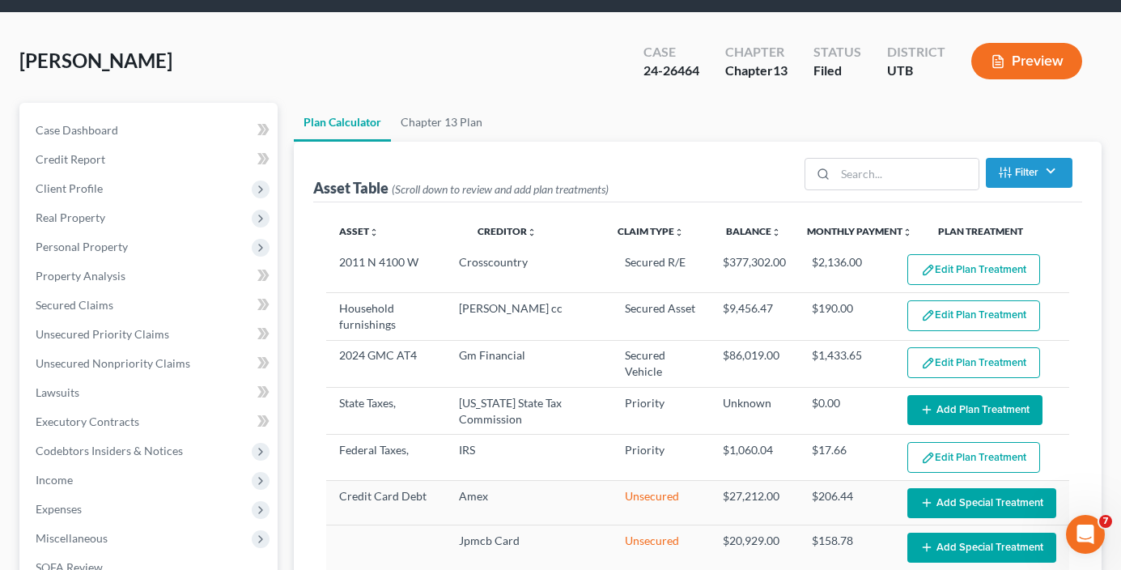
scroll to position [81, 0]
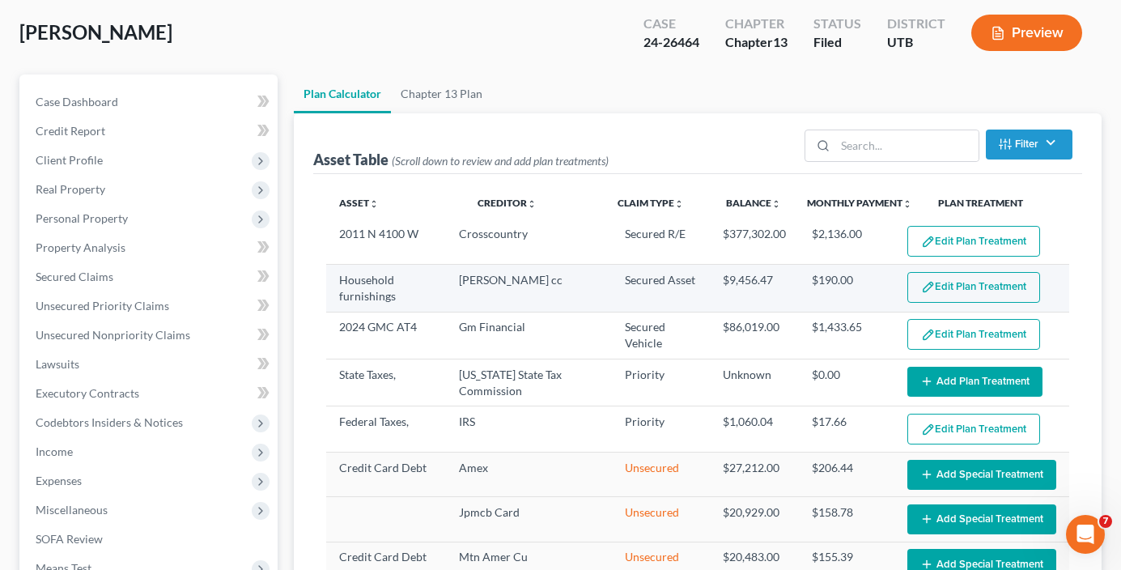
click at [938, 287] on button "Edit Plan Treatment" at bounding box center [974, 287] width 133 height 31
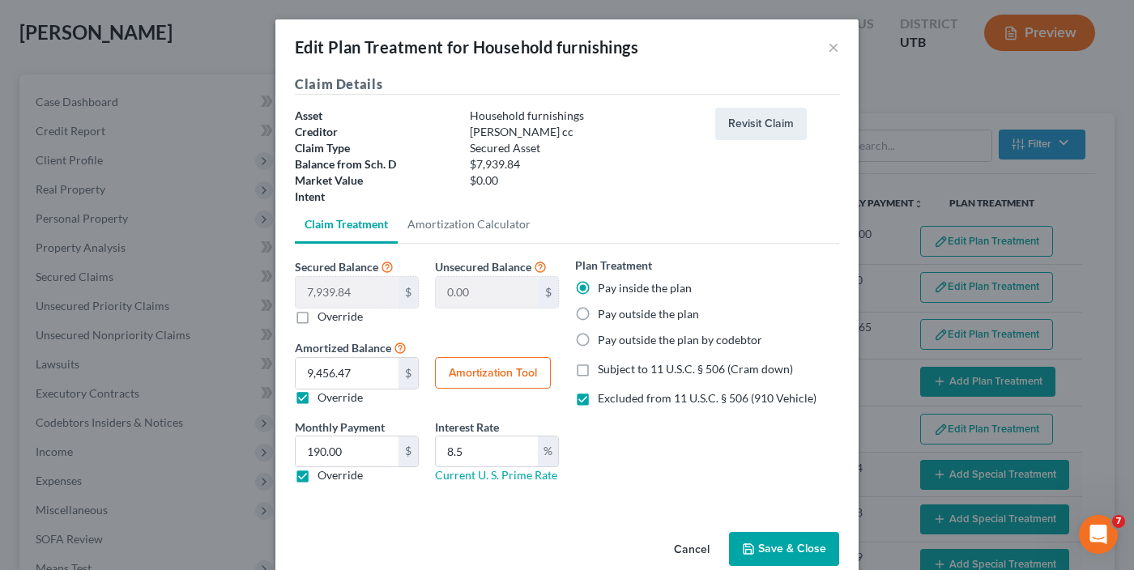
click at [313, 538] on div "Cancel Save & Close" at bounding box center [566, 552] width 583 height 53
click at [774, 551] on button "Save & Close" at bounding box center [784, 549] width 110 height 34
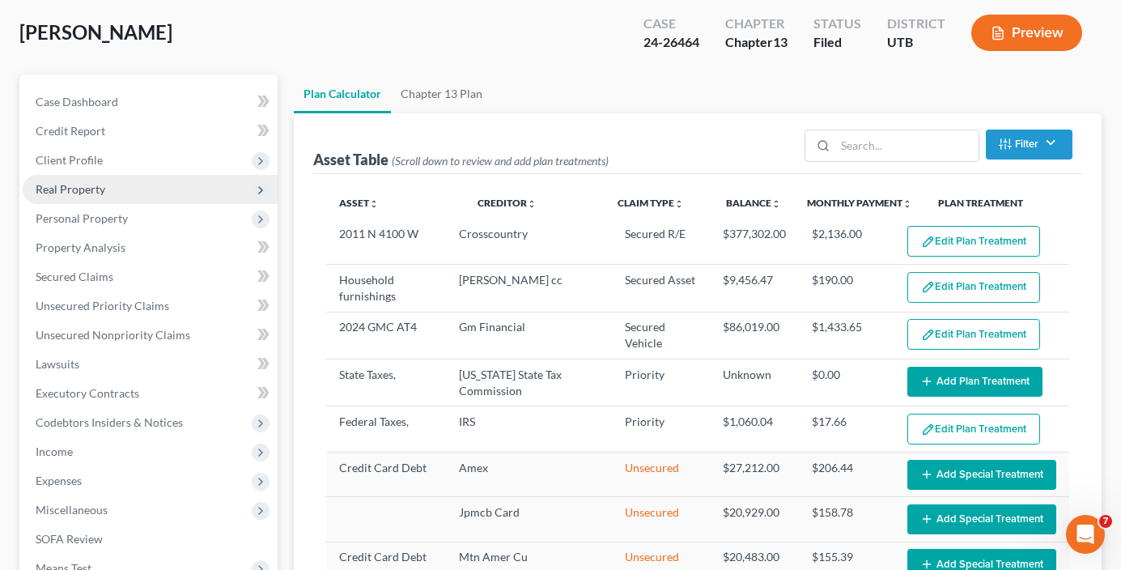
click at [79, 179] on span "Real Property" at bounding box center [150, 189] width 255 height 29
select select "59"
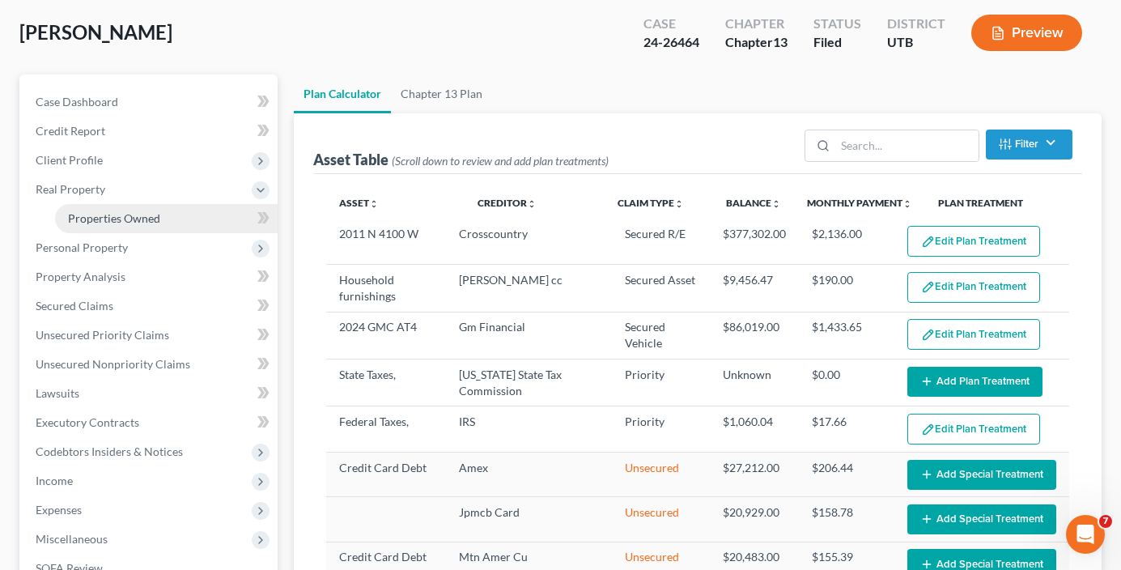
click at [120, 223] on span "Properties Owned" at bounding box center [114, 218] width 92 height 14
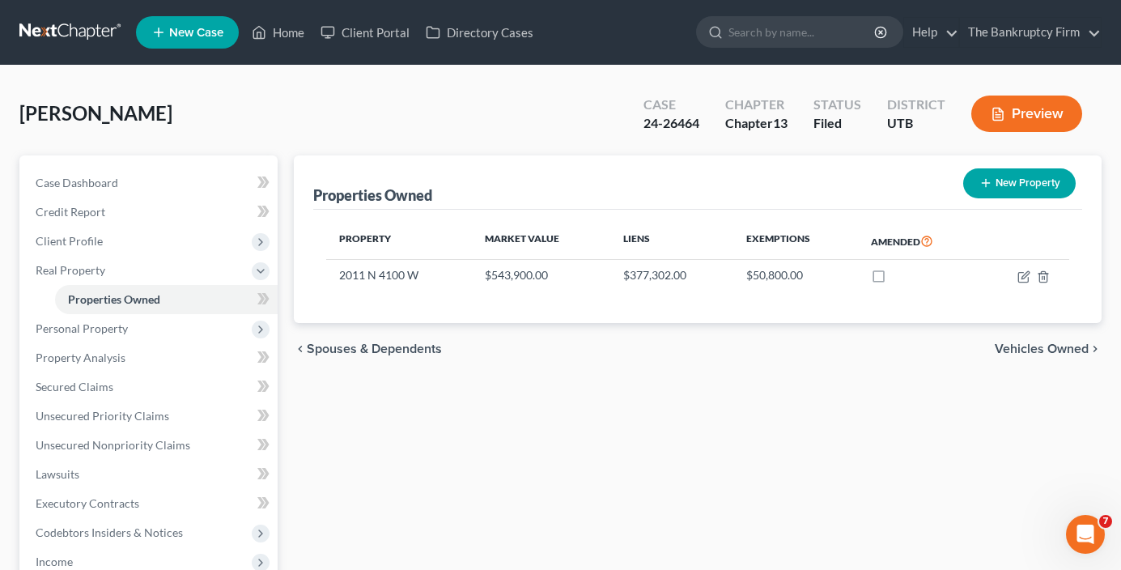
click at [345, 392] on div "Properties Owned New Property Property Market Value Liens Exemptions Amended 20…" at bounding box center [698, 506] width 824 height 702
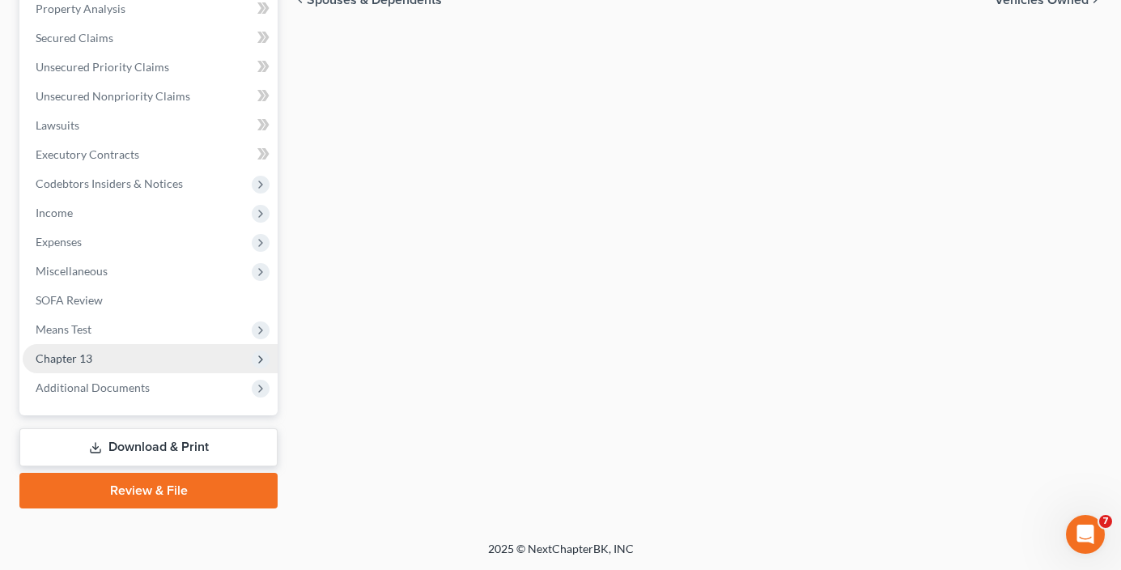
click at [96, 351] on span "Chapter 13" at bounding box center [150, 358] width 255 height 29
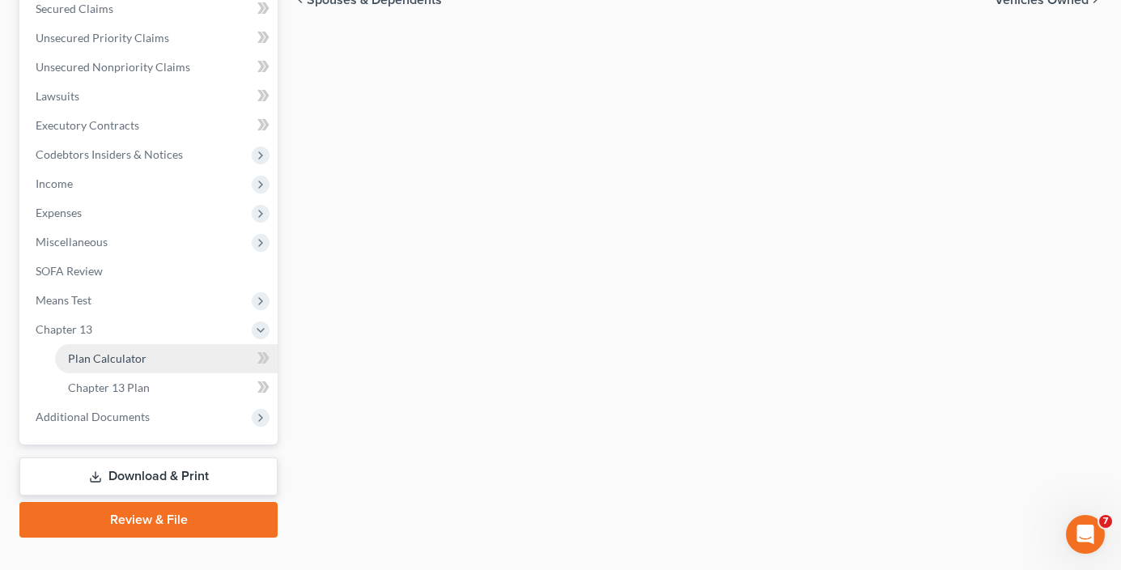
scroll to position [320, 0]
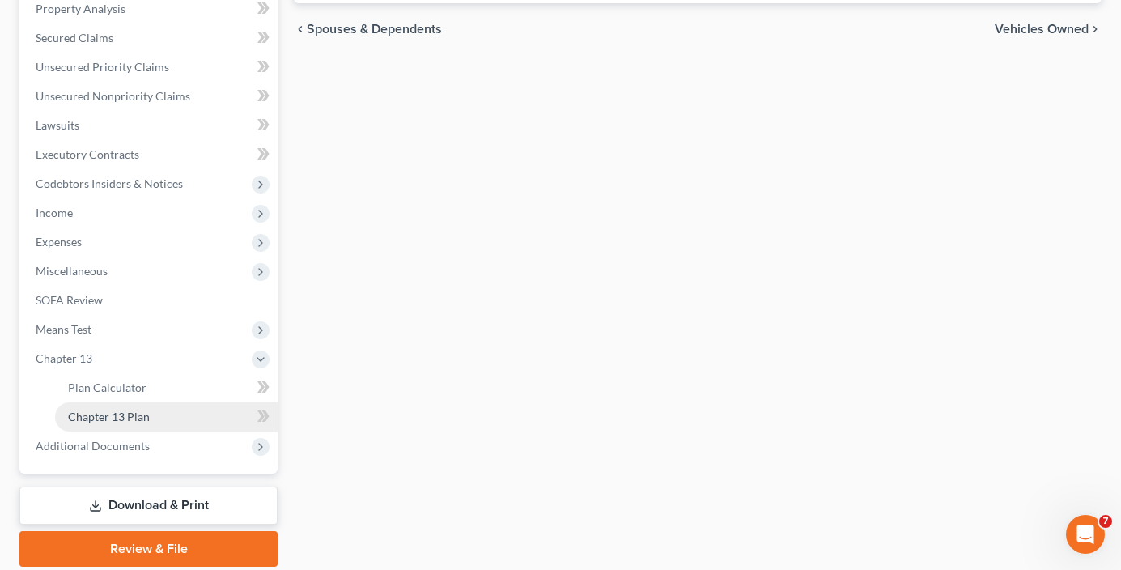
click at [129, 415] on span "Chapter 13 Plan" at bounding box center [109, 417] width 82 height 14
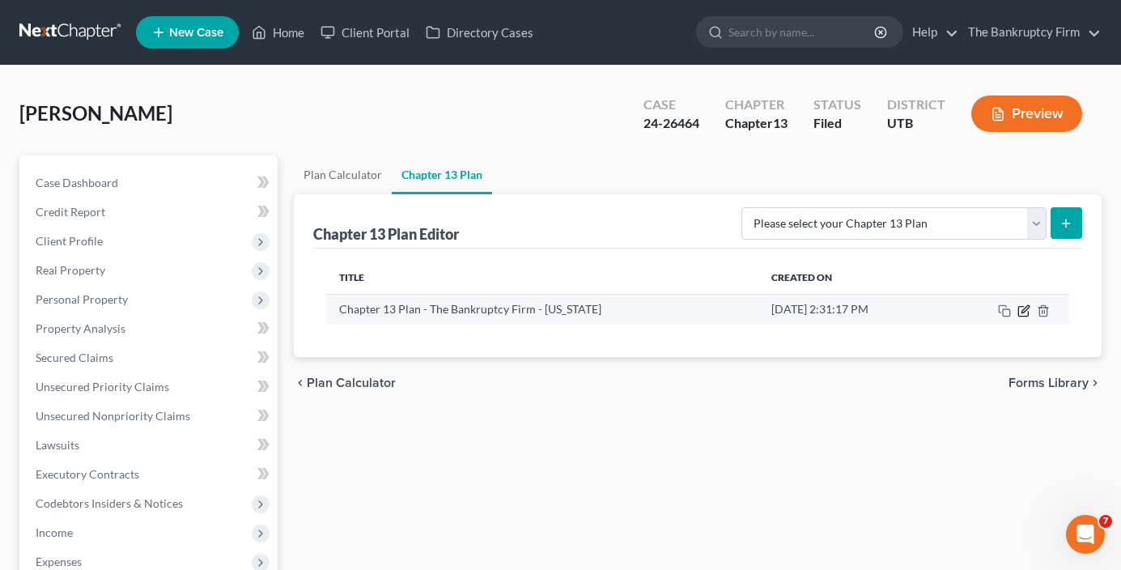
click at [1023, 313] on icon "button" at bounding box center [1024, 310] width 13 height 13
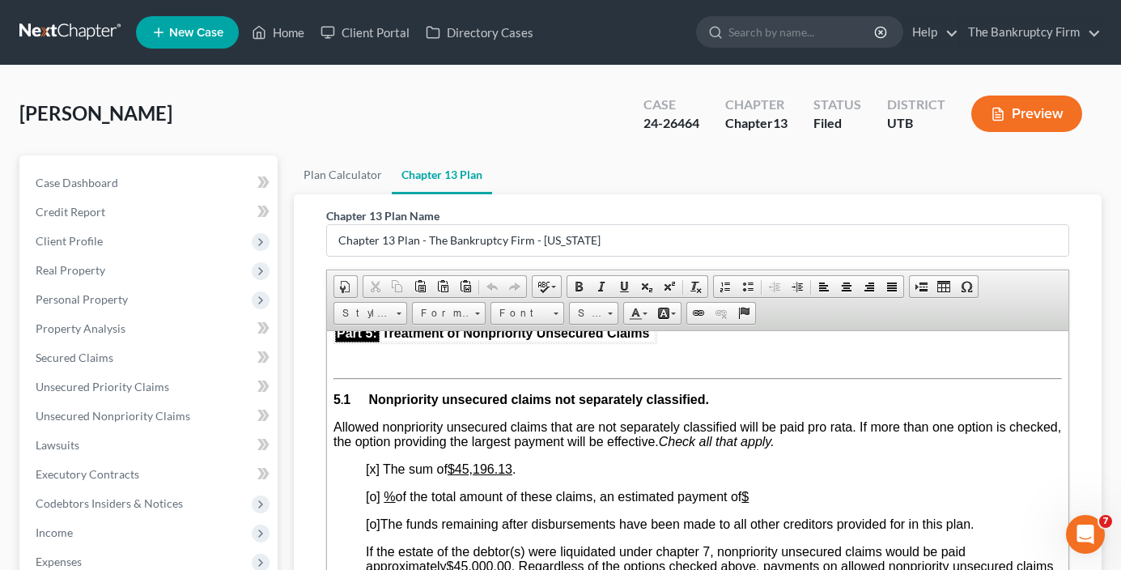
scroll to position [3482, 0]
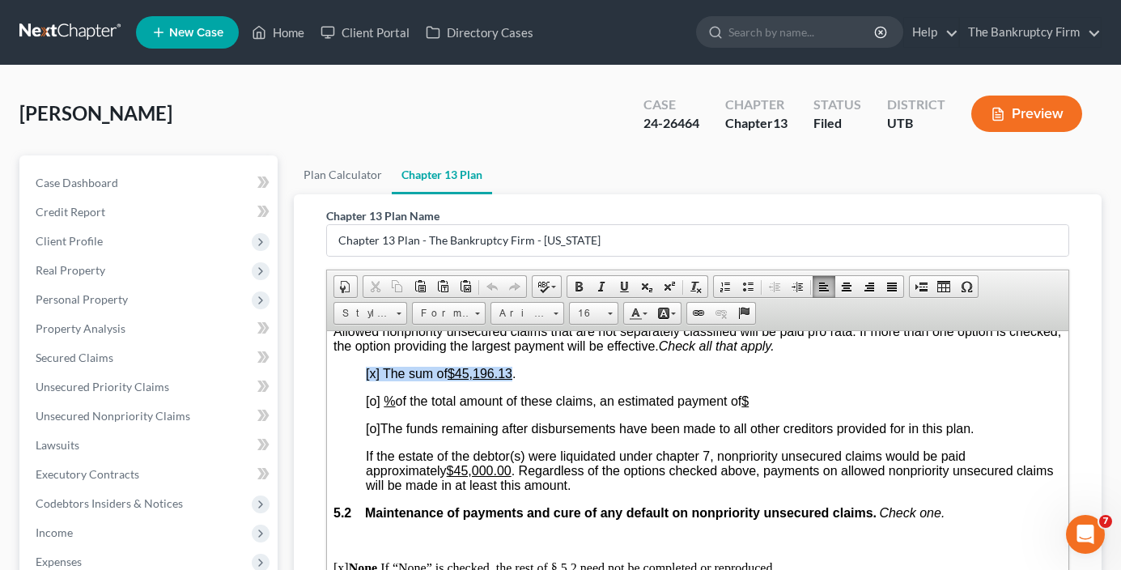
drag, startPoint x: 363, startPoint y: 372, endPoint x: 517, endPoint y: 368, distance: 153.9
click at [517, 368] on body "Fill in this information to identify your case: Debtor 1 [PERSON_NAME] Debtor 2…" at bounding box center [698, 332] width 729 height 6955
copy span "[x] The sum of $45,196.13"
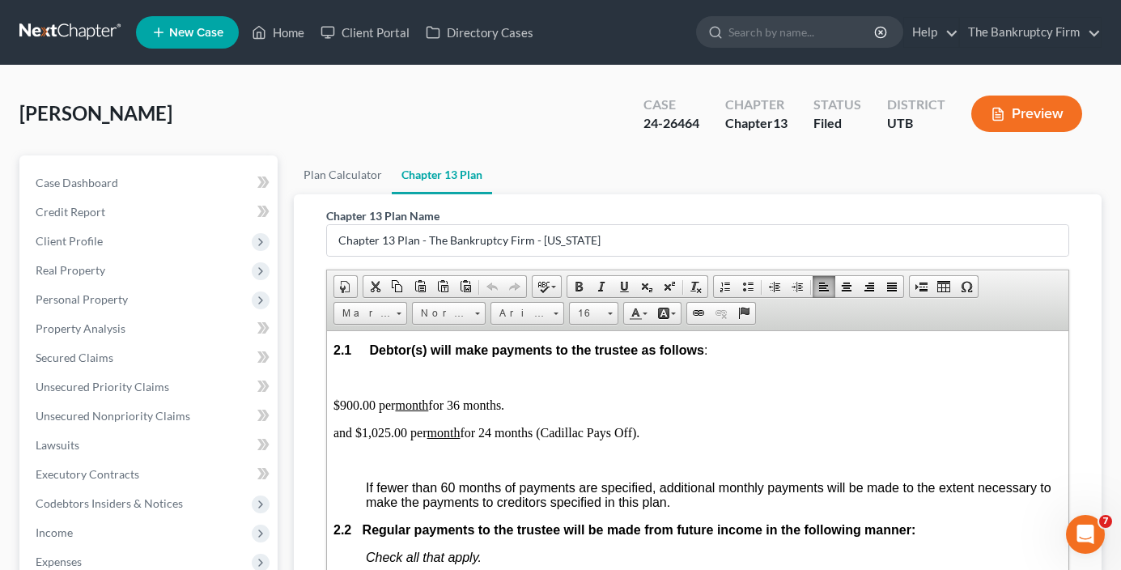
scroll to position [972, 0]
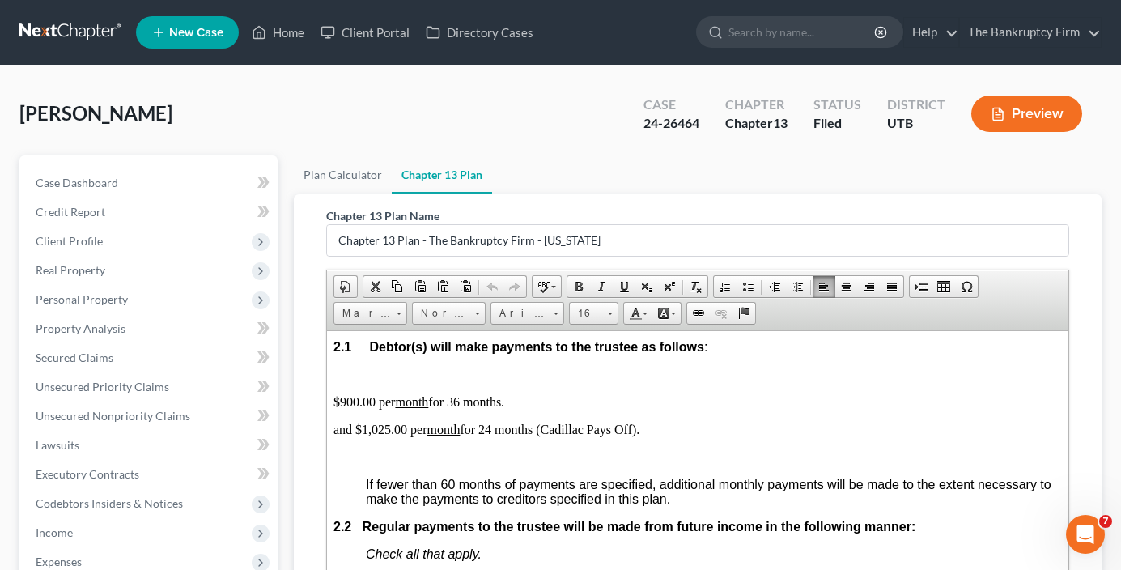
drag, startPoint x: 652, startPoint y: 428, endPoint x: 335, endPoint y: 398, distance: 318.1
copy body "$900.00 per month for 36 months. and $1,025.00 per month for 24 months (Cadilla…"
drag, startPoint x: 296, startPoint y: 454, endPoint x: 308, endPoint y: 326, distance: 128.5
click at [296, 450] on div "Chapter 13 Plan Name Chapter 13 Plan - The Bankruptcy Firm - [US_STATE] Rich Te…" at bounding box center [698, 496] width 808 height 605
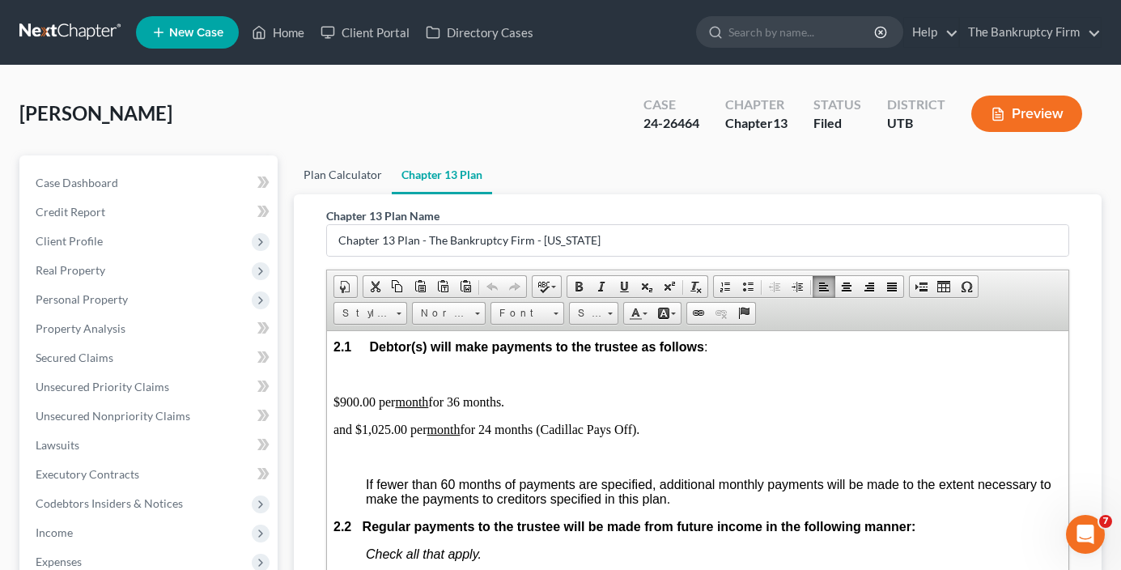
click at [339, 168] on link "Plan Calculator" at bounding box center [343, 174] width 98 height 39
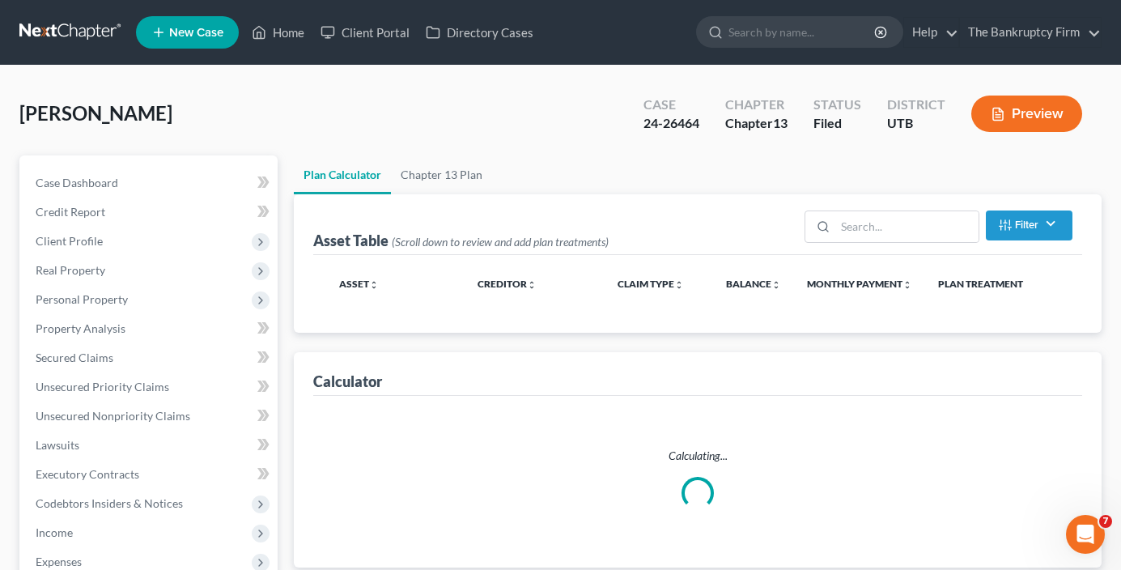
select select "59"
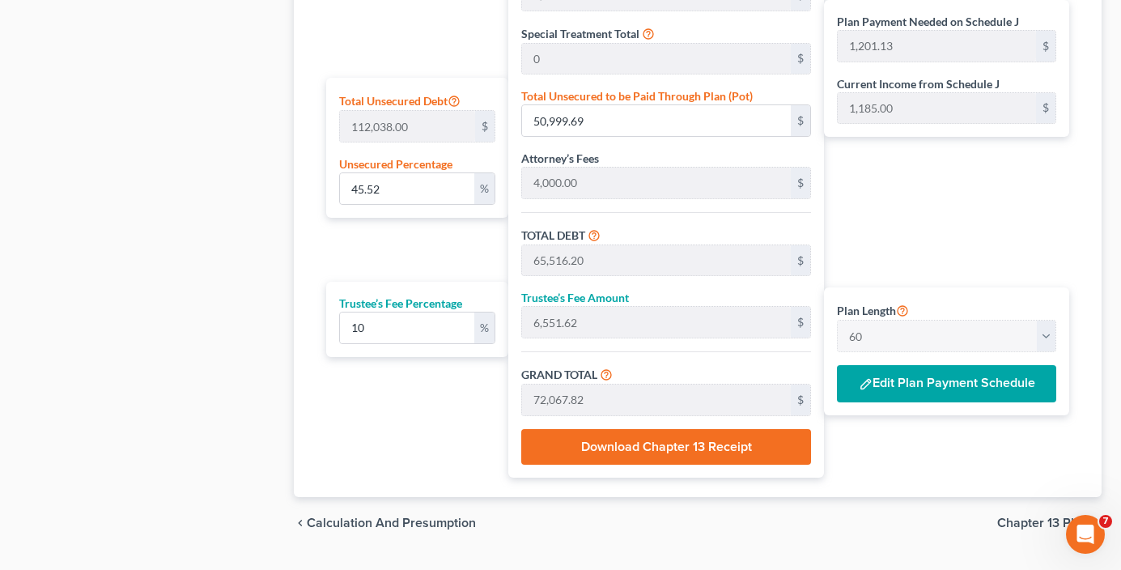
scroll to position [1005, 0]
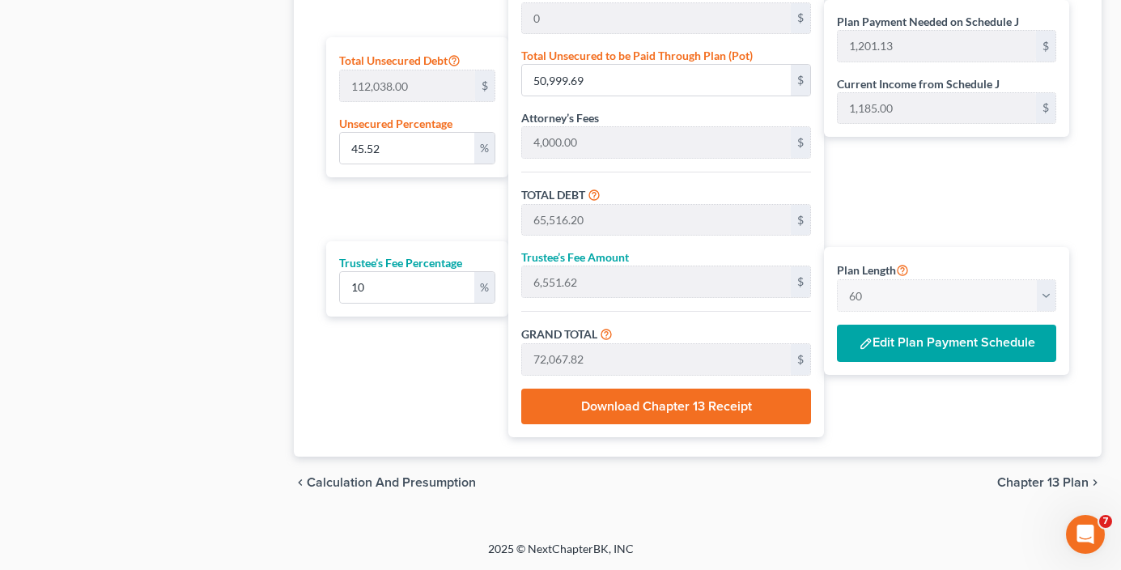
click at [949, 347] on button "Edit Plan Payment Schedule" at bounding box center [946, 343] width 219 height 37
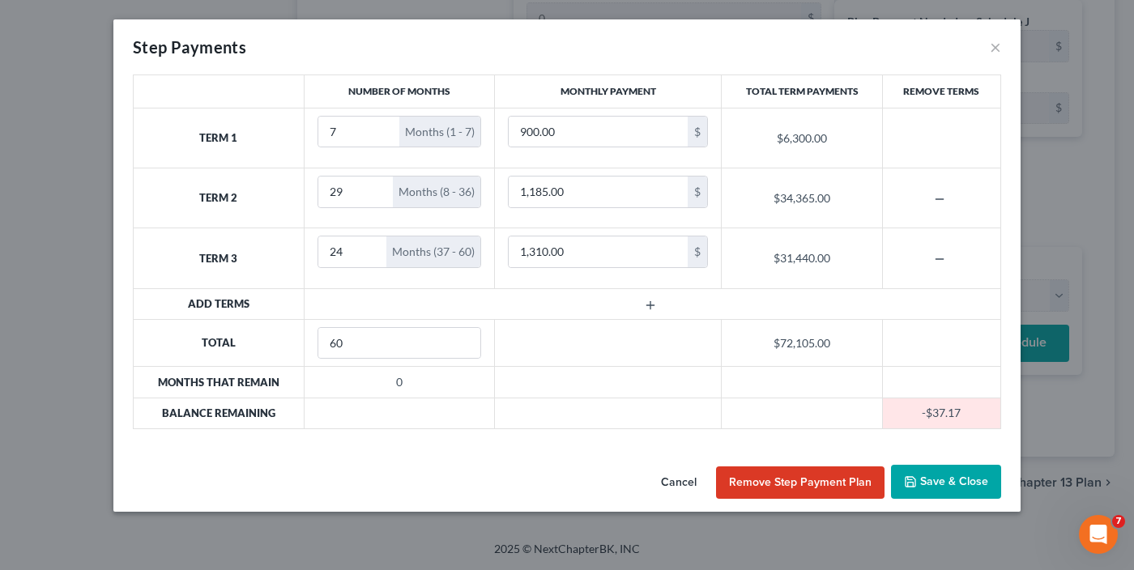
drag, startPoint x: 268, startPoint y: 470, endPoint x: 275, endPoint y: 466, distance: 8.8
click at [268, 470] on div "Cancel Remove Step Payment Plan Save & Close" at bounding box center [566, 484] width 907 height 53
click at [929, 484] on button "Save & Close" at bounding box center [946, 482] width 110 height 34
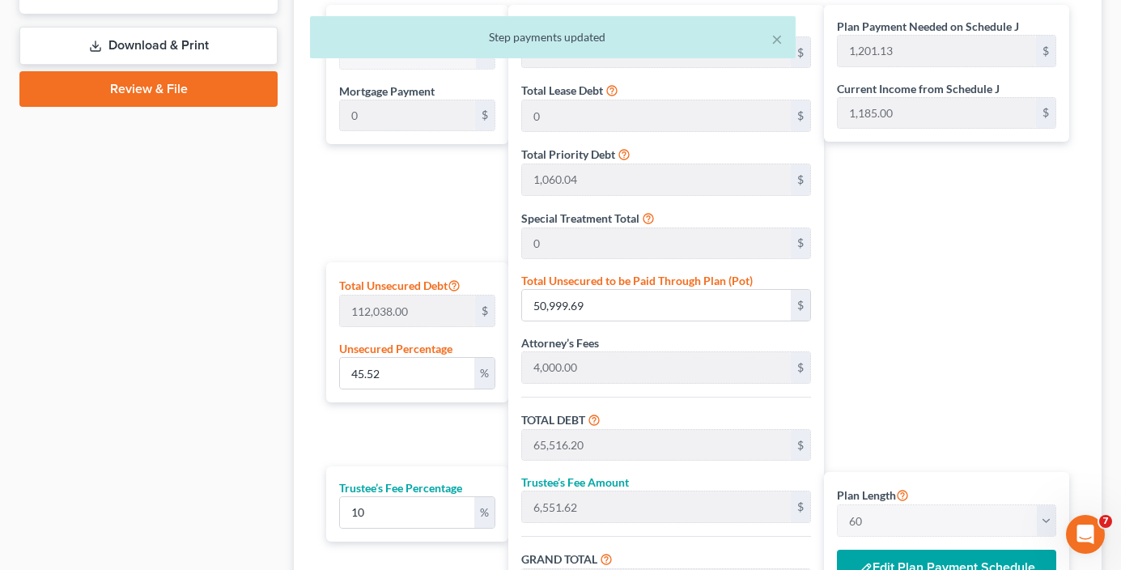
scroll to position [519, 0]
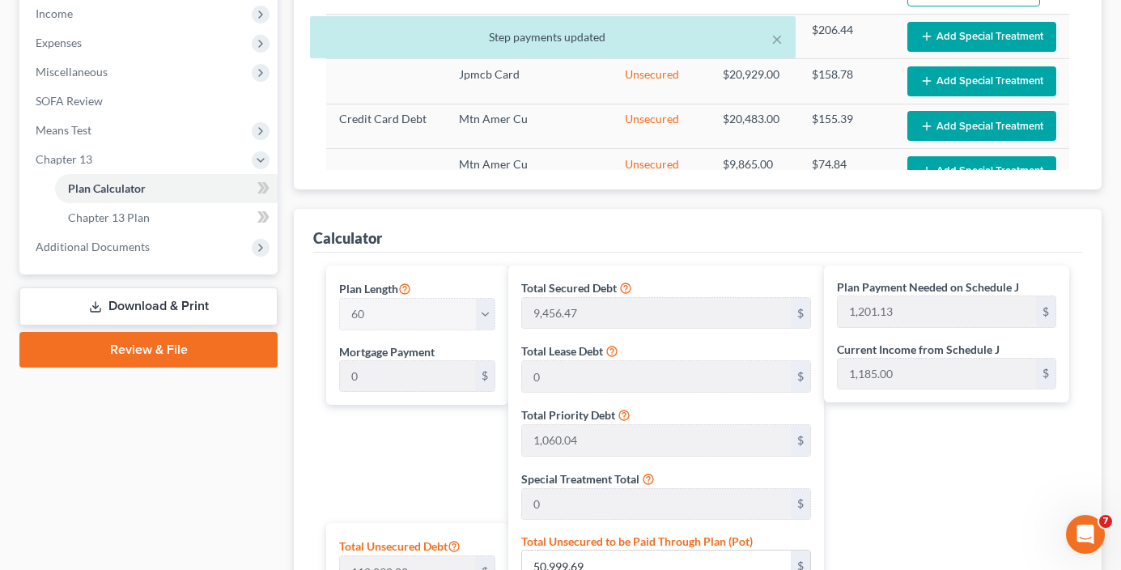
click at [150, 309] on link "Download & Print" at bounding box center [148, 306] width 258 height 38
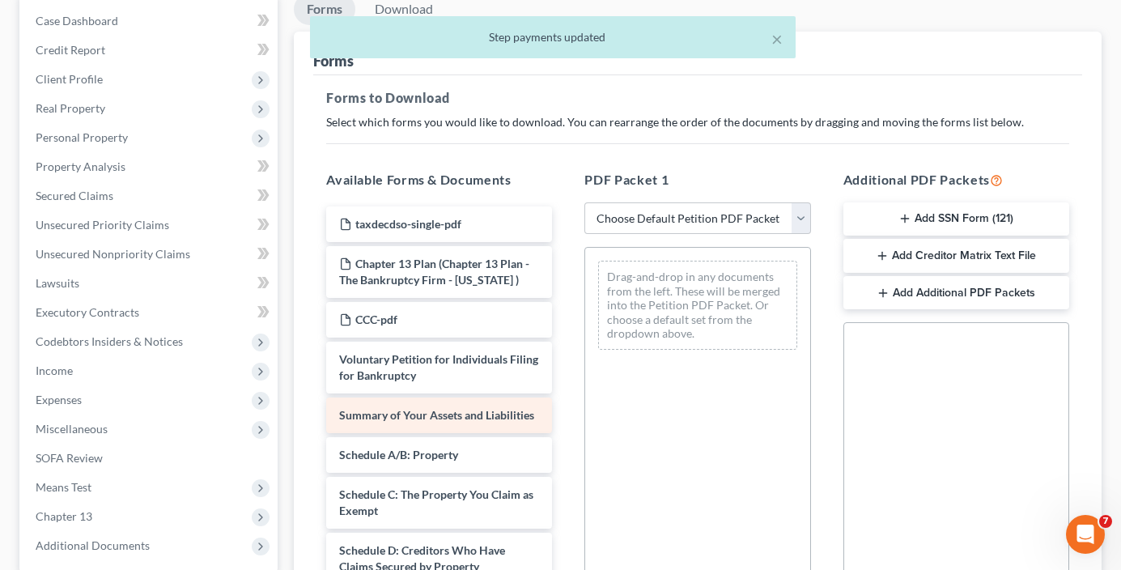
scroll to position [81, 0]
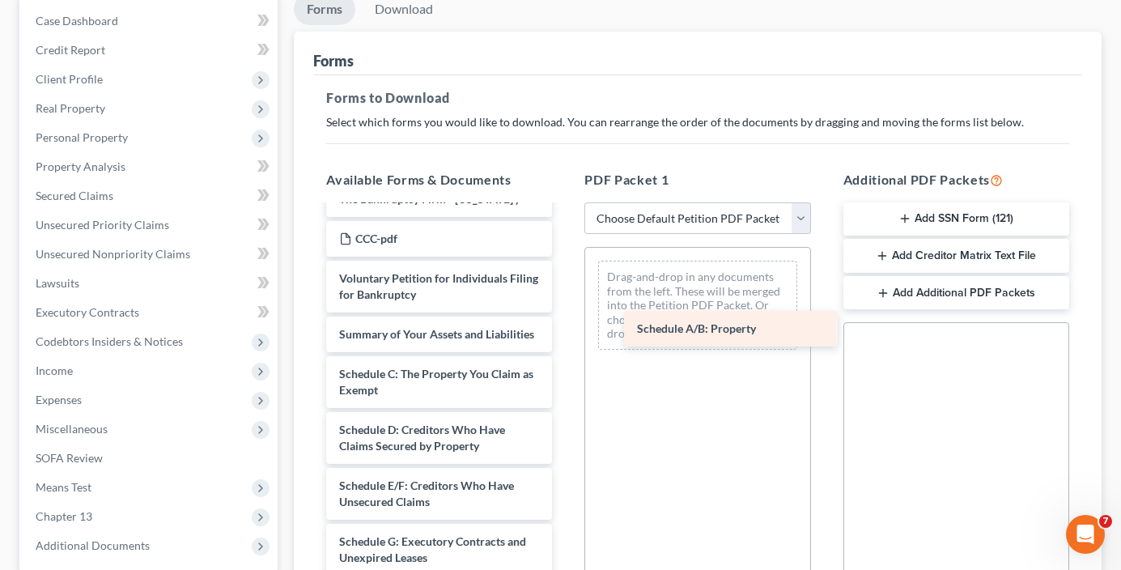
drag, startPoint x: 379, startPoint y: 389, endPoint x: 677, endPoint y: 328, distance: 304.3
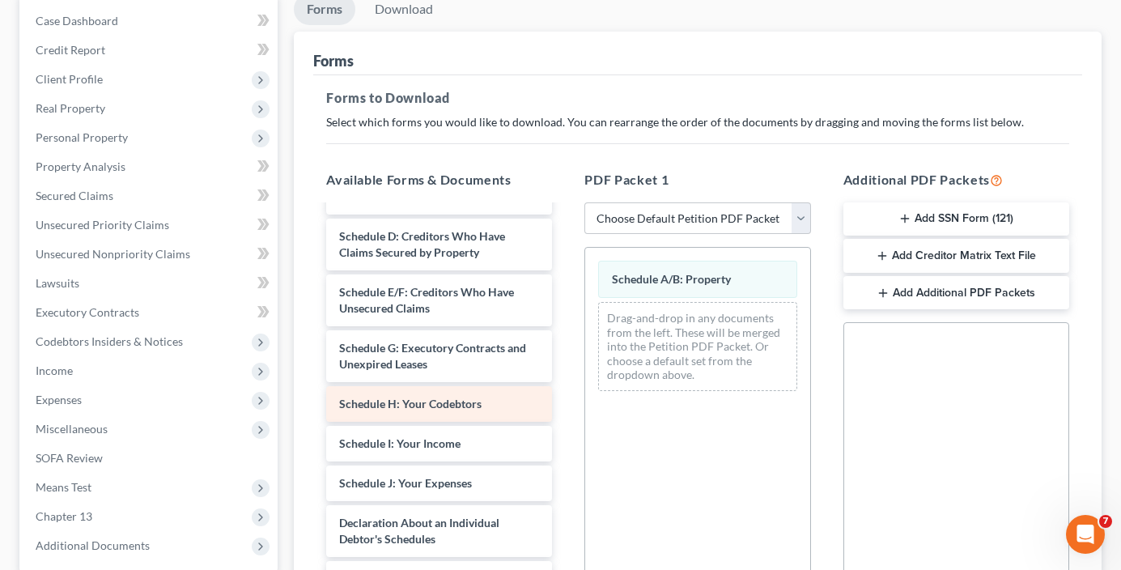
scroll to position [324, 0]
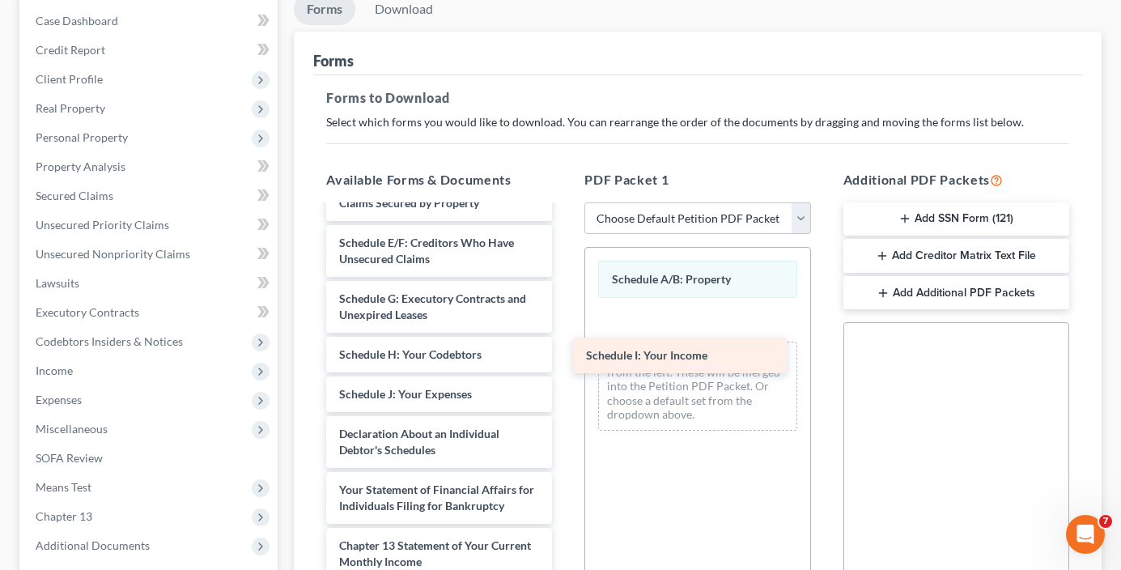
drag, startPoint x: 385, startPoint y: 406, endPoint x: 612, endPoint y: 363, distance: 230.7
click at [565, 343] on div "Schedule I: Your Income taxdecdso-single-pdf Chapter 13 Plan (Chapter 13 Plan -…" at bounding box center [439, 347] width 252 height 928
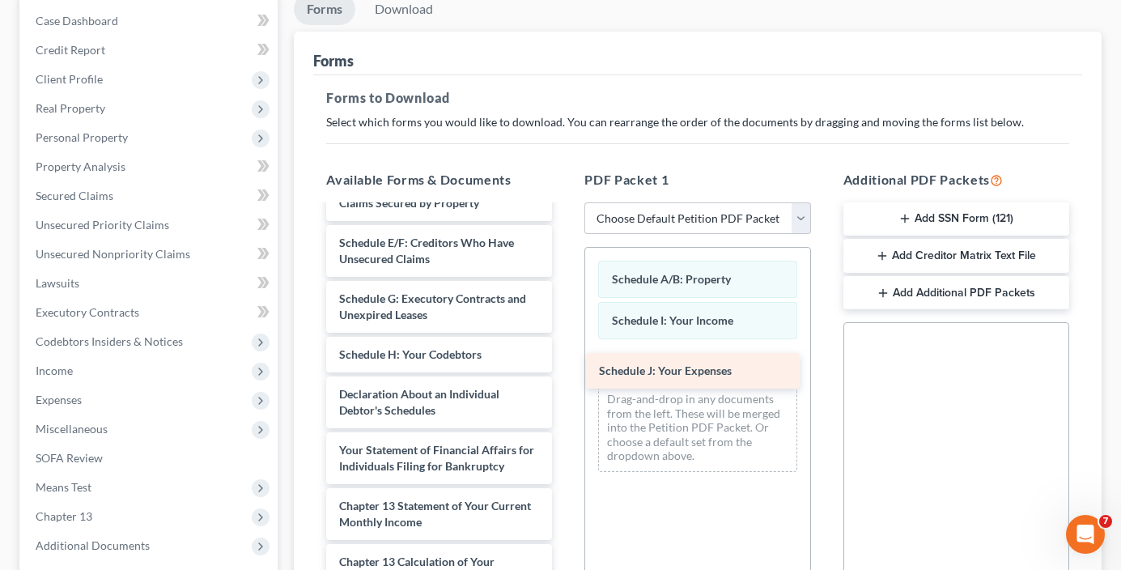
drag, startPoint x: 420, startPoint y: 408, endPoint x: 683, endPoint y: 368, distance: 266.1
click at [565, 368] on div "Schedule J: Your Expenses taxdecdso-single-pdf Chapter 13 Plan (Chapter 13 Plan…" at bounding box center [439, 327] width 252 height 888
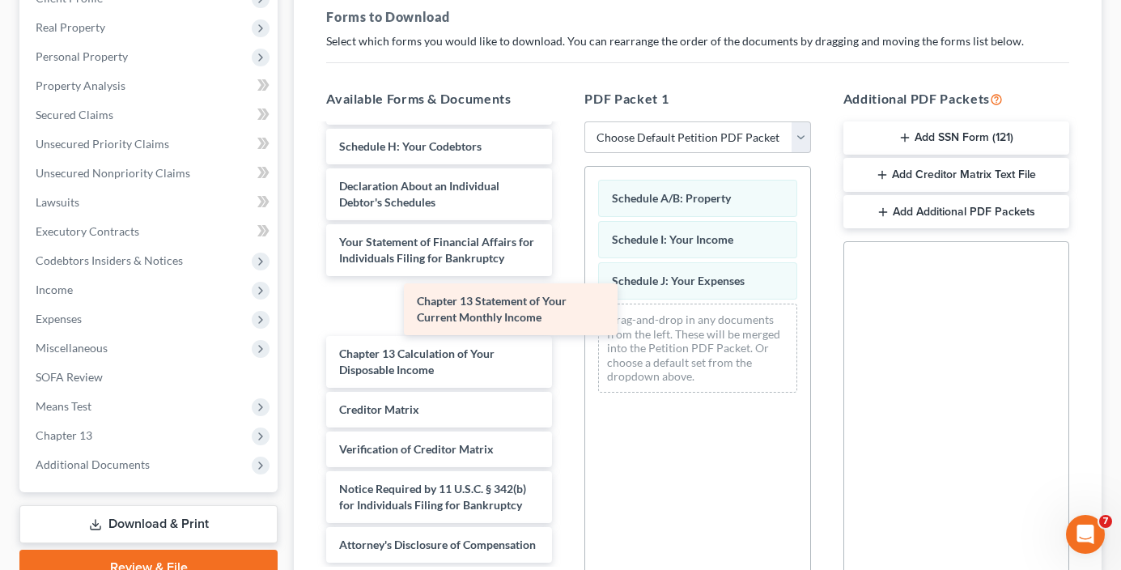
scroll to position [428, 0]
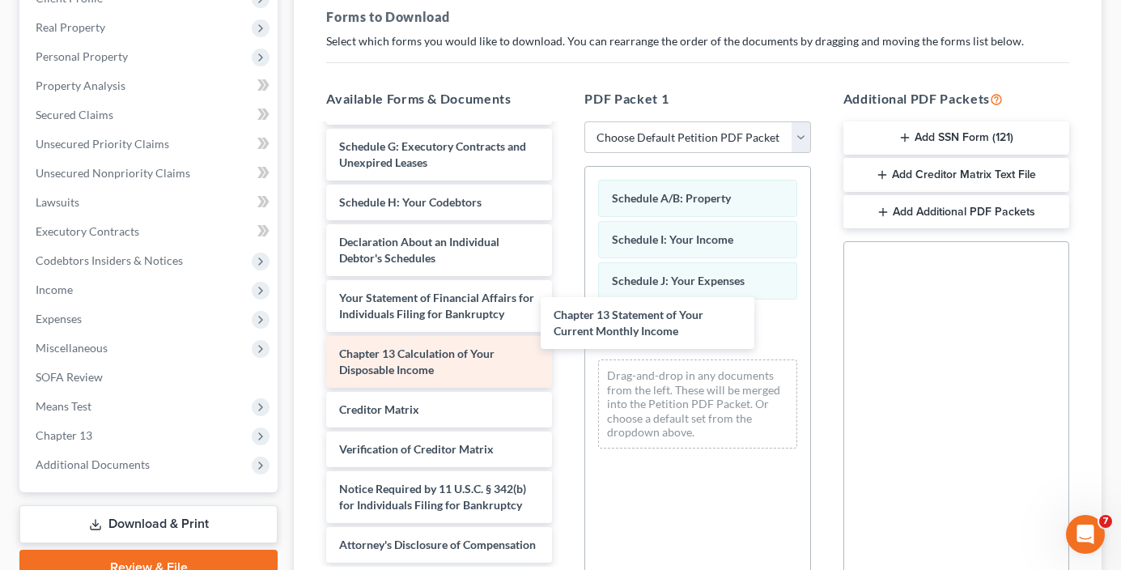
drag, startPoint x: 418, startPoint y: 300, endPoint x: 500, endPoint y: 326, distance: 85.8
click at [565, 334] on div "Chapter 13 Statement of Your Current Monthly Income taxdecdso-single-pdf Chapte…" at bounding box center [439, 146] width 252 height 832
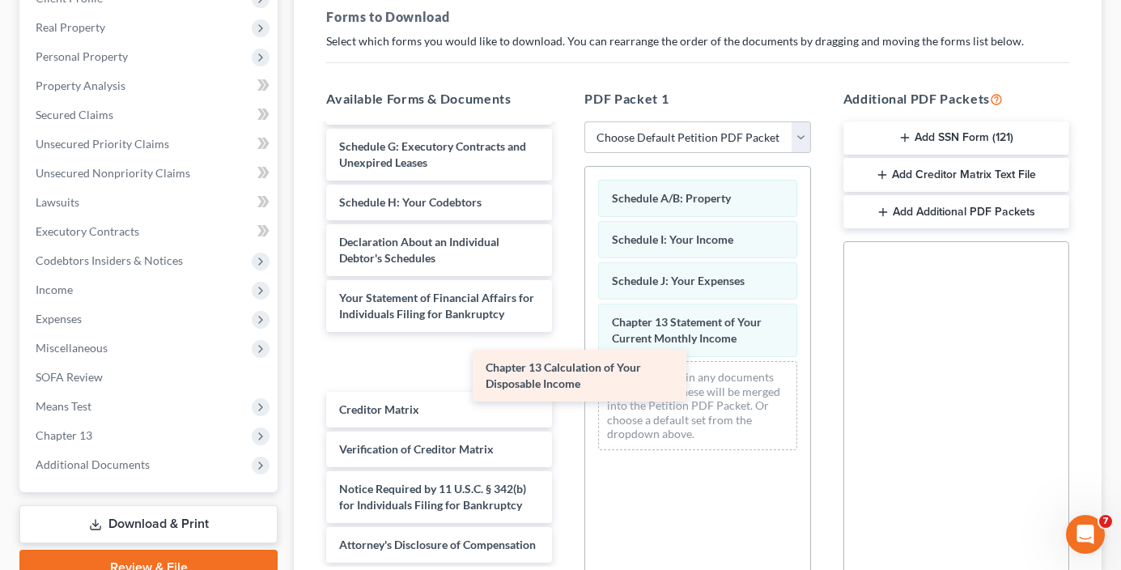
scroll to position [372, 0]
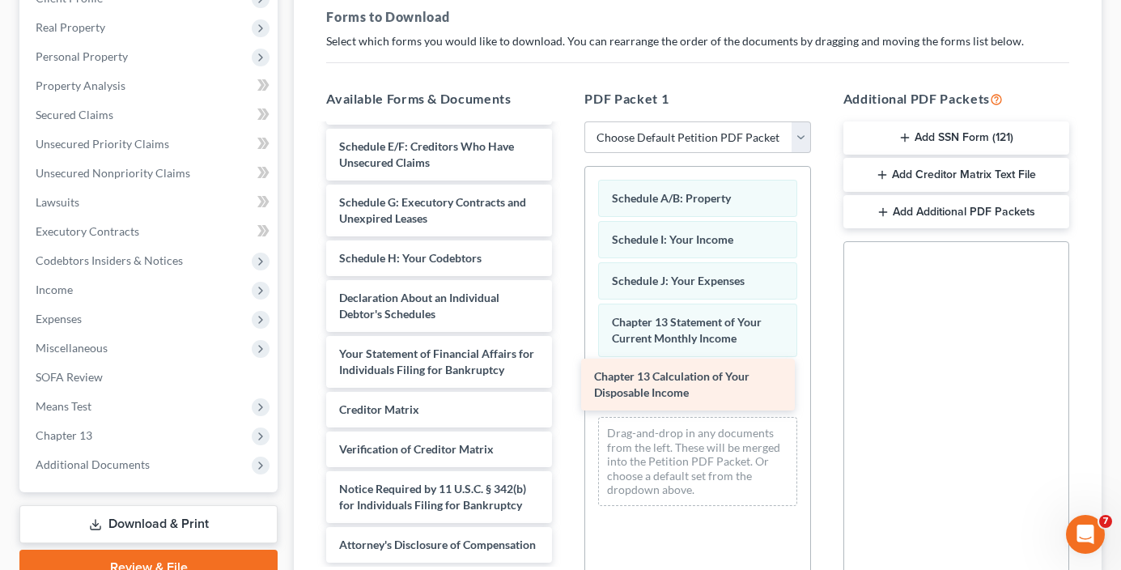
drag, startPoint x: 385, startPoint y: 344, endPoint x: 645, endPoint y: 385, distance: 264.0
click at [565, 385] on div "Chapter 13 Calculation of Your Disposable Income taxdecdso-single-pdf Chapter 1…" at bounding box center [439, 174] width 252 height 777
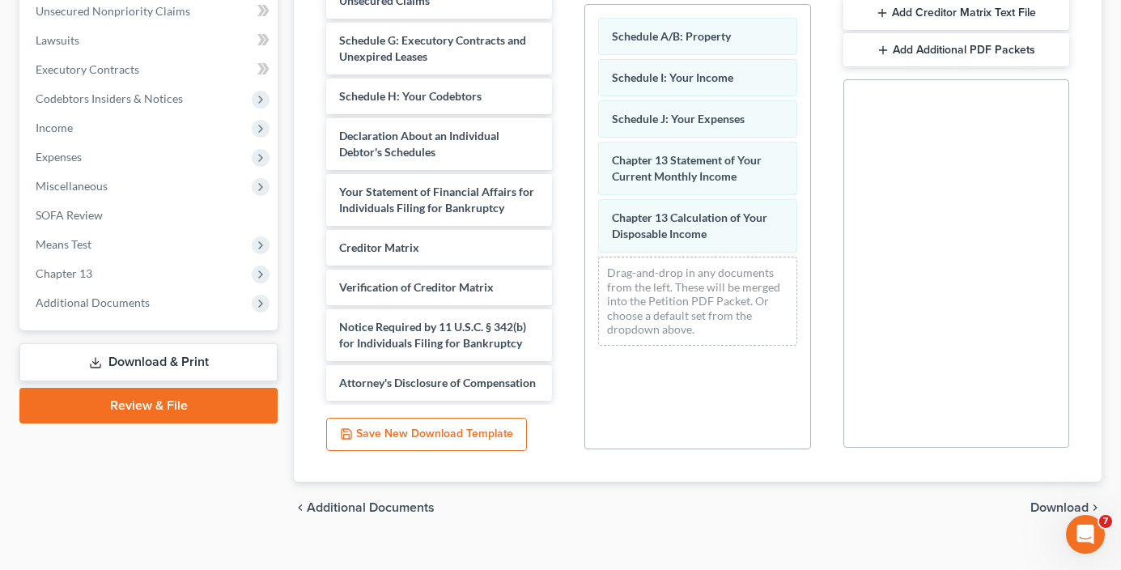
scroll to position [430, 0]
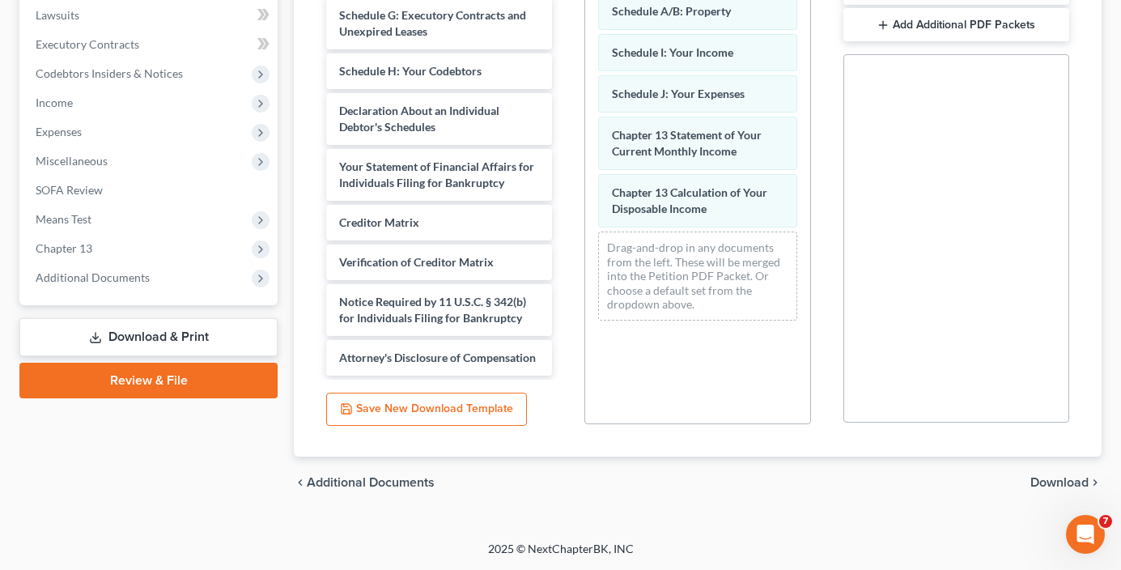
click at [1068, 485] on span "Download" at bounding box center [1060, 482] width 58 height 13
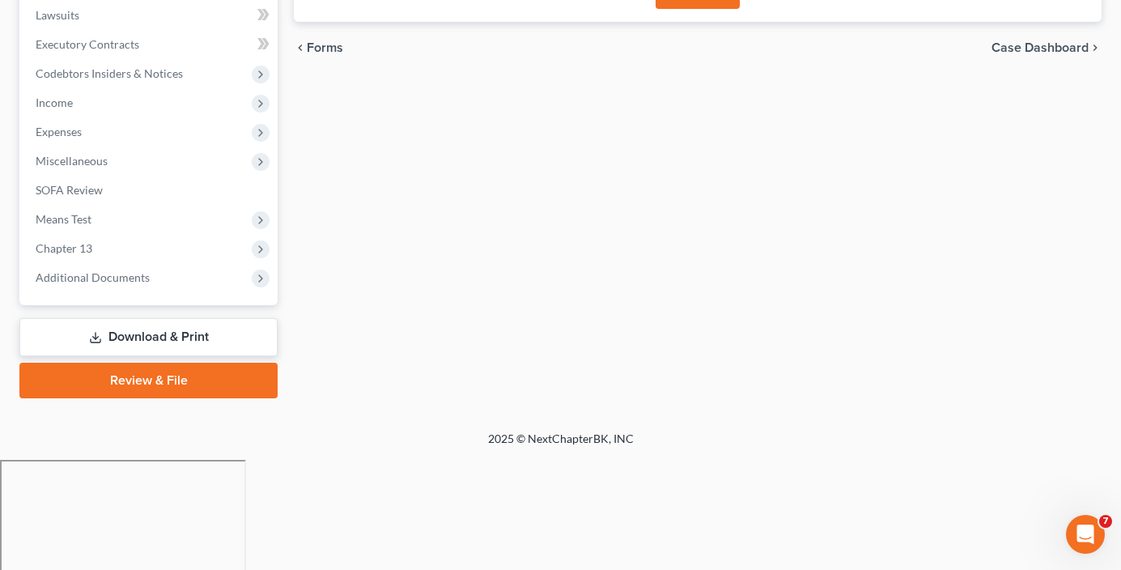
scroll to position [320, 0]
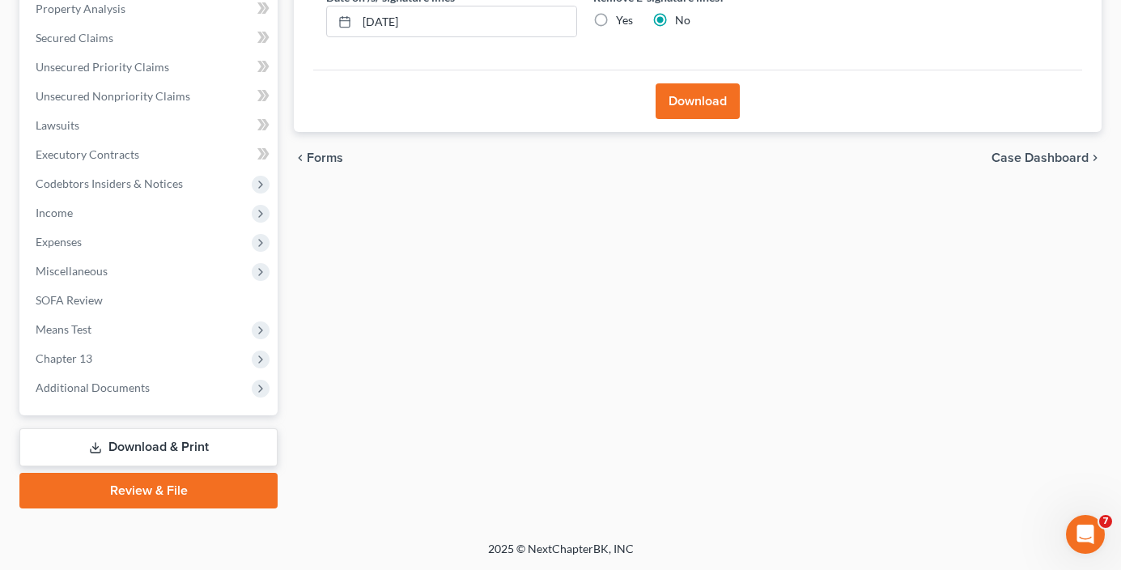
click at [693, 105] on button "Download" at bounding box center [698, 101] width 84 height 36
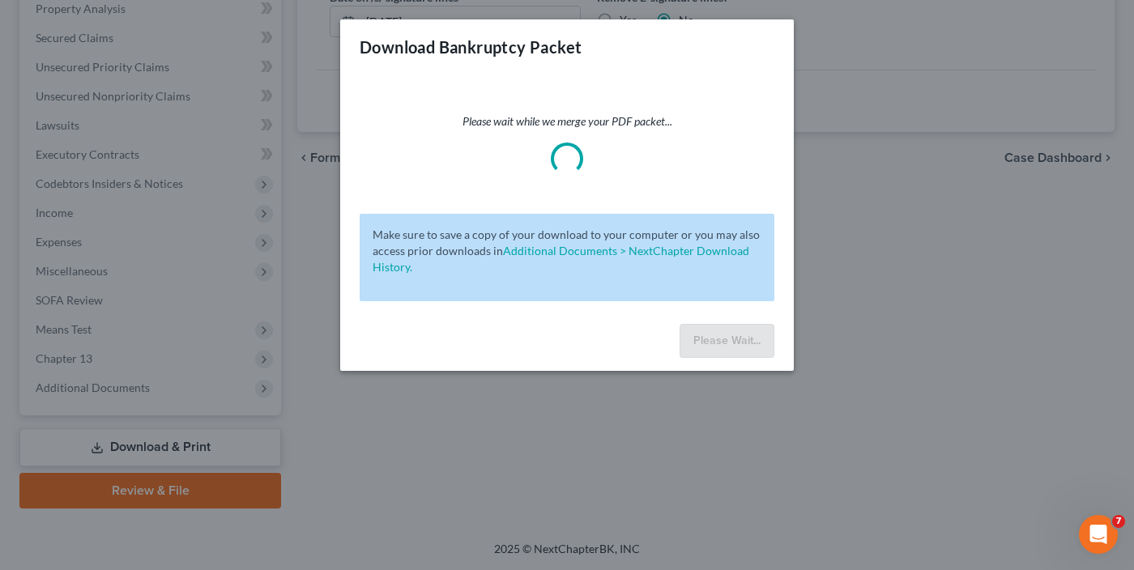
click at [362, 332] on div "Please Wait..." at bounding box center [566, 343] width 453 height 53
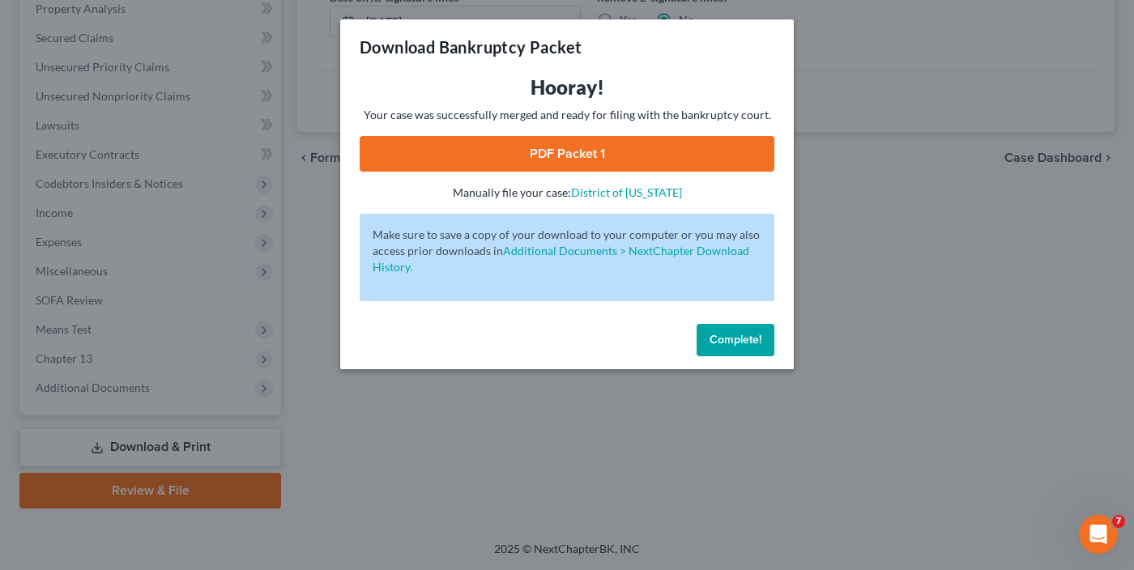
click at [571, 151] on link "PDF Packet 1" at bounding box center [567, 154] width 415 height 36
click at [720, 340] on span "Complete!" at bounding box center [735, 340] width 52 height 14
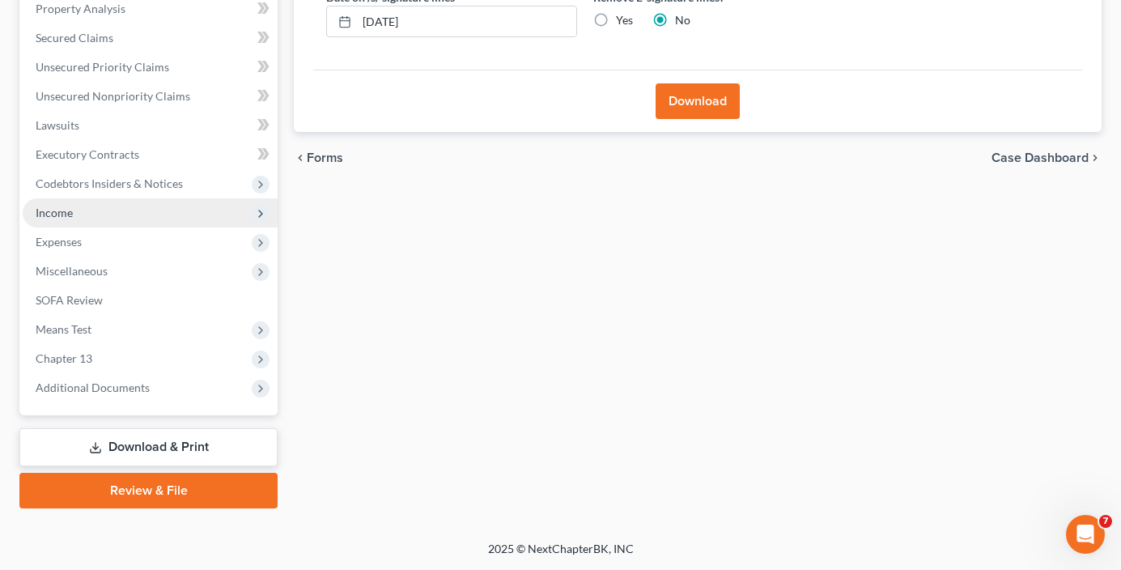
click at [79, 208] on span "Income" at bounding box center [150, 212] width 255 height 29
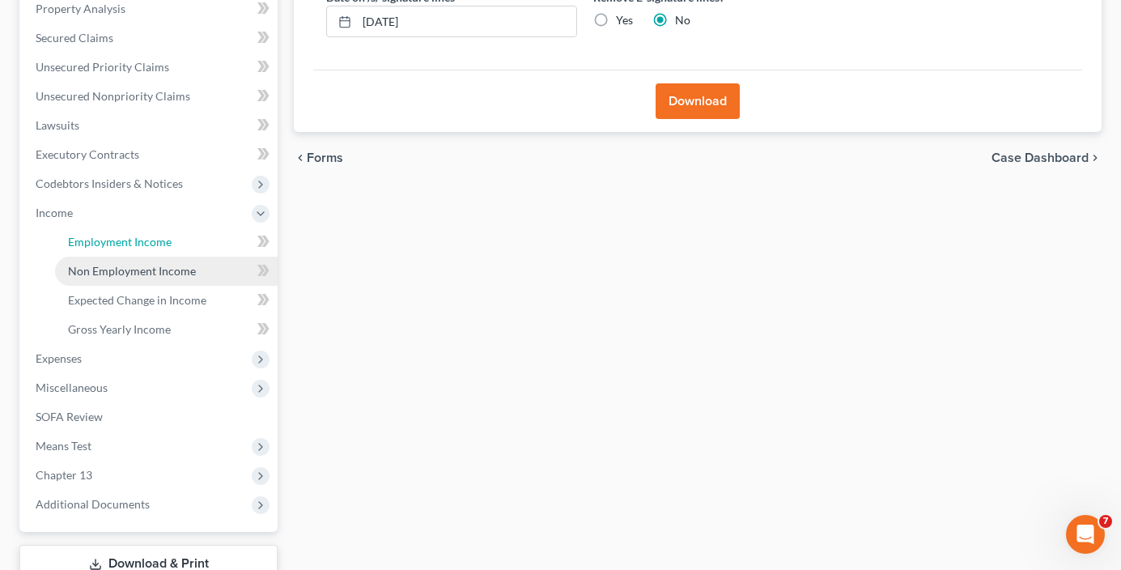
drag, startPoint x: 135, startPoint y: 255, endPoint x: 126, endPoint y: 265, distance: 13.2
click at [135, 255] on link "Employment Income" at bounding box center [166, 242] width 223 height 29
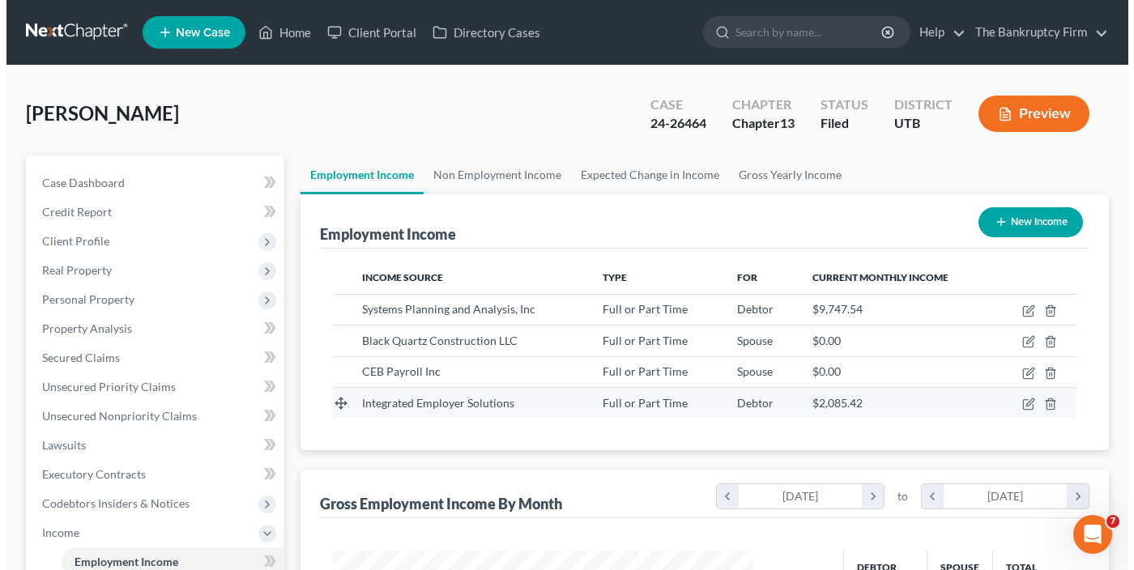
scroll to position [291, 452]
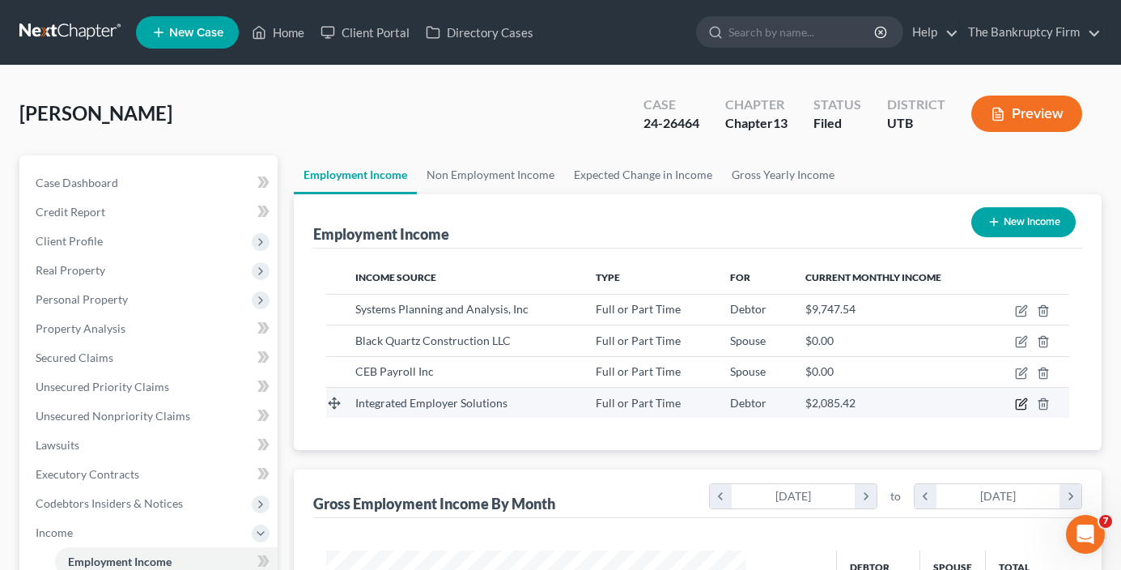
click at [1019, 406] on icon "button" at bounding box center [1021, 404] width 13 height 13
select select "0"
select select "46"
select select "2"
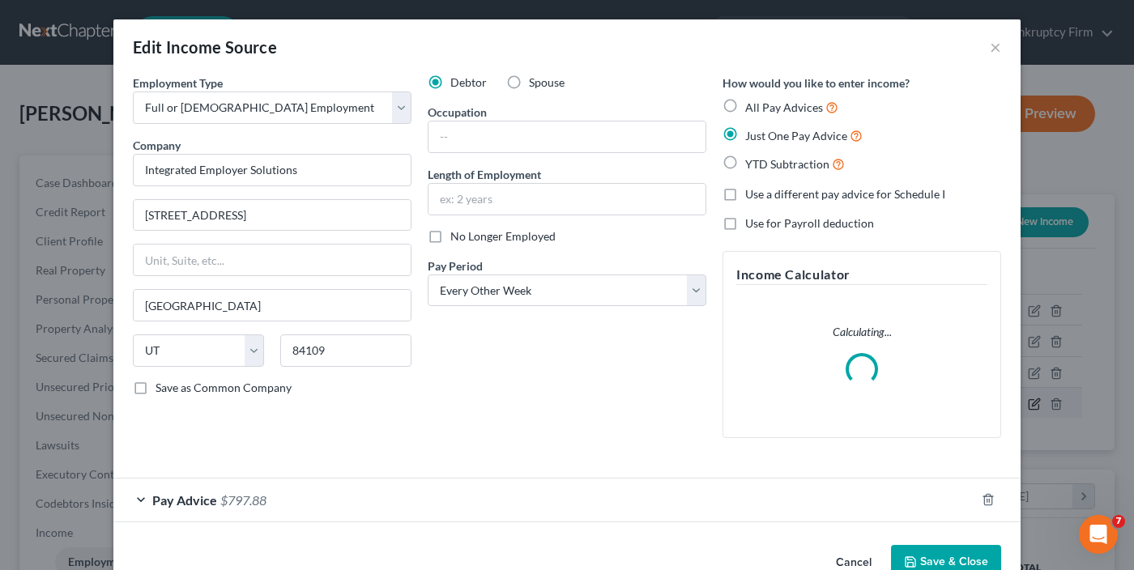
scroll to position [291, 458]
click at [529, 78] on label "Spouse" at bounding box center [547, 82] width 36 height 16
click at [535, 78] on input "Spouse" at bounding box center [540, 79] width 11 height 11
radio input "true"
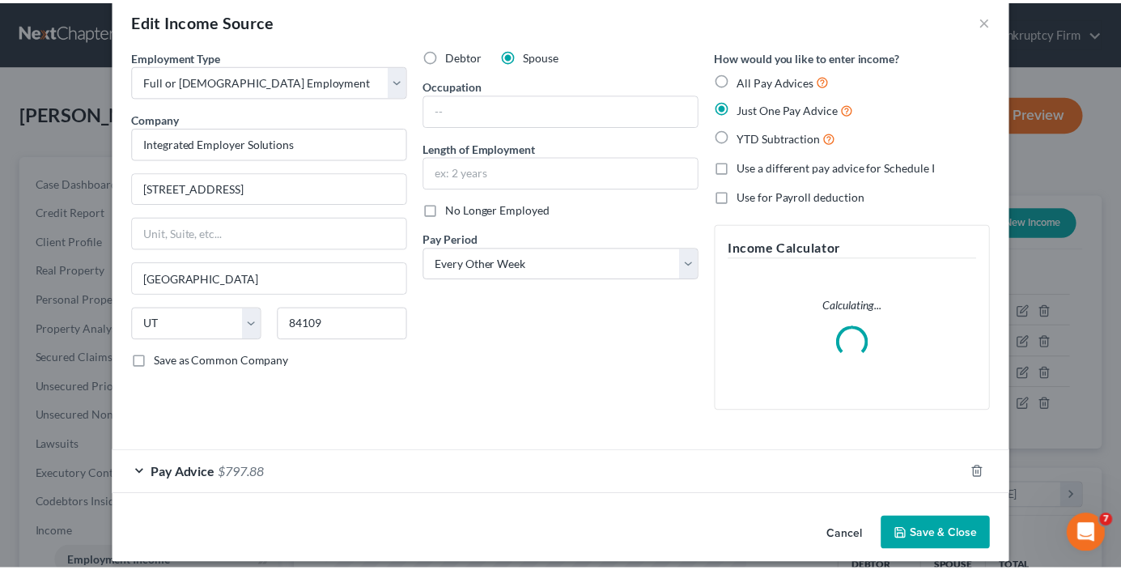
scroll to position [40, 0]
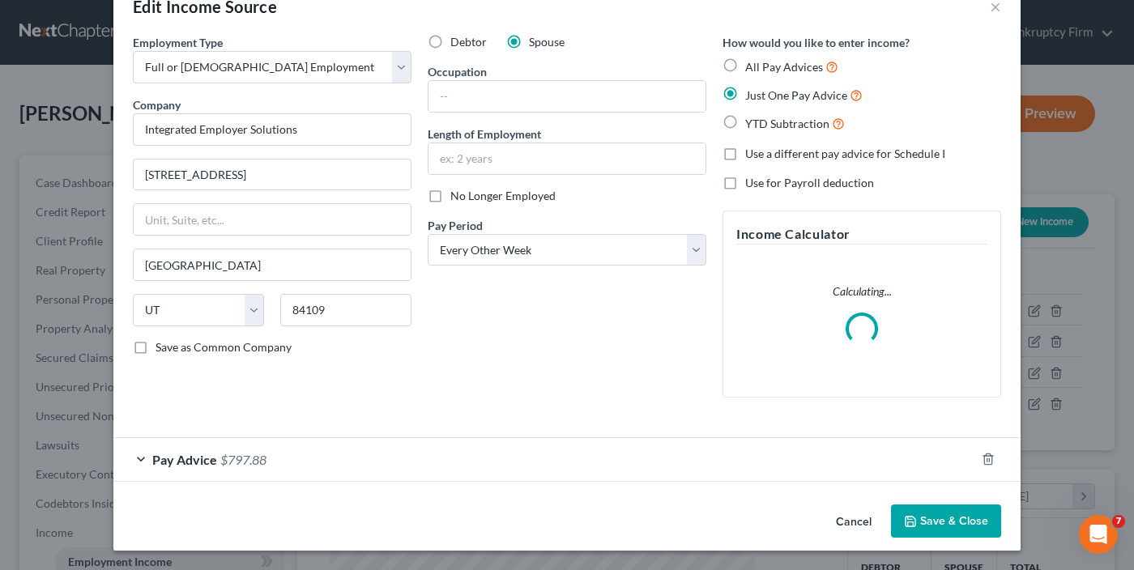
click at [925, 517] on button "Save & Close" at bounding box center [946, 521] width 110 height 34
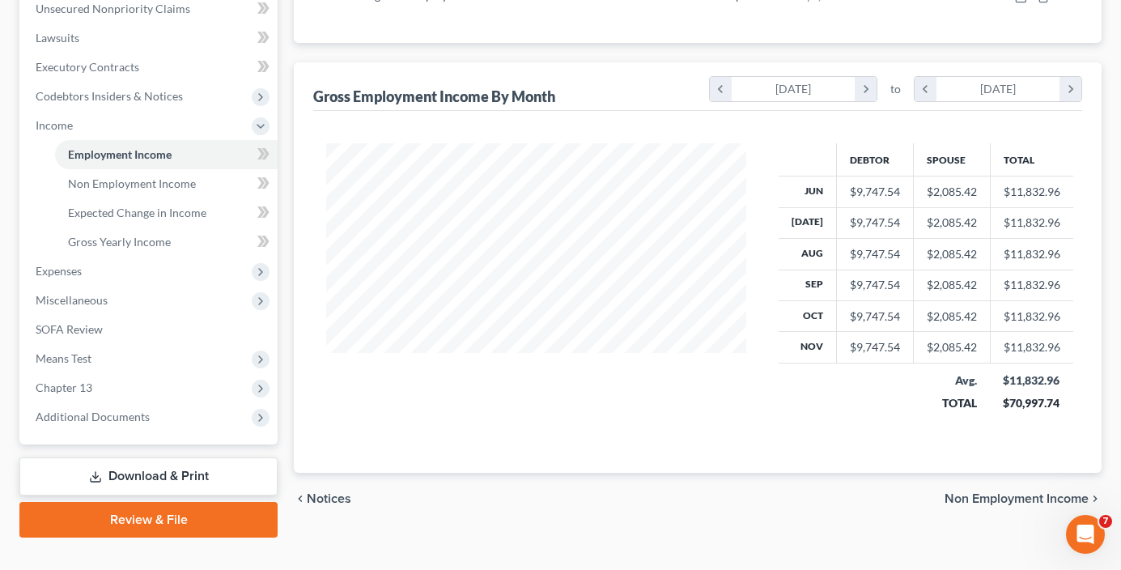
scroll to position [436, 0]
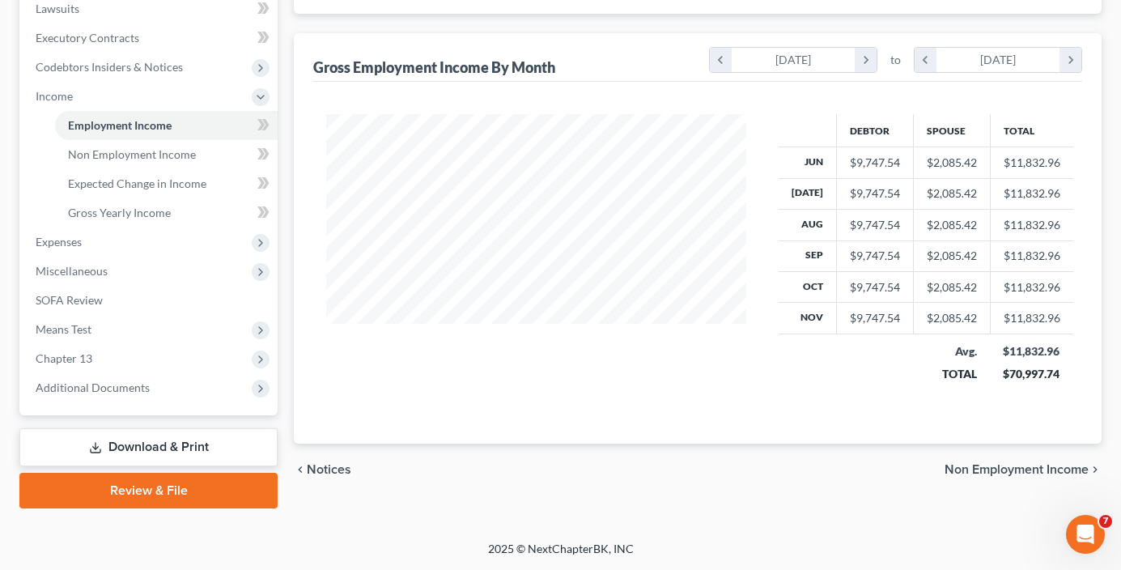
click at [124, 445] on link "Download & Print" at bounding box center [148, 447] width 258 height 38
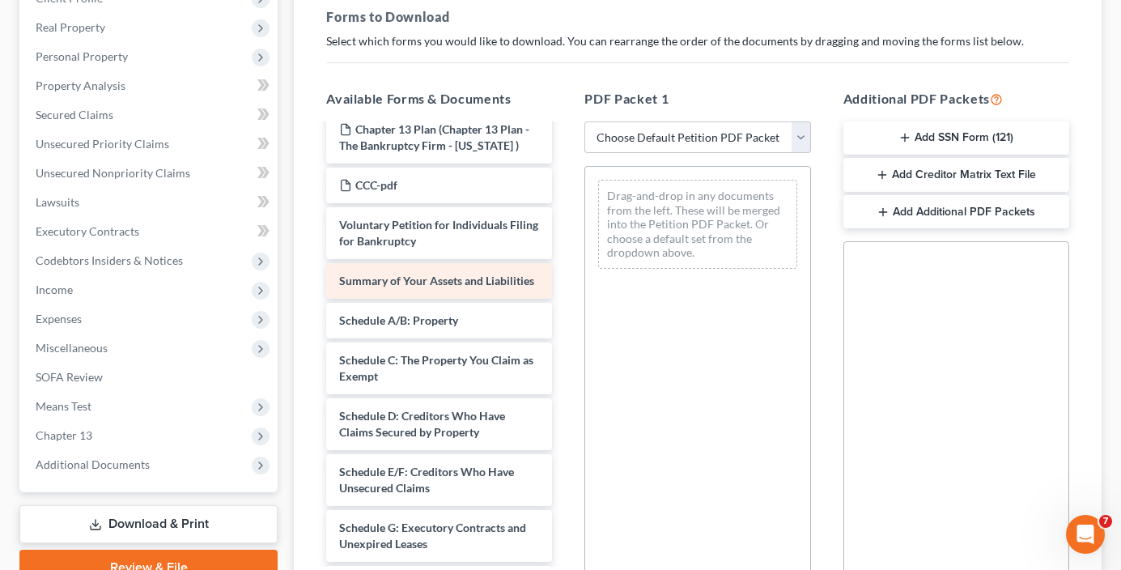
scroll to position [81, 0]
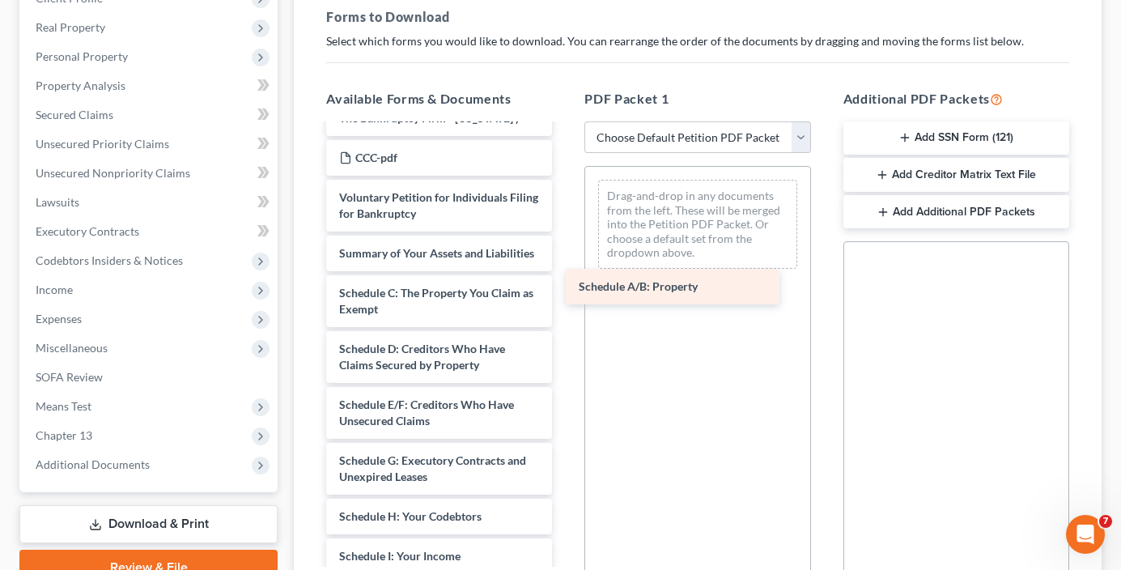
drag, startPoint x: 384, startPoint y: 309, endPoint x: 623, endPoint y: 287, distance: 240.7
click at [565, 287] on div "Schedule A/B: Property taxdecdso-single-pdf Chapter 13 Plan (Chapter 13 Plan - …" at bounding box center [439, 529] width 252 height 968
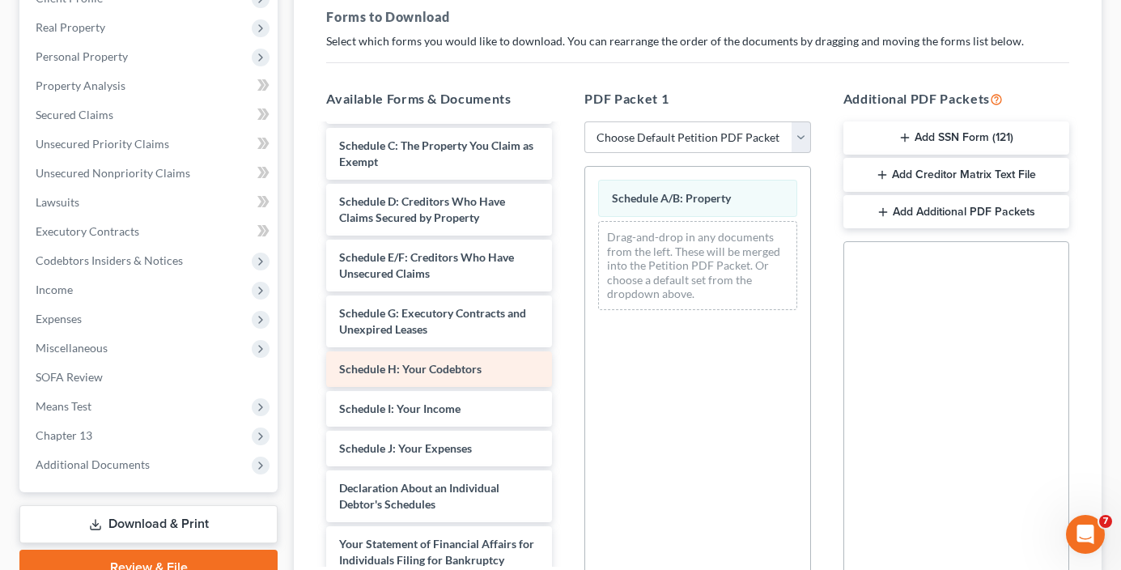
scroll to position [243, 0]
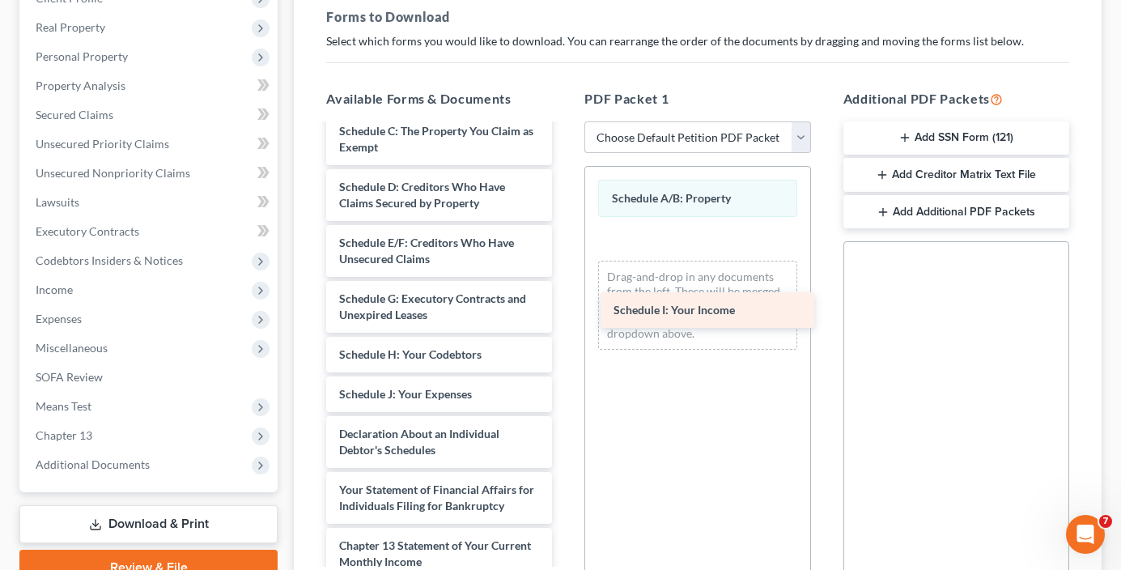
drag, startPoint x: 398, startPoint y: 411, endPoint x: 644, endPoint y: 320, distance: 261.6
click at [565, 309] on div "Schedule I: Your Income taxdecdso-single-pdf Chapter 13 Plan (Chapter 13 Plan -…" at bounding box center [439, 347] width 252 height 928
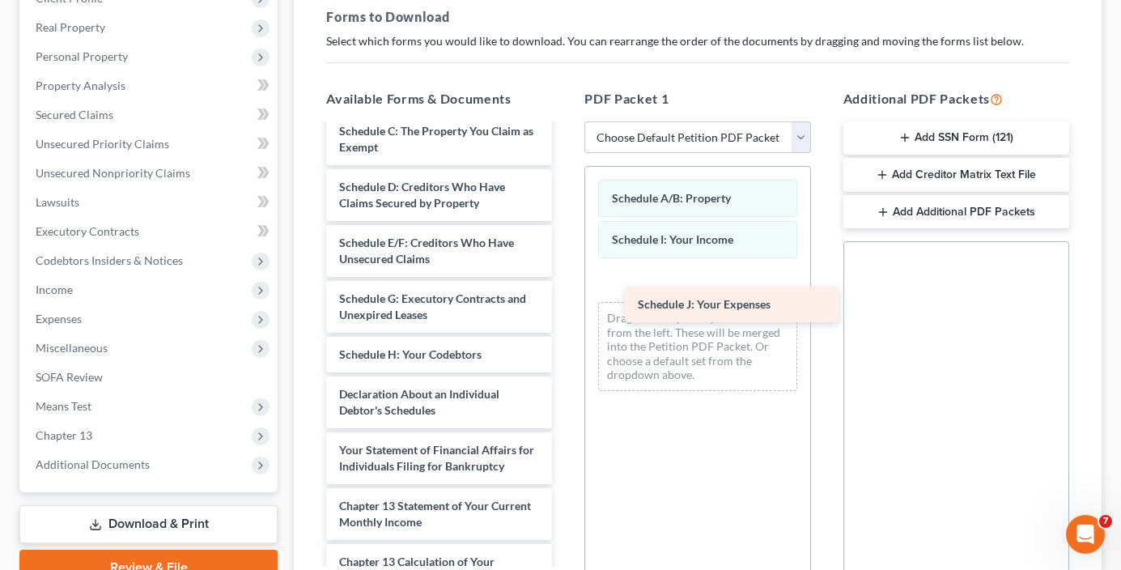
drag, startPoint x: 383, startPoint y: 408, endPoint x: 679, endPoint y: 303, distance: 313.7
click at [565, 303] on div "Schedule J: Your Expenses taxdecdso-single-pdf Chapter 13 Plan (Chapter 13 Plan…" at bounding box center [439, 327] width 252 height 888
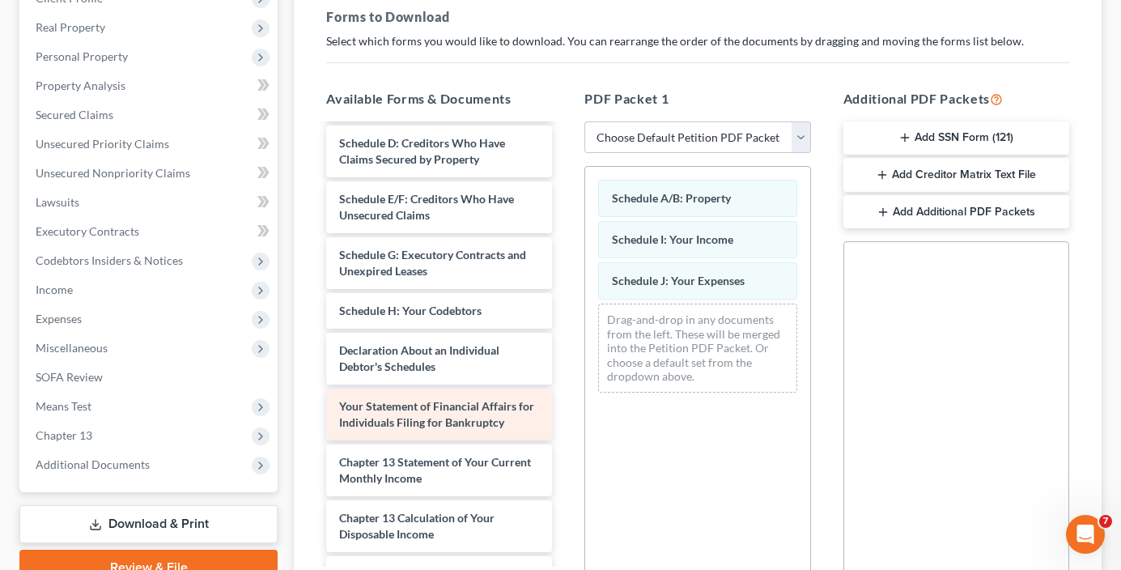
scroll to position [405, 0]
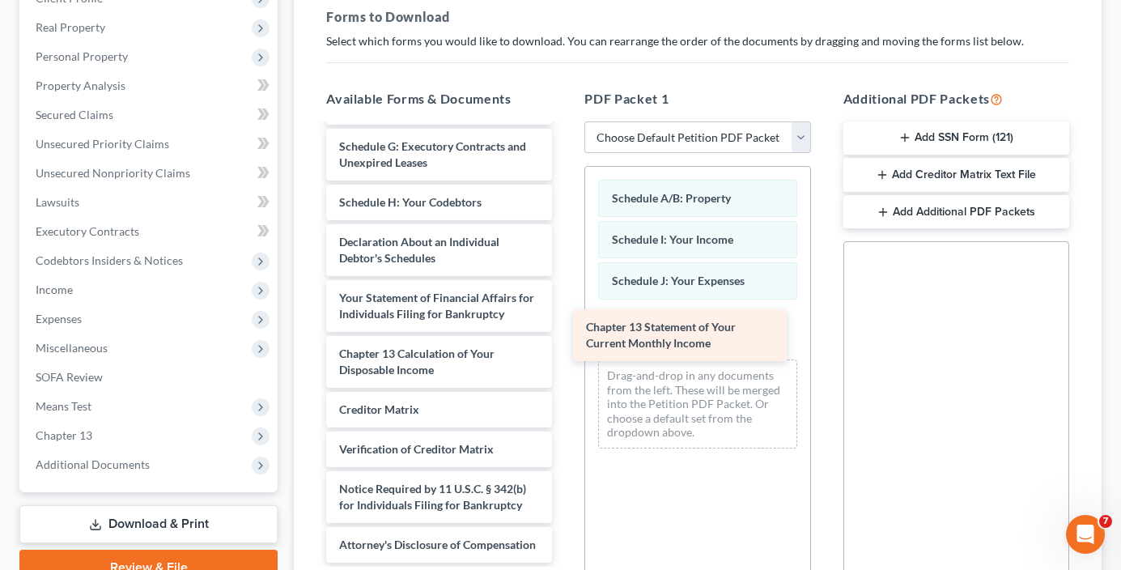
drag, startPoint x: 415, startPoint y: 370, endPoint x: 611, endPoint y: 355, distance: 197.4
click at [565, 337] on div "Chapter 13 Statement of Your Current Monthly Income taxdecdso-single-pdf Chapte…" at bounding box center [439, 146] width 252 height 832
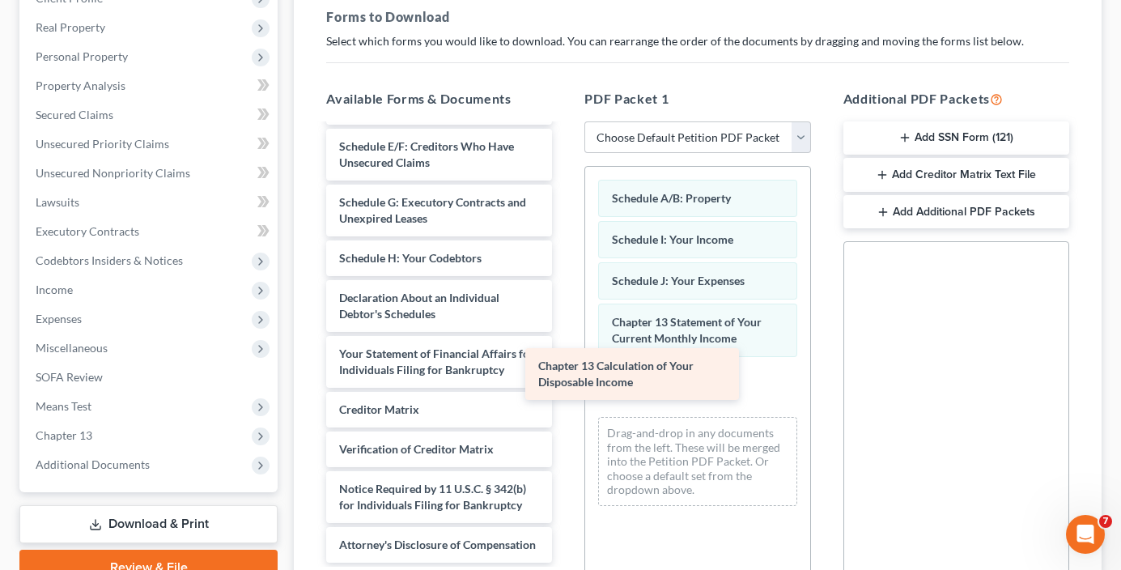
scroll to position [372, 0]
drag, startPoint x: 413, startPoint y: 372, endPoint x: 628, endPoint y: 379, distance: 215.5
click at [565, 379] on div "Chapter 13 Calculation of Your Disposable Income taxdecdso-single-pdf Chapter 1…" at bounding box center [439, 174] width 252 height 777
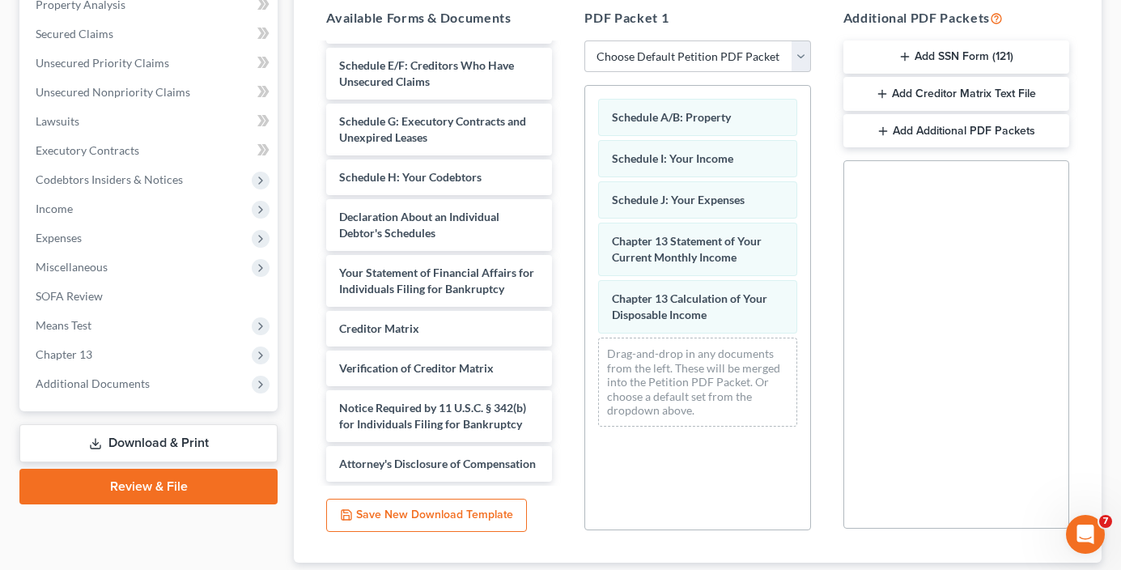
scroll to position [430, 0]
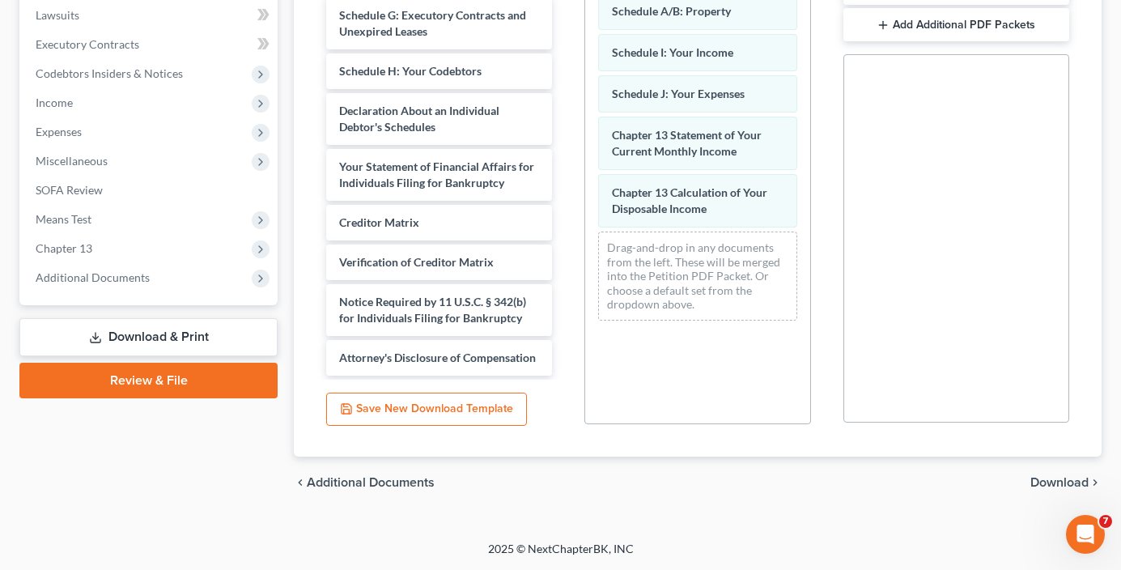
click at [1049, 480] on span "Download" at bounding box center [1060, 482] width 58 height 13
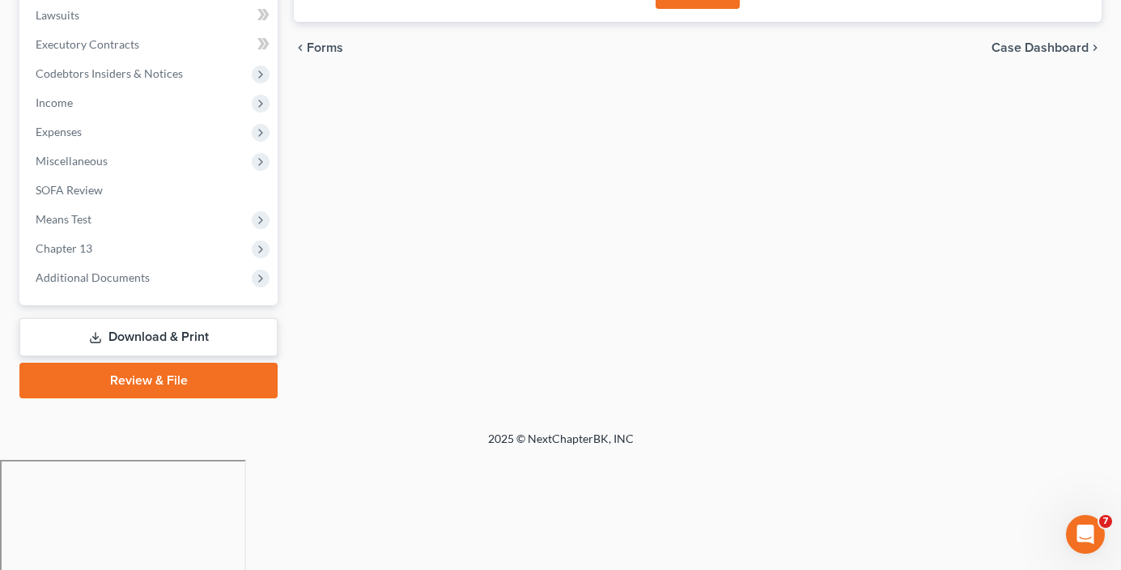
scroll to position [320, 0]
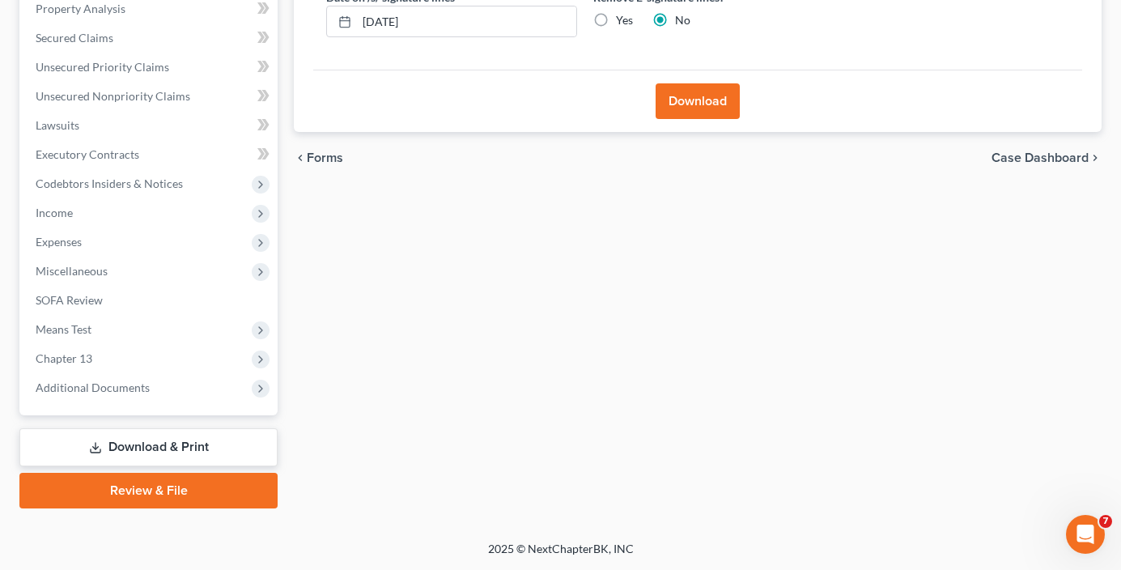
click at [696, 105] on button "Download" at bounding box center [698, 101] width 84 height 36
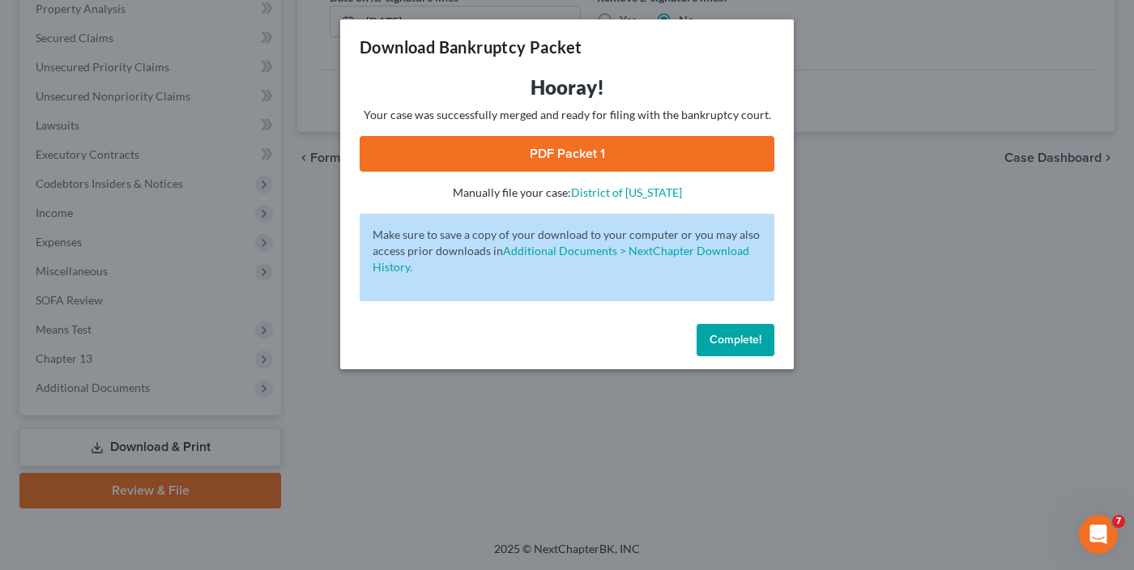
click at [579, 147] on link "PDF Packet 1" at bounding box center [567, 154] width 415 height 36
click at [734, 343] on span "Complete!" at bounding box center [735, 340] width 52 height 14
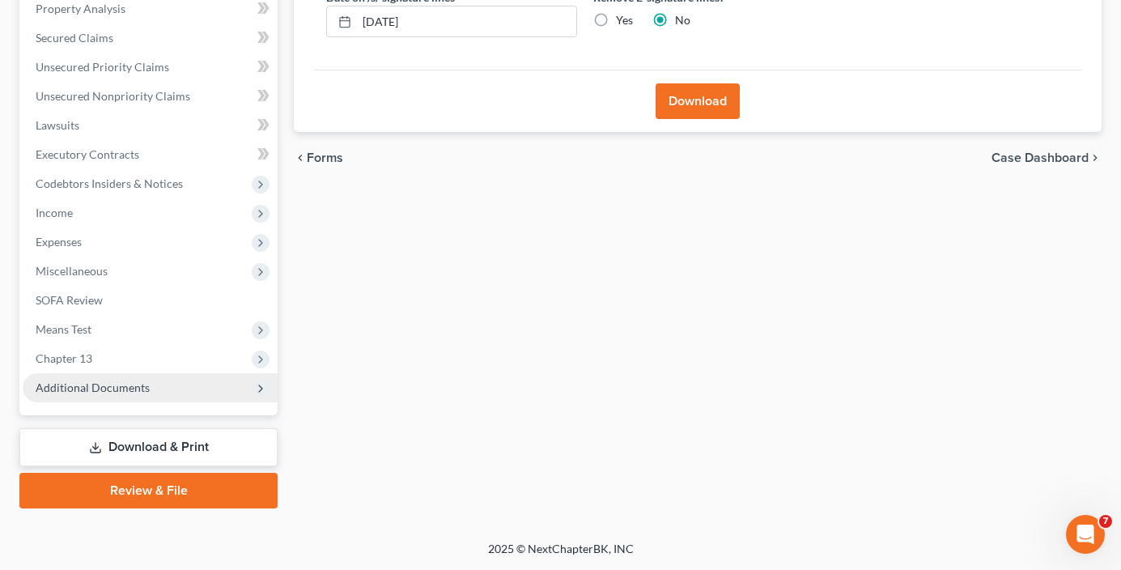
click at [98, 383] on span "Additional Documents" at bounding box center [93, 388] width 114 height 14
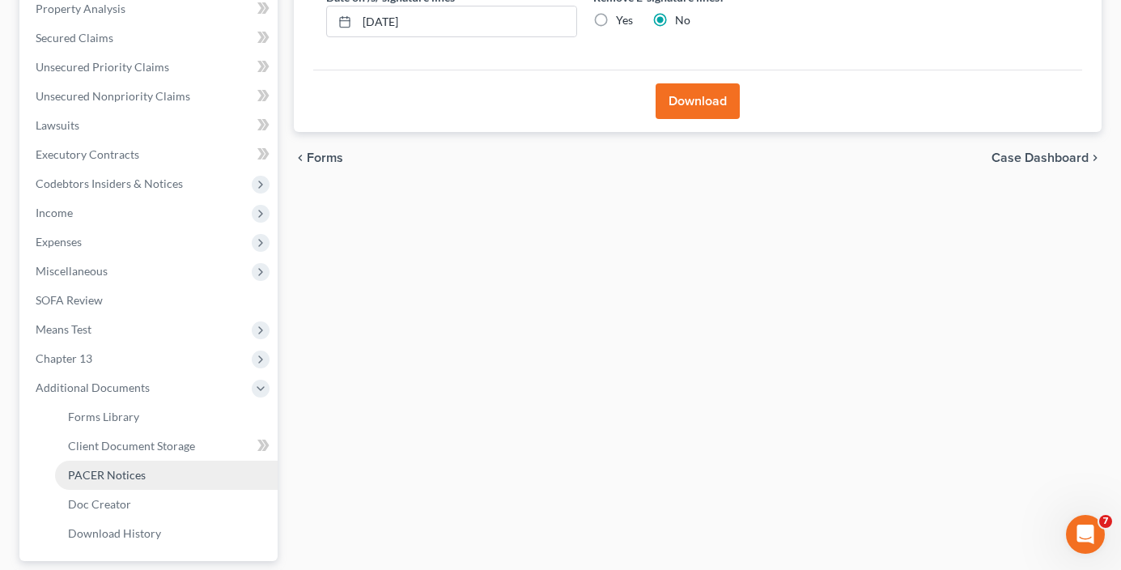
click at [120, 471] on span "PACER Notices" at bounding box center [107, 475] width 78 height 14
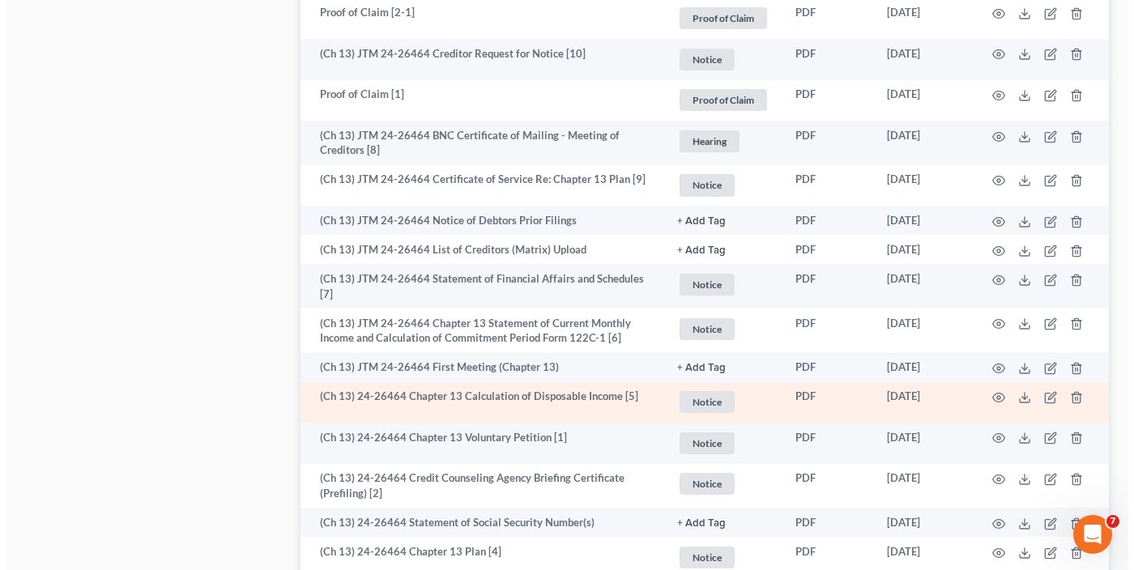
scroll to position [2267, 0]
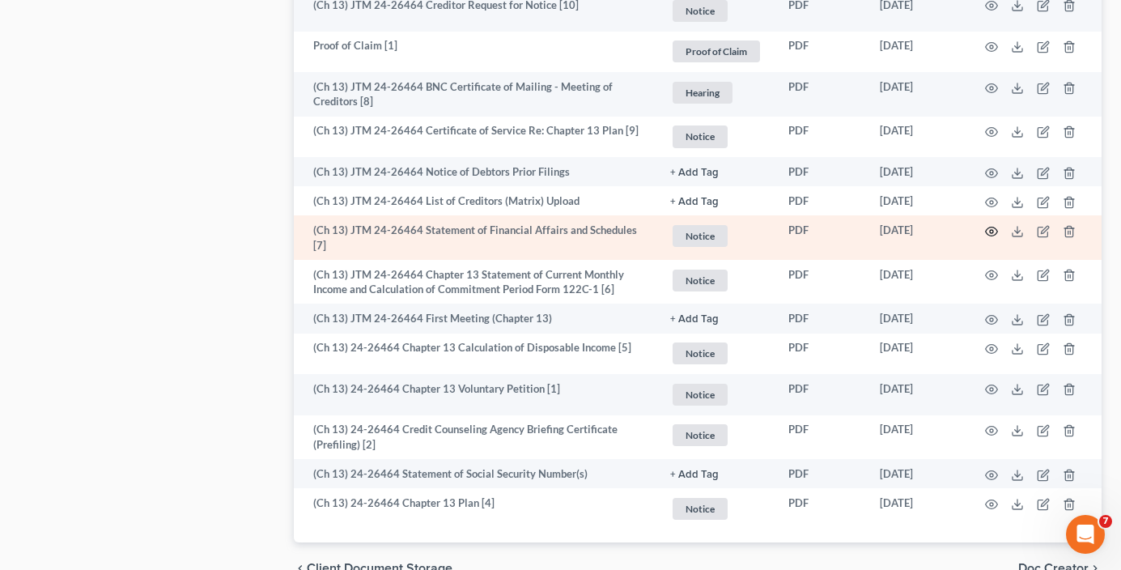
click at [994, 233] on icon "button" at bounding box center [991, 231] width 13 height 13
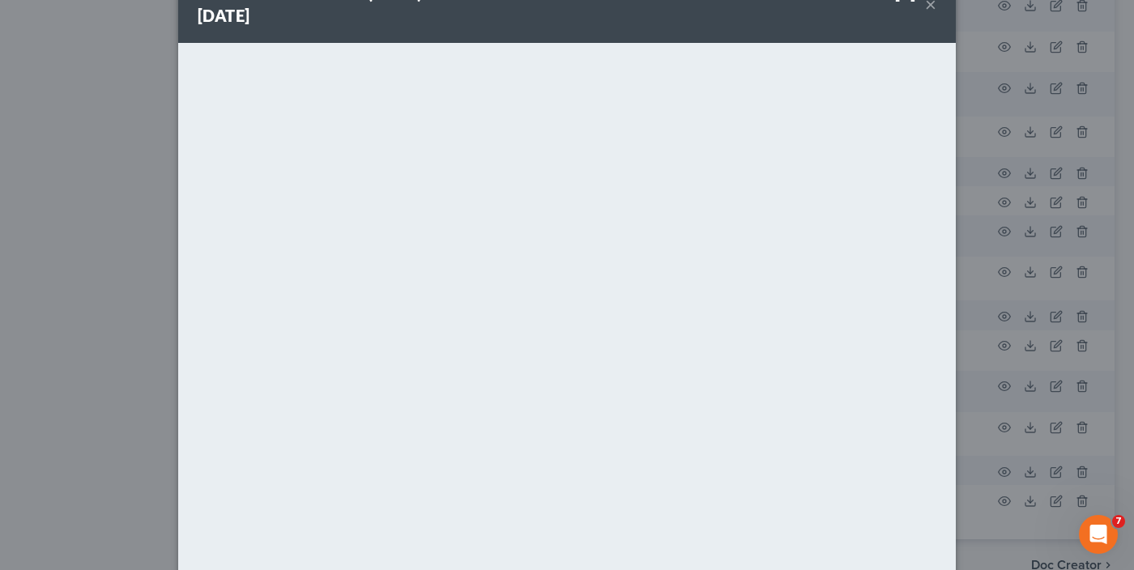
scroll to position [81, 0]
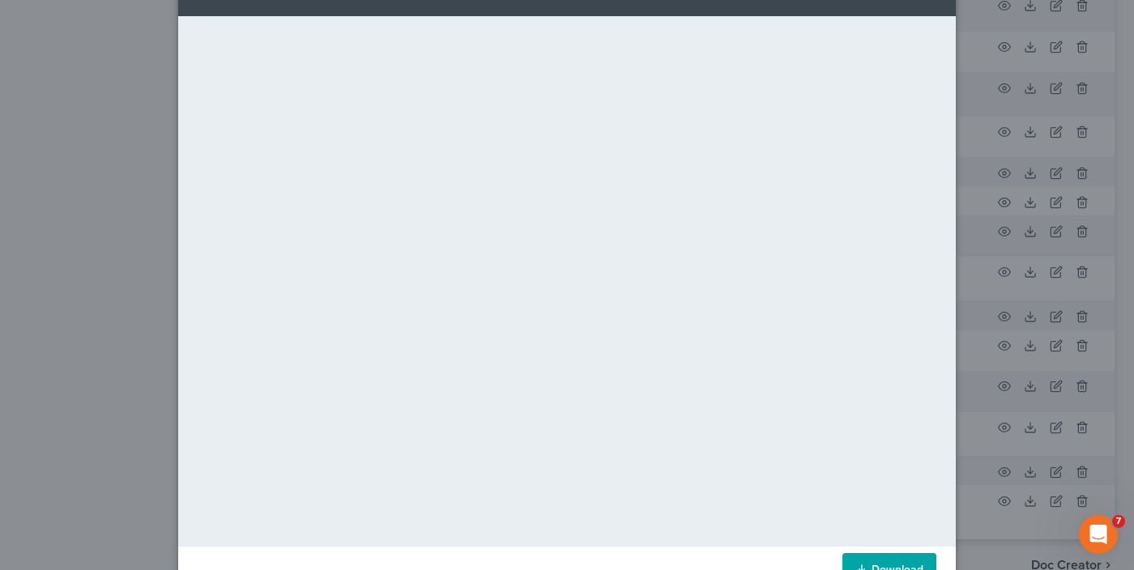
drag, startPoint x: 317, startPoint y: 11, endPoint x: 323, endPoint y: 18, distance: 9.2
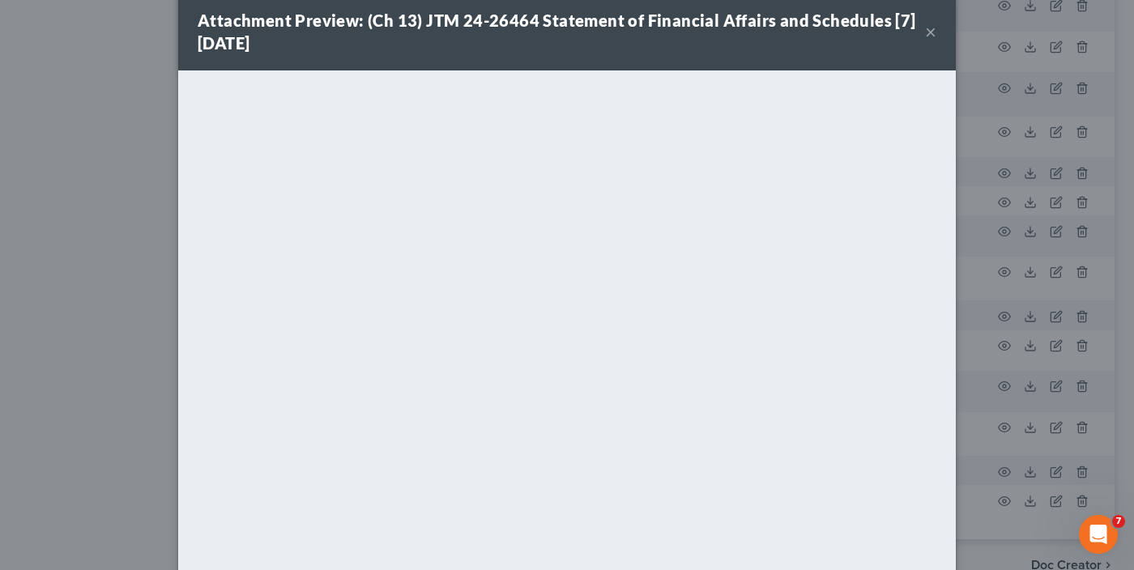
scroll to position [0, 0]
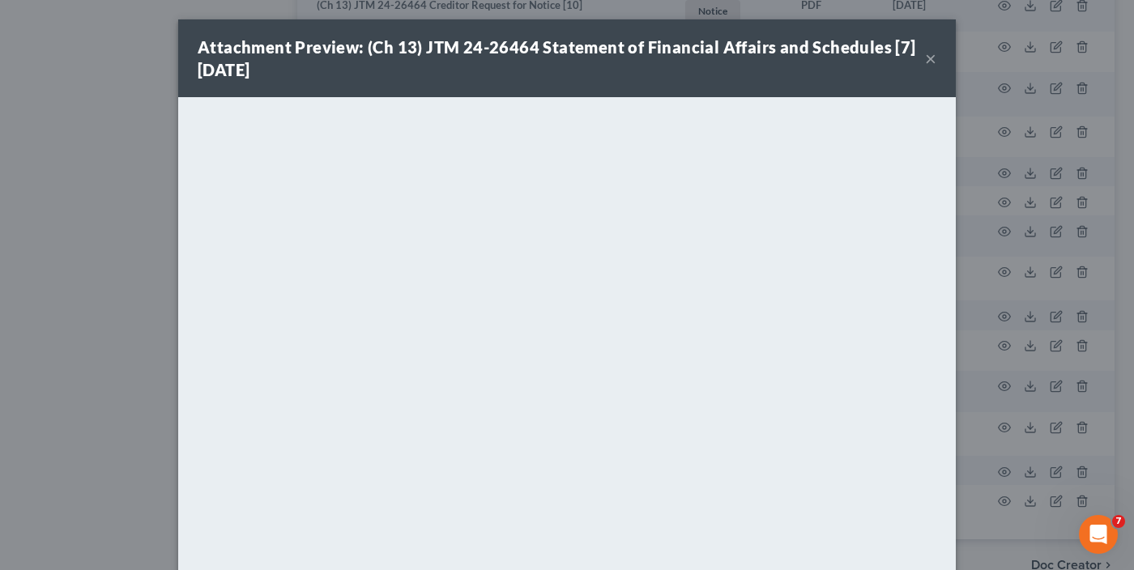
click at [928, 57] on button "×" at bounding box center [930, 58] width 11 height 19
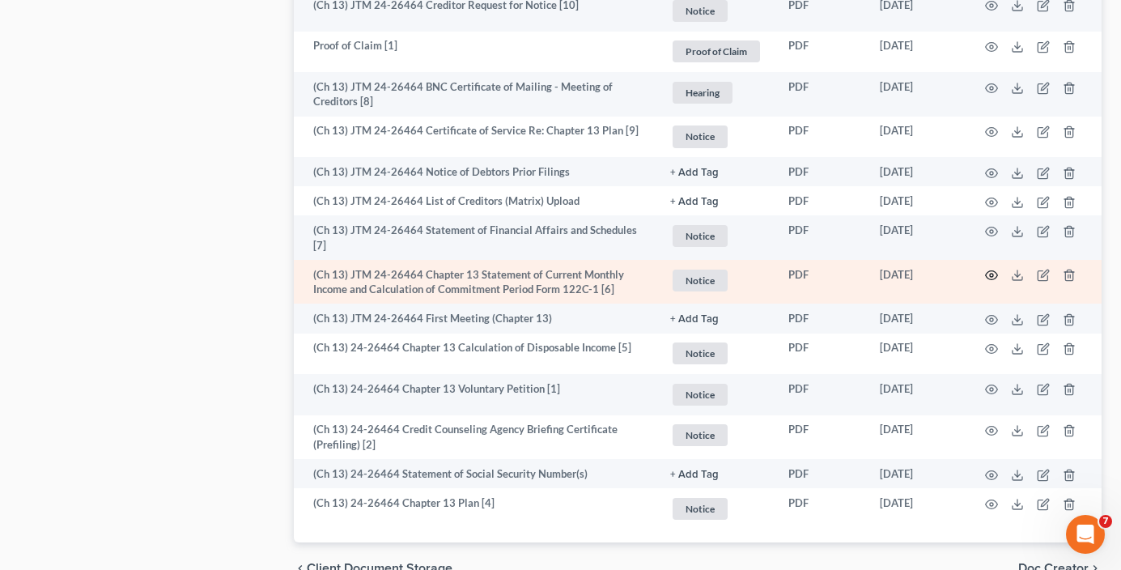
click at [989, 272] on icon "button" at bounding box center [991, 275] width 13 height 13
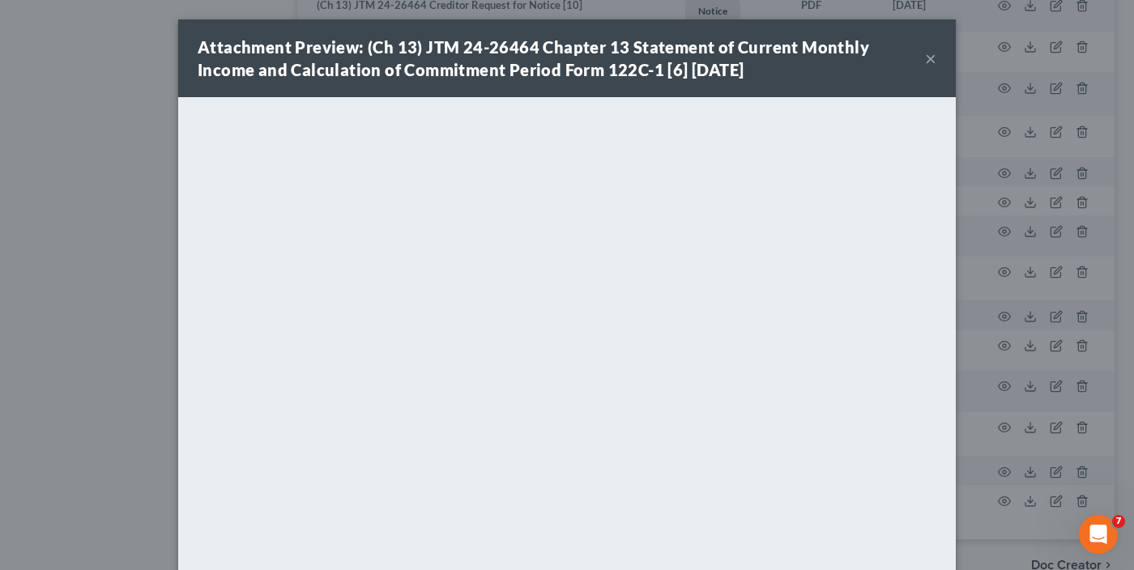
click at [927, 61] on button "×" at bounding box center [930, 58] width 11 height 19
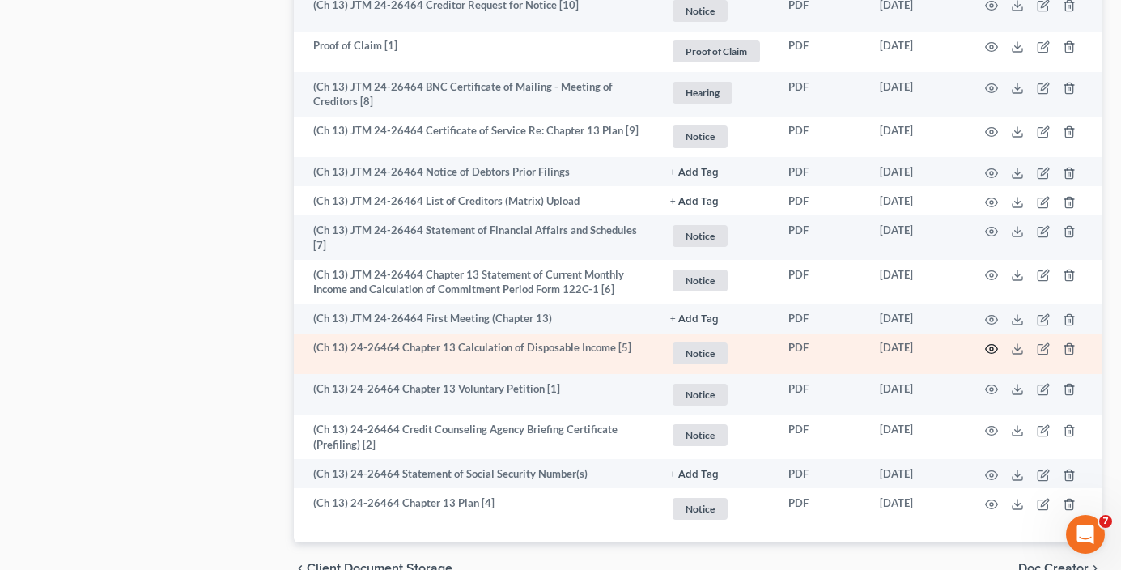
click at [989, 345] on icon "button" at bounding box center [991, 349] width 13 height 13
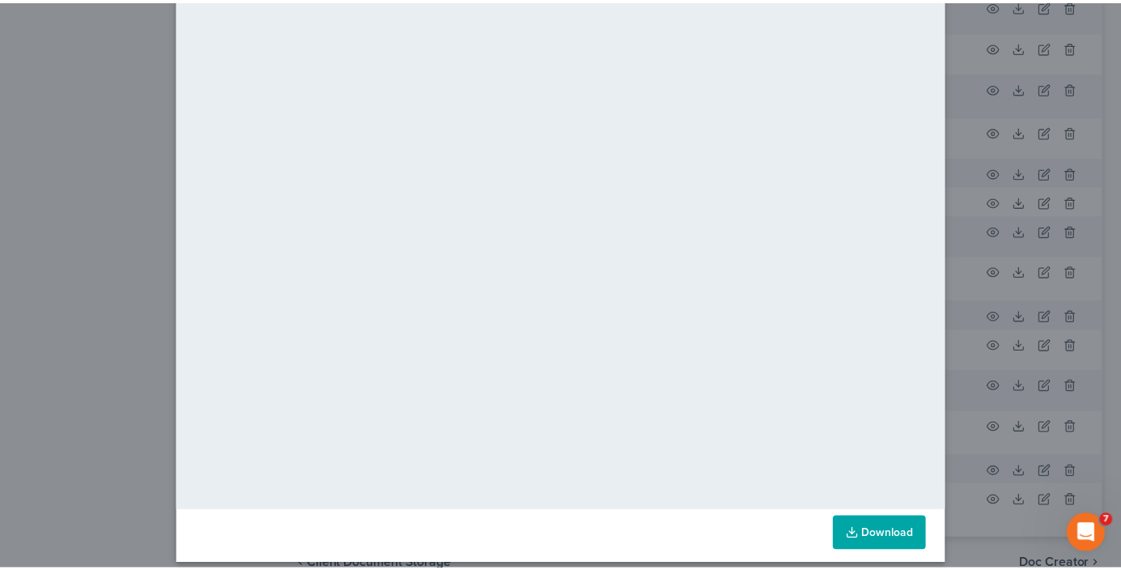
scroll to position [130, 0]
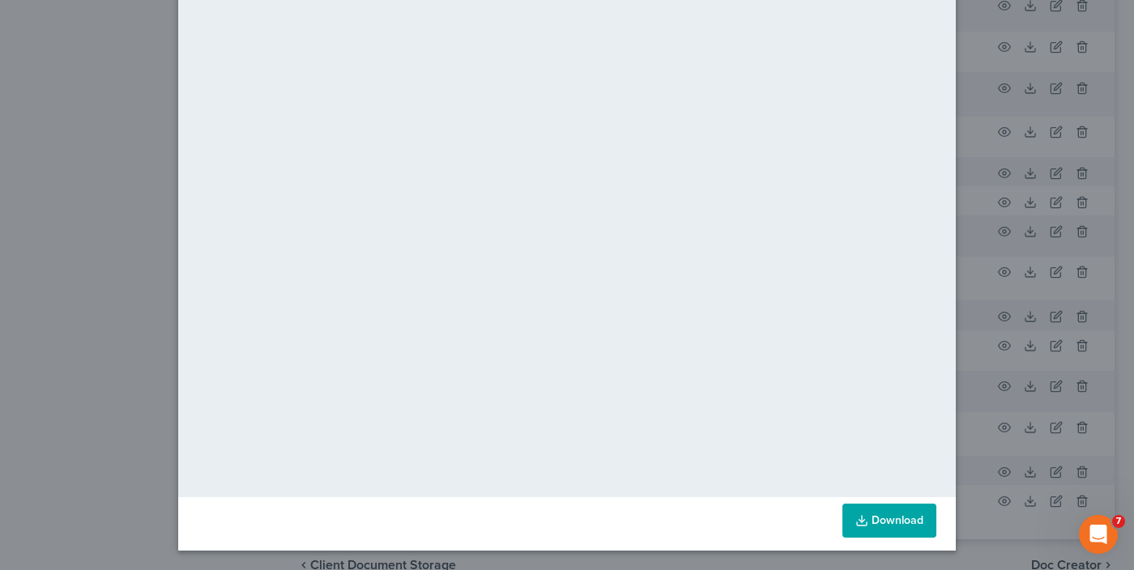
click at [964, 155] on div "Attachment Preview: (Ch 13) 24-26464 Chapter 13 Calculation of Disposable Incom…" at bounding box center [567, 285] width 1134 height 570
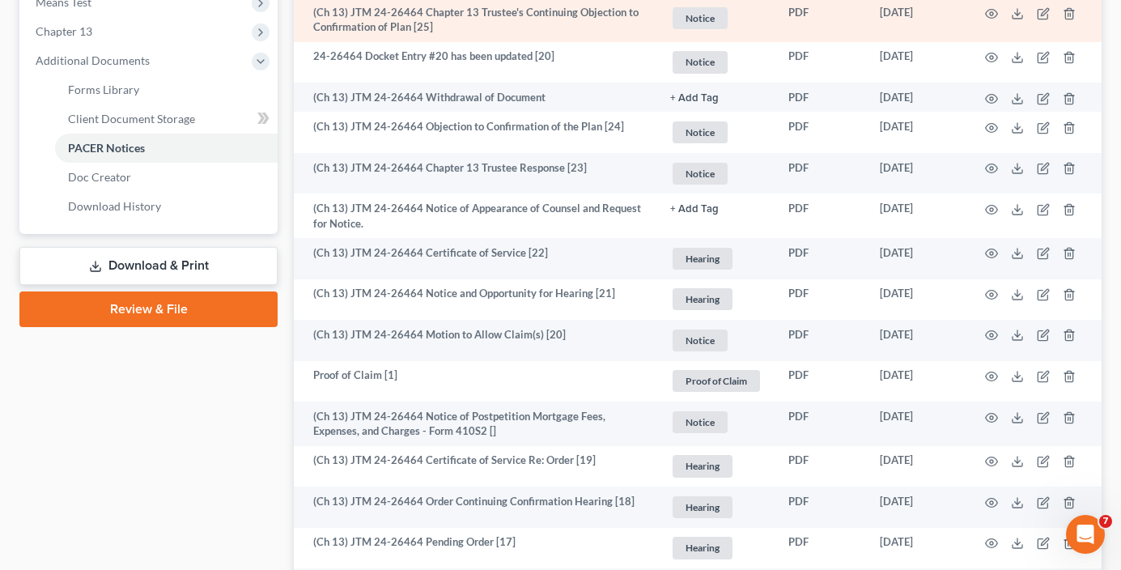
scroll to position [162, 0]
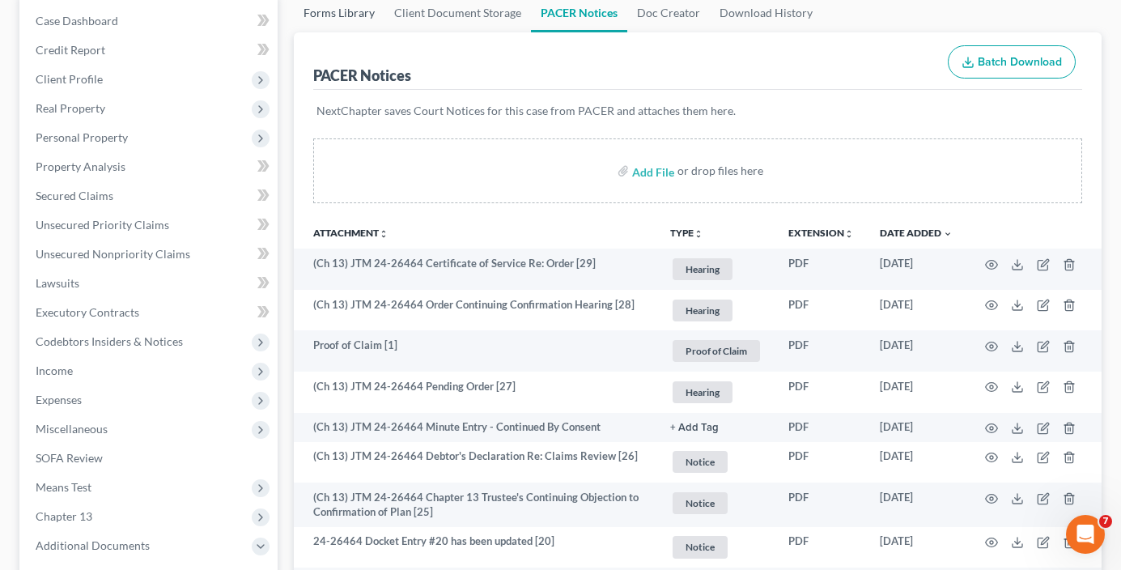
drag, startPoint x: 296, startPoint y: 138, endPoint x: 355, endPoint y: 2, distance: 148.6
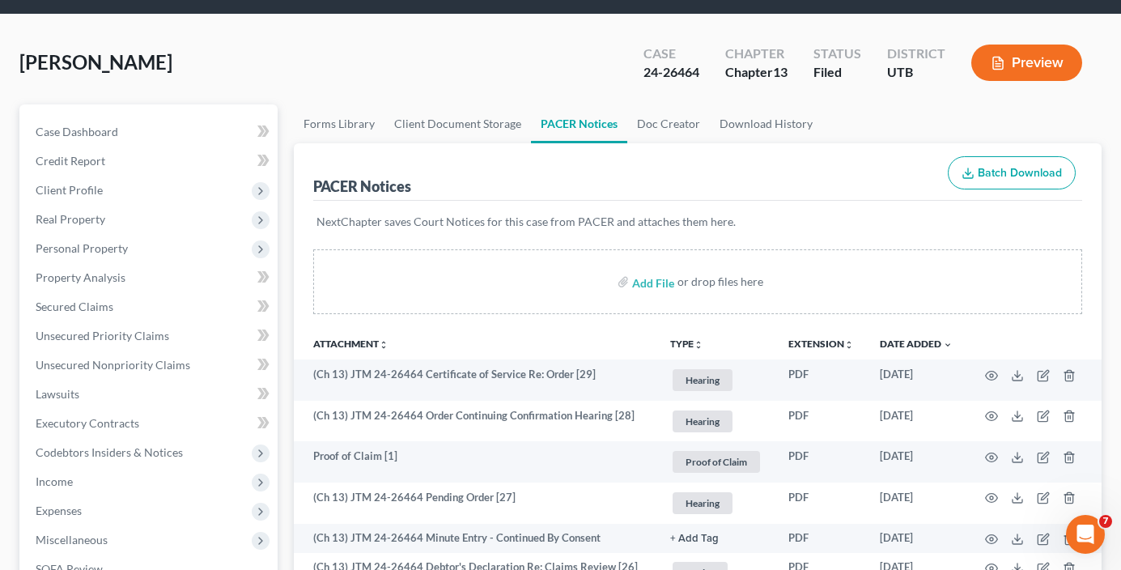
scroll to position [0, 0]
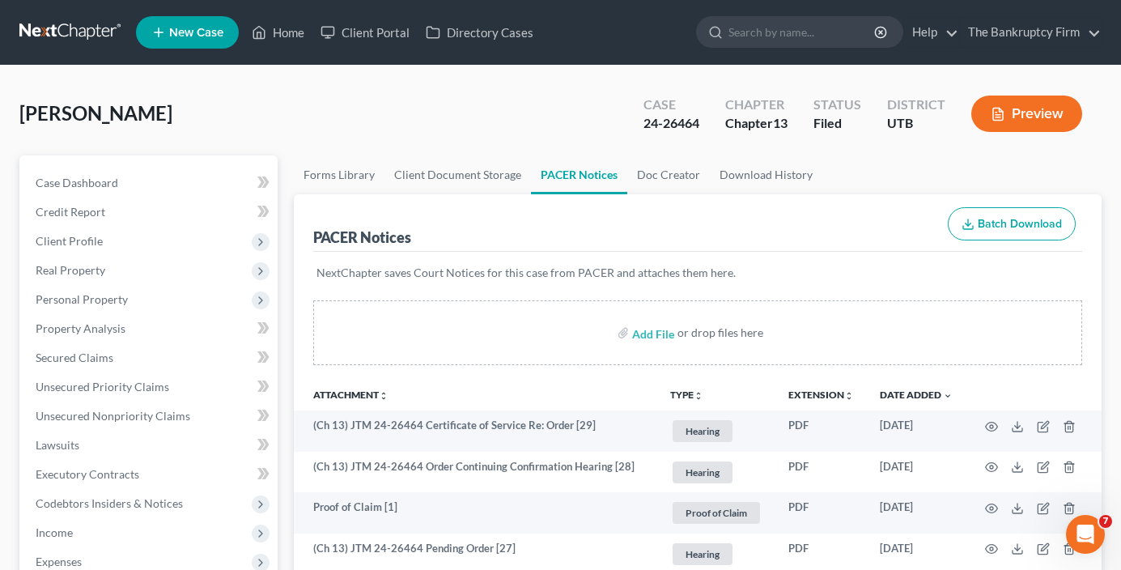
drag, startPoint x: 565, startPoint y: 214, endPoint x: 702, endPoint y: 123, distance: 164.2
click at [696, 121] on div "24-26464" at bounding box center [672, 123] width 56 height 19
click at [645, 125] on div "24-26464" at bounding box center [672, 123] width 56 height 19
click at [640, 126] on div "Case 24-26464" at bounding box center [672, 115] width 82 height 48
click at [646, 121] on div "24-26464" at bounding box center [672, 123] width 56 height 19
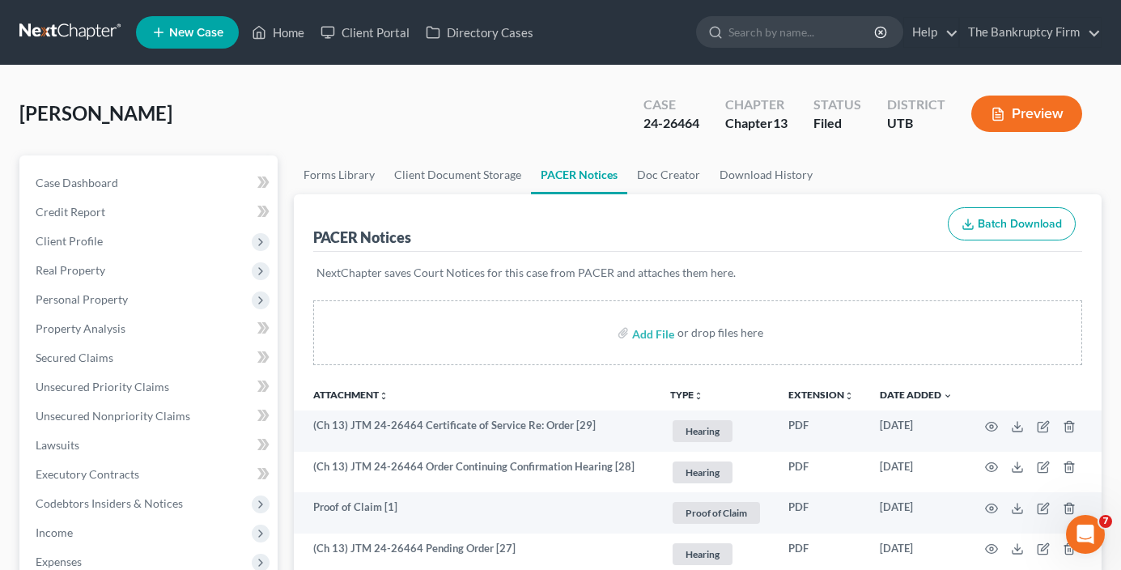
click at [655, 121] on div "24-26464" at bounding box center [672, 123] width 56 height 19
drag, startPoint x: 641, startPoint y: 124, endPoint x: 709, endPoint y: 122, distance: 67.2
click at [709, 122] on div "Case 24-26464" at bounding box center [672, 115] width 82 height 48
copy div "24-26464"
click at [296, 40] on link "Home" at bounding box center [278, 32] width 69 height 29
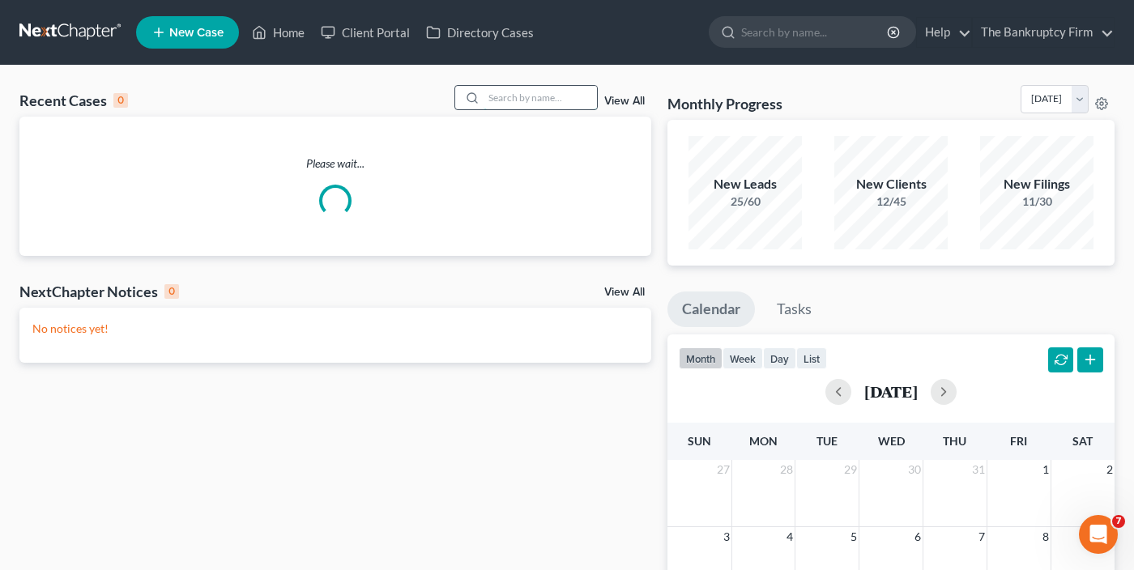
click at [512, 101] on input "search" at bounding box center [539, 97] width 113 height 23
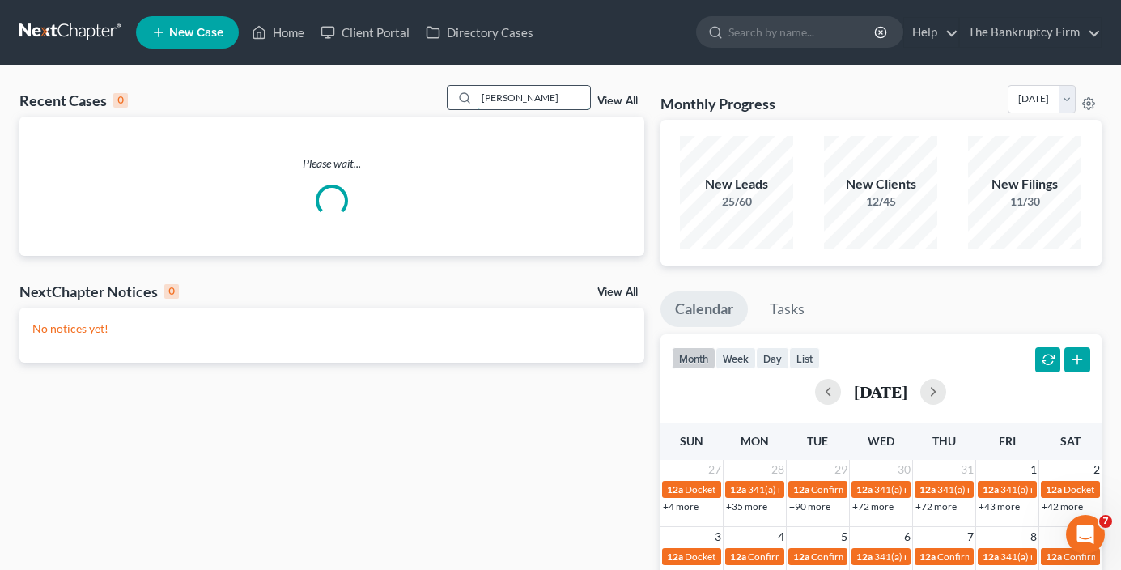
type input "[PERSON_NAME]"
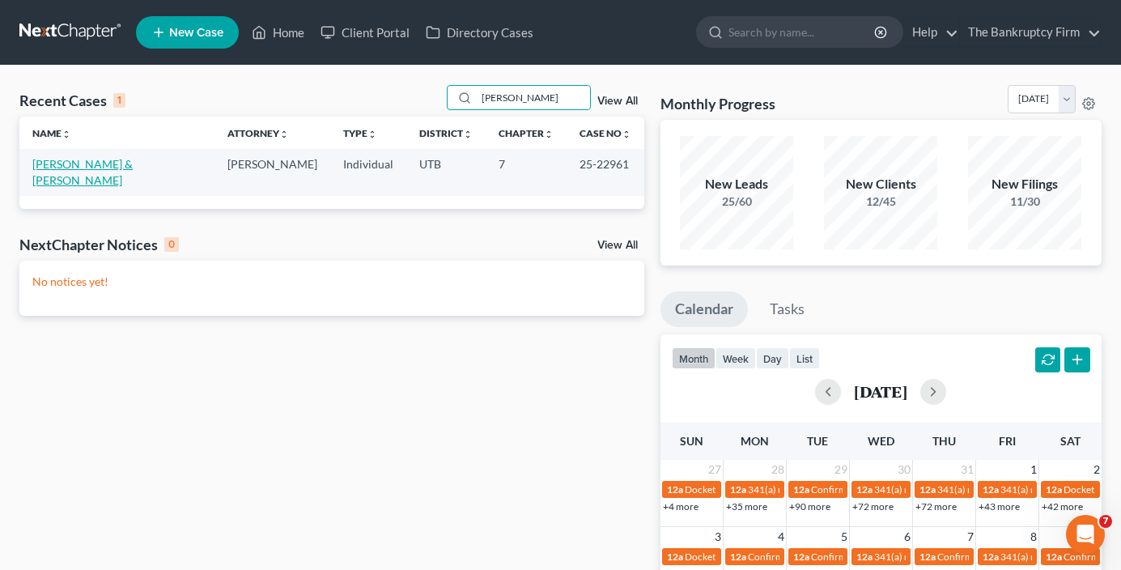
click at [78, 164] on link "[PERSON_NAME] & [PERSON_NAME]" at bounding box center [82, 172] width 100 height 30
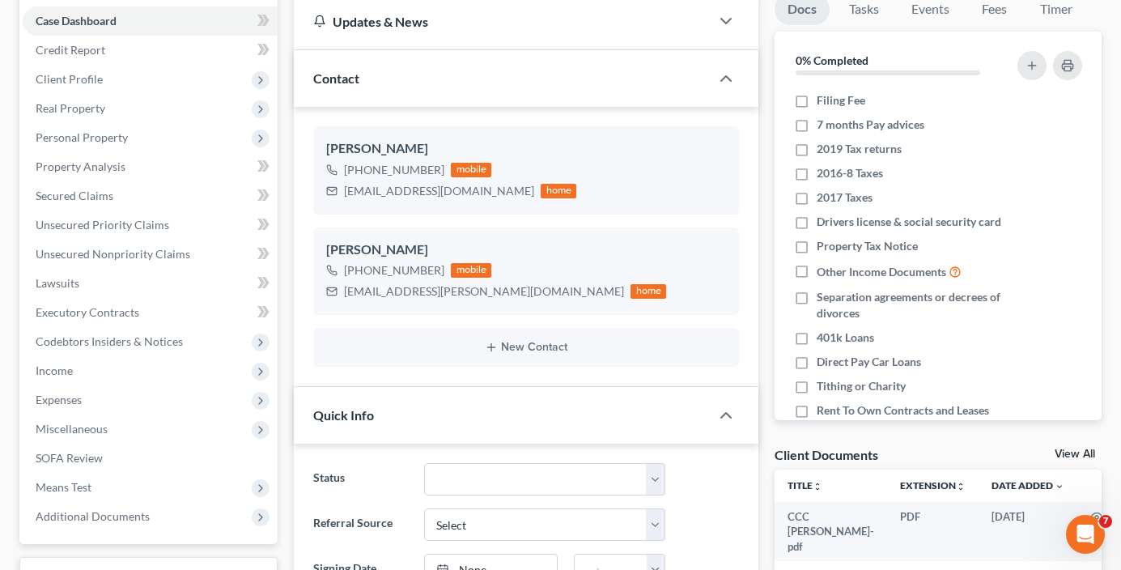
scroll to position [160, 0]
click at [1065, 453] on link "View All" at bounding box center [1075, 454] width 40 height 11
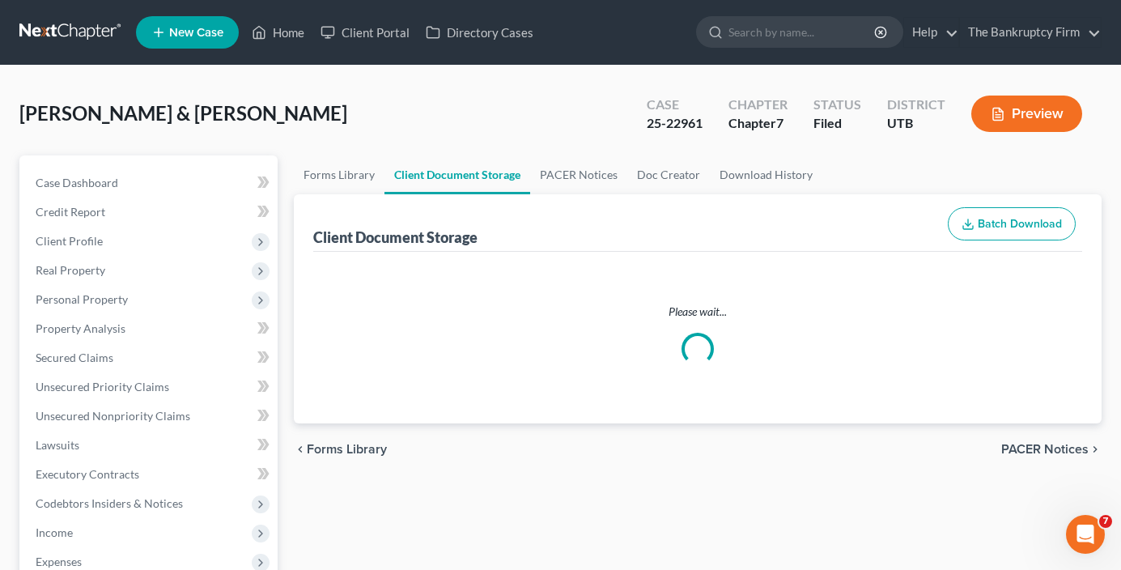
select select "30"
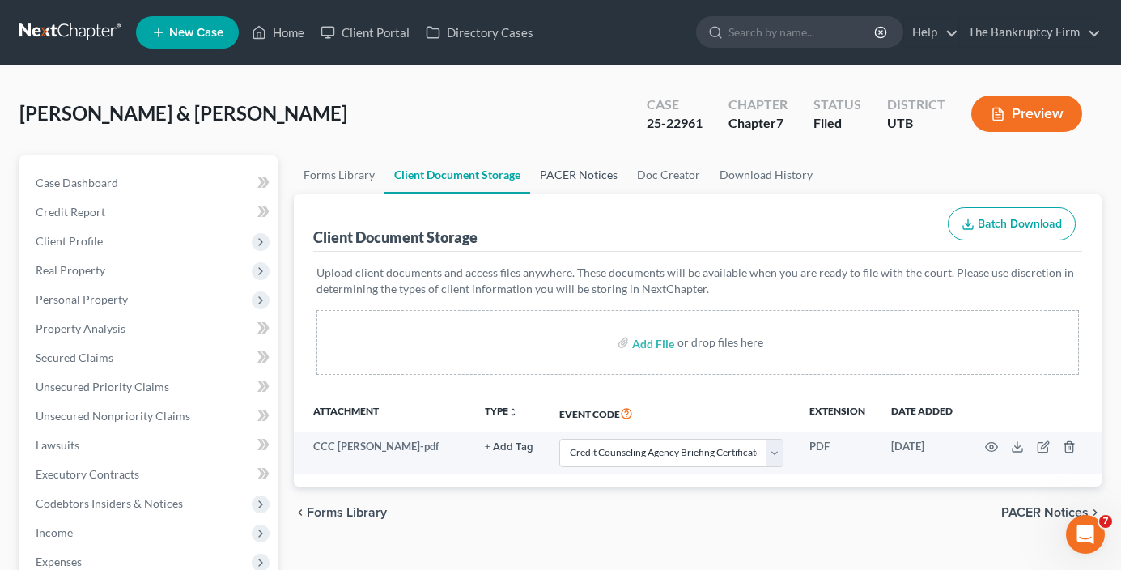
click at [578, 167] on link "PACER Notices" at bounding box center [578, 174] width 97 height 39
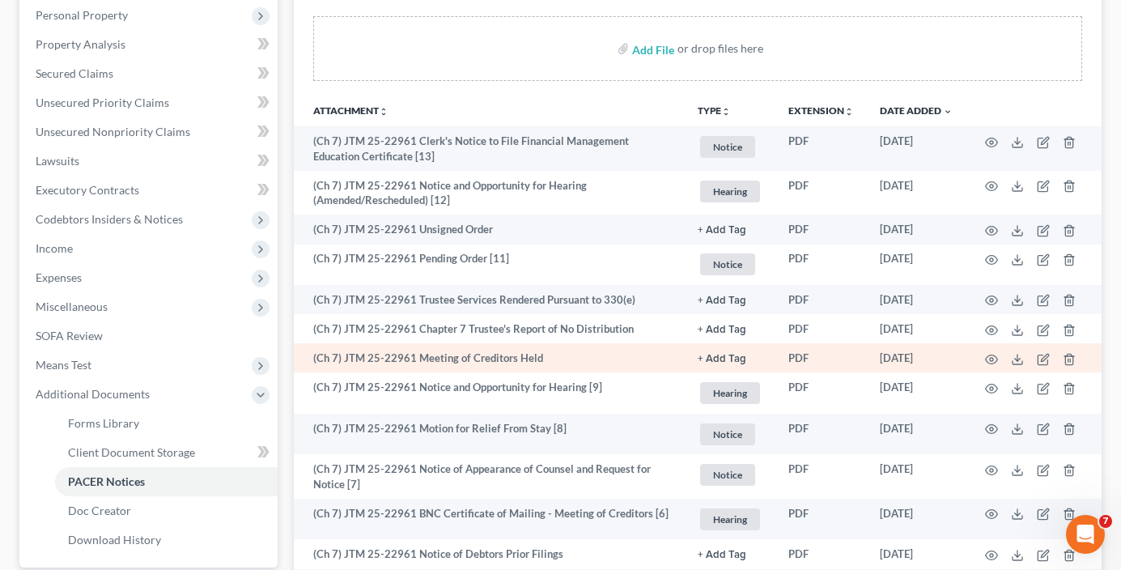
scroll to position [324, 0]
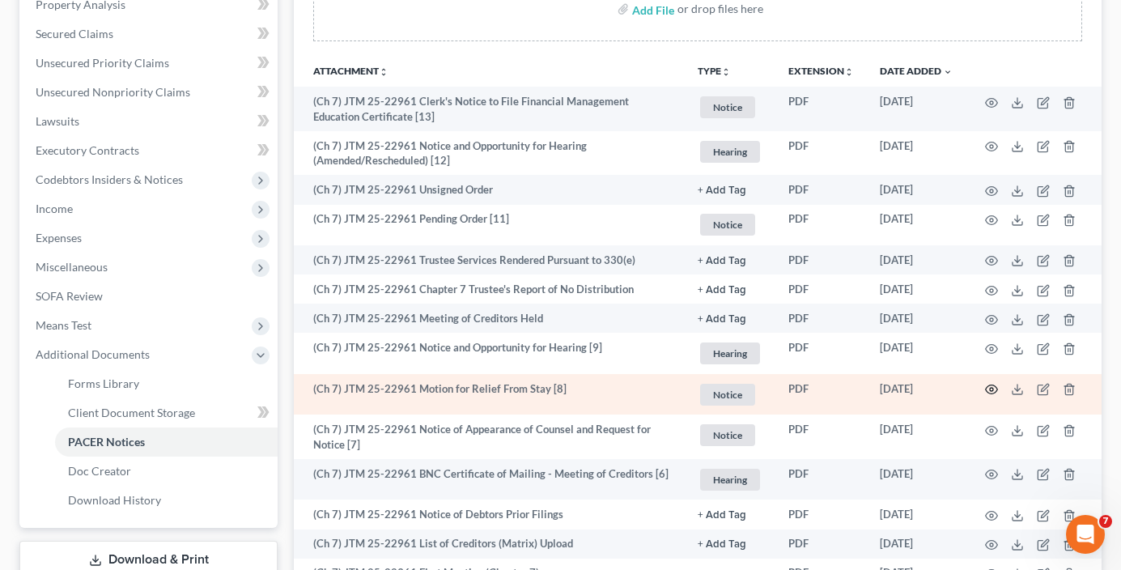
click at [994, 390] on icon "button" at bounding box center [991, 389] width 13 height 13
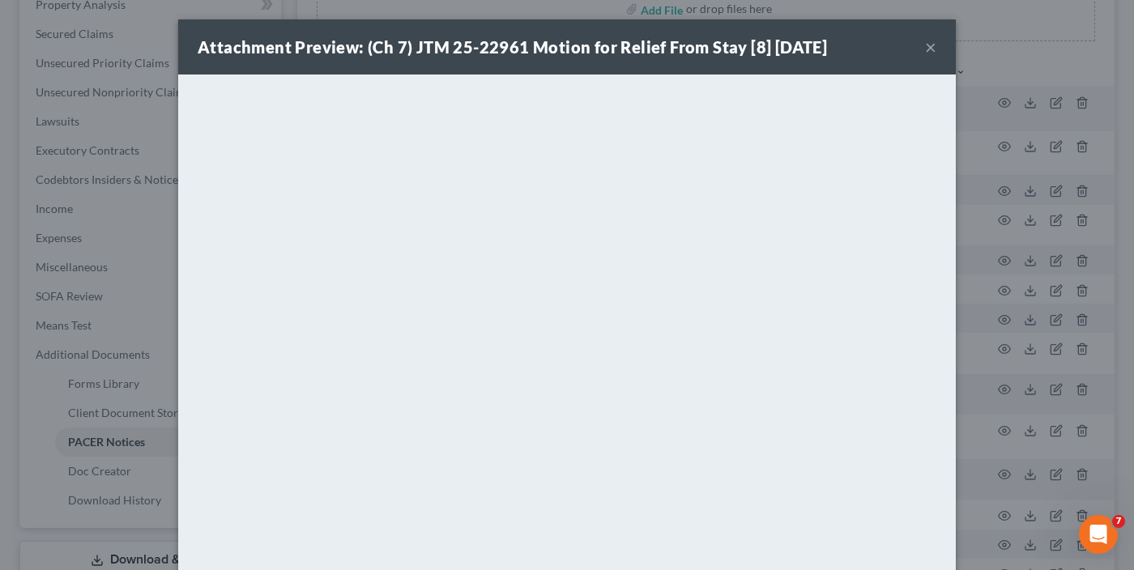
click at [925, 48] on button "×" at bounding box center [930, 46] width 11 height 19
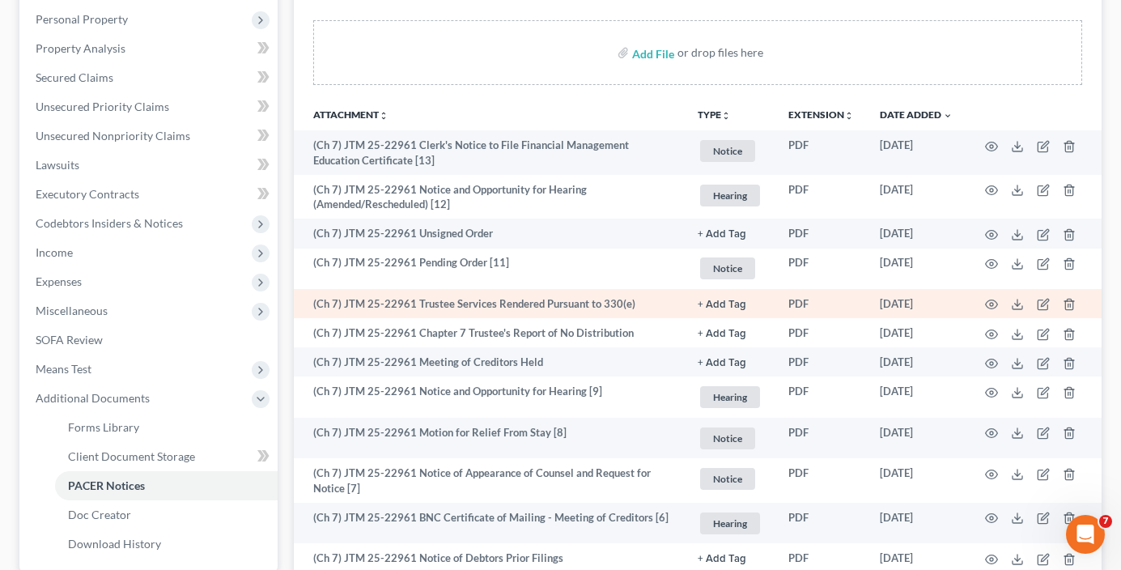
scroll to position [243, 0]
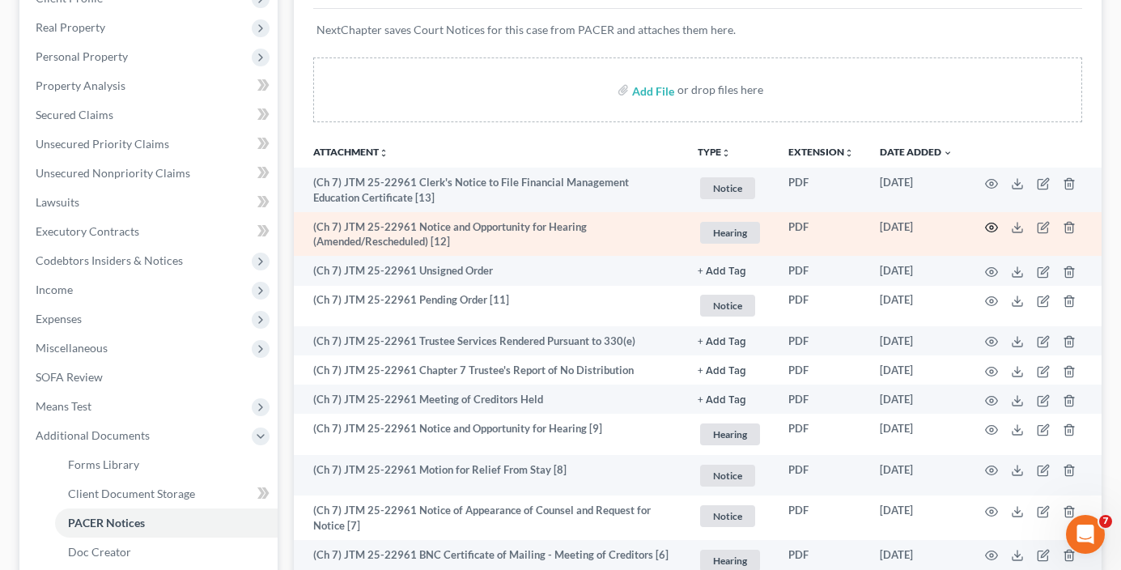
click at [989, 224] on icon "button" at bounding box center [992, 227] width 12 height 9
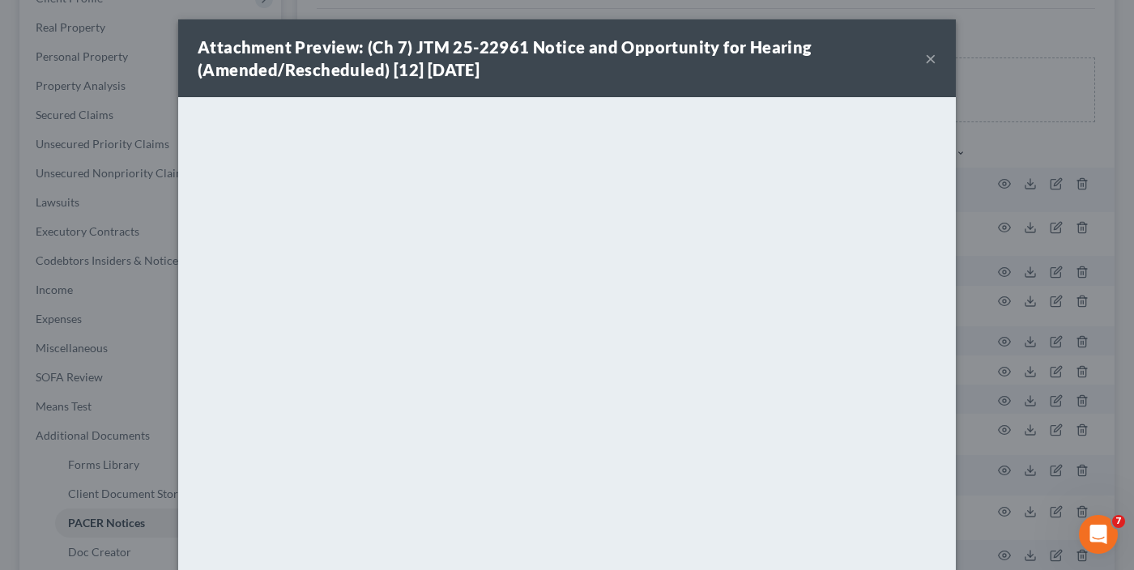
click at [925, 58] on button "×" at bounding box center [930, 58] width 11 height 19
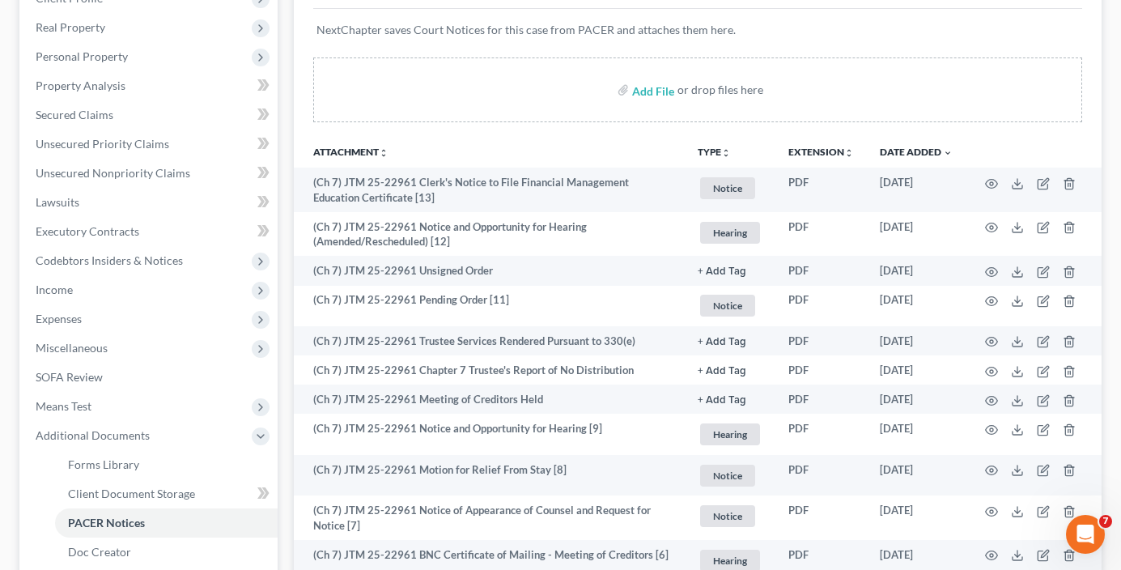
click at [282, 149] on div "Case Dashboard Payments Invoices Payments Payments Credit Report Client Profile" at bounding box center [148, 423] width 274 height 1020
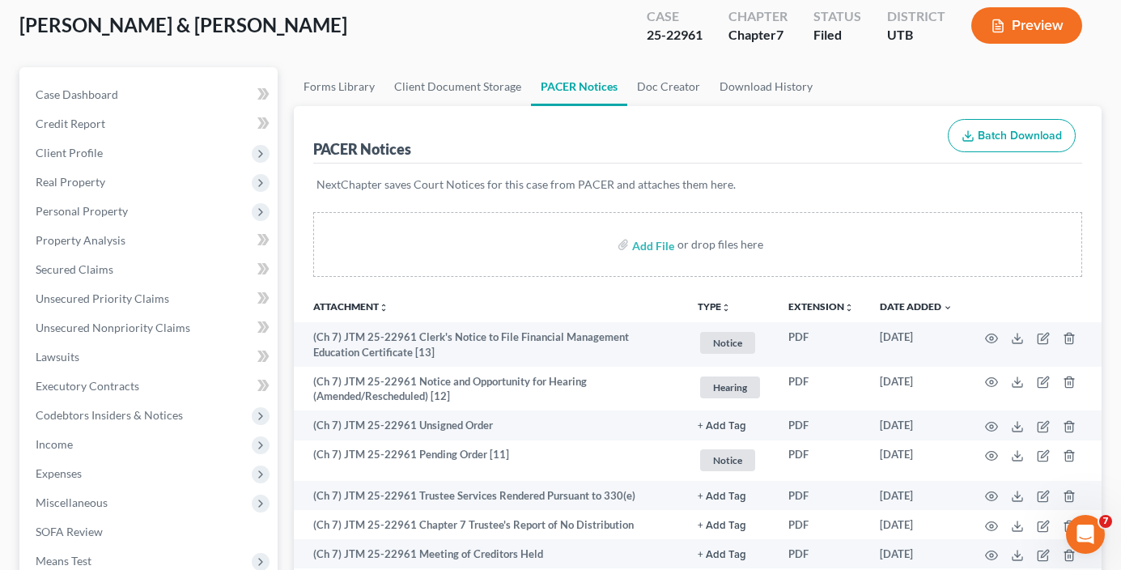
scroll to position [0, 0]
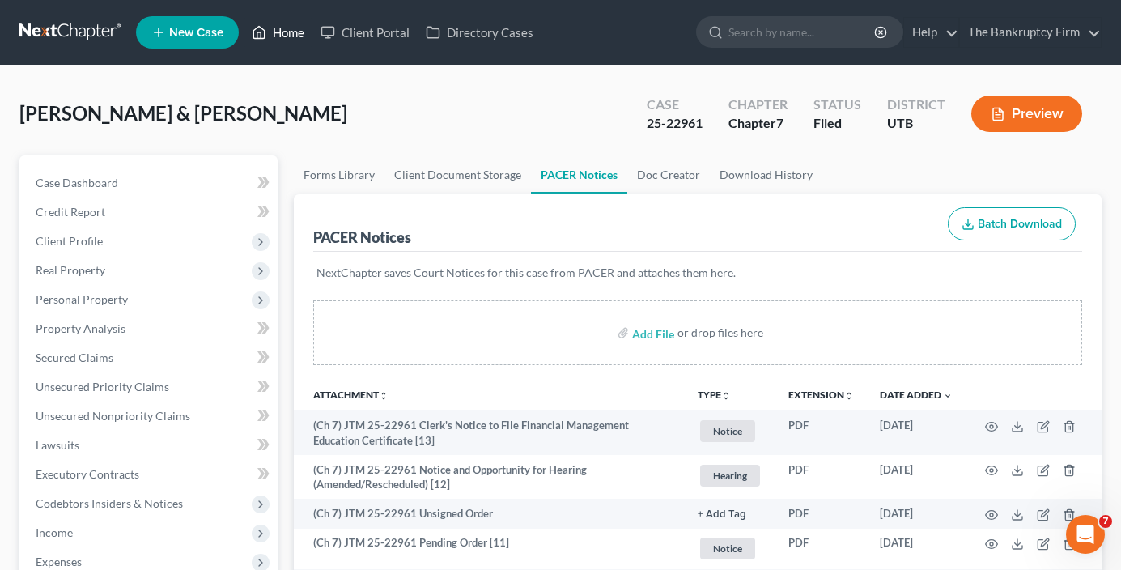
click at [274, 27] on link "Home" at bounding box center [278, 32] width 69 height 29
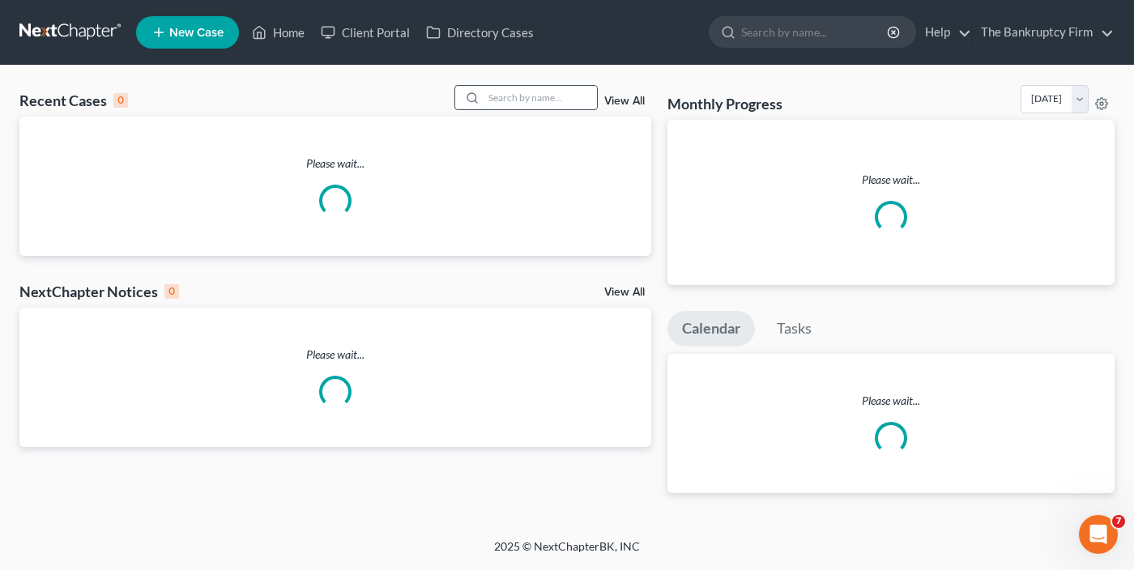
click at [521, 88] on input "search" at bounding box center [539, 97] width 113 height 23
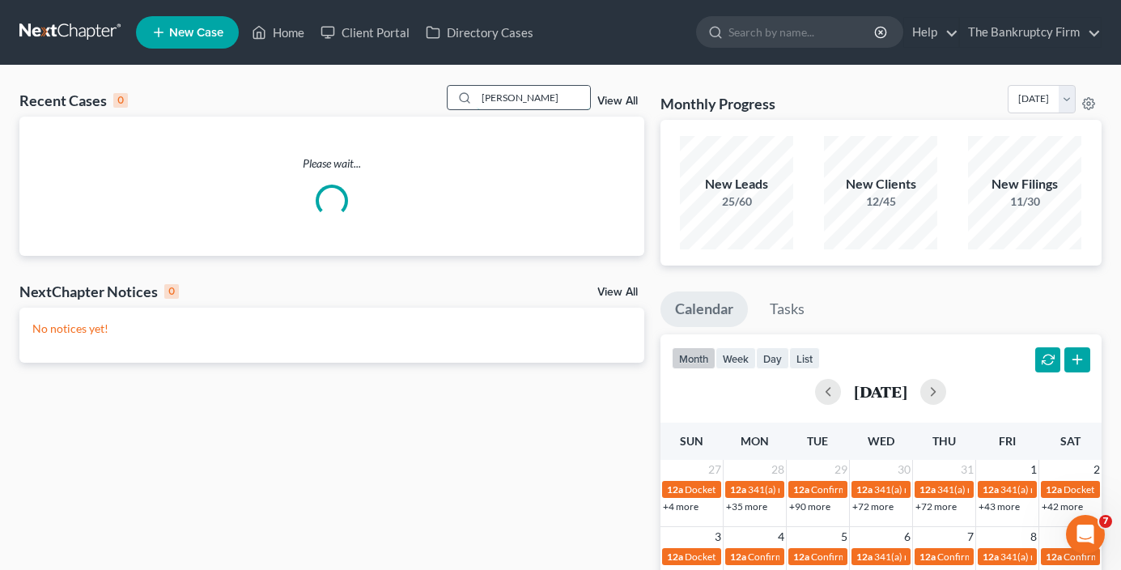
type input "[PERSON_NAME]"
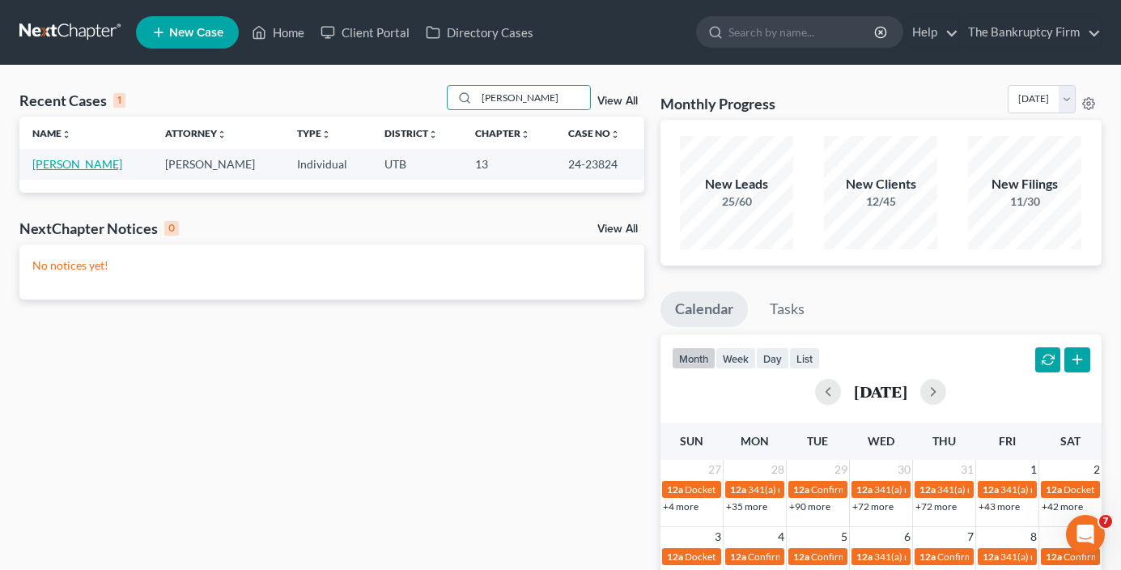
click at [55, 164] on link "[PERSON_NAME]" at bounding box center [77, 164] width 90 height 14
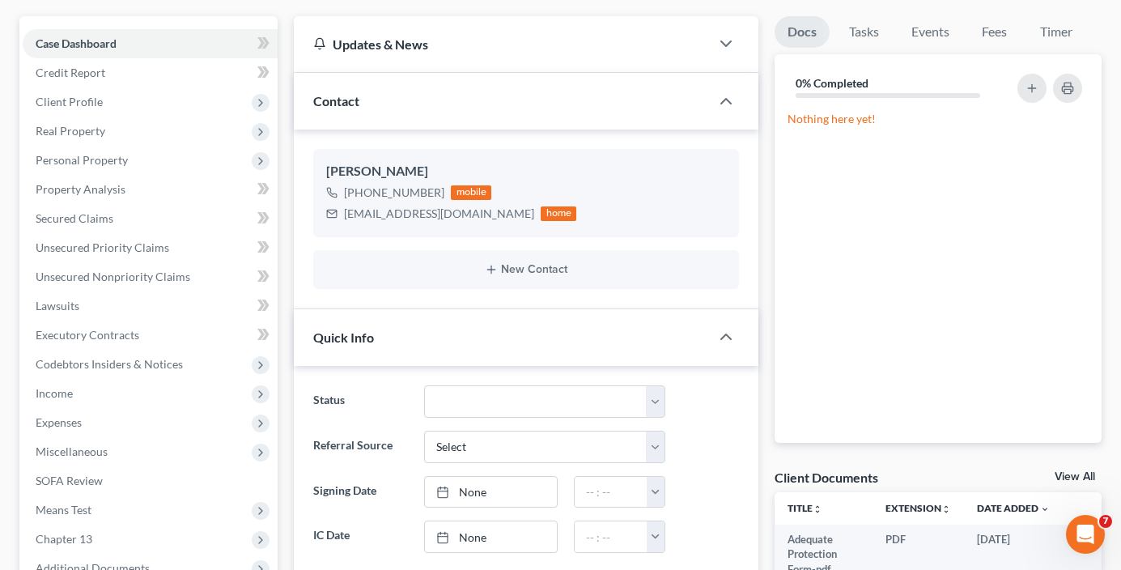
scroll to position [162, 0]
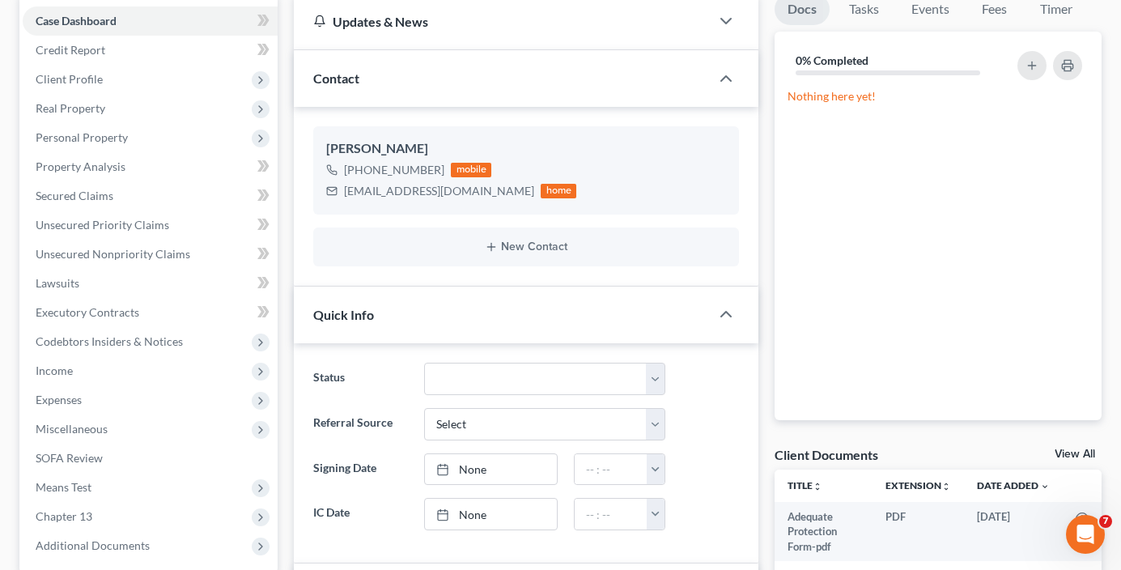
click at [1067, 453] on link "View All" at bounding box center [1075, 454] width 40 height 11
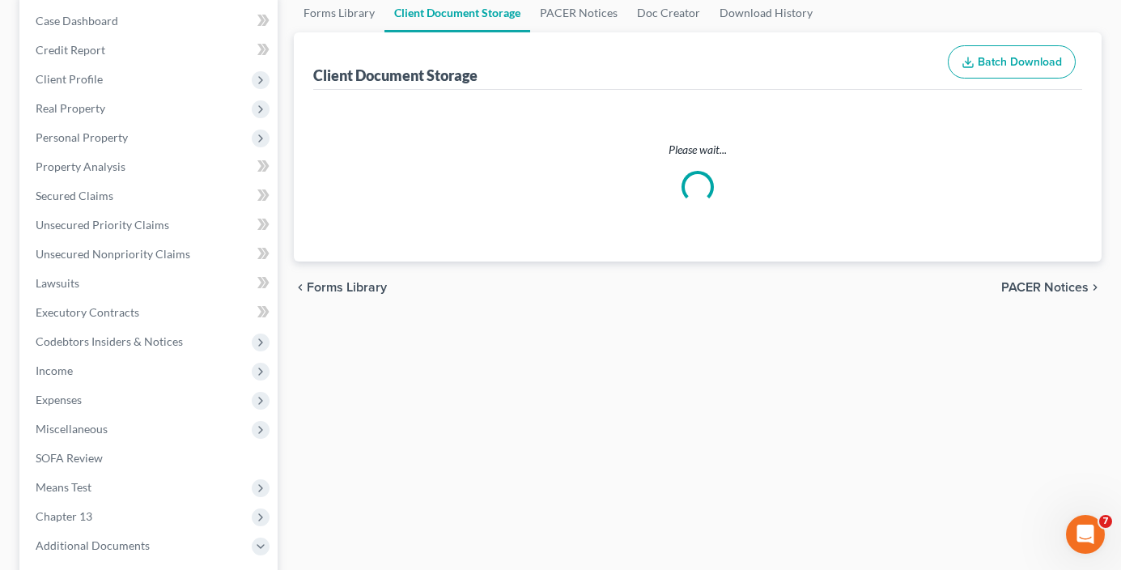
scroll to position [83, 0]
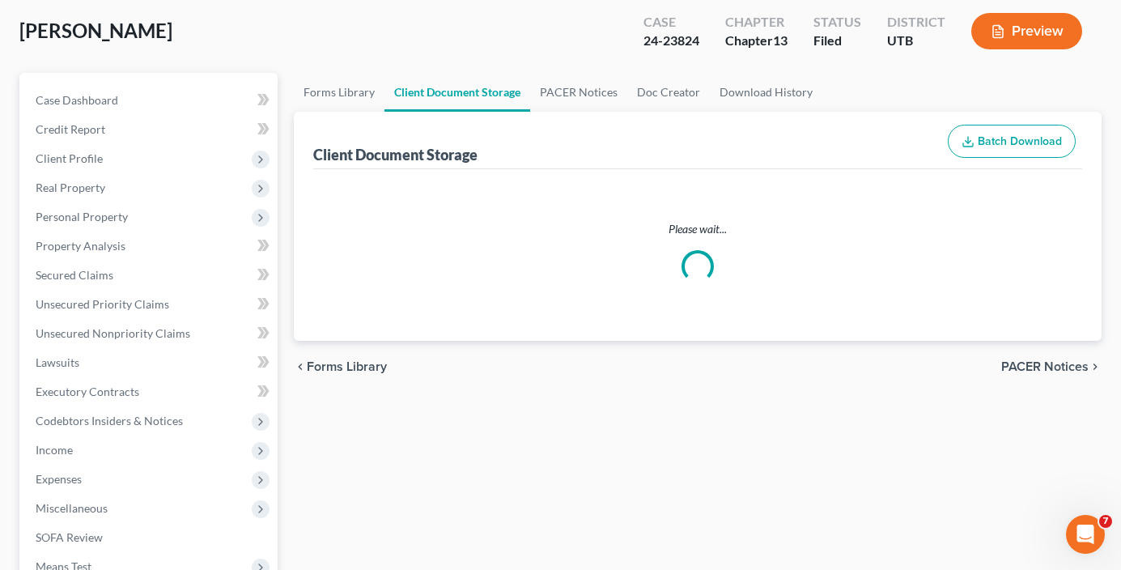
select select "30"
select select "26"
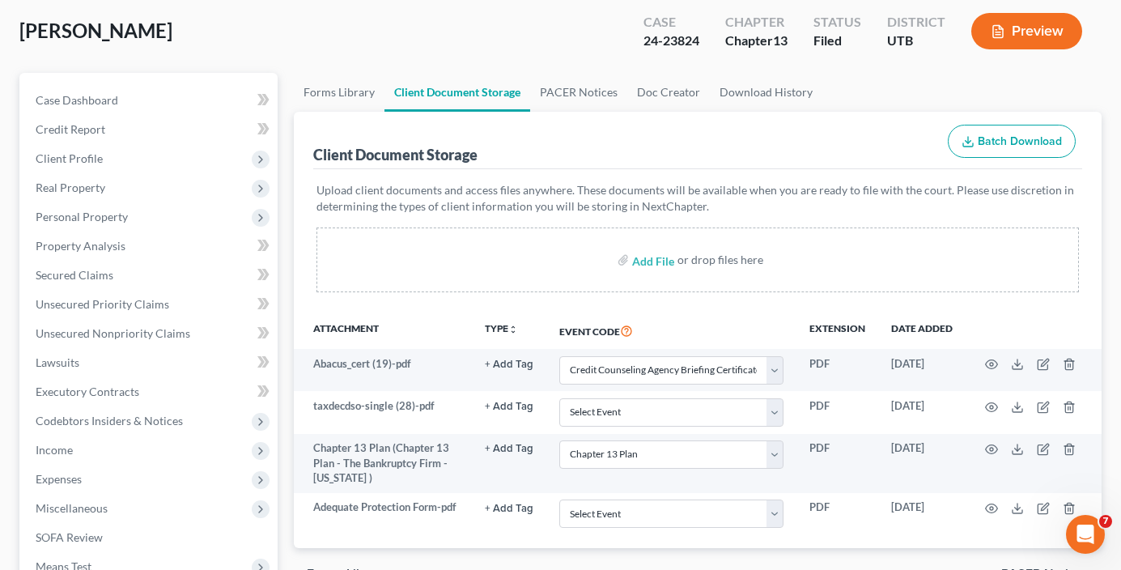
scroll to position [0, 0]
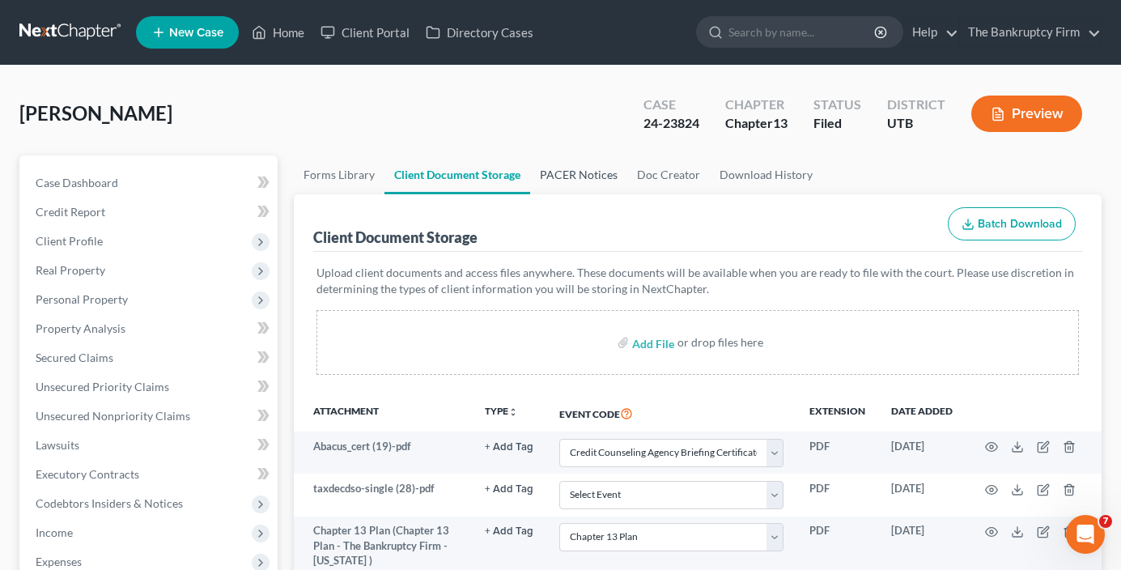
click at [577, 177] on link "PACER Notices" at bounding box center [578, 174] width 97 height 39
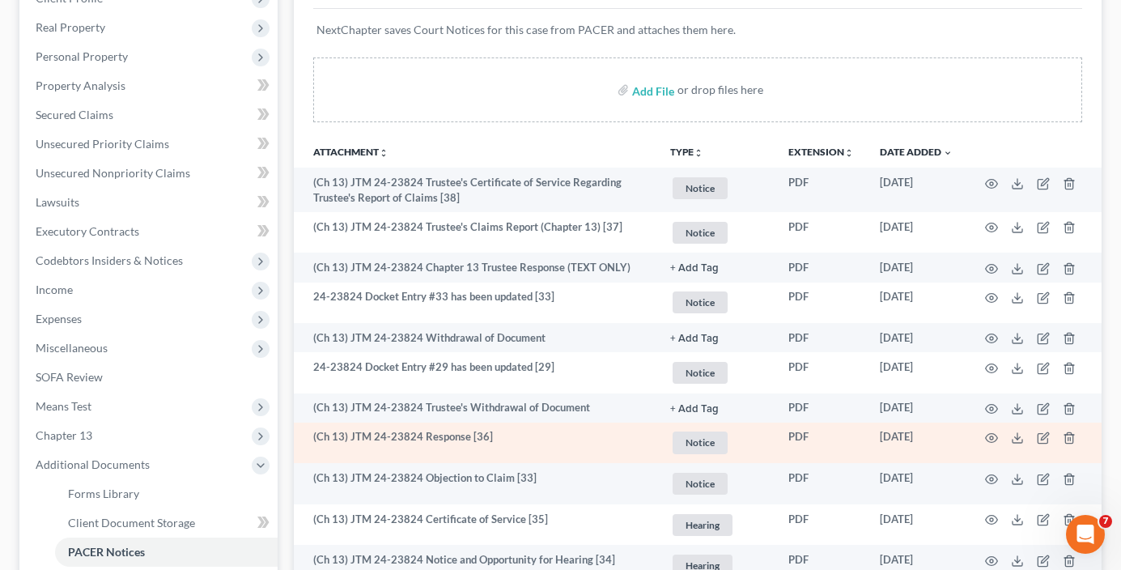
scroll to position [324, 0]
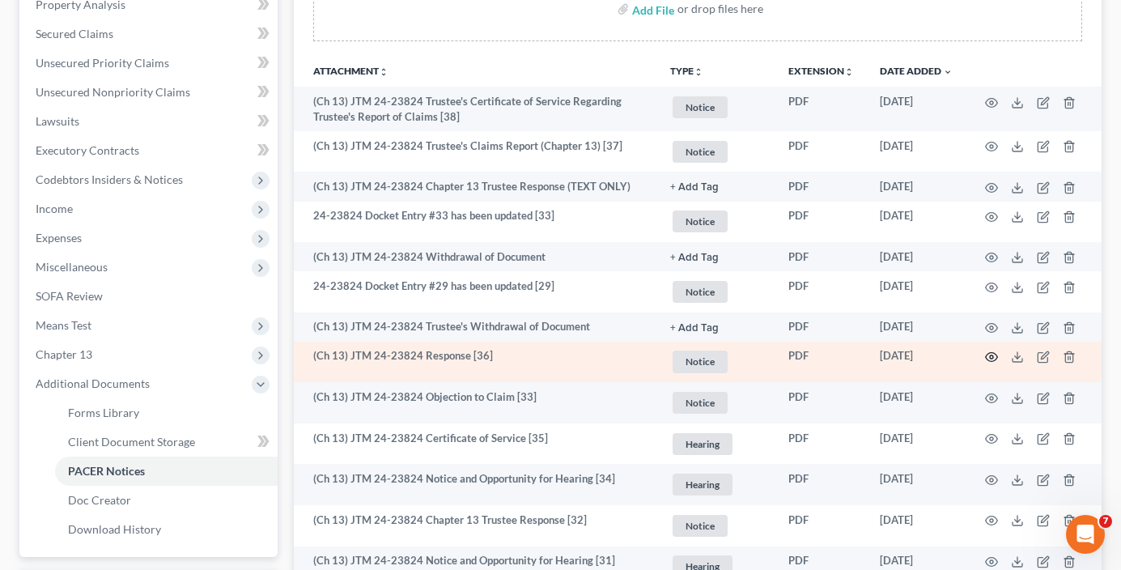
click at [992, 354] on icon "button" at bounding box center [991, 357] width 13 height 13
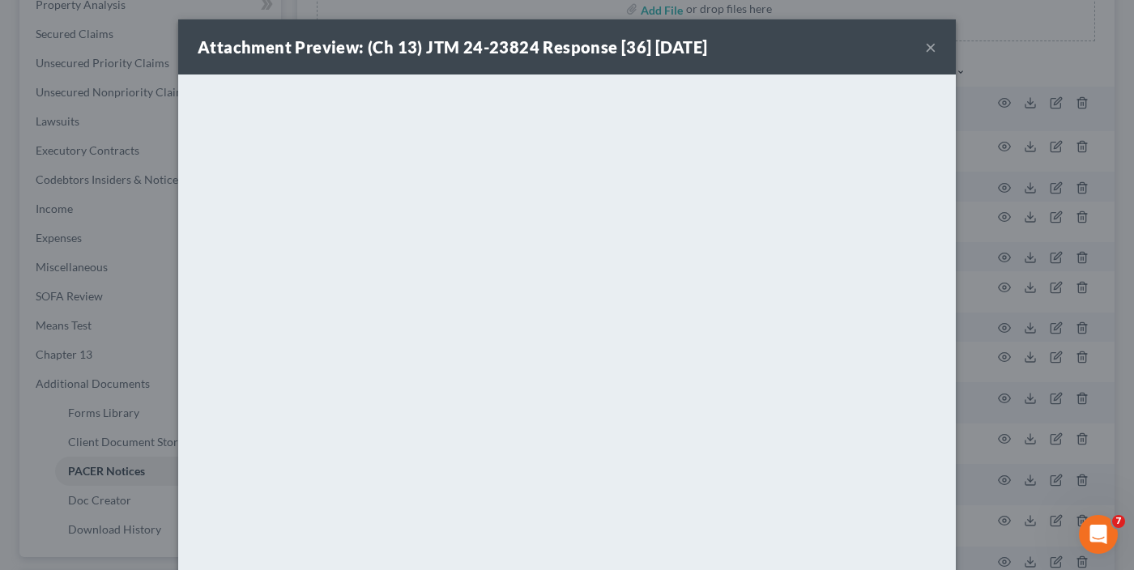
click at [925, 49] on button "×" at bounding box center [930, 46] width 11 height 19
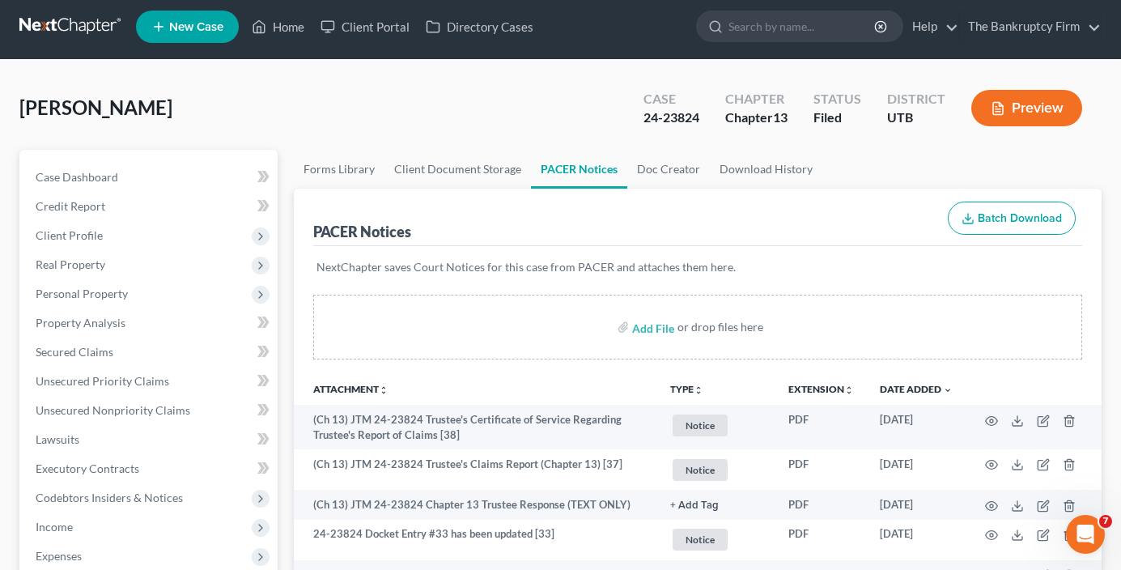
scroll to position [0, 0]
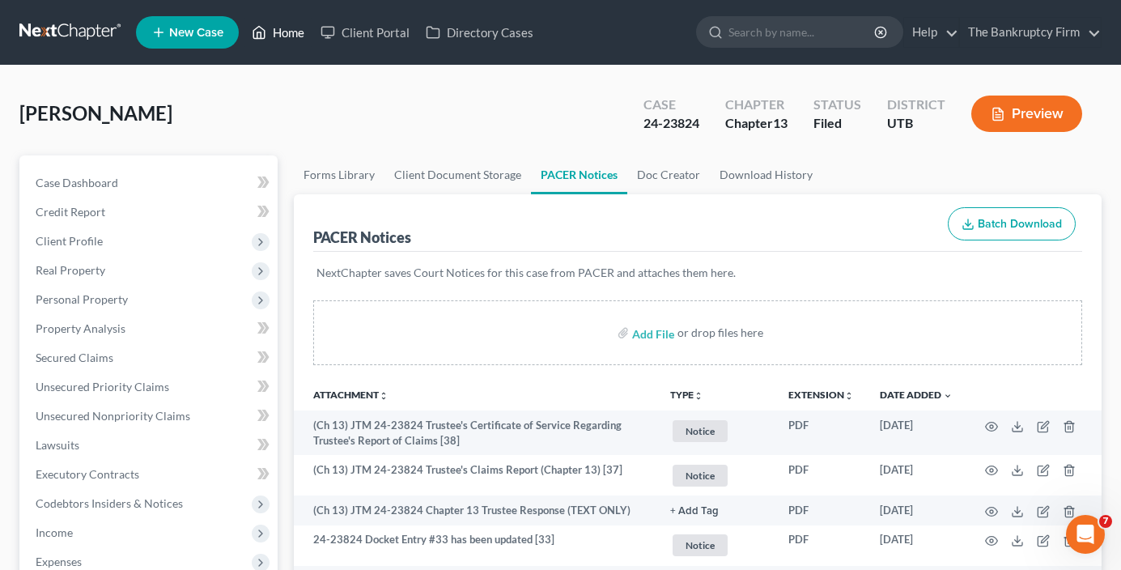
click at [285, 33] on link "Home" at bounding box center [278, 32] width 69 height 29
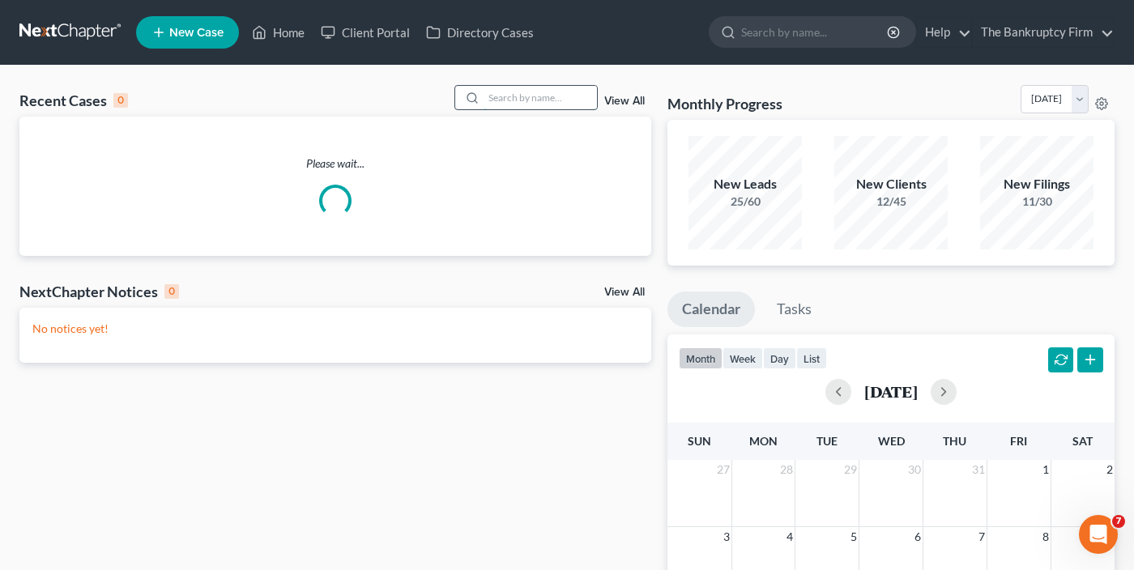
click at [505, 102] on input "search" at bounding box center [539, 97] width 113 height 23
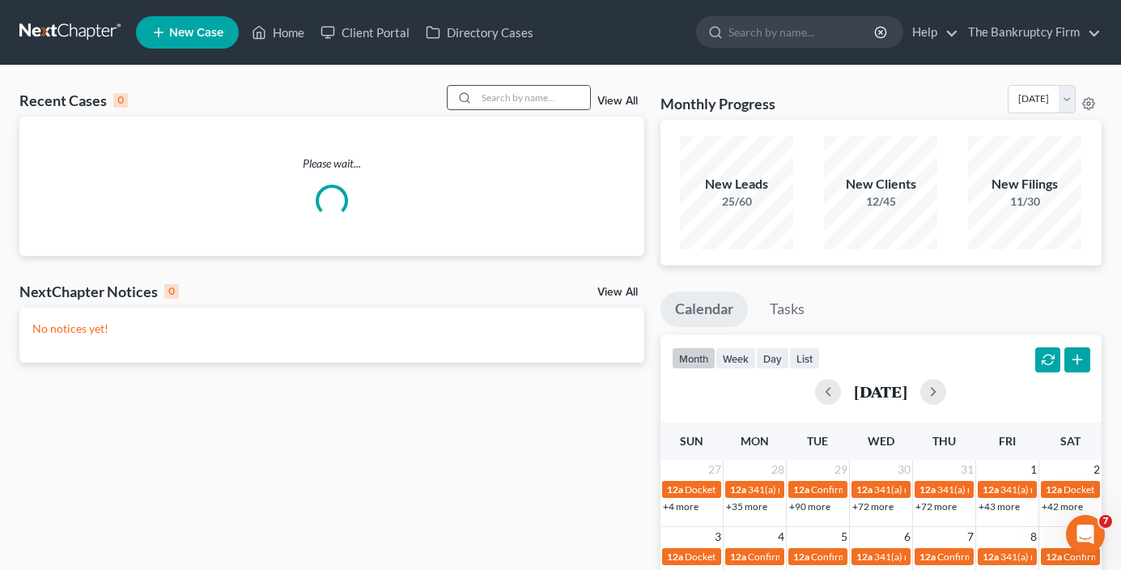
click at [510, 93] on input "search" at bounding box center [533, 97] width 113 height 23
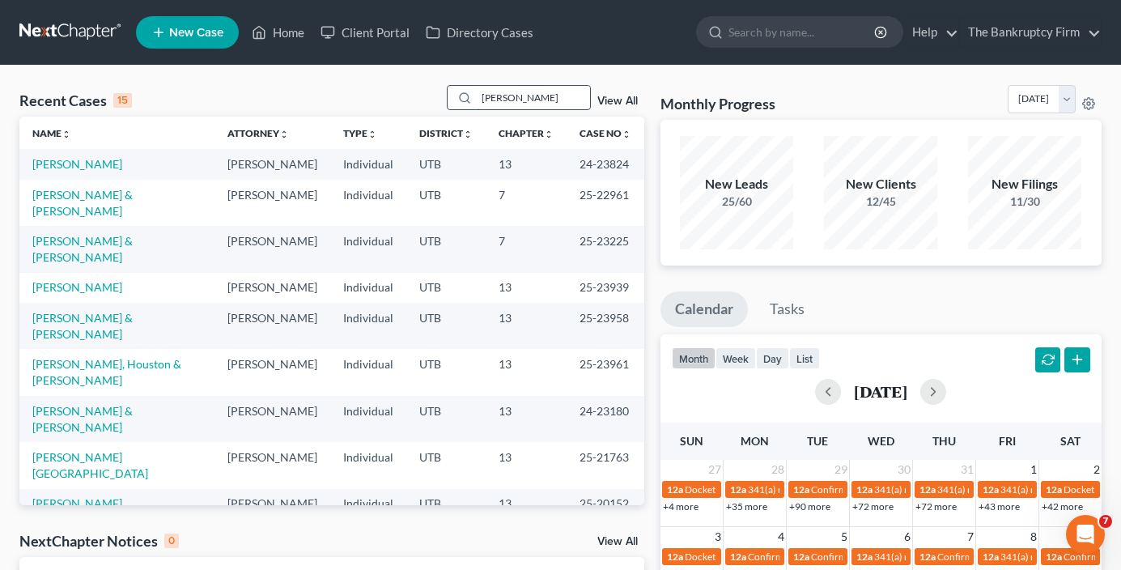
type input "[PERSON_NAME]"
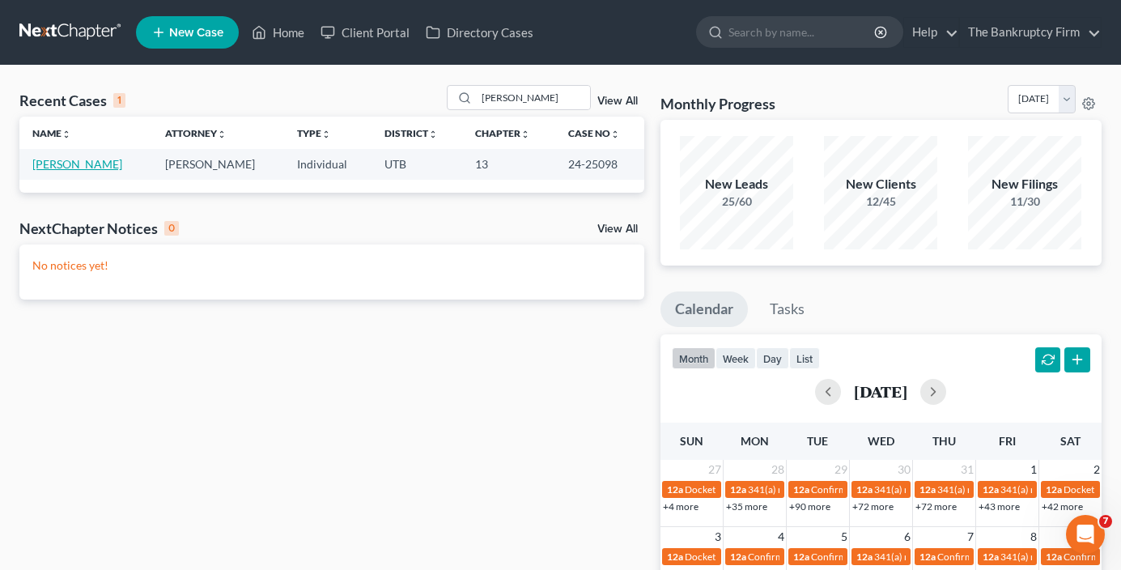
click at [90, 165] on link "[PERSON_NAME]" at bounding box center [77, 164] width 90 height 14
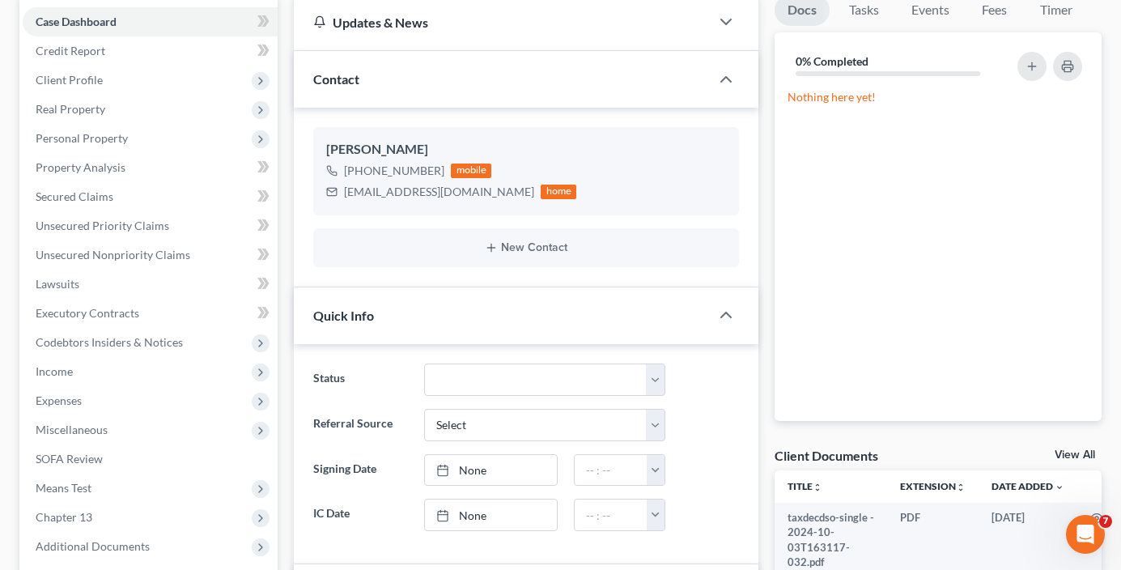
scroll to position [127, 0]
click at [1064, 451] on link "View All" at bounding box center [1075, 454] width 40 height 11
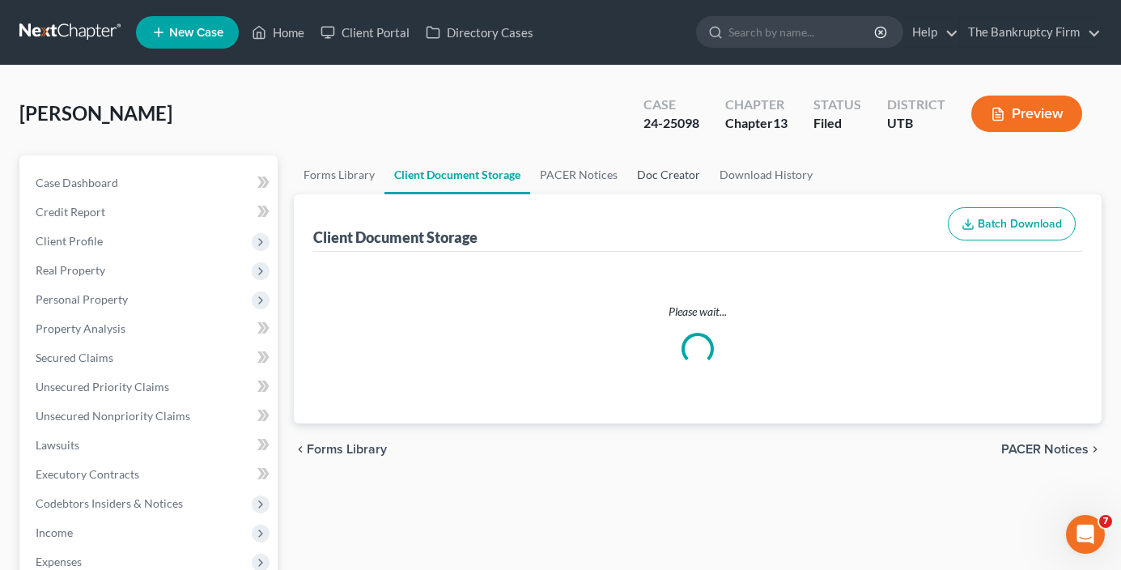
select select "26"
select select "30"
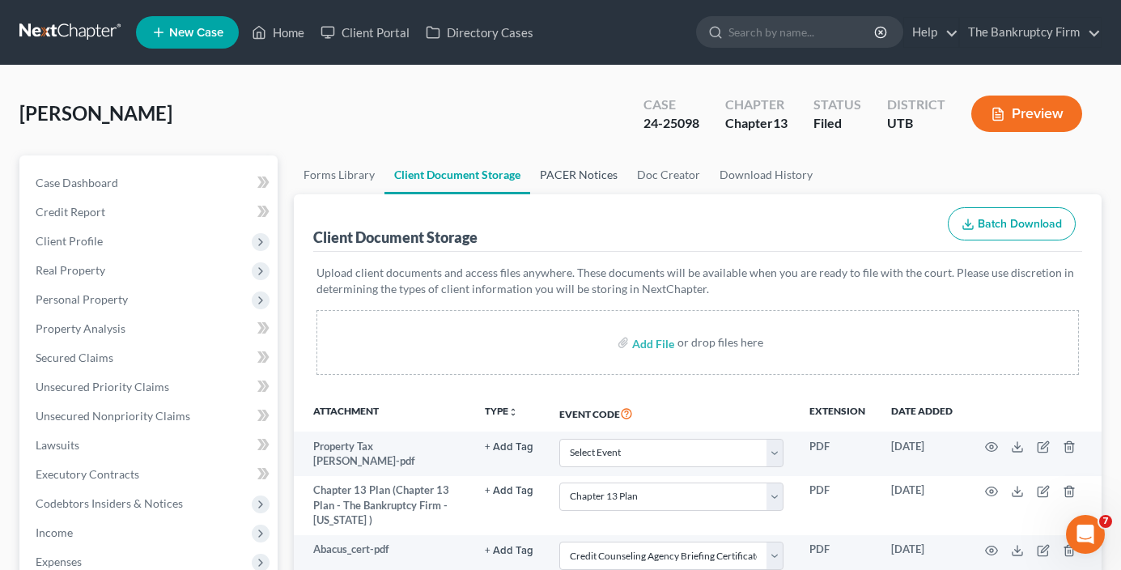
click at [565, 177] on link "PACER Notices" at bounding box center [578, 174] width 97 height 39
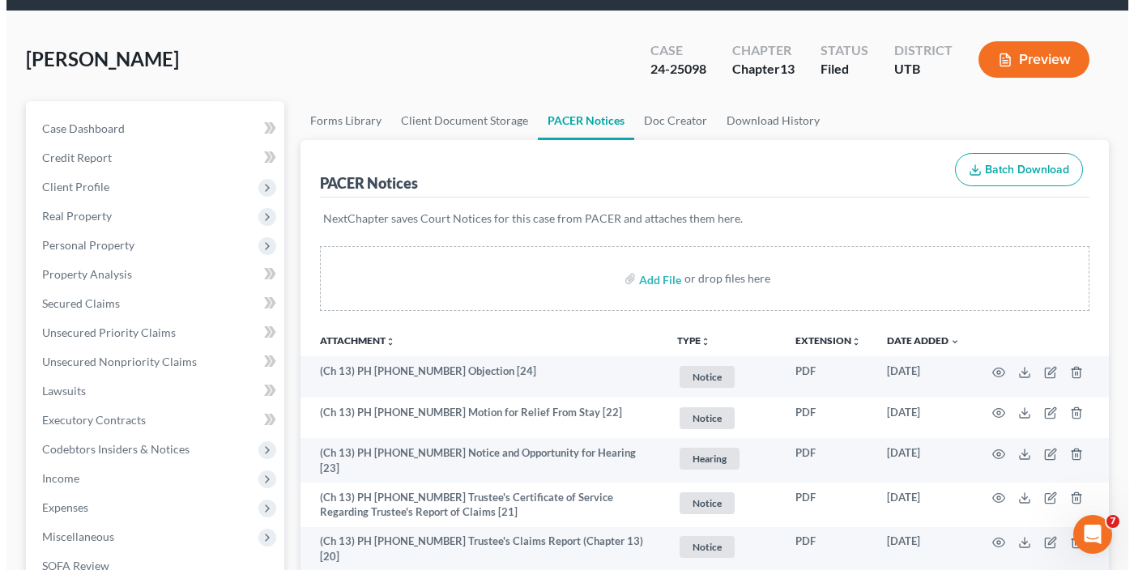
scroll to position [81, 0]
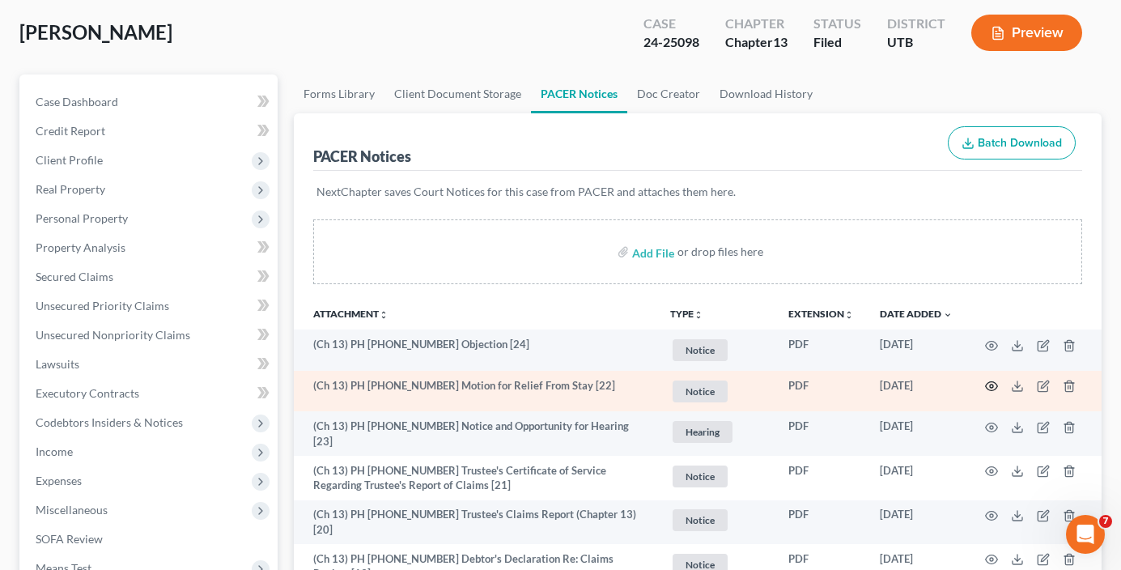
click at [989, 384] on icon "button" at bounding box center [991, 386] width 13 height 13
